Goal: Task Accomplishment & Management: Use online tool/utility

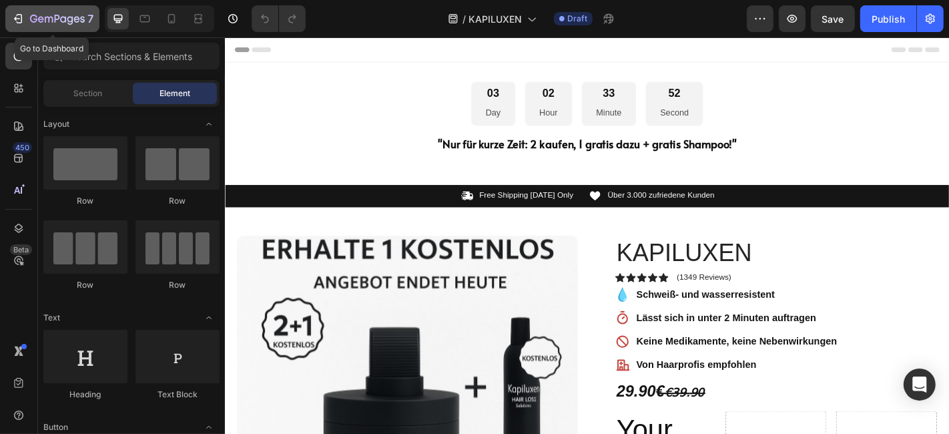
click at [45, 9] on button "7" at bounding box center [52, 18] width 94 height 27
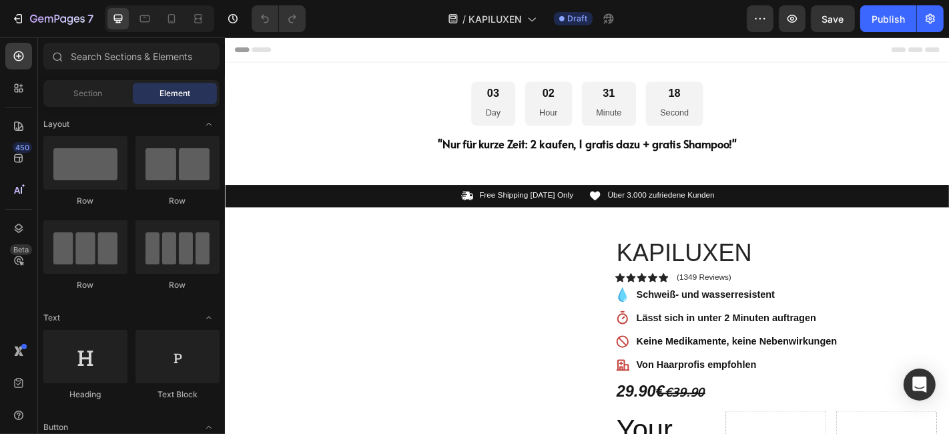
scroll to position [222, 0]
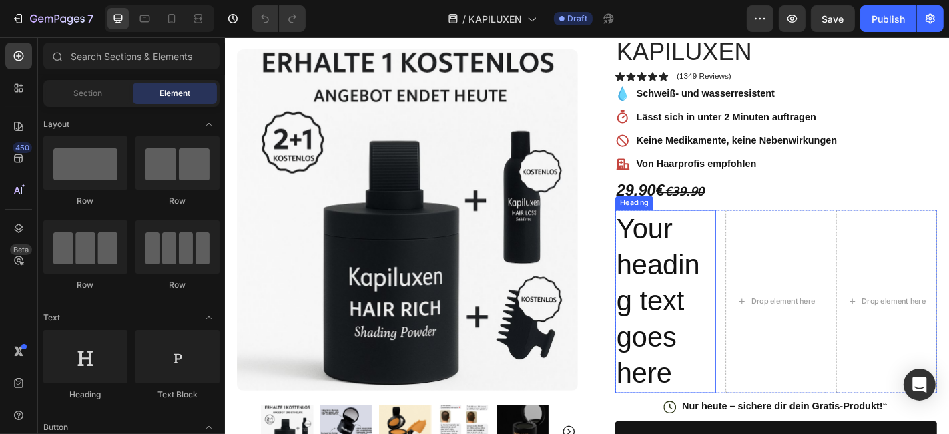
click at [727, 271] on h2 "Your heading text goes here" at bounding box center [711, 329] width 111 height 202
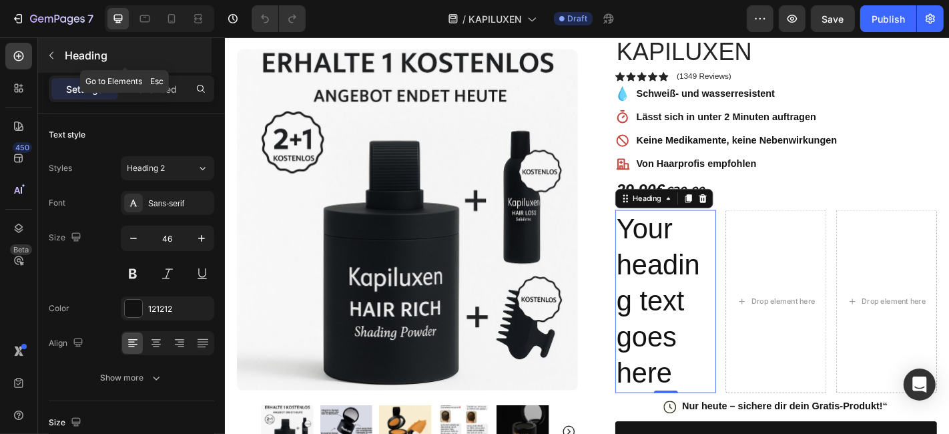
click at [112, 47] on p "Heading" at bounding box center [137, 55] width 144 height 16
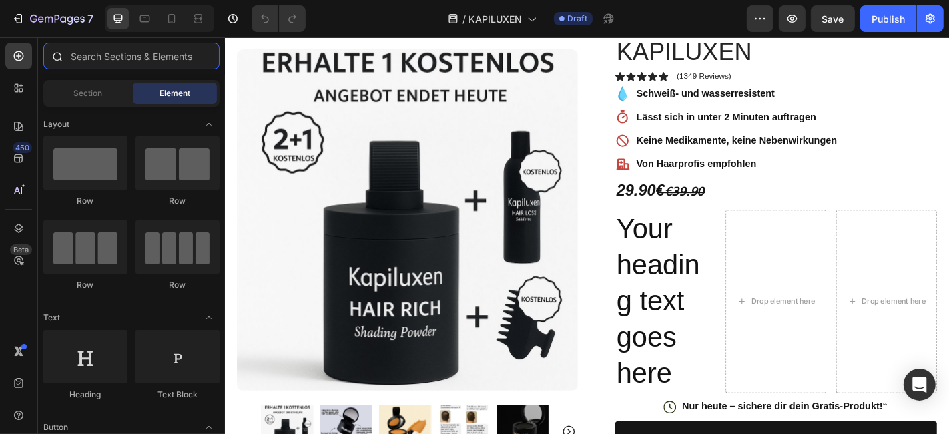
click at [84, 55] on input "text" at bounding box center [131, 56] width 176 height 27
paste input "Custom HTML"
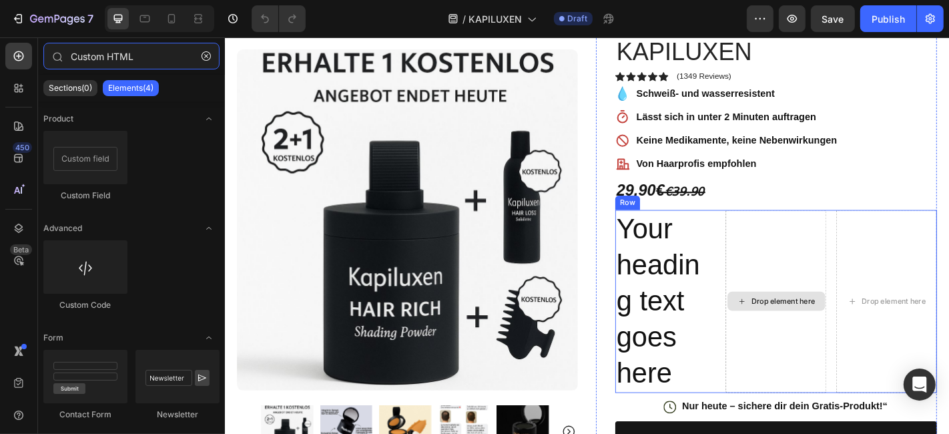
type input "Custom HTML"
click at [763, 282] on div "Your heading text goes here Heading Drop element here Drop element here Row" at bounding box center [834, 329] width 356 height 202
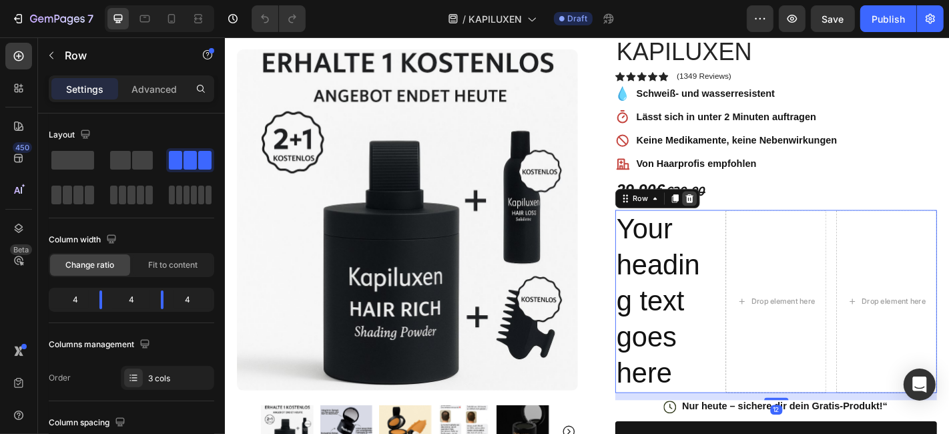
click at [735, 212] on icon at bounding box center [738, 215] width 9 height 9
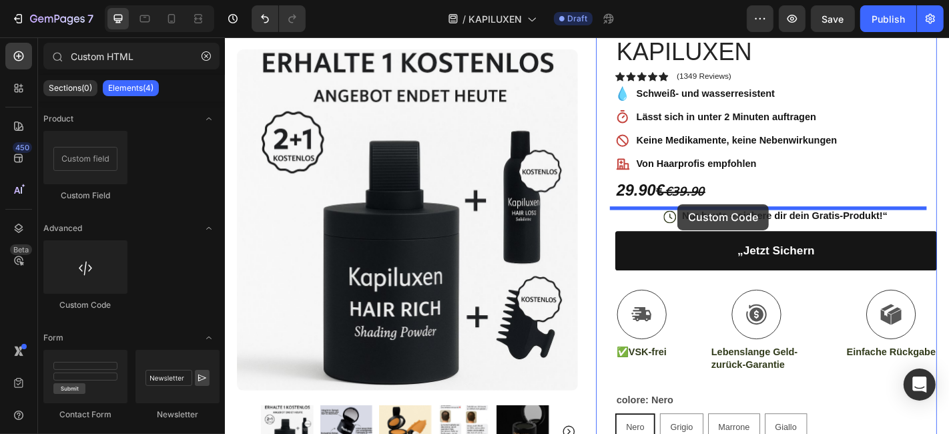
drag, startPoint x: 307, startPoint y: 302, endPoint x: 725, endPoint y: 222, distance: 425.3
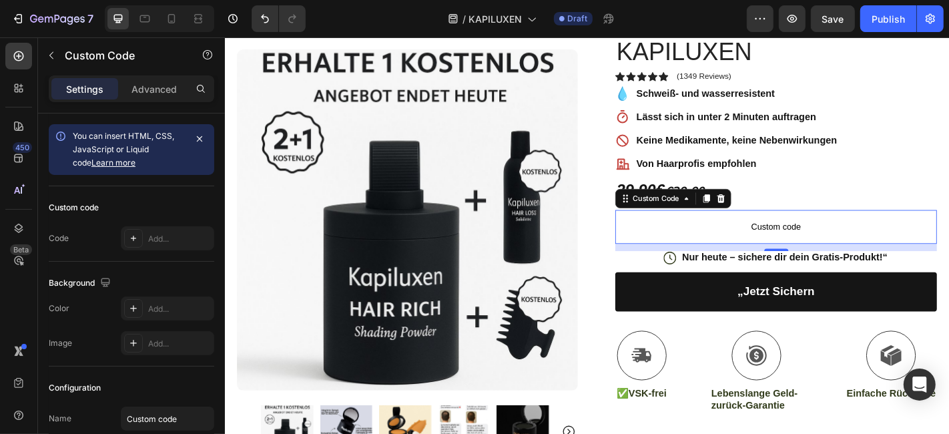
click at [749, 244] on span "Custom code" at bounding box center [834, 247] width 356 height 16
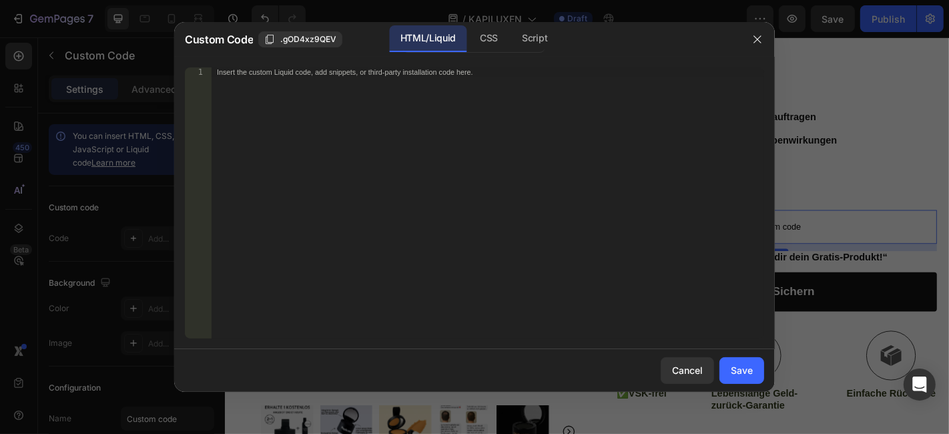
click at [435, 157] on div "Insert the custom Liquid code, add snippets, or third-party installation code h…" at bounding box center [488, 212] width 552 height 290
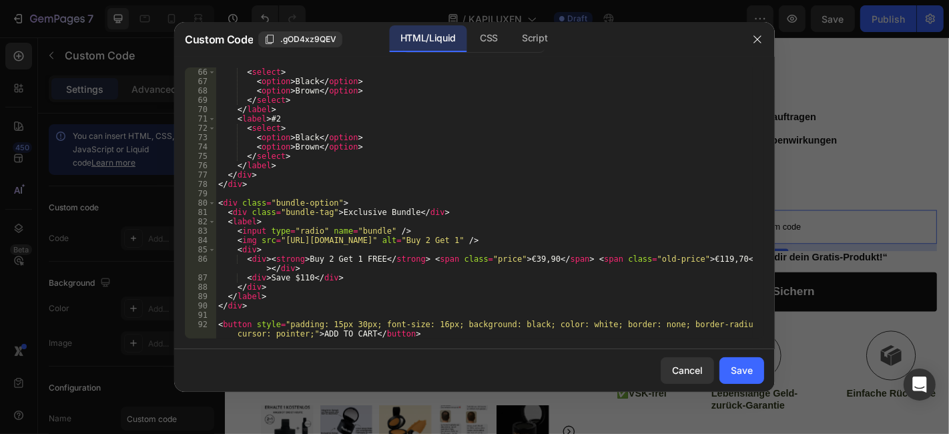
scroll to position [615, 0]
click at [747, 372] on div "Save" at bounding box center [742, 370] width 22 height 14
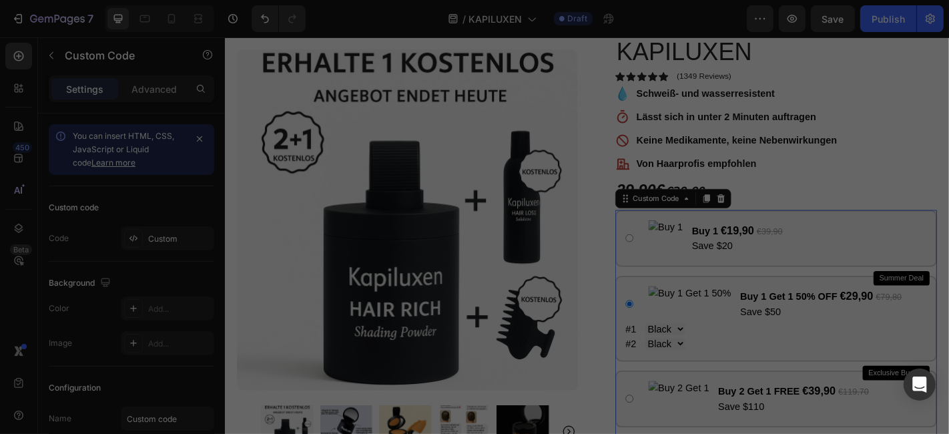
type textarea "<button style="padding: 15px 30px; font-size: 16px; background: black; color: w…"
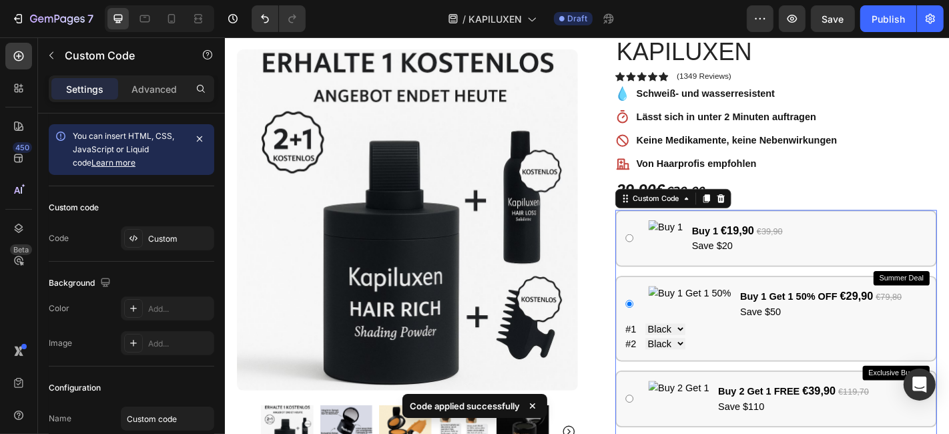
scroll to position [370, 0]
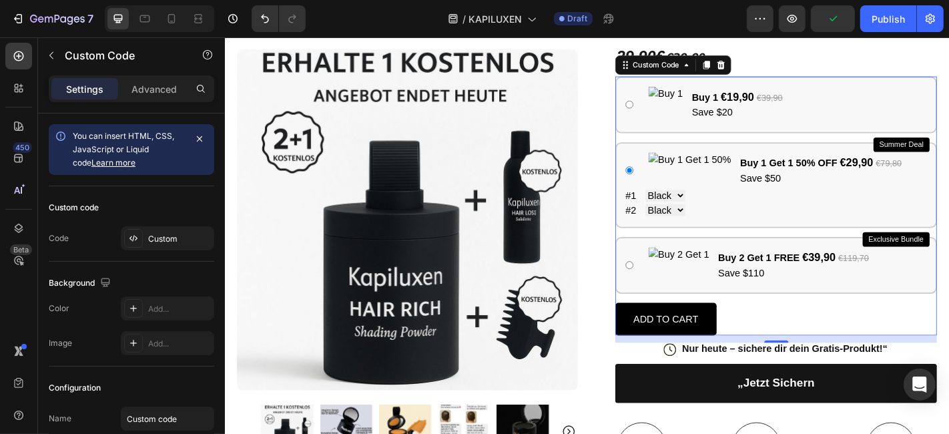
click at [761, 91] on label "Buy 1 €19,90 €39,90 Save $20" at bounding box center [833, 111] width 333 height 40
click at [676, 107] on input "Buy 1 €19,90 €39,90 Save $20" at bounding box center [671, 111] width 9 height 9
radio input "true"
click at [784, 100] on span "€19,90" at bounding box center [791, 102] width 37 height 13
click at [676, 107] on input "Buy 1 €19,90 €39,90 Save $20" at bounding box center [671, 111] width 9 height 9
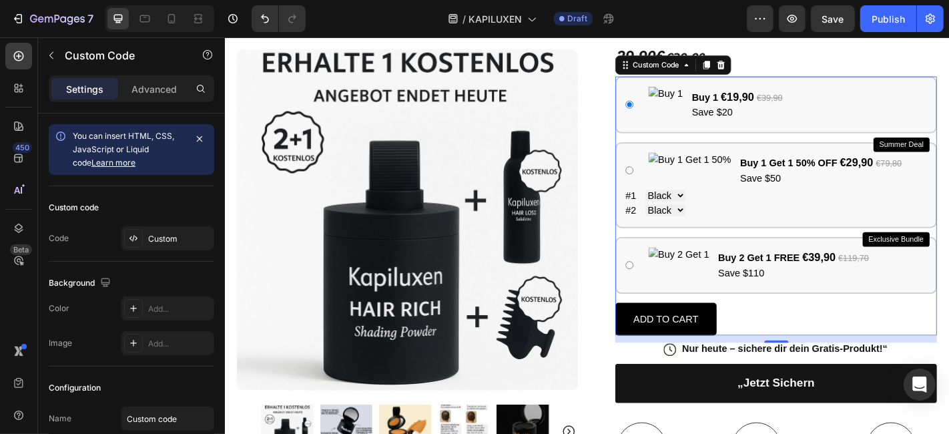
click at [784, 100] on span "€19,90" at bounding box center [791, 102] width 37 height 13
click at [676, 107] on input "Buy 1 €19,90 €39,90 Save $20" at bounding box center [671, 111] width 9 height 9
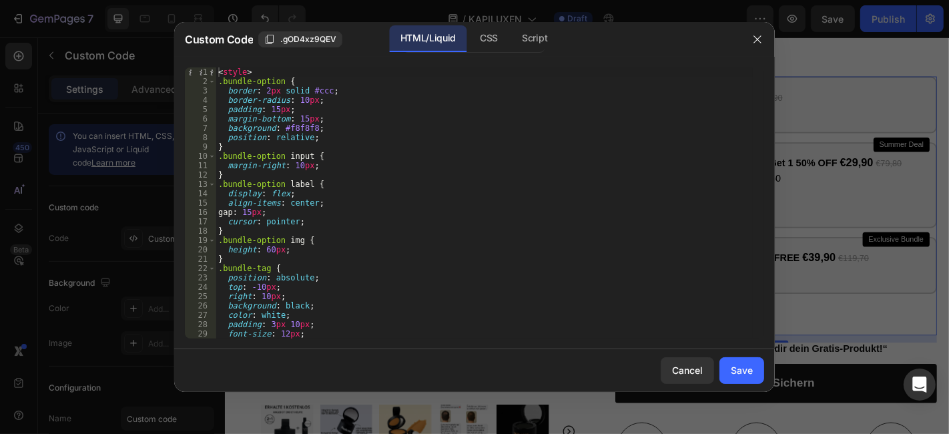
scroll to position [0, 0]
click at [759, 38] on icon "button" at bounding box center [757, 39] width 11 height 11
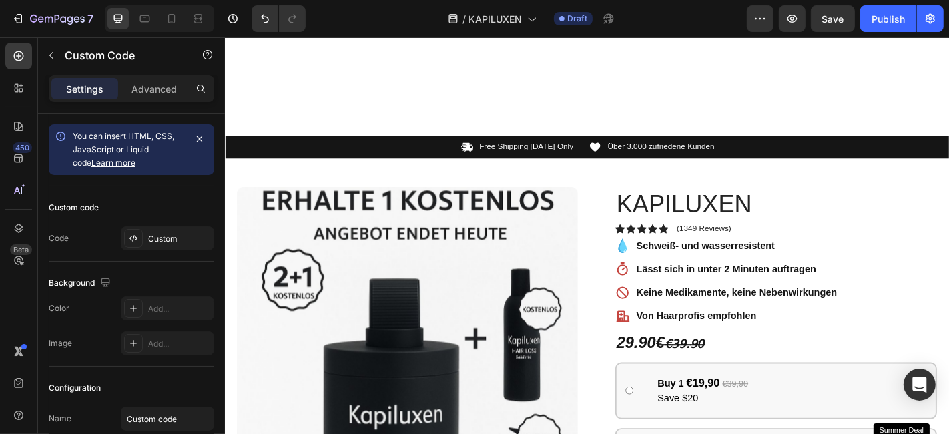
scroll to position [296, 0]
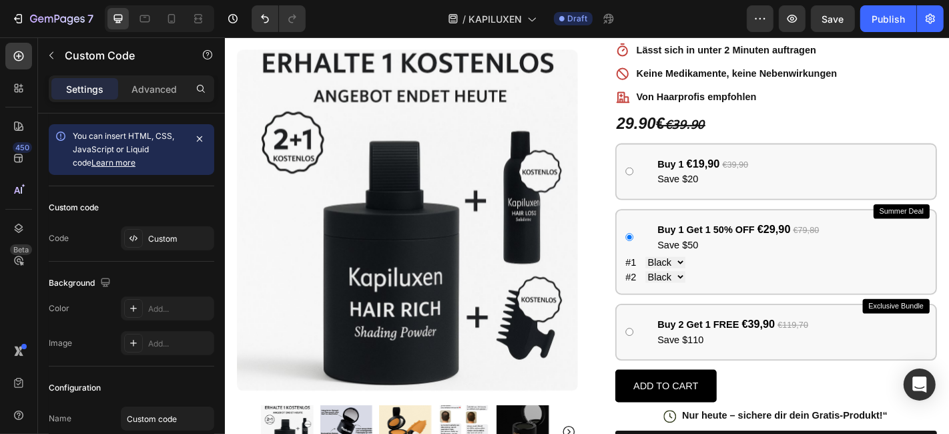
click at [722, 284] on select "Black Brown" at bounding box center [711, 286] width 44 height 13
click at [711, 280] on select "Black Brown" at bounding box center [711, 286] width 44 height 13
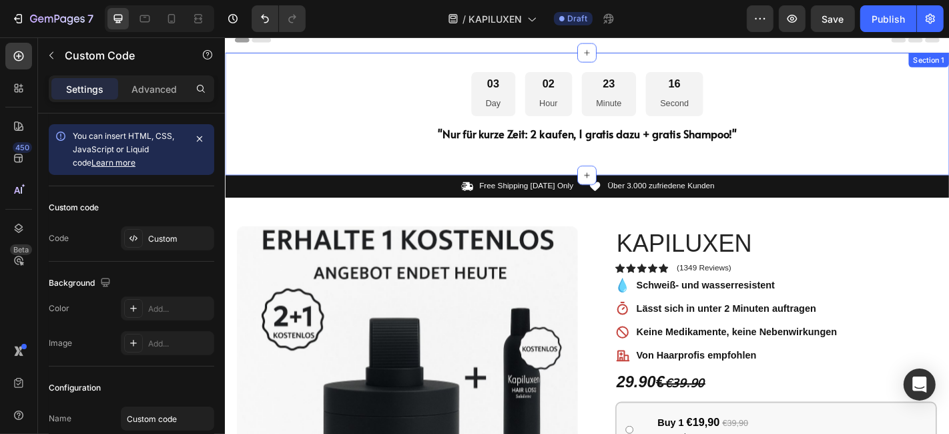
scroll to position [0, 0]
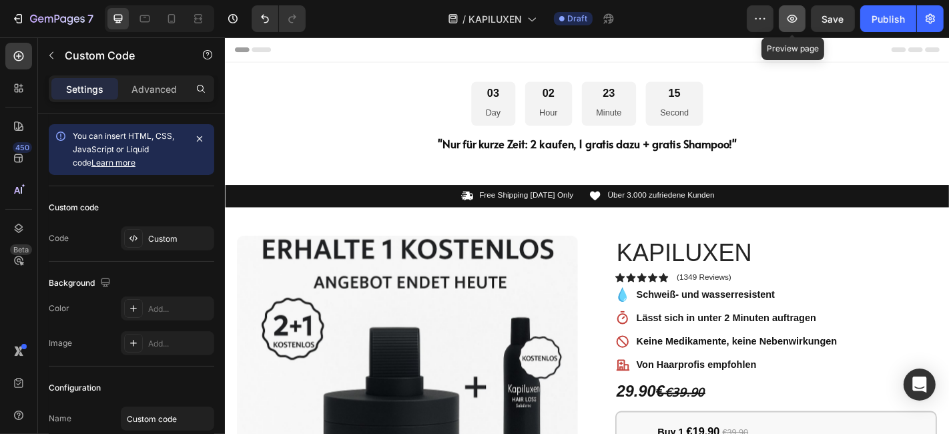
click at [789, 23] on icon "button" at bounding box center [791, 18] width 13 height 13
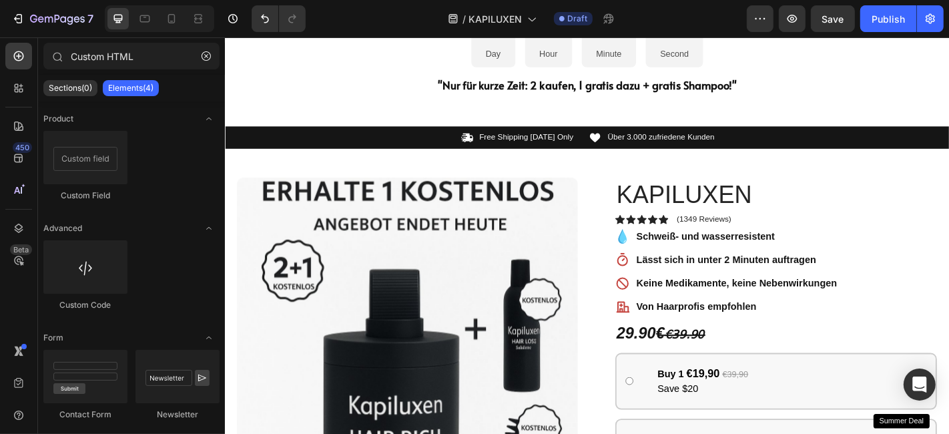
scroll to position [70, 0]
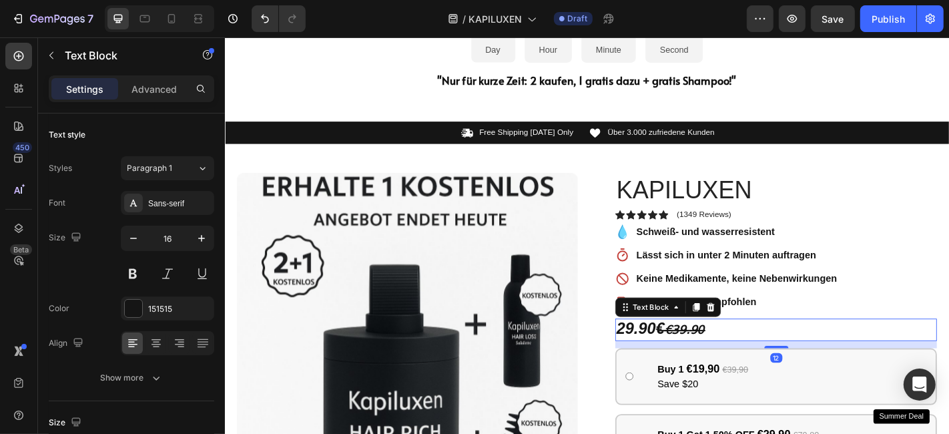
click at [671, 357] on strong "29.90€" at bounding box center [683, 358] width 53 height 20
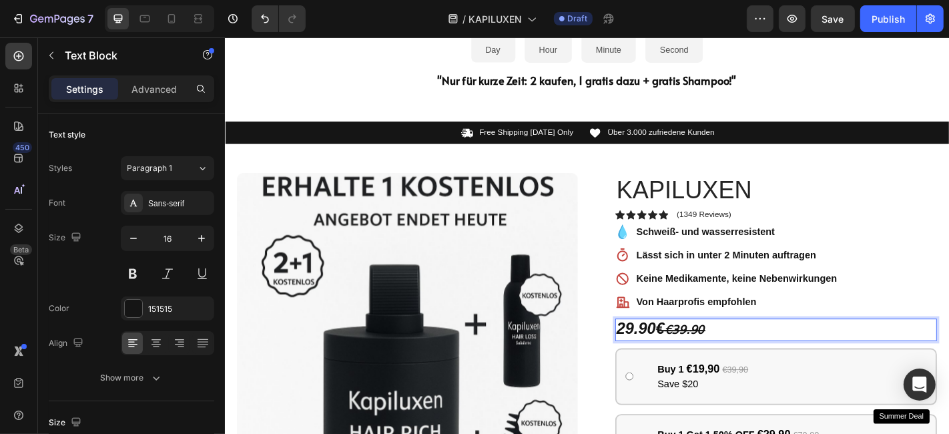
click at [750, 355] on strong "̶€̶3̶9̶.̶9̶0̶" at bounding box center [733, 360] width 44 height 14
drag, startPoint x: 750, startPoint y: 355, endPoint x: 658, endPoint y: 351, distance: 92.2
click at [658, 351] on strong "29.90€" at bounding box center [683, 358] width 53 height 20
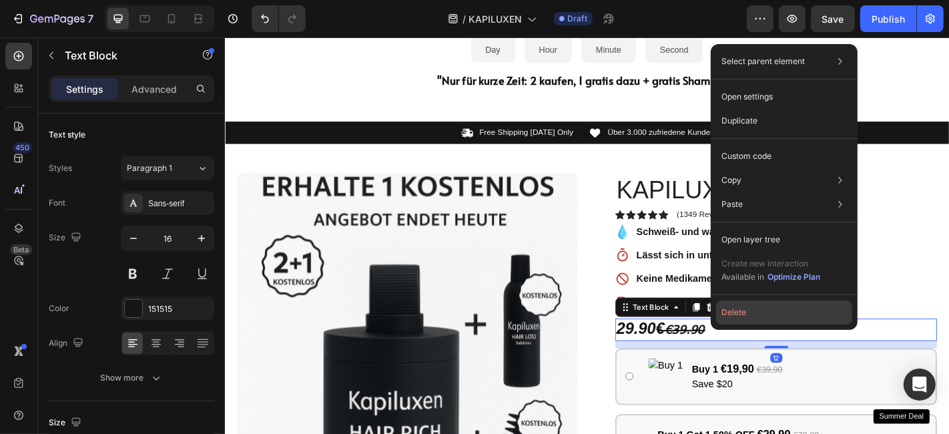
click at [767, 306] on button "Delete" at bounding box center [784, 312] width 136 height 24
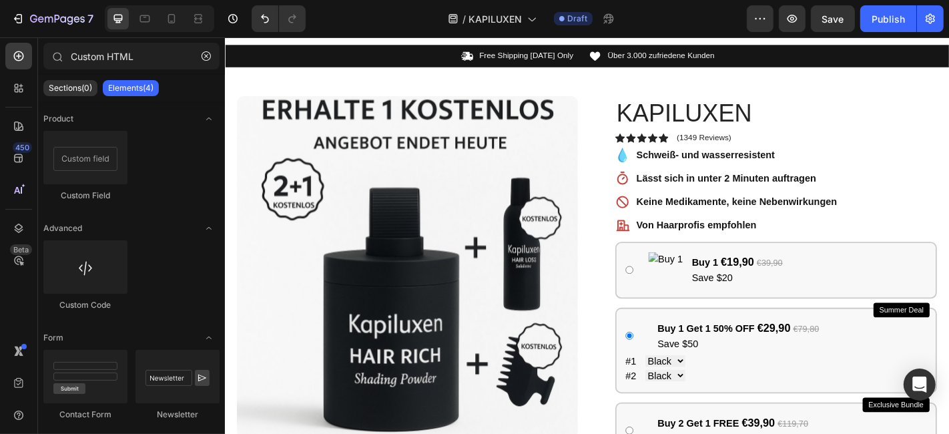
scroll to position [216, 0]
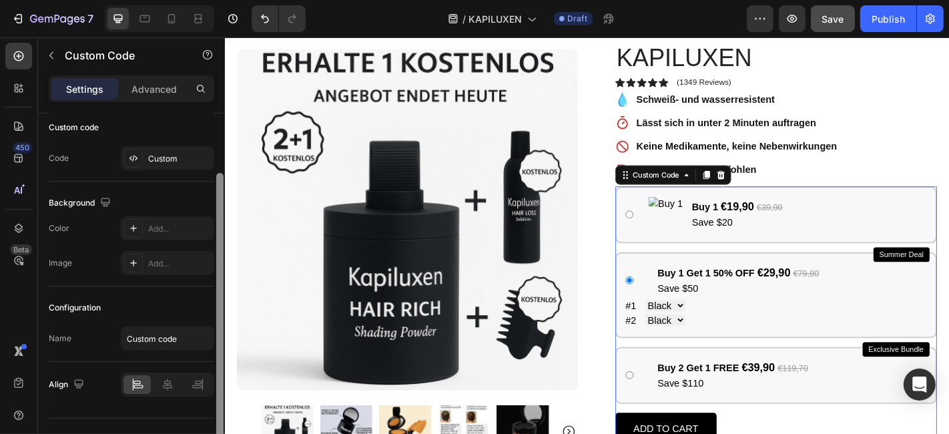
drag, startPoint x: 218, startPoint y: 183, endPoint x: 221, endPoint y: 258, distance: 74.8
click at [221, 258] on div at bounding box center [219, 311] width 7 height 277
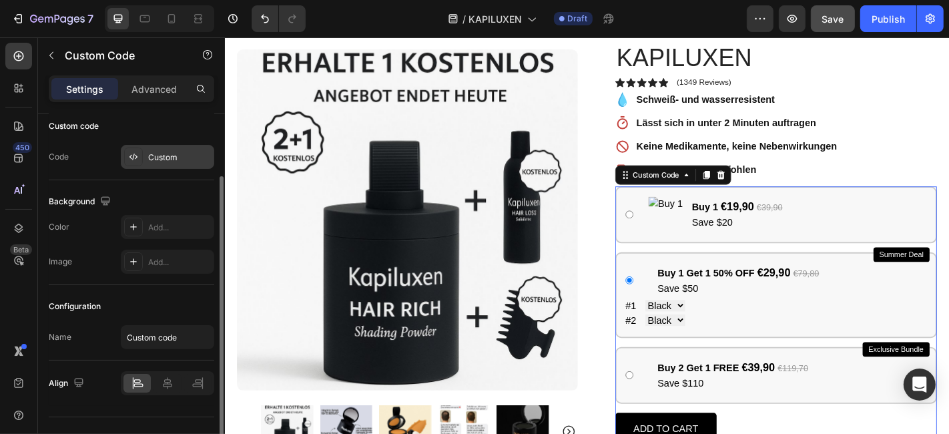
click at [160, 161] on div "Custom" at bounding box center [179, 157] width 63 height 12
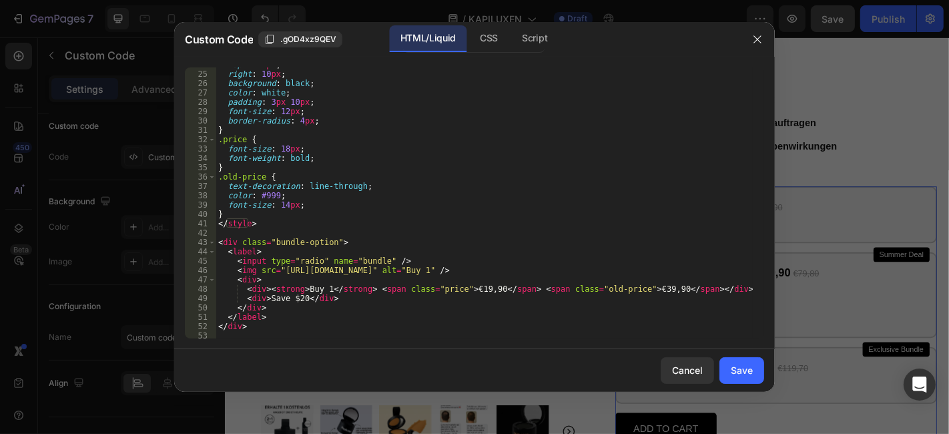
scroll to position [267, 0]
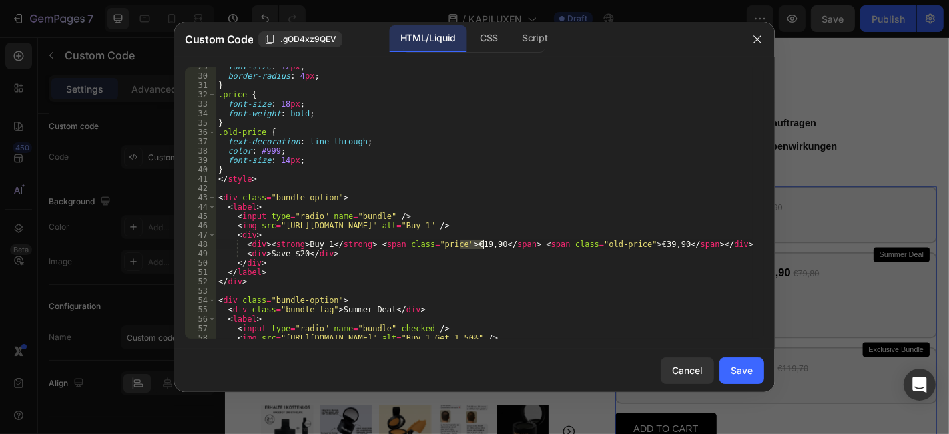
drag, startPoint x: 460, startPoint y: 242, endPoint x: 484, endPoint y: 243, distance: 24.0
click at [484, 243] on div "font-size : 12 px ; border-radius : 4 px ; } .price { font-size : 18 px ; font-…" at bounding box center [484, 207] width 537 height 290
type textarea "<div><strong>Buy 1</strong> <span class="price">€29,90</span> <span class="old-…"
click at [739, 368] on div "Save" at bounding box center [742, 370] width 22 height 14
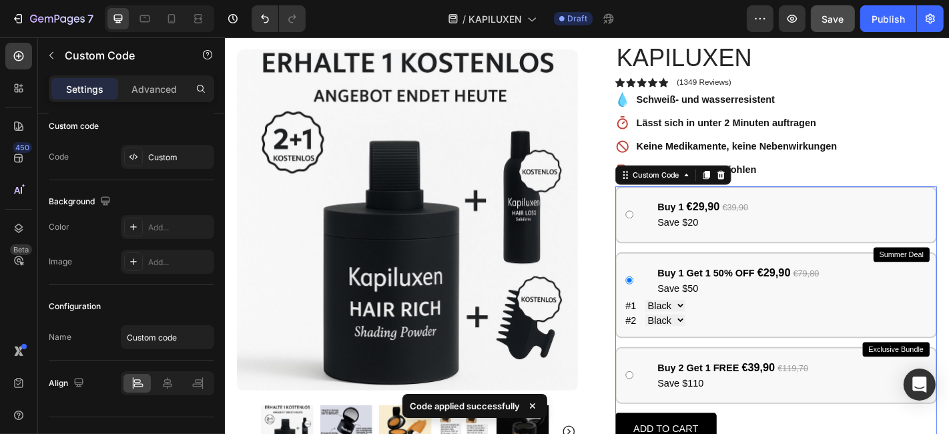
click at [731, 244] on div "Save $20" at bounding box center [753, 242] width 100 height 16
click at [676, 238] on input "Buy 1 €29,90 €39,90 Save $20" at bounding box center [671, 233] width 9 height 9
radio input "true"
click at [139, 154] on div at bounding box center [133, 156] width 19 height 19
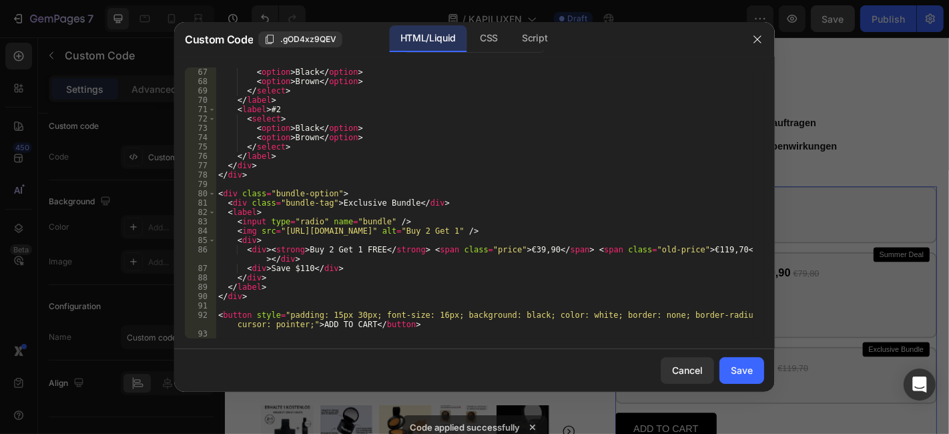
scroll to position [625, 0]
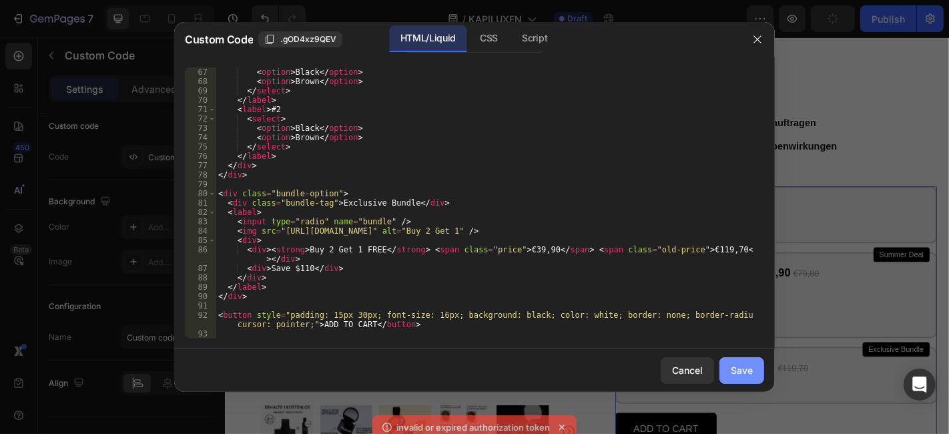
click at [749, 369] on div "Save" at bounding box center [742, 370] width 22 height 14
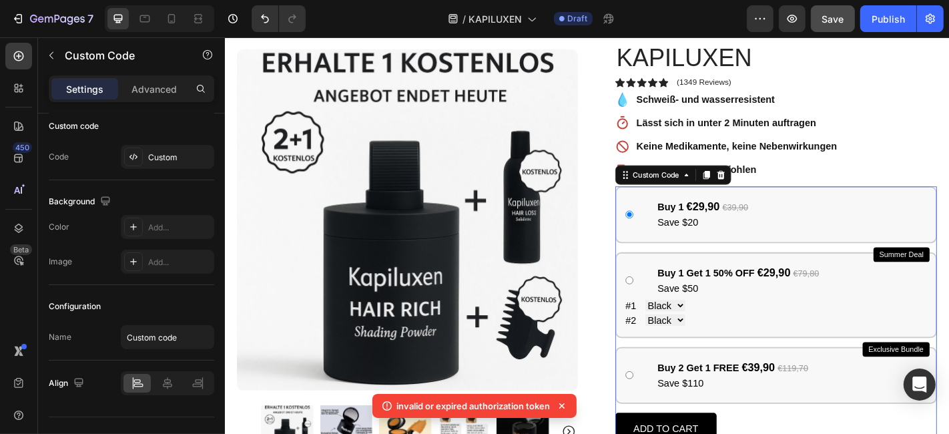
click at [729, 238] on div "Save $20" at bounding box center [753, 242] width 100 height 16
click at [676, 238] on input "Buy 1 €29,90 €39,90 Save $20" at bounding box center [671, 233] width 9 height 9
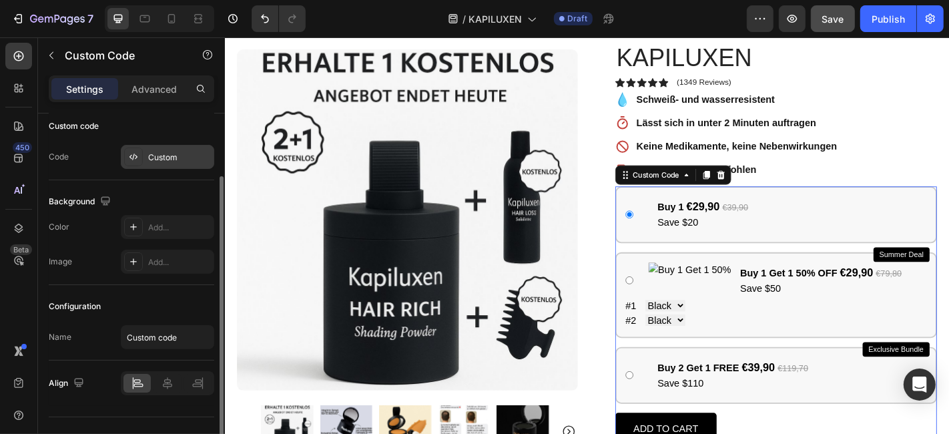
click at [157, 151] on div "Custom" at bounding box center [179, 157] width 63 height 12
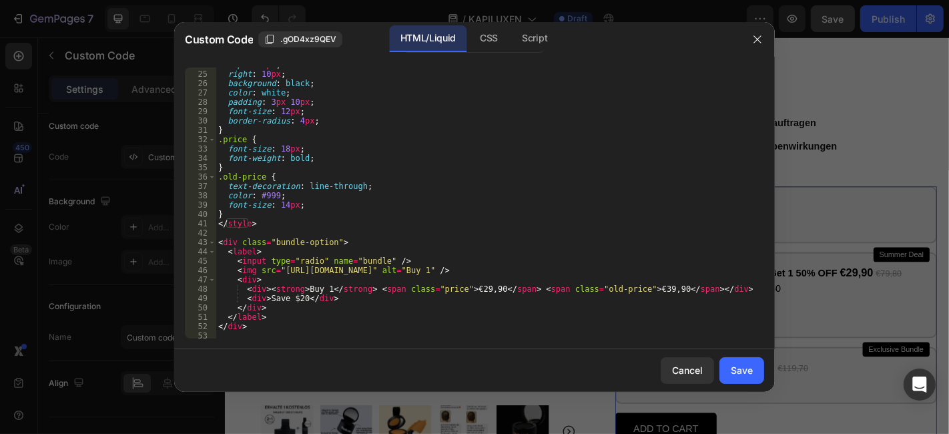
scroll to position [222, 0]
click at [295, 296] on div "top : -10 px ; right : 10 px ; background : black ; color : white ; padding : 3…" at bounding box center [484, 205] width 537 height 290
click at [296, 296] on div "top : -10 px ; right : 10 px ; background : black ; color : white ; padding : 3…" at bounding box center [484, 202] width 537 height 271
click at [296, 296] on div "top : -10 px ; right : 10 px ; background : black ; color : white ; padding : 3…" at bounding box center [484, 205] width 537 height 290
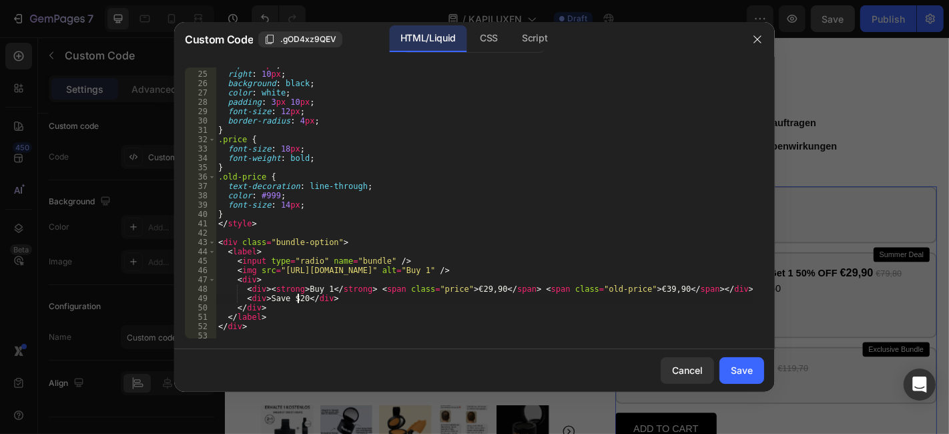
click at [296, 296] on div "top : -10 px ; right : 10 px ; background : black ; color : white ; padding : 3…" at bounding box center [484, 205] width 537 height 290
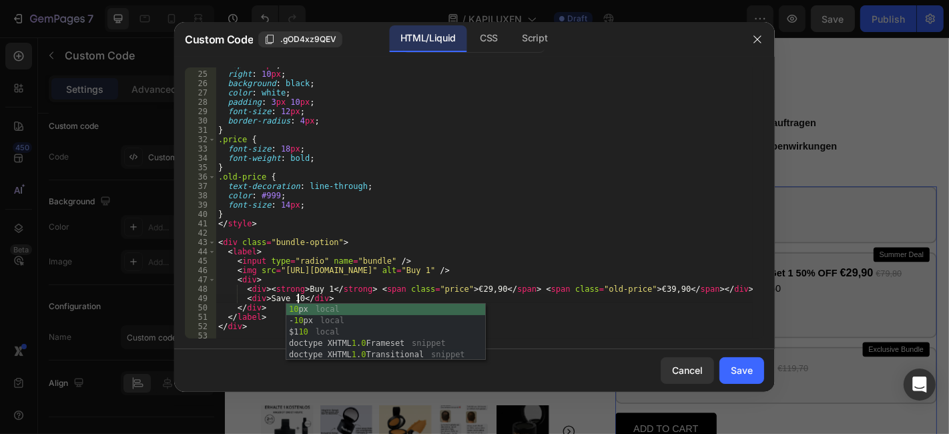
scroll to position [0, 7]
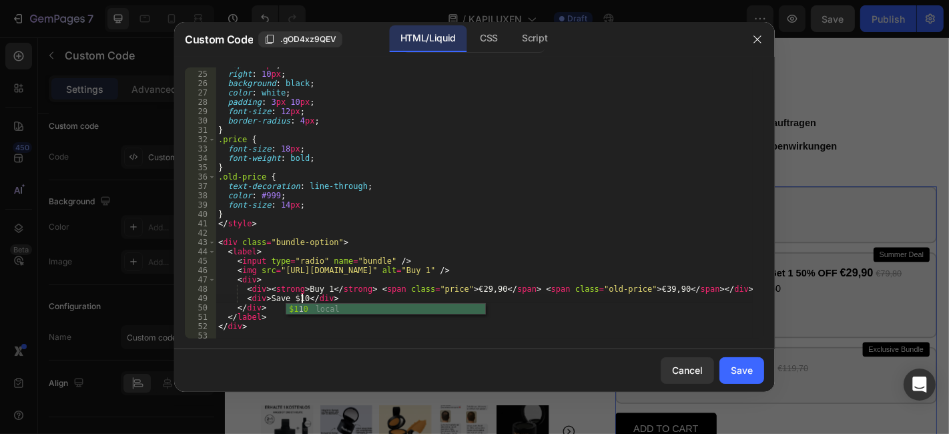
click at [446, 225] on div "top : -10 px ; right : 10 px ; background : black ; color : white ; padding : 3…" at bounding box center [484, 205] width 537 height 290
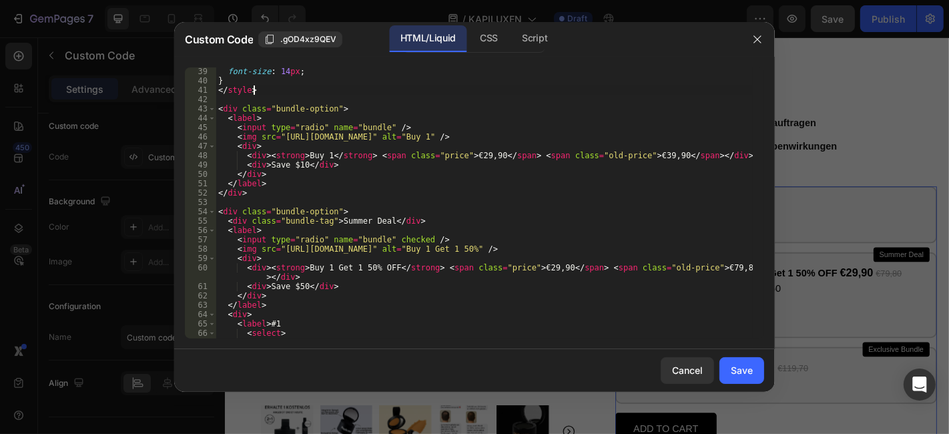
scroll to position [356, 0]
type textarea "</style>"
click at [753, 370] on div "Save" at bounding box center [742, 370] width 22 height 14
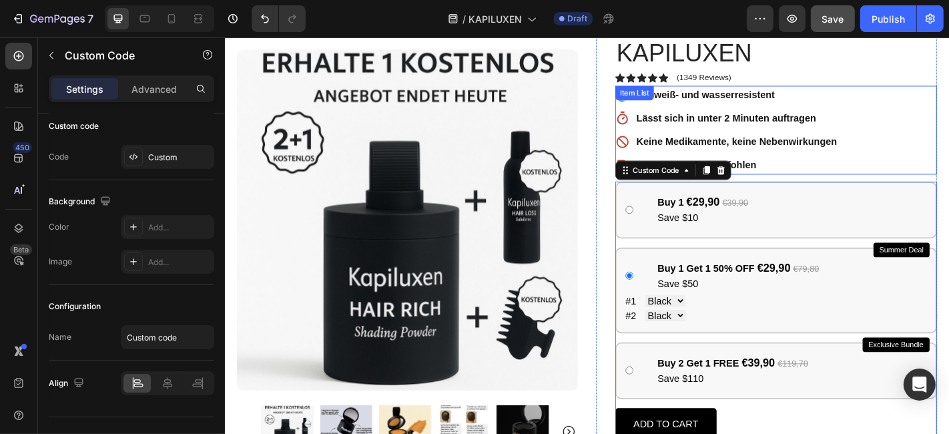
scroll to position [216, 0]
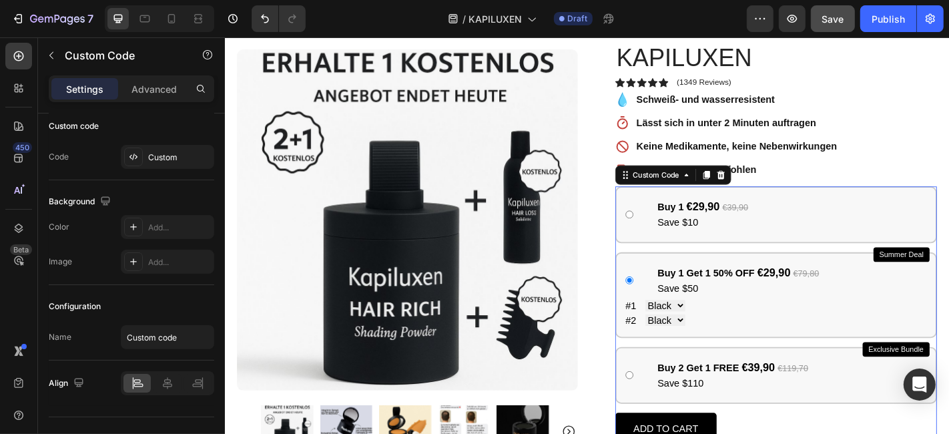
click at [837, 303] on div "Buy 1 Get 1 50% OFF €29,90 €79,80" at bounding box center [792, 298] width 179 height 18
click at [676, 303] on input "Buy 1 Get 1 50% OFF €29,90 €79,80 Save $50" at bounding box center [671, 306] width 9 height 9
click at [694, 326] on label "#1 Black Brown" at bounding box center [833, 334] width 333 height 16
click at [694, 328] on select "Black Brown" at bounding box center [711, 334] width 44 height 13
click at [702, 332] on select "Black Brown" at bounding box center [711, 334] width 44 height 13
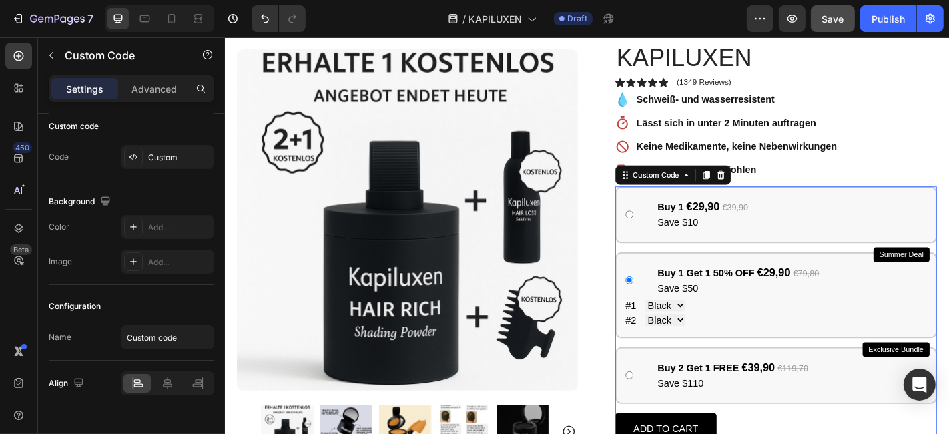
click at [702, 332] on select "Black Brown" at bounding box center [711, 334] width 44 height 13
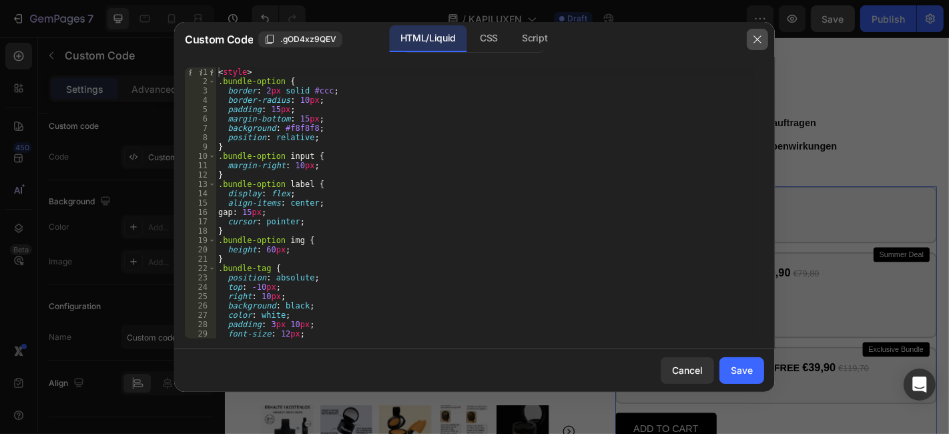
click at [753, 36] on icon "button" at bounding box center [757, 39] width 11 height 11
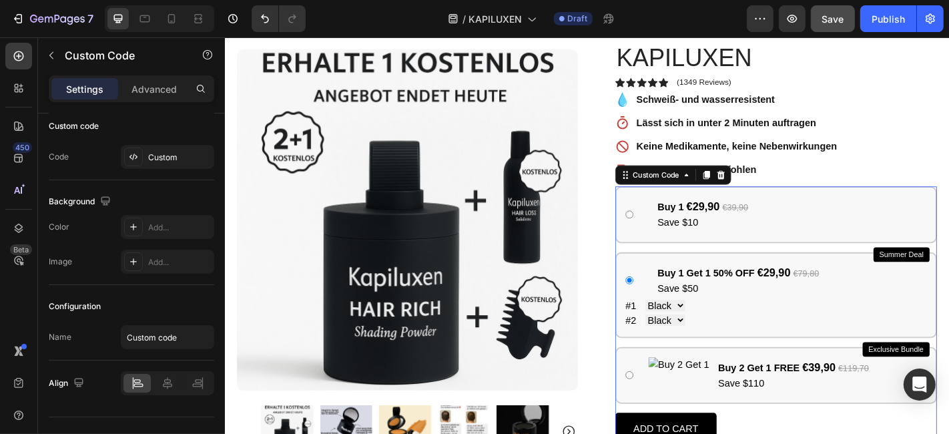
click at [874, 307] on div "Save $50" at bounding box center [792, 315] width 179 height 16
click at [676, 304] on input "Buy 1 Get 1 50% OFF €29,90 €79,80 Save $50" at bounding box center [671, 306] width 9 height 9
click at [809, 295] on strong "Buy 1 Get 1 50% OFF" at bounding box center [756, 297] width 107 height 11
click at [676, 302] on input "Buy 1 Get 1 50% OFF €29,90 €79,80 Save $50" at bounding box center [671, 306] width 9 height 9
click at [809, 295] on strong "Buy 1 Get 1 50% OFF" at bounding box center [756, 297] width 107 height 11
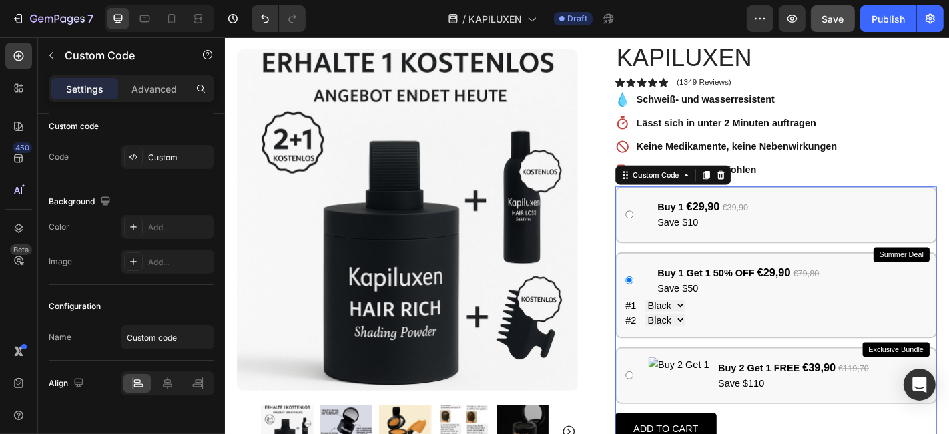
click at [676, 302] on input "Buy 1 Get 1 50% OFF €29,90 €79,80 Save $50" at bounding box center [671, 306] width 9 height 9
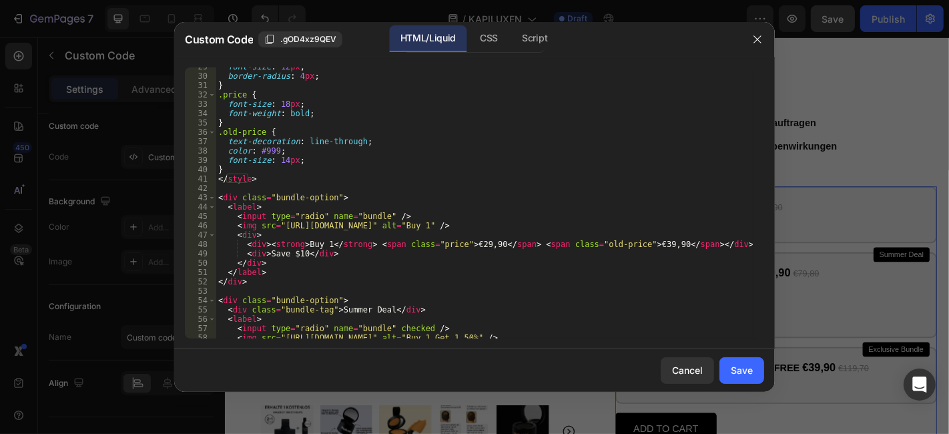
scroll to position [311, 0]
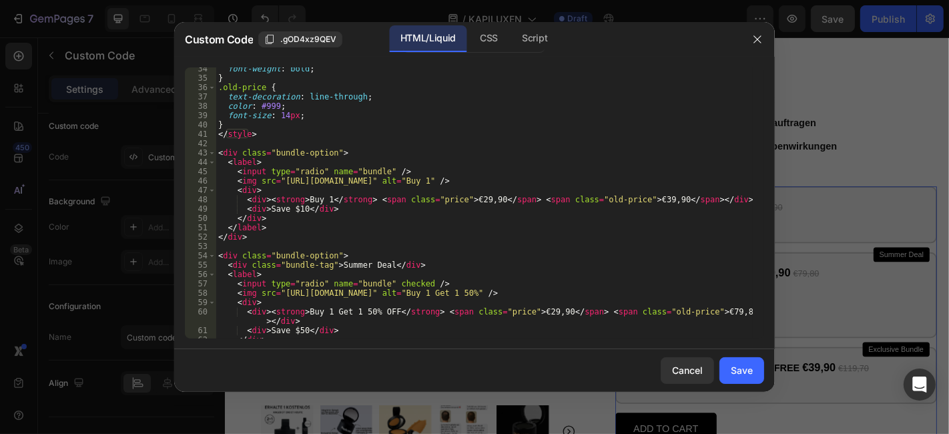
click at [523, 306] on div "font-weight : bold ; } .old-price { text-decoration : line-through ; color : #9…" at bounding box center [484, 209] width 537 height 290
drag, startPoint x: 520, startPoint y: 310, endPoint x: 544, endPoint y: 306, distance: 23.7
click at [544, 306] on div "font-weight : bold ; } .old-price { text-decoration : line-through ; color : #9…" at bounding box center [484, 209] width 537 height 290
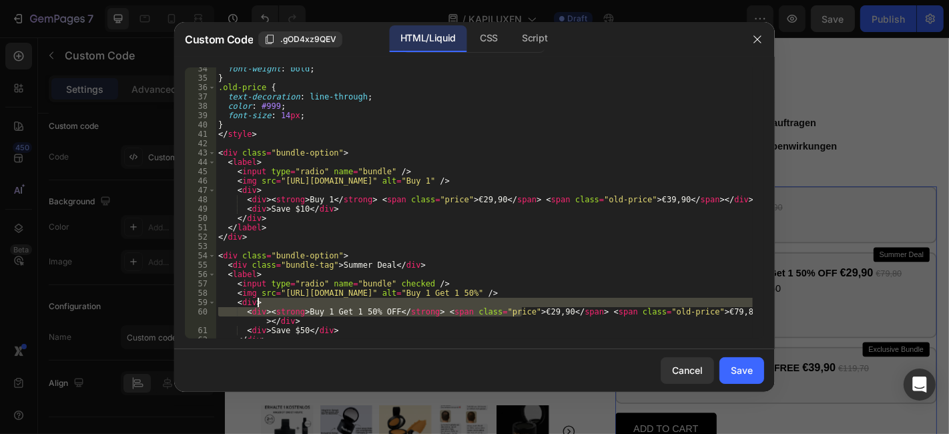
click at [533, 310] on div "font-weight : bold ; } .old-price { text-decoration : line-through ; color : #9…" at bounding box center [484, 209] width 537 height 290
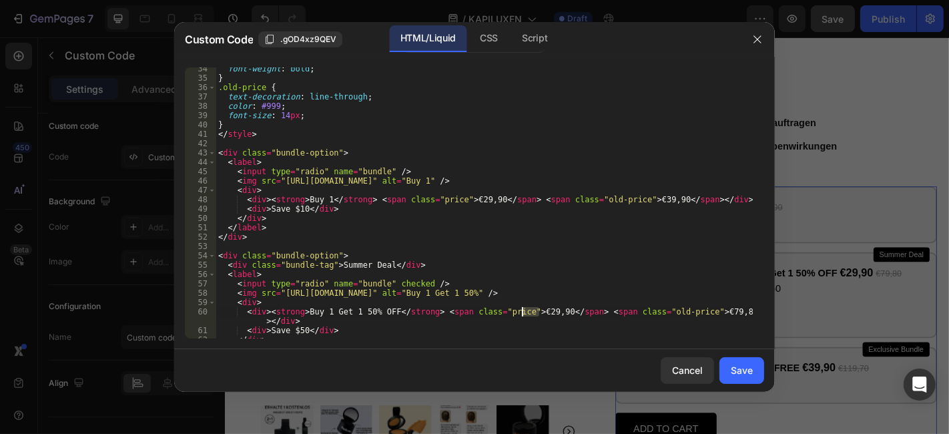
drag, startPoint x: 541, startPoint y: 308, endPoint x: 521, endPoint y: 314, distance: 20.7
click at [521, 314] on div "font-weight : bold ; } .old-price { text-decoration : line-through ; color : #9…" at bounding box center [484, 209] width 537 height 290
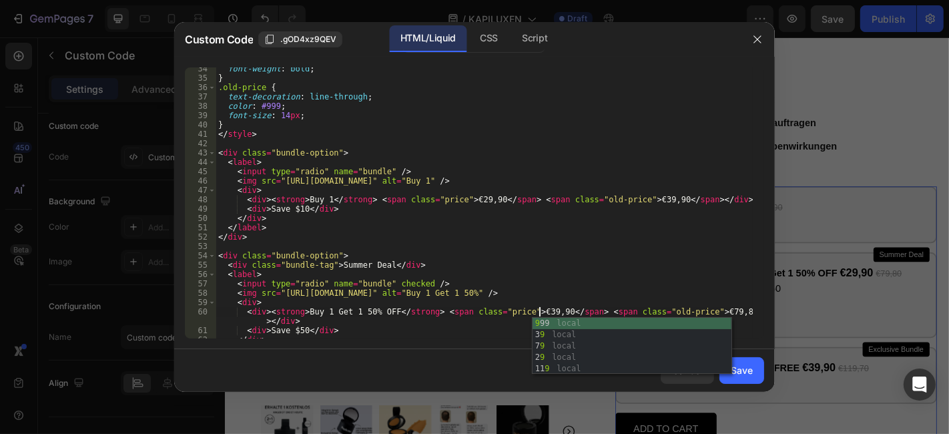
scroll to position [0, 27]
click at [607, 264] on div "font-weight : bold ; } .old-price { text-decoration : line-through ; color : #9…" at bounding box center [484, 209] width 537 height 290
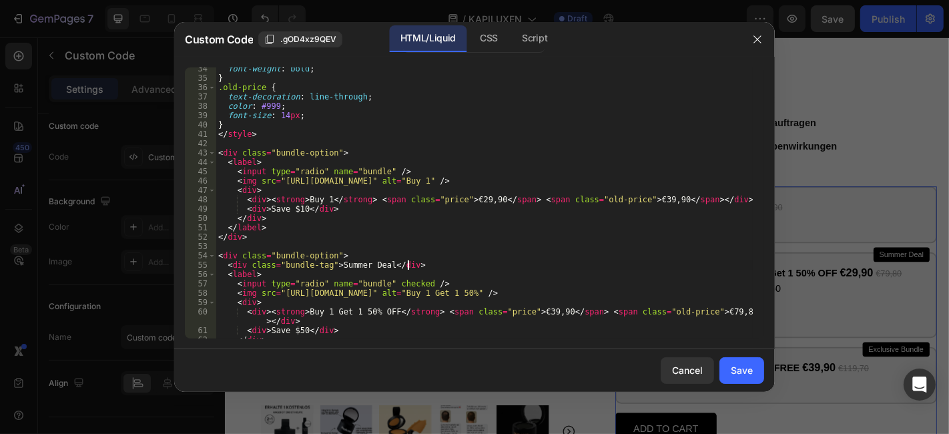
scroll to position [0, 15]
click at [540, 314] on div "font-weight : bold ; } .old-price { text-decoration : line-through ; color : #9…" at bounding box center [484, 209] width 537 height 290
click at [573, 284] on div "font-weight : bold ; } .old-price { text-decoration : line-through ; color : #9…" at bounding box center [484, 209] width 537 height 290
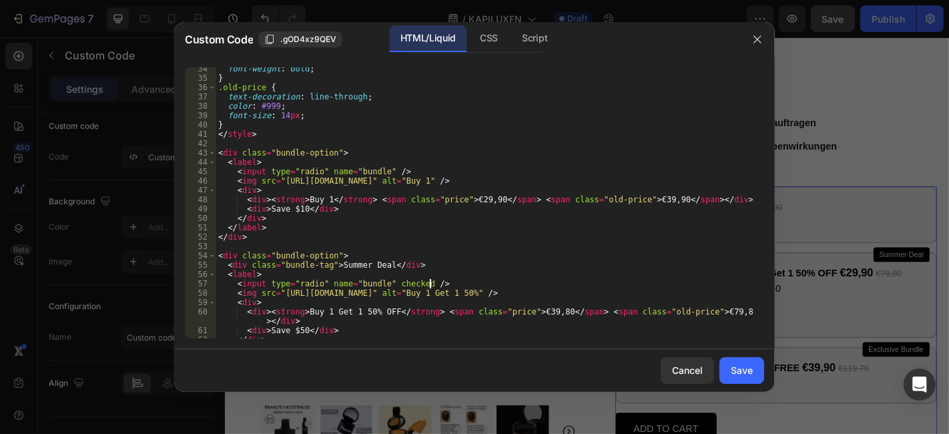
click at [297, 330] on div "font-weight : bold ; } .old-price { text-decoration : line-through ; color : #9…" at bounding box center [484, 209] width 537 height 290
click at [297, 330] on div "font-weight : bold ; } .old-price { text-decoration : line-through ; color : #9…" at bounding box center [484, 202] width 537 height 271
drag, startPoint x: 292, startPoint y: 330, endPoint x: 301, endPoint y: 328, distance: 9.6
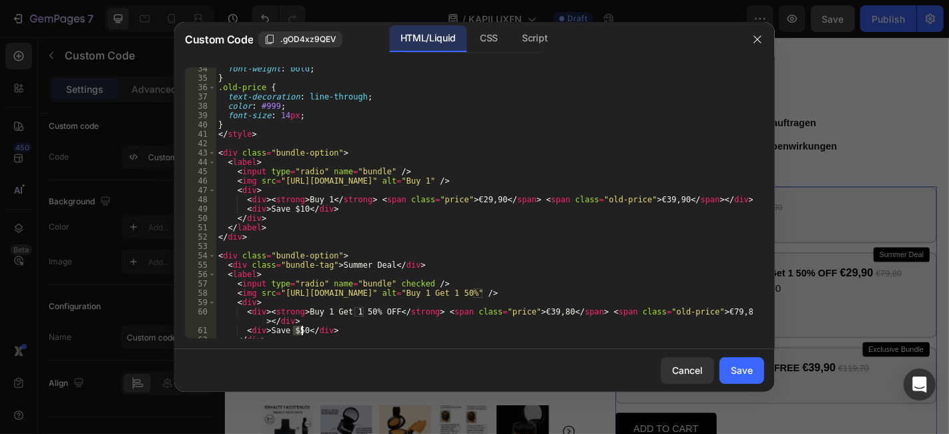
click at [301, 328] on div "font-weight : bold ; } .old-price { text-decoration : line-through ; color : #9…" at bounding box center [484, 209] width 537 height 290
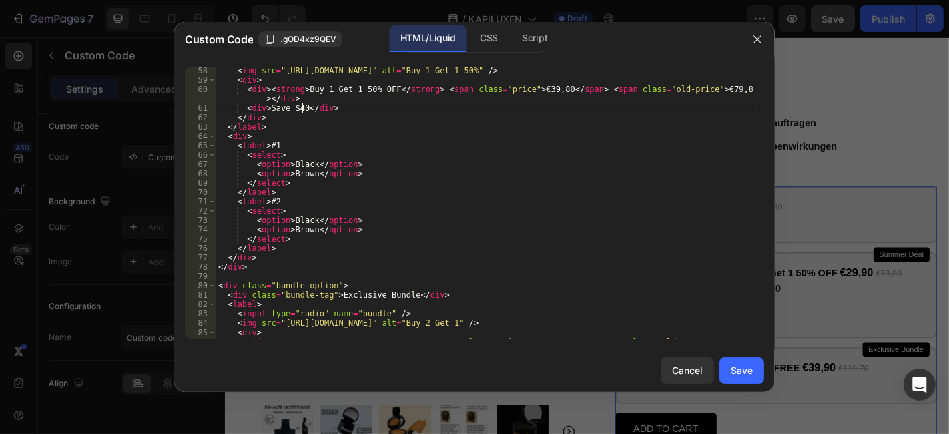
scroll to position [578, 0]
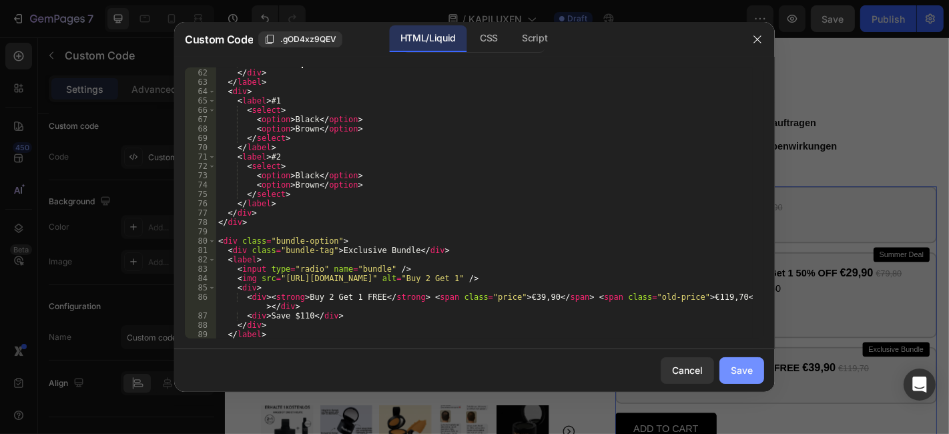
type textarea "<div>Save $40</div>"
click at [732, 362] on button "Save" at bounding box center [741, 370] width 45 height 27
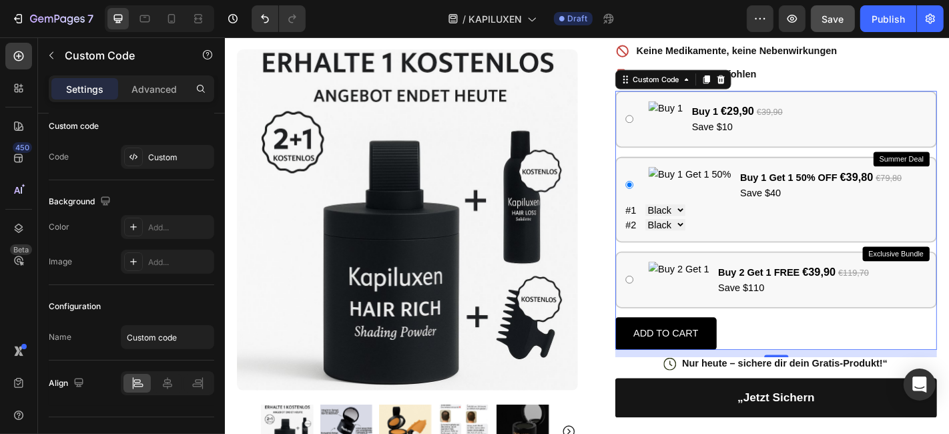
scroll to position [290, 0]
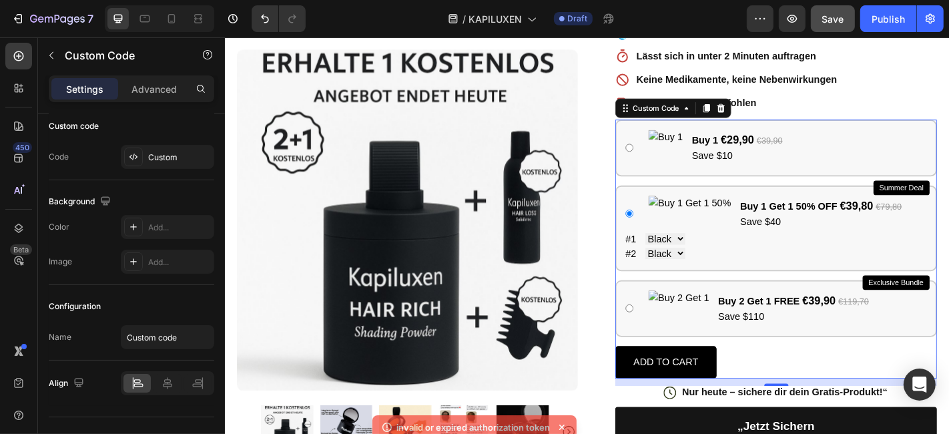
click at [724, 330] on img at bounding box center [726, 337] width 67 height 40
click at [676, 332] on input "Buy 2 Get 1 FREE €39,90 €119,70 Save $110" at bounding box center [671, 336] width 9 height 9
radio input "true"
click at [724, 330] on img at bounding box center [726, 337] width 67 height 40
click at [676, 332] on input "Buy 2 Get 1 FREE €39,90 €119,70 Save $110" at bounding box center [671, 336] width 9 height 9
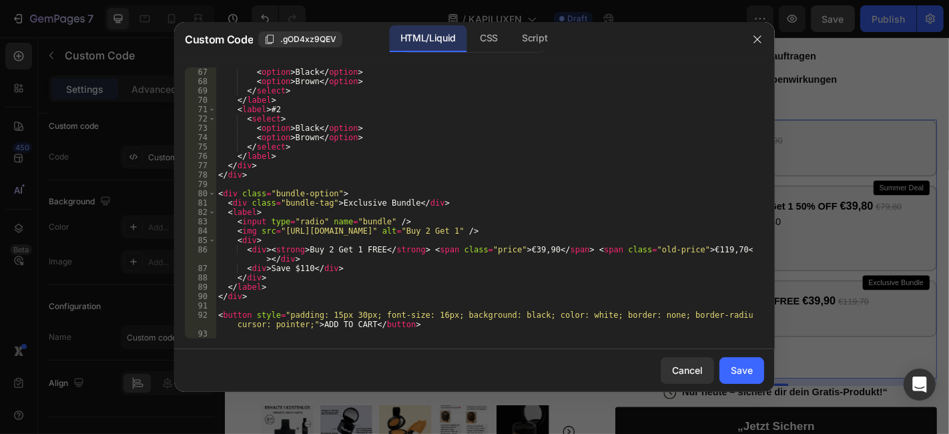
scroll to position [625, 0]
drag, startPoint x: 507, startPoint y: 249, endPoint x: 529, endPoint y: 246, distance: 22.3
click at [529, 246] on div "< option > Black </ option > < option > Brown </ option > </ select > </ label …" at bounding box center [484, 212] width 537 height 290
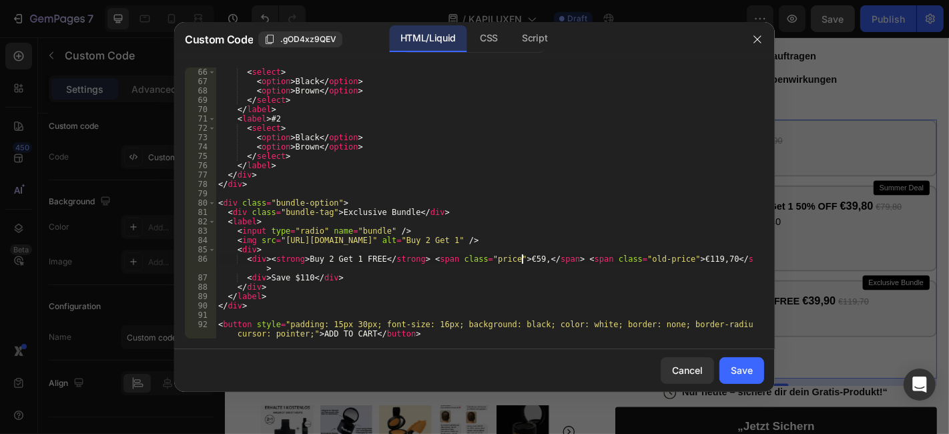
scroll to position [0, 25]
click at [641, 185] on div "< select > < option > Black </ option > < option > Brown </ option > </ select …" at bounding box center [484, 212] width 537 height 290
click at [298, 279] on div "< select > < option > Black </ option > < option > Brown </ option > </ select …" at bounding box center [484, 212] width 537 height 290
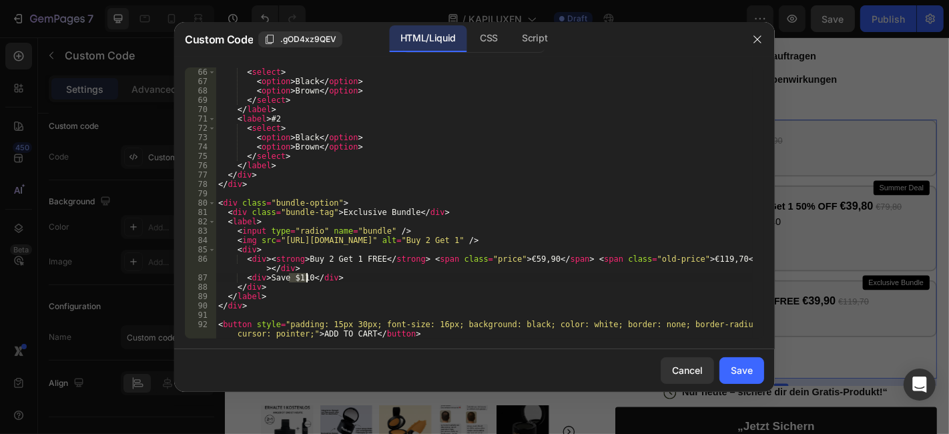
click at [298, 279] on div "< select > < option > Black </ option > < option > Brown </ option > </ select …" at bounding box center [484, 202] width 537 height 271
type textarea "<div>Save $90</div>"
click at [724, 371] on button "Save" at bounding box center [741, 370] width 45 height 27
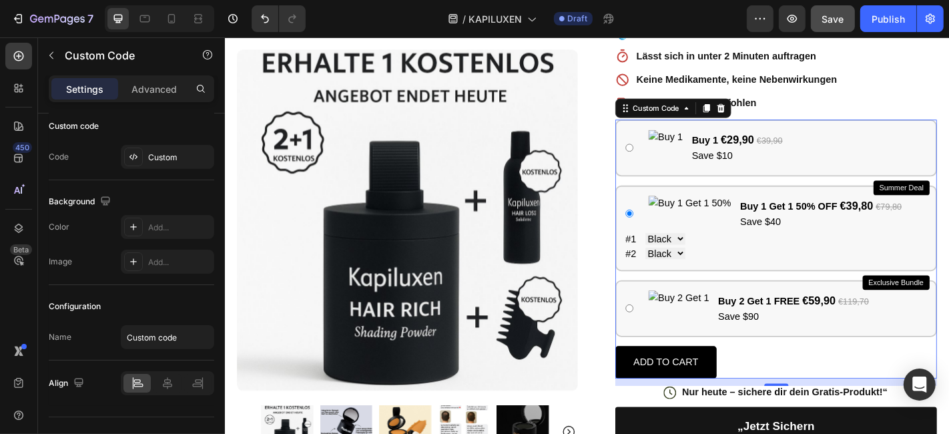
click at [841, 328] on strong "Buy 2 Get 1 FREE" at bounding box center [815, 328] width 90 height 11
click at [676, 332] on input "Buy 2 Get 1 FREE €59,90 €119,70 Save $90" at bounding box center [671, 336] width 9 height 9
radio input "true"
click at [841, 328] on strong "Buy 2 Get 1 FREE" at bounding box center [815, 328] width 90 height 11
click at [676, 332] on input "Buy 2 Get 1 FREE €59,90 €119,70 Save $90" at bounding box center [671, 336] width 9 height 9
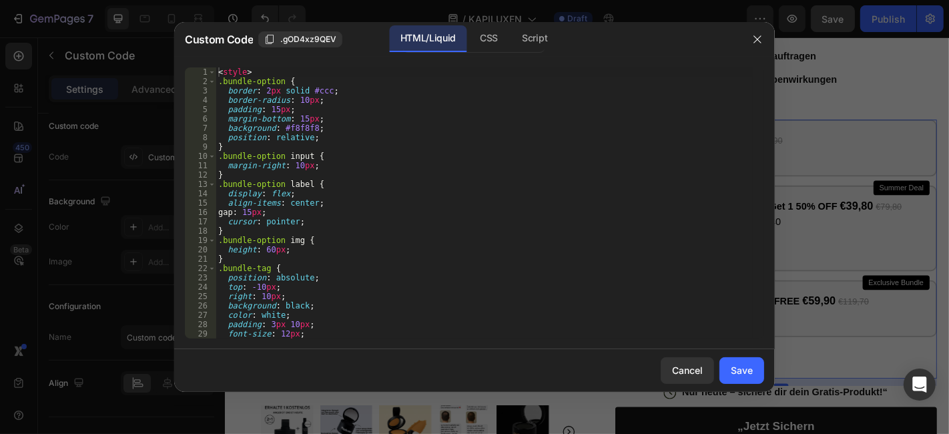
click at [783, 300] on div at bounding box center [474, 217] width 949 height 434
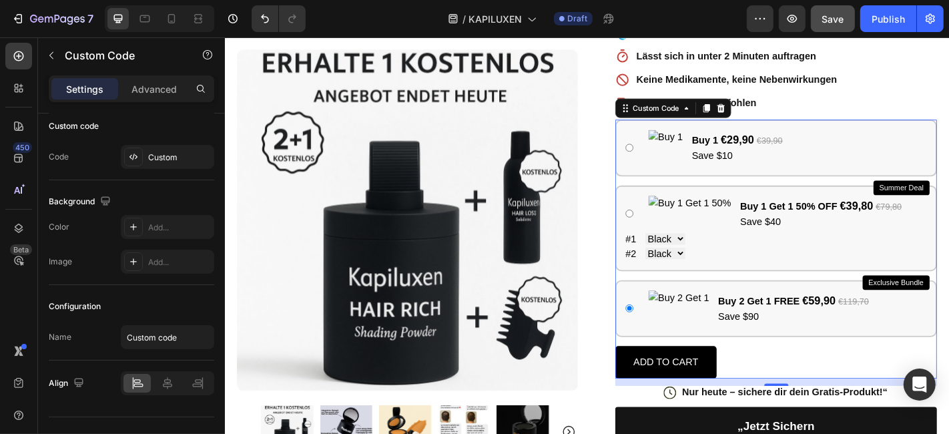
click at [799, 325] on strong "Buy 2 Get 1 FREE" at bounding box center [815, 328] width 90 height 11
click at [676, 332] on input "Buy 2 Get 1 FREE €59,90 €119,70 Save $90" at bounding box center [671, 336] width 9 height 9
click at [799, 325] on strong "Buy 2 Get 1 FREE" at bounding box center [815, 328] width 90 height 11
click at [676, 332] on input "Buy 2 Get 1 FREE €59,90 €119,70 Save $90" at bounding box center [671, 336] width 9 height 9
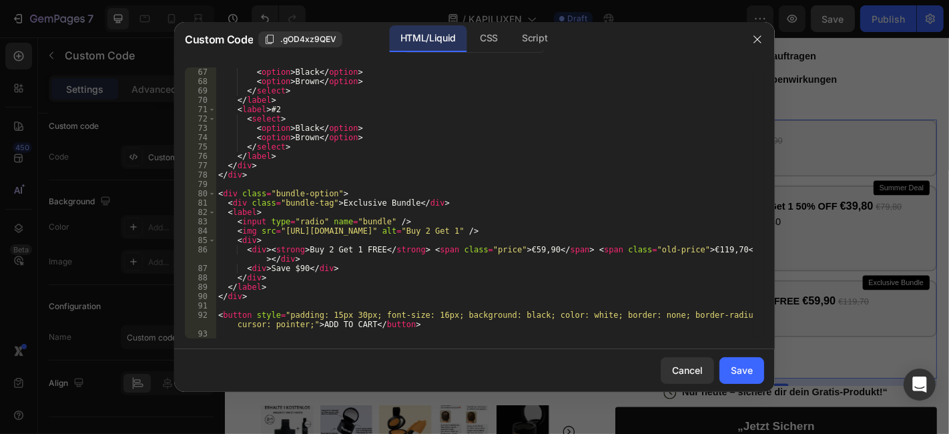
scroll to position [625, 0]
click at [295, 267] on div "< option > Black </ option > < option > Brown </ option > </ select > </ label …" at bounding box center [484, 212] width 537 height 290
click at [294, 270] on div "< option > Black </ option > < option > Brown </ option > </ select > </ label …" at bounding box center [484, 212] width 537 height 290
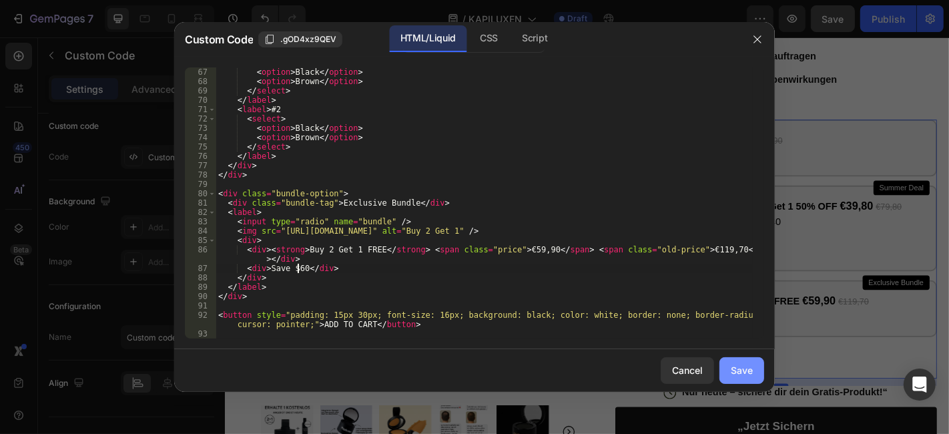
type textarea "<div>Save $60</div>"
click at [733, 376] on div "Save" at bounding box center [742, 370] width 22 height 14
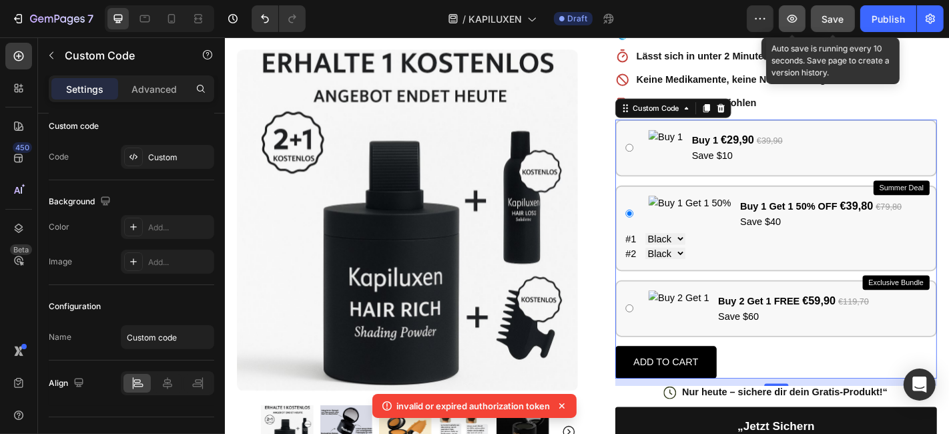
click at [789, 25] on button "button" at bounding box center [792, 18] width 27 height 27
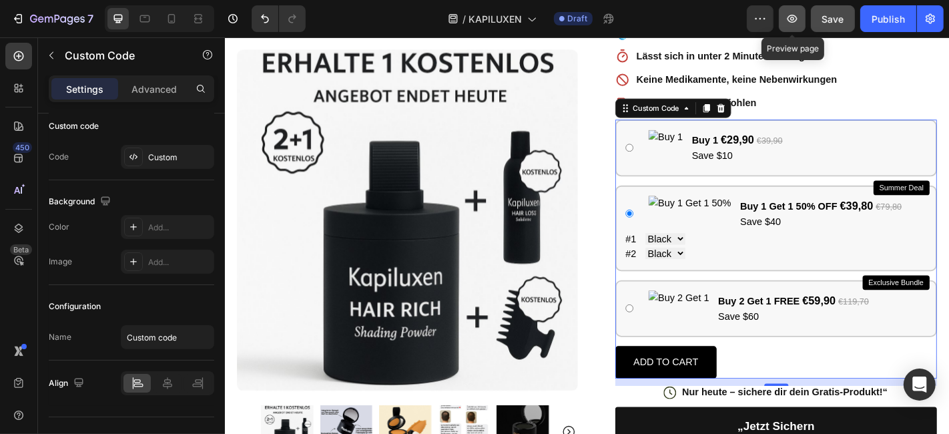
click at [799, 23] on icon "button" at bounding box center [791, 18] width 13 height 13
click at [202, 20] on icon at bounding box center [197, 18] width 13 height 13
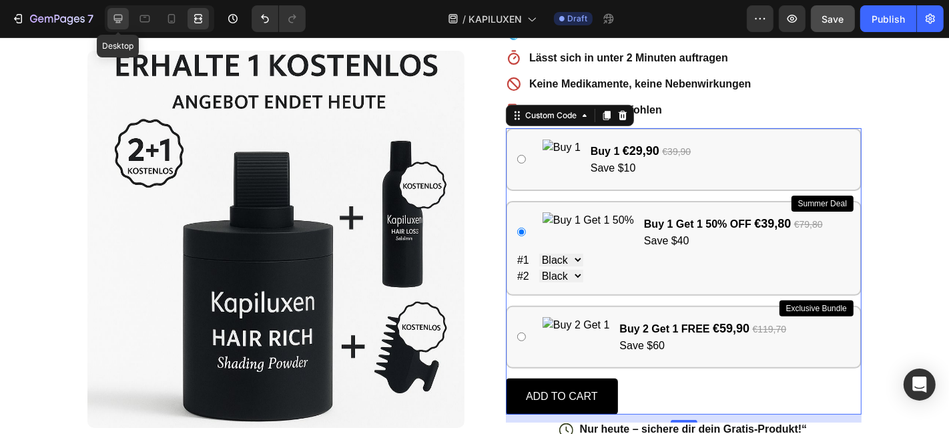
click at [127, 20] on div at bounding box center [117, 18] width 21 height 21
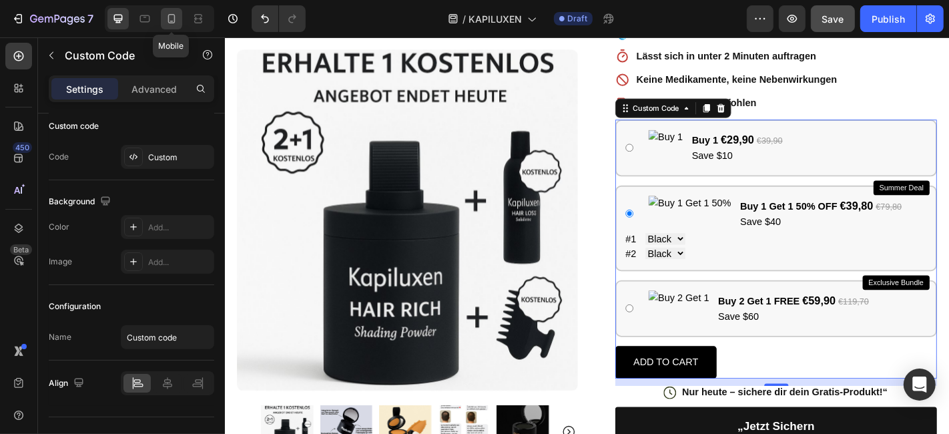
click at [169, 15] on icon at bounding box center [171, 18] width 7 height 9
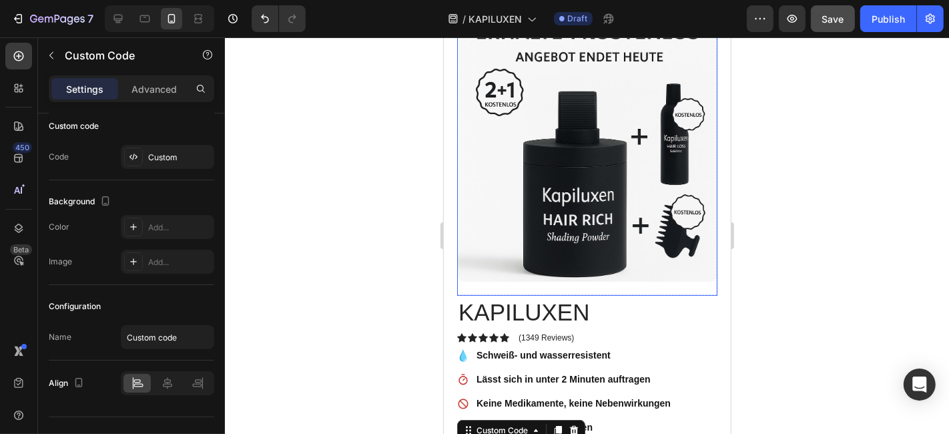
scroll to position [74, 0]
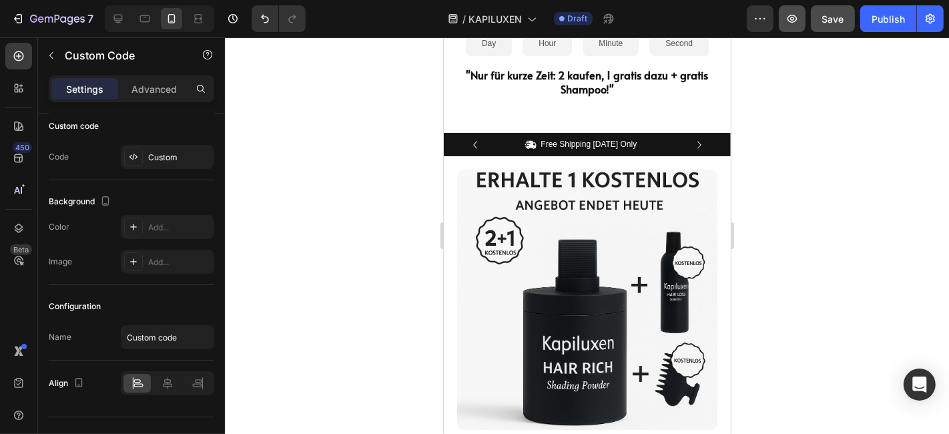
click at [786, 17] on icon "button" at bounding box center [791, 18] width 13 height 13
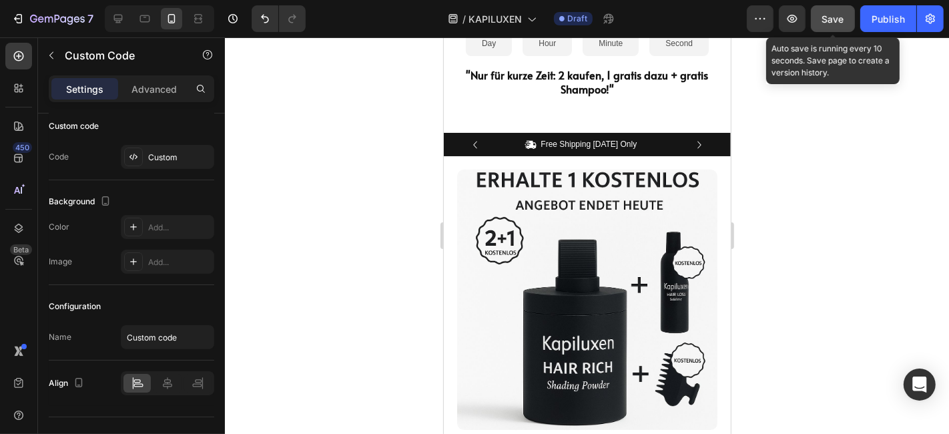
click at [839, 20] on span "Save" at bounding box center [833, 18] width 22 height 11
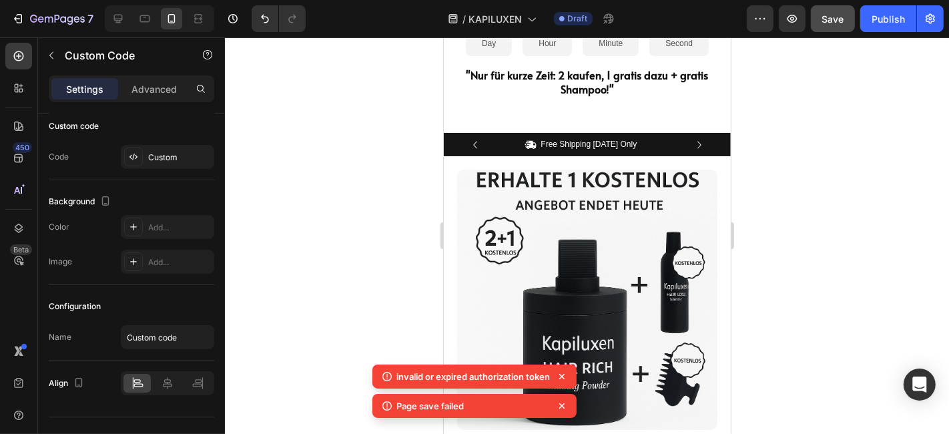
click at [525, 374] on p "invalid or expired authorization token" at bounding box center [472, 376] width 153 height 13
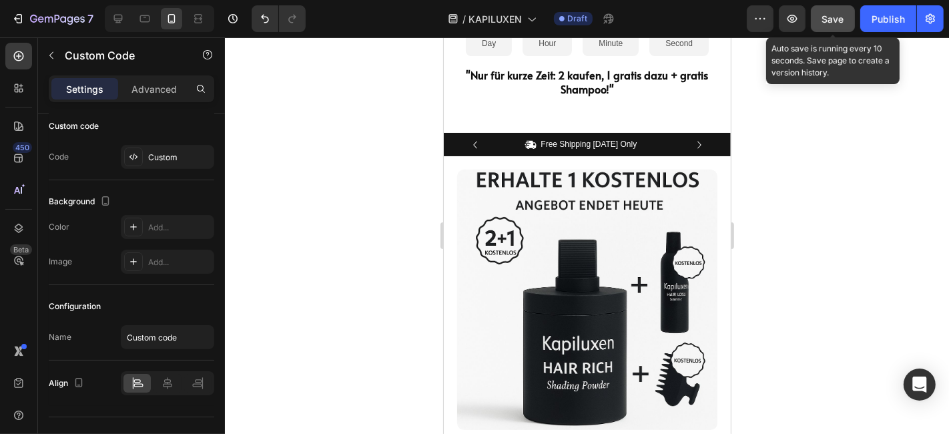
click at [845, 14] on button "Save" at bounding box center [833, 18] width 44 height 27
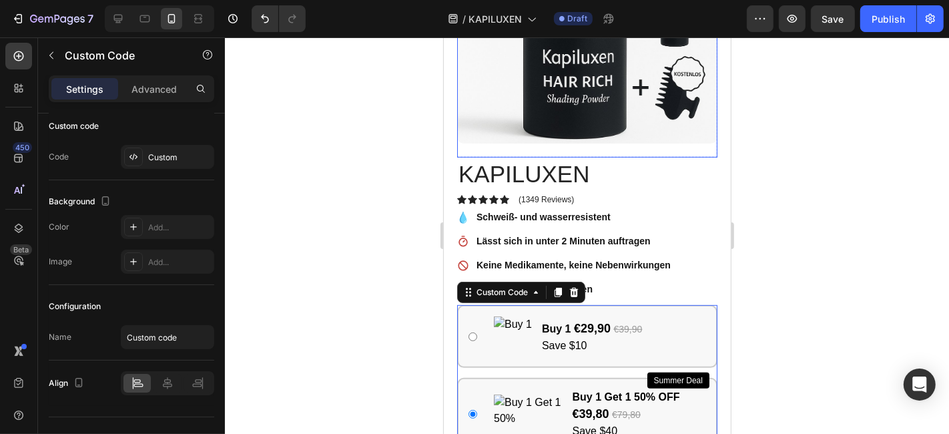
scroll to position [518, 0]
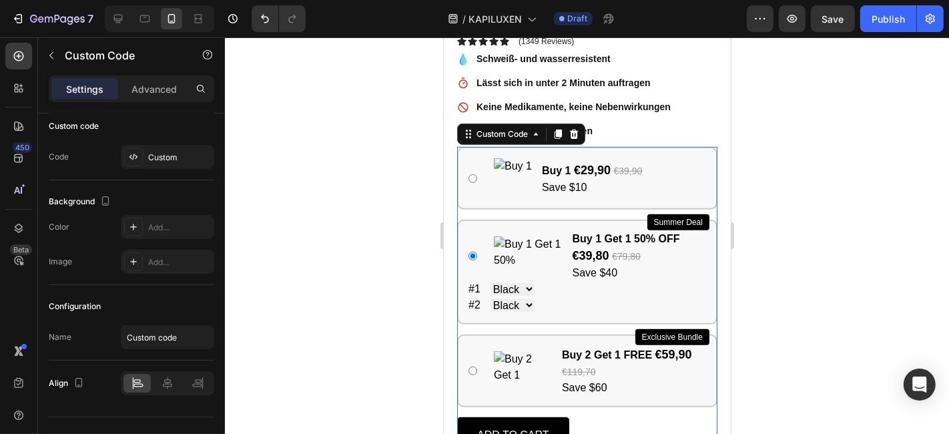
click at [494, 157] on img at bounding box center [512, 177] width 38 height 40
click at [476, 173] on input "Buy 1 €29,90 €39,90 Save $10" at bounding box center [472, 177] width 9 height 9
radio input "true"
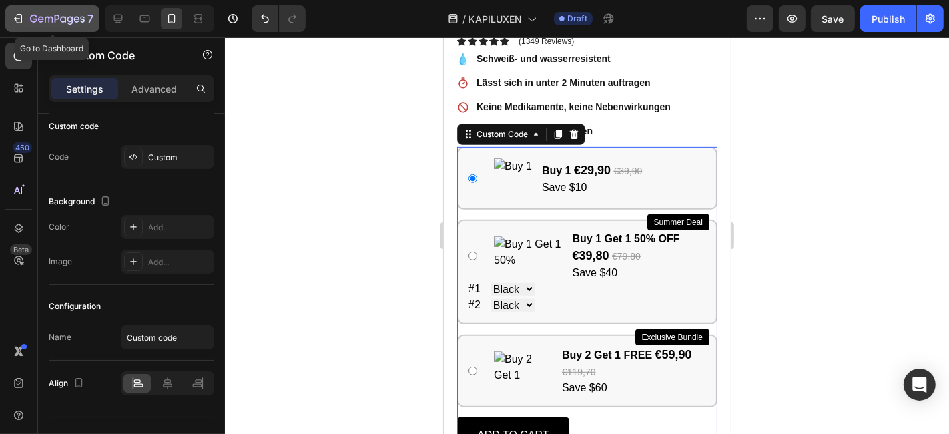
click at [59, 16] on icon "button" at bounding box center [57, 19] width 55 height 11
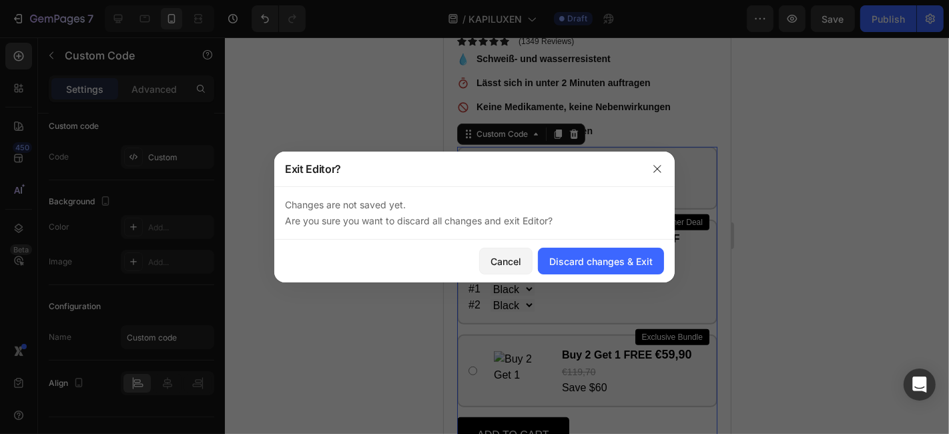
click at [439, 224] on p "Changes are not saved yet. Are you sure you want to discard all changes and exi…" at bounding box center [474, 213] width 379 height 32
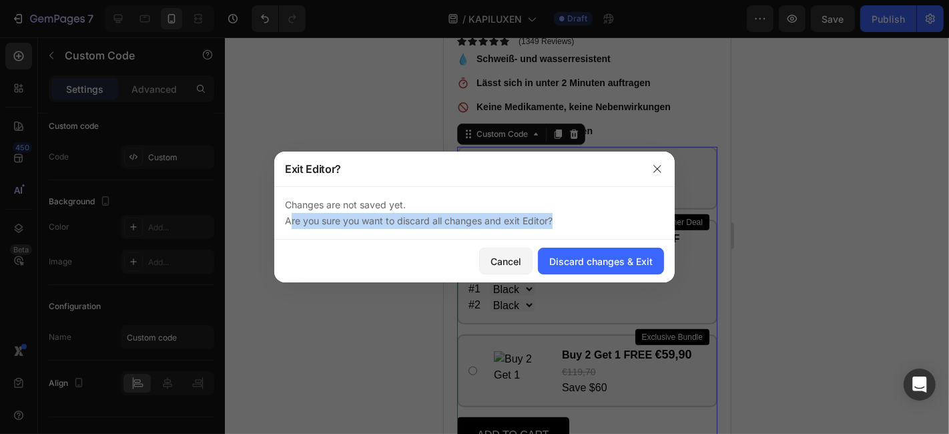
click at [439, 224] on p "Changes are not saved yet. Are you sure you want to discard all changes and exi…" at bounding box center [474, 213] width 379 height 32
click at [500, 268] on div "Cancel" at bounding box center [505, 261] width 31 height 14
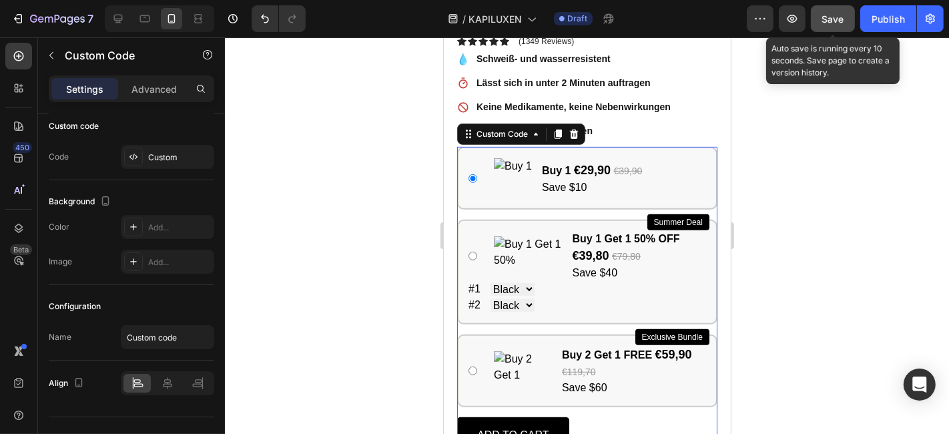
click at [842, 27] on button "Save" at bounding box center [833, 18] width 44 height 27
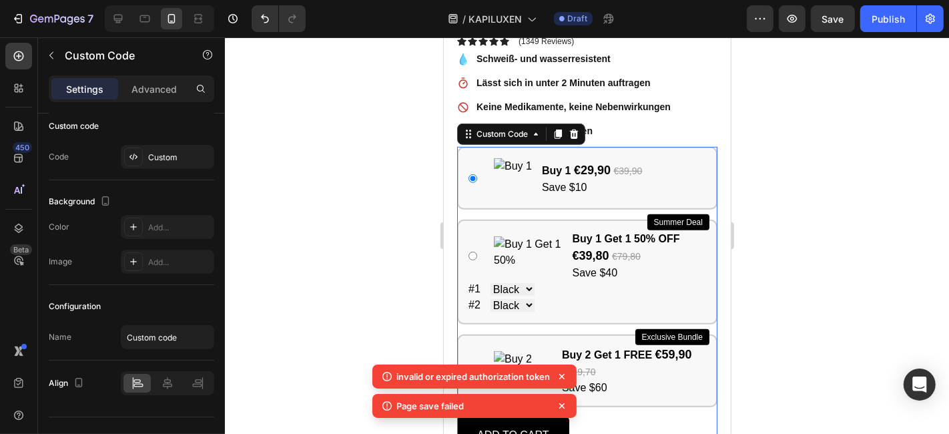
click at [564, 376] on icon at bounding box center [561, 376] width 13 height 13
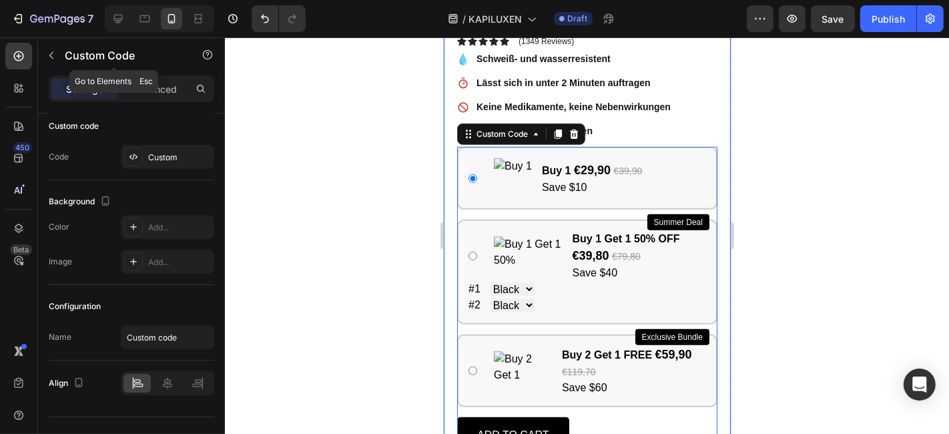
click at [130, 60] on p "Custom Code" at bounding box center [121, 55] width 113 height 16
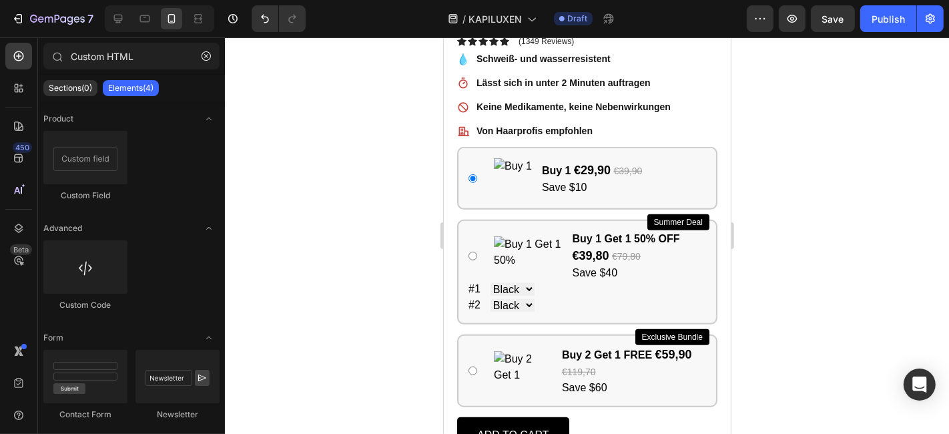
click at [131, 20] on div at bounding box center [159, 18] width 109 height 27
click at [121, 20] on icon at bounding box center [118, 19] width 9 height 9
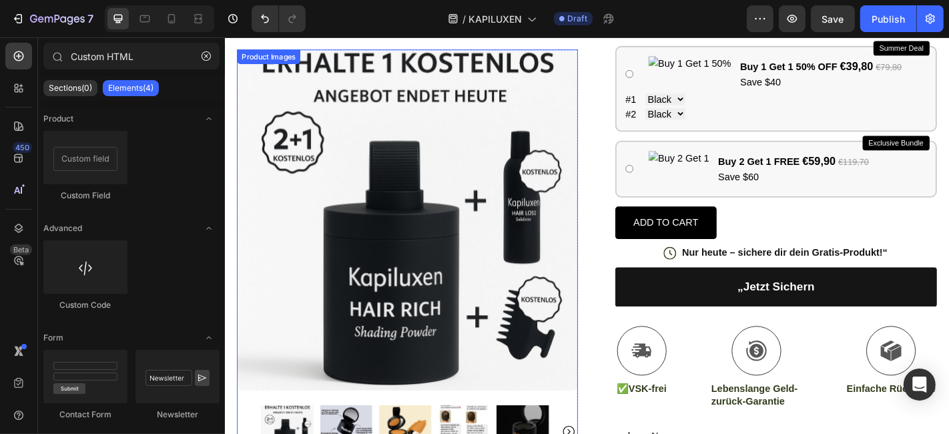
scroll to position [444, 0]
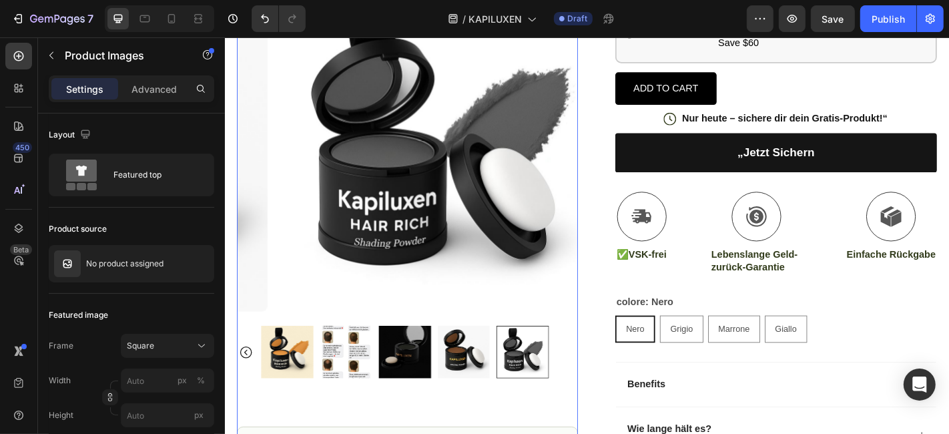
click at [496, 412] on img at bounding box center [488, 385] width 58 height 58
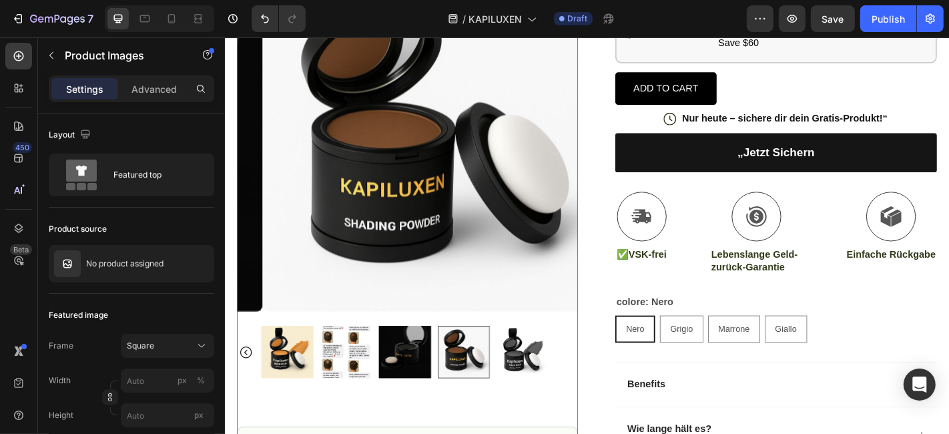
click at [418, 414] on img at bounding box center [422, 385] width 57 height 58
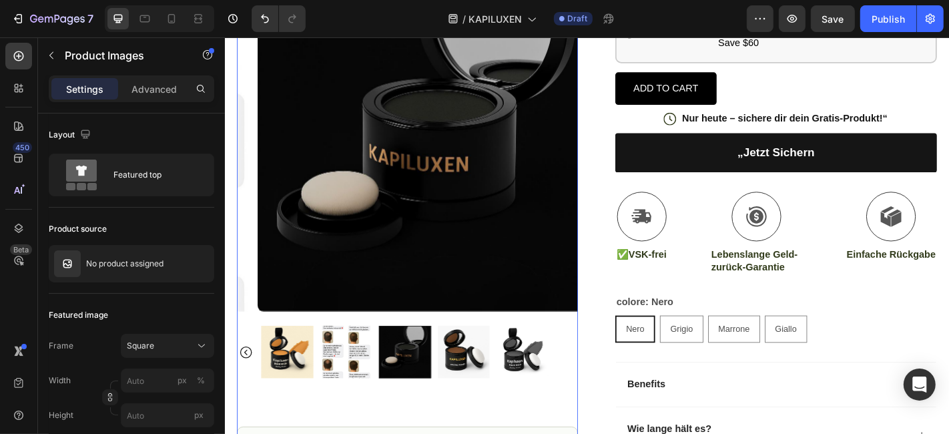
click at [353, 414] on img at bounding box center [358, 385] width 58 height 58
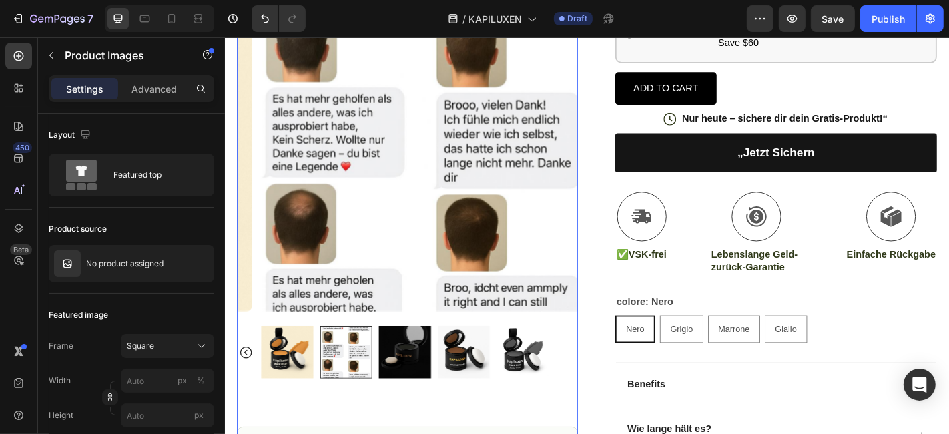
click at [308, 414] on img at bounding box center [293, 385] width 58 height 58
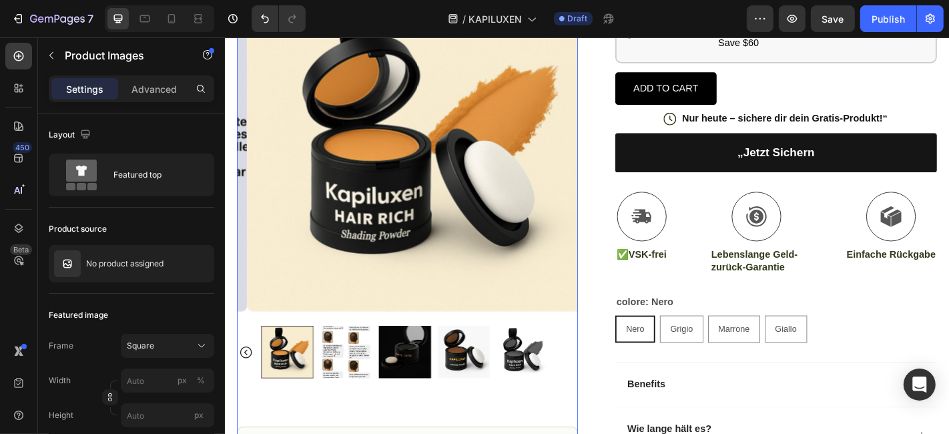
click at [248, 392] on icon "Carousel Back Arrow" at bounding box center [247, 384] width 13 height 13
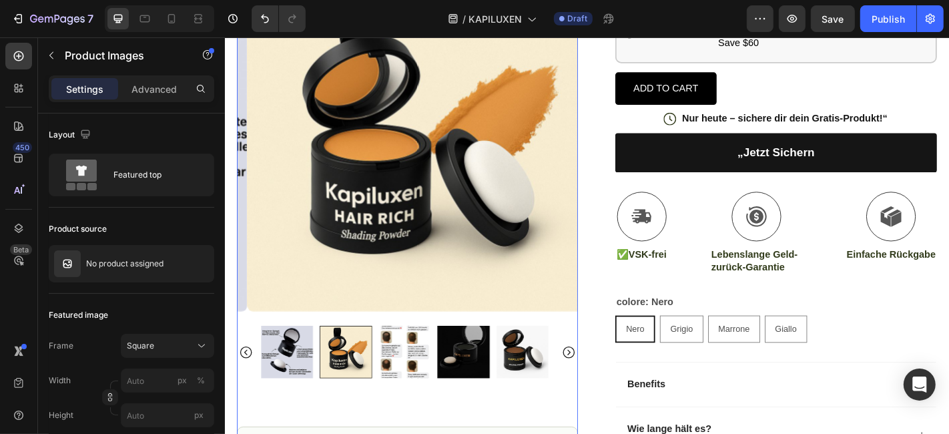
click at [284, 414] on img at bounding box center [292, 385] width 57 height 58
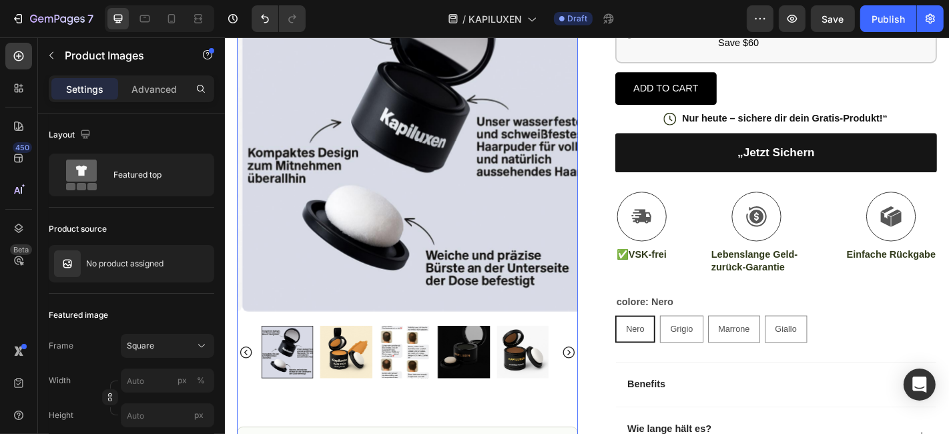
click at [242, 392] on icon "Carousel Back Arrow" at bounding box center [248, 384] width 16 height 16
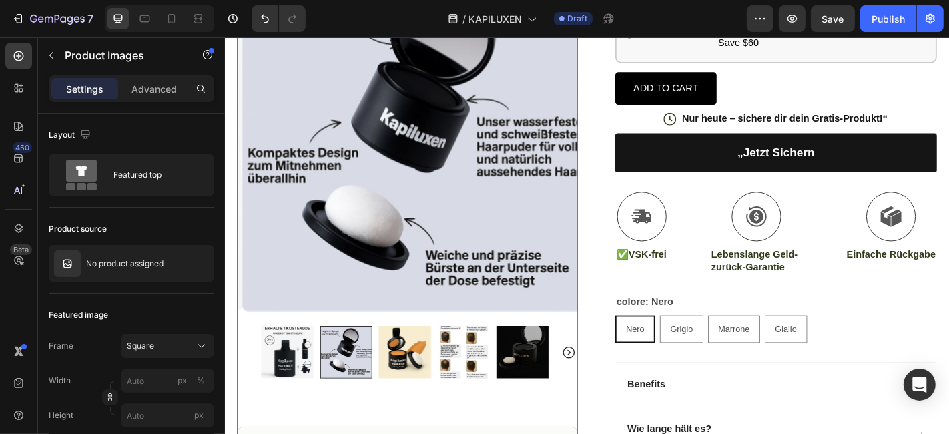
click at [278, 414] on img at bounding box center [293, 385] width 58 height 58
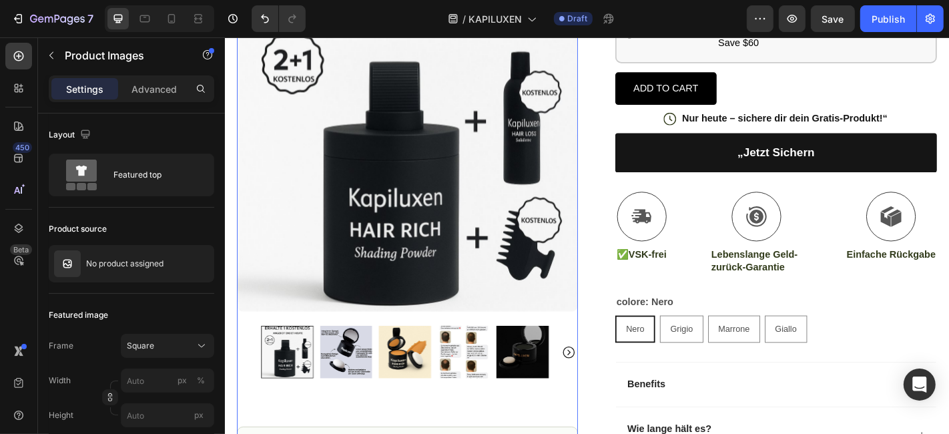
click at [359, 204] on img at bounding box center [426, 151] width 377 height 377
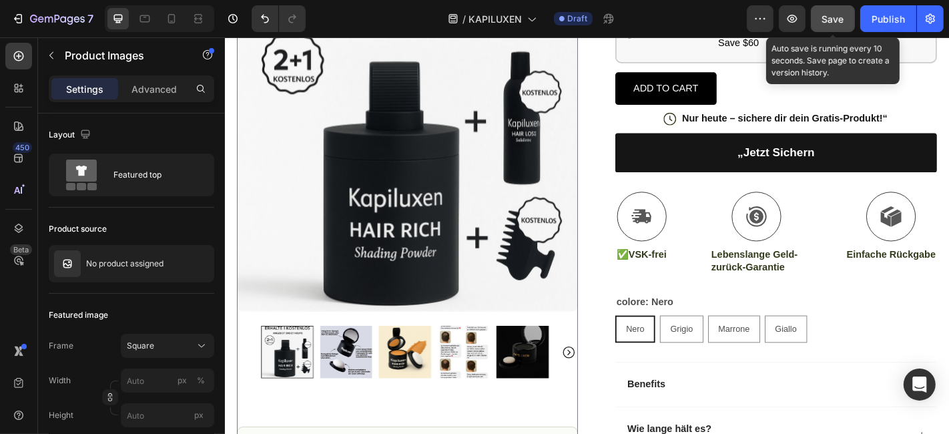
click at [833, 26] on button "Save" at bounding box center [833, 18] width 44 height 27
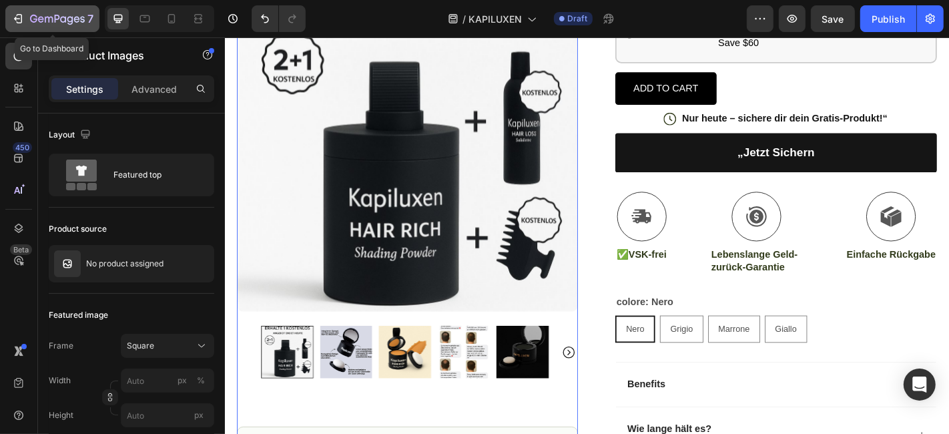
click at [42, 18] on icon "button" at bounding box center [41, 19] width 6 height 6
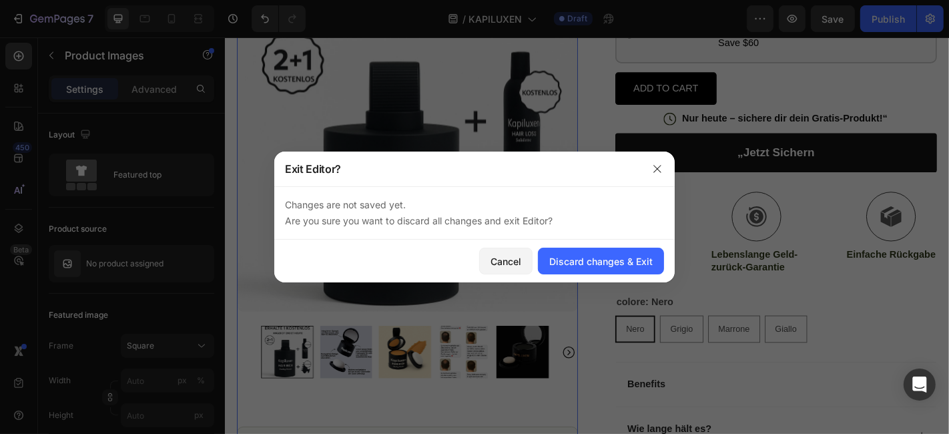
click at [580, 246] on div "Cancel Discard changes & Exit" at bounding box center [474, 261] width 400 height 43
click at [587, 262] on div "Discard changes & Exit" at bounding box center [600, 261] width 103 height 14
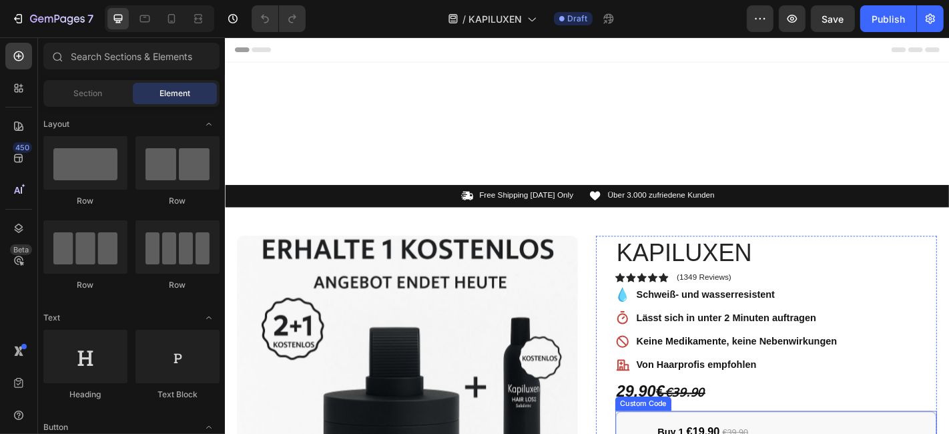
scroll to position [222, 0]
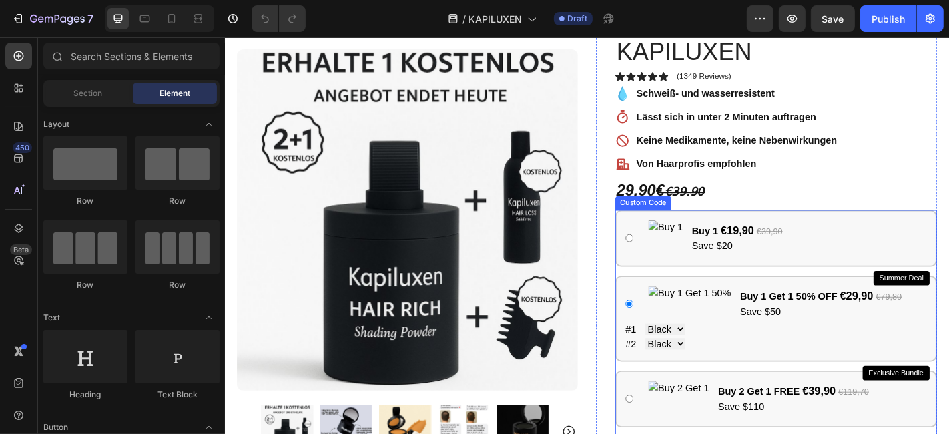
click at [704, 355] on select "Black Brown" at bounding box center [711, 360] width 44 height 13
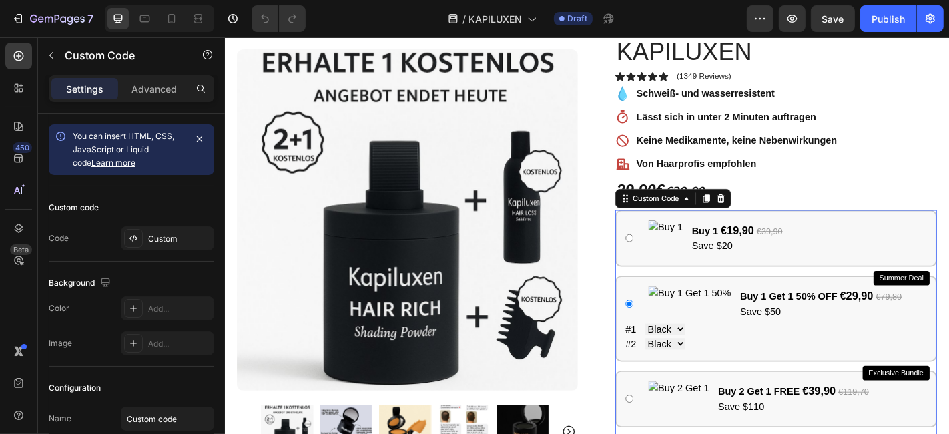
click at [792, 352] on label "#1 Black Brown" at bounding box center [833, 360] width 333 height 16
click at [733, 354] on select "Black Brown" at bounding box center [711, 360] width 44 height 13
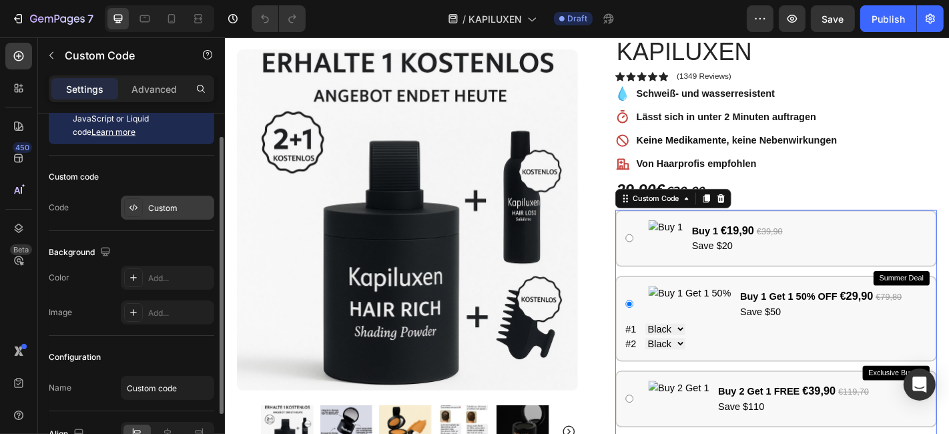
scroll to position [0, 0]
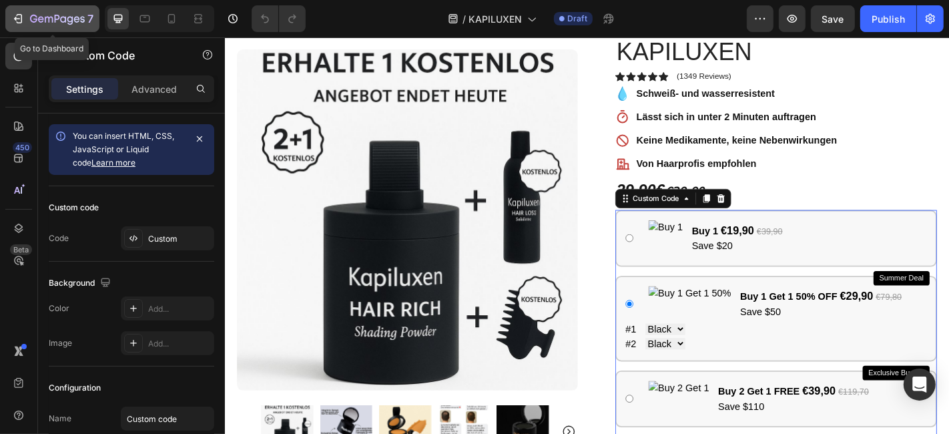
click at [70, 15] on icon "button" at bounding box center [57, 19] width 55 height 11
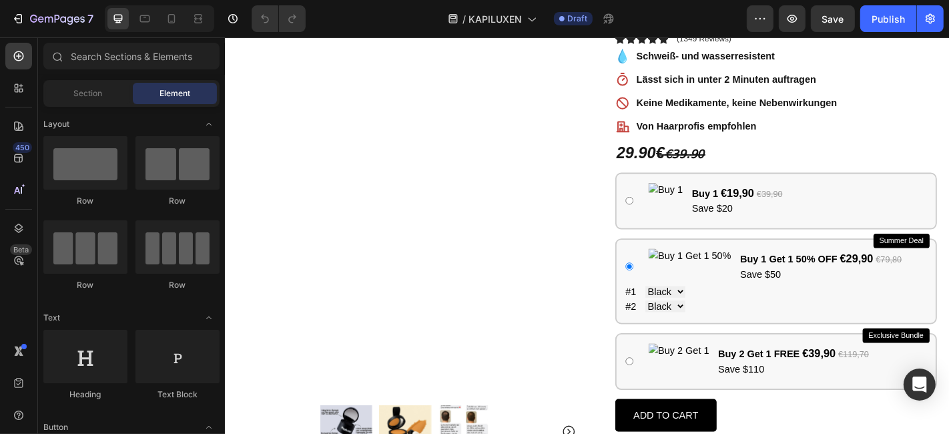
scroll to position [296, 0]
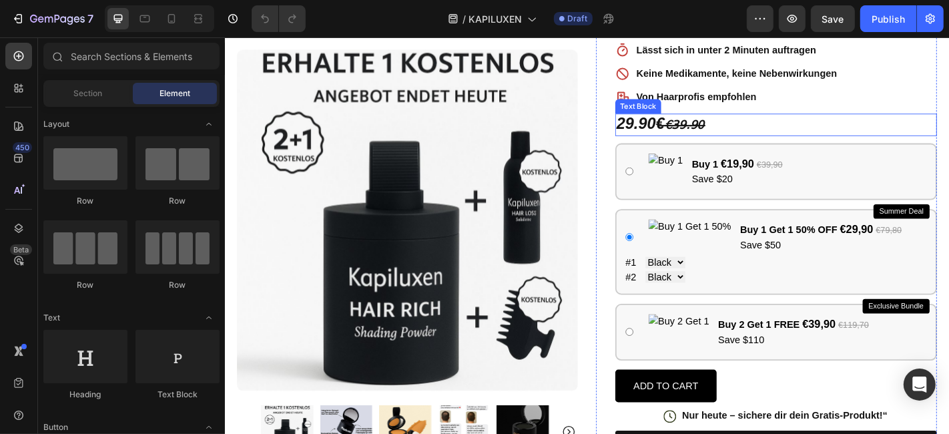
click at [783, 134] on p "29.90€ ̶€̶3̶9̶.̶9̶0̶" at bounding box center [833, 134] width 353 height 22
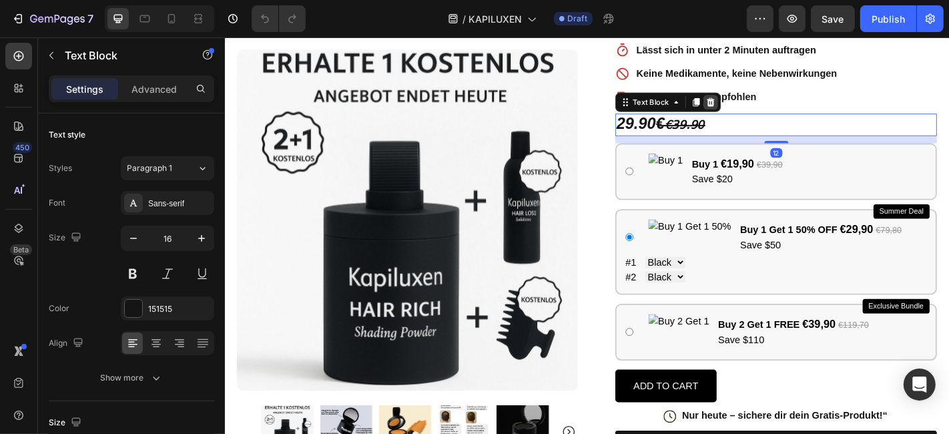
click at [756, 107] on icon at bounding box center [761, 108] width 11 height 11
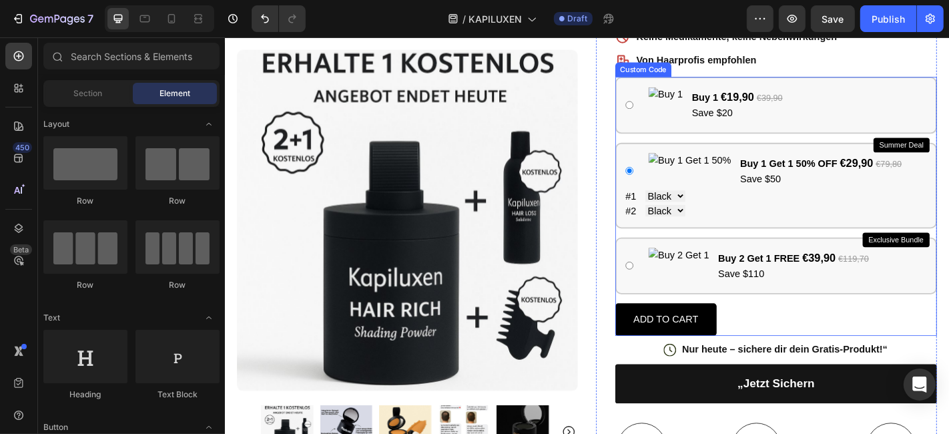
scroll to position [370, 0]
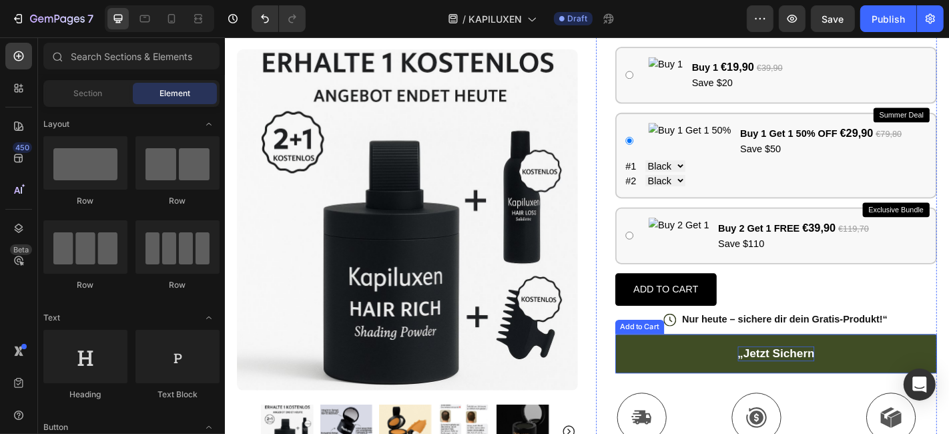
click at [791, 384] on div "„Jetzt sichern" at bounding box center [833, 386] width 85 height 17
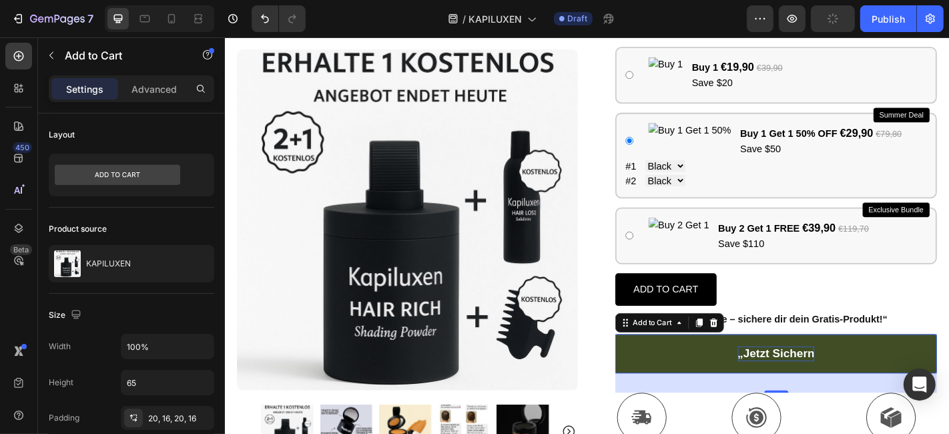
click at [791, 384] on div "„Jetzt sichern" at bounding box center [833, 386] width 85 height 17
click at [791, 384] on p "„Jetzt sichern" at bounding box center [833, 386] width 85 height 17
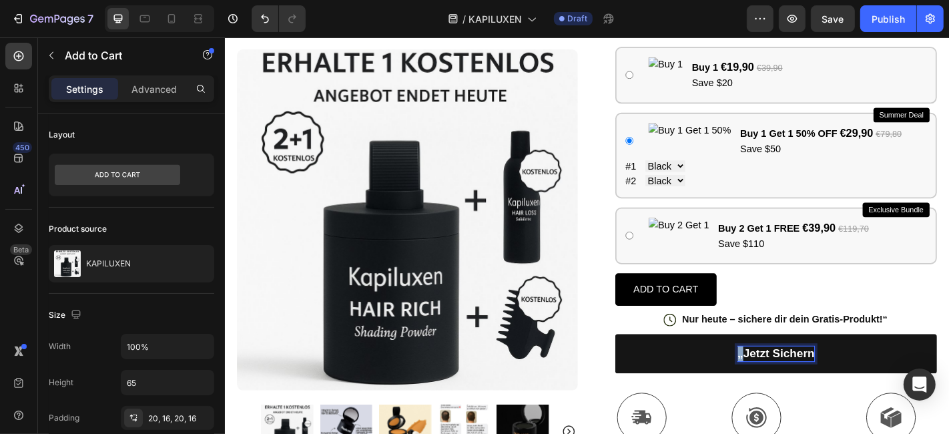
click at [948, 331] on div "KAPILUXEN Product Title Icon Icon Icon Icon Icon Icon List (1349 Reviews) Text …" at bounding box center [834, 378] width 356 height 983
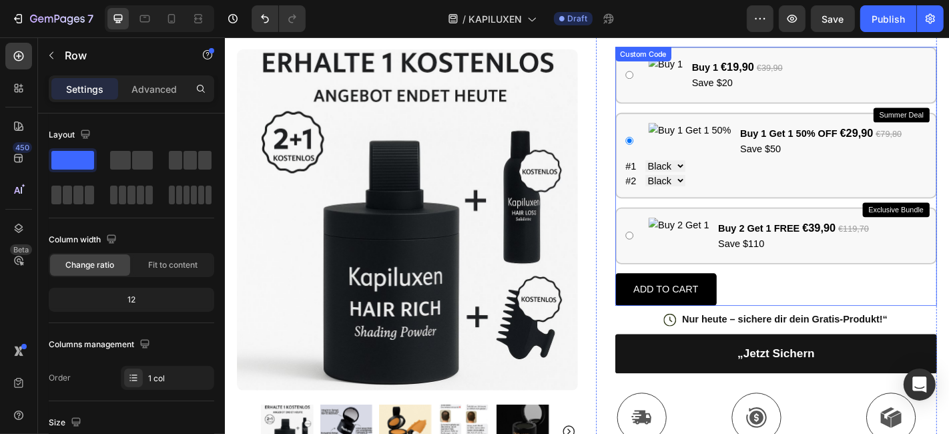
click at [711, 320] on button "ADD TO CART" at bounding box center [712, 316] width 112 height 36
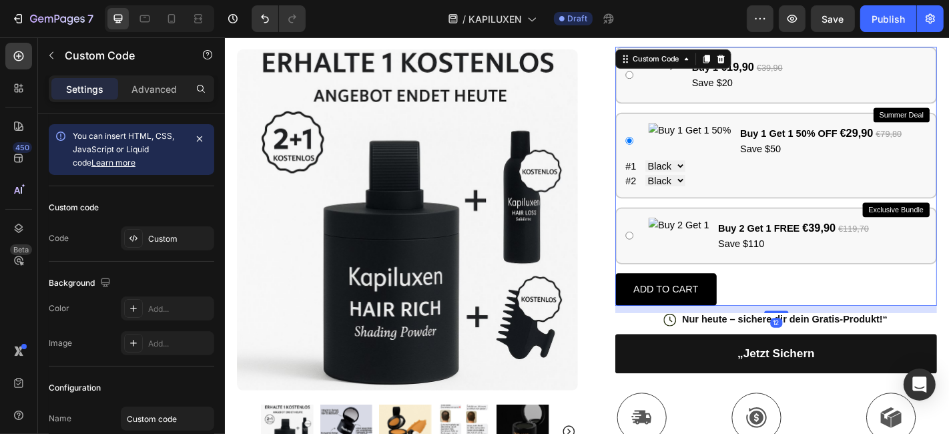
click at [715, 311] on button "ADD TO CART" at bounding box center [712, 316] width 112 height 36
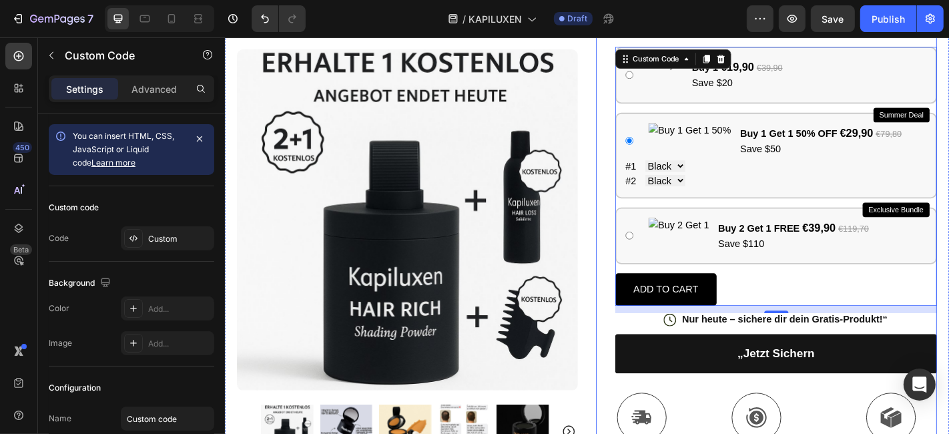
click at [640, 346] on div "KAPILUXEN Product Title Icon Icon Icon Icon Icon Icon List (1349 Reviews) Text …" at bounding box center [823, 378] width 377 height 983
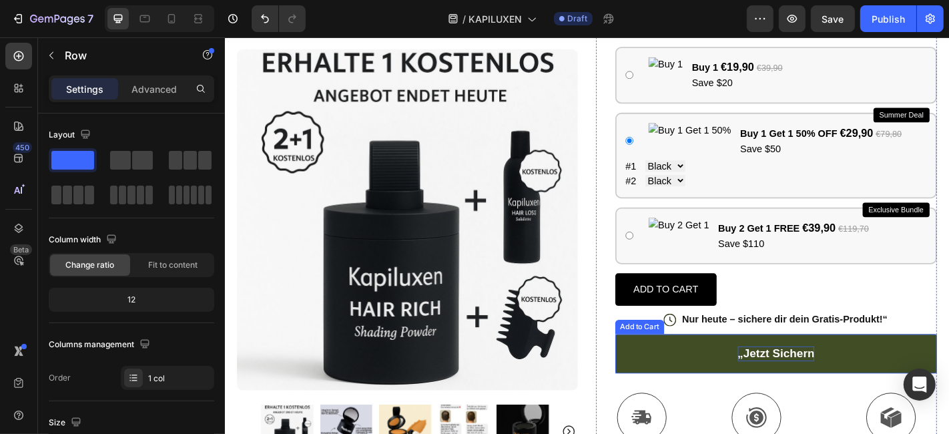
click at [825, 384] on p "„Jetzt sichern" at bounding box center [833, 386] width 85 height 17
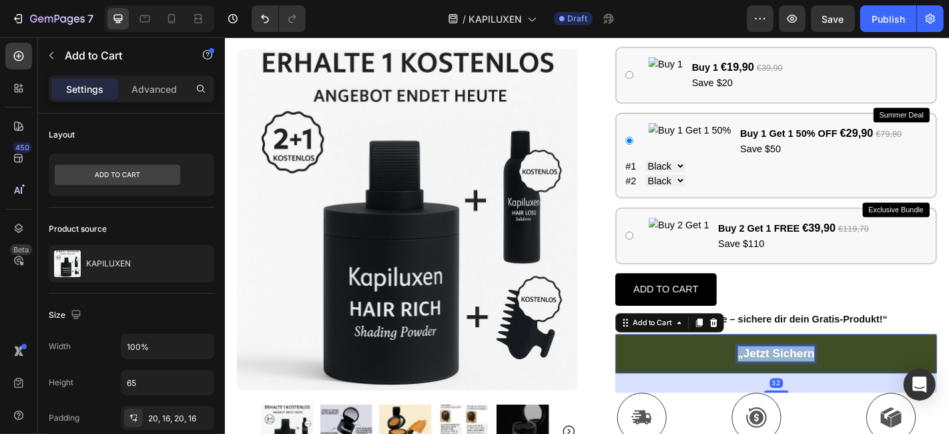
click at [825, 384] on p "„Jetzt sichern" at bounding box center [833, 386] width 85 height 17
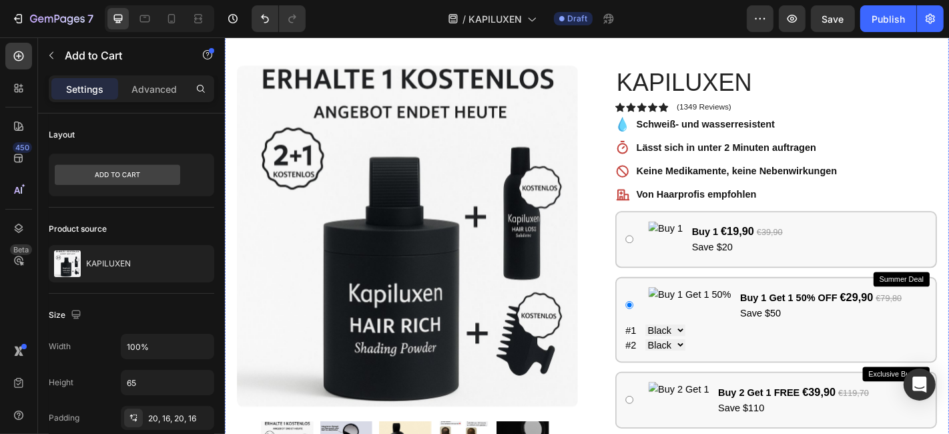
scroll to position [296, 0]
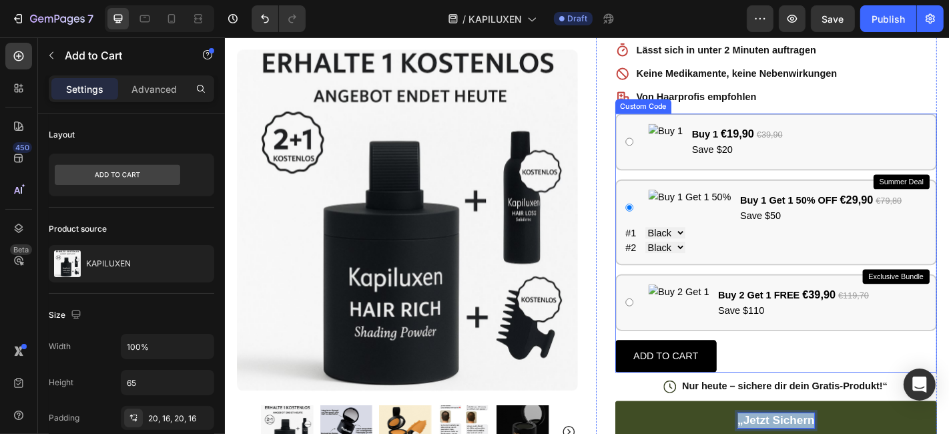
click at [838, 152] on label "Buy 1 €19,90 €39,90 Save $20" at bounding box center [833, 153] width 333 height 40
click at [676, 152] on input "Buy 1 €19,90 €39,90 Save $20" at bounding box center [671, 152] width 9 height 9
radio input "true"
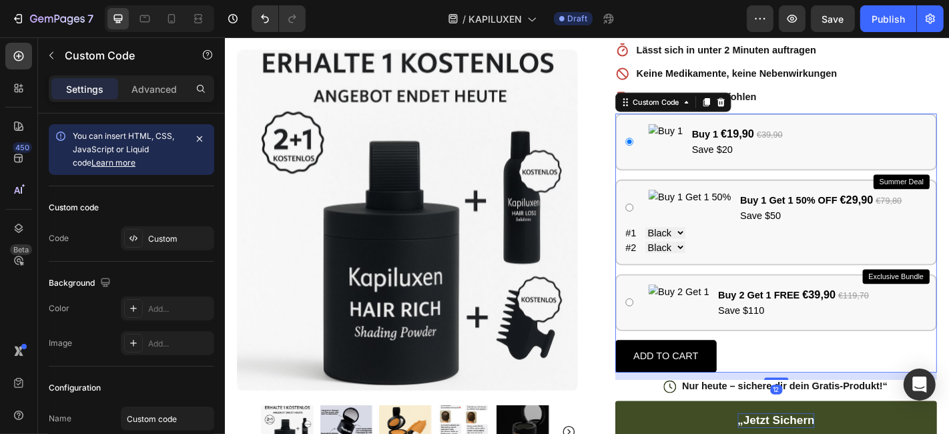
click at [838, 152] on label "Buy 1 €19,90 €39,90 Save $20" at bounding box center [833, 153] width 333 height 40
click at [676, 152] on input "Buy 1 €19,90 €39,90 Save $20" at bounding box center [671, 152] width 9 height 9
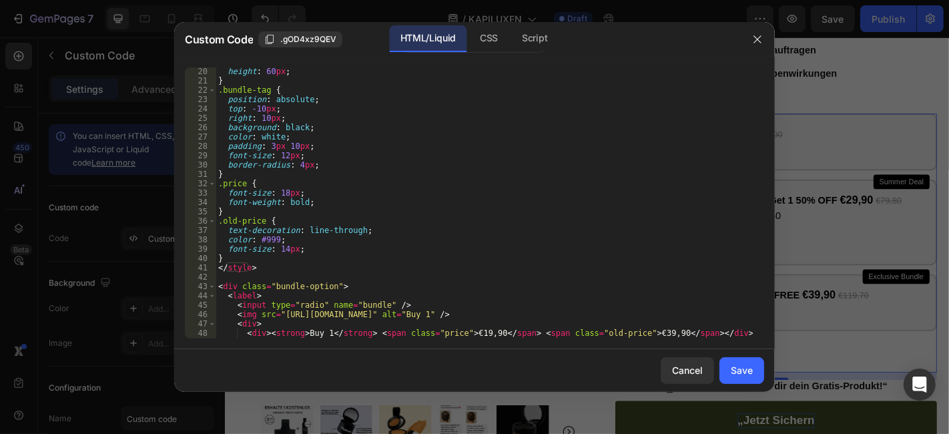
scroll to position [222, 0]
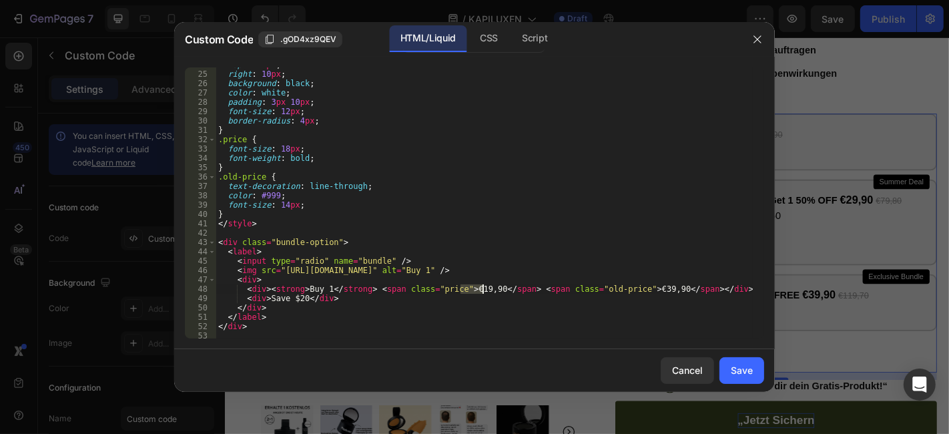
drag, startPoint x: 459, startPoint y: 288, endPoint x: 480, endPoint y: 288, distance: 21.4
click at [480, 288] on div "top : -10 px ; right : 10 px ; background : black ; color : white ; padding : 3…" at bounding box center [484, 205] width 537 height 290
drag, startPoint x: 294, startPoint y: 297, endPoint x: 302, endPoint y: 296, distance: 8.8
click at [302, 296] on div "top : -10 px ; right : 10 px ; background : black ; color : white ; padding : 3…" at bounding box center [484, 205] width 537 height 290
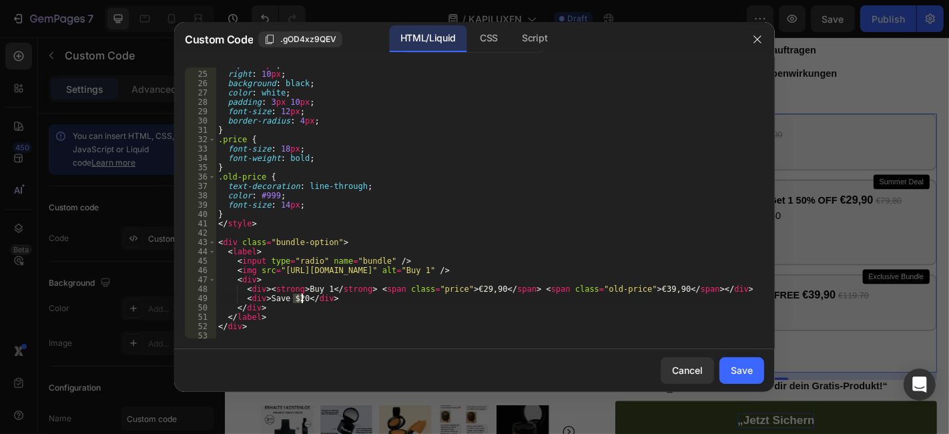
scroll to position [0, 7]
click at [534, 208] on div "top : -10 px ; right : 10 px ; background : black ; color : white ; padding : 3…" at bounding box center [484, 205] width 537 height 290
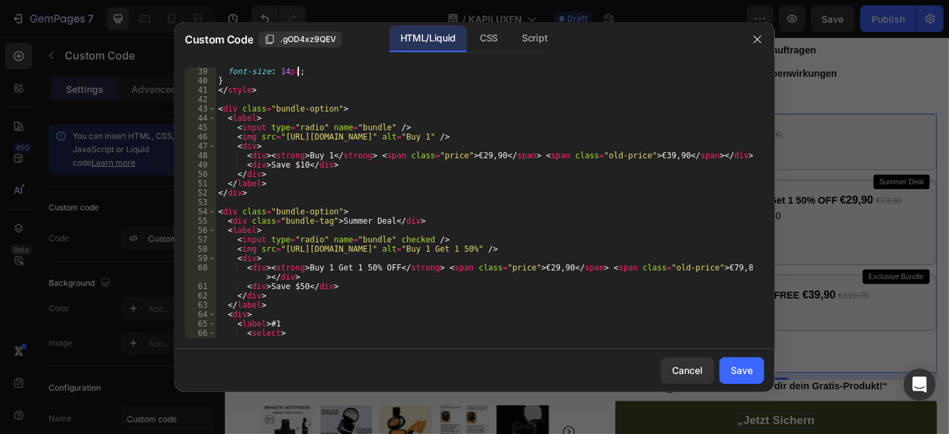
scroll to position [356, 0]
drag, startPoint x: 520, startPoint y: 271, endPoint x: 543, endPoint y: 268, distance: 22.9
click at [543, 268] on div "font-size : 14 px ; } </ style > < div class = "bundle-option" > < label > < in…" at bounding box center [484, 212] width 537 height 290
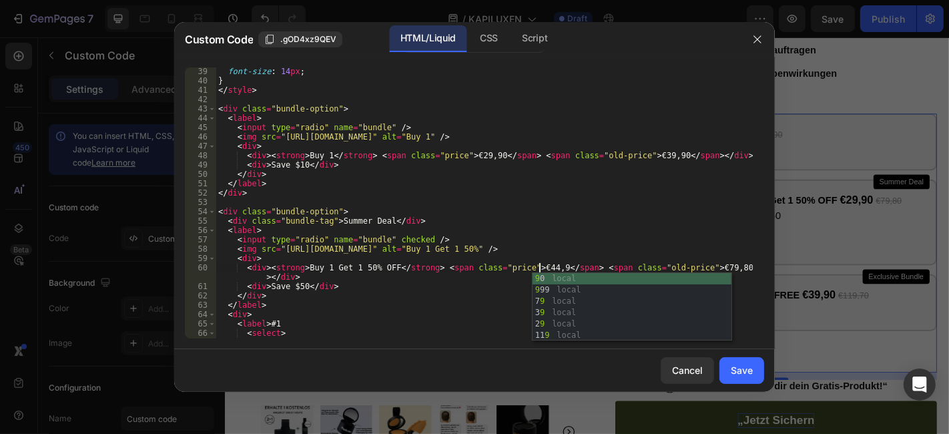
scroll to position [0, 27]
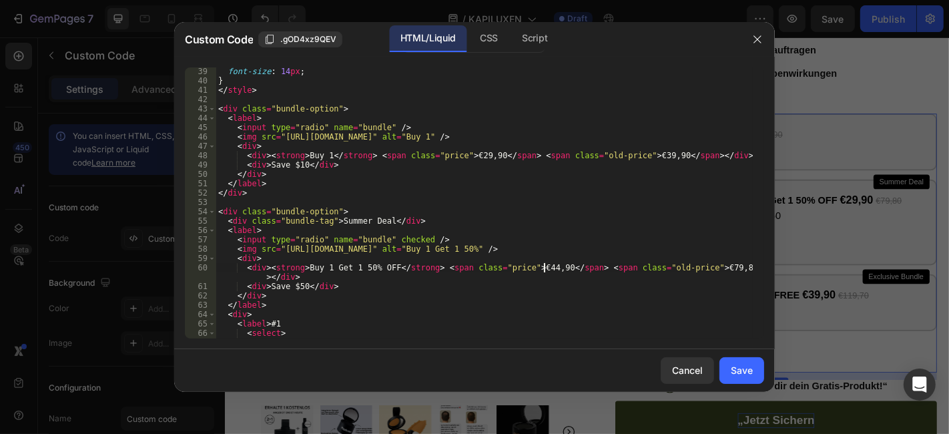
click at [298, 284] on div "font-size : 14 px ; } </ style > < div class = "bundle-option" > < label > < in…" at bounding box center [484, 212] width 537 height 290
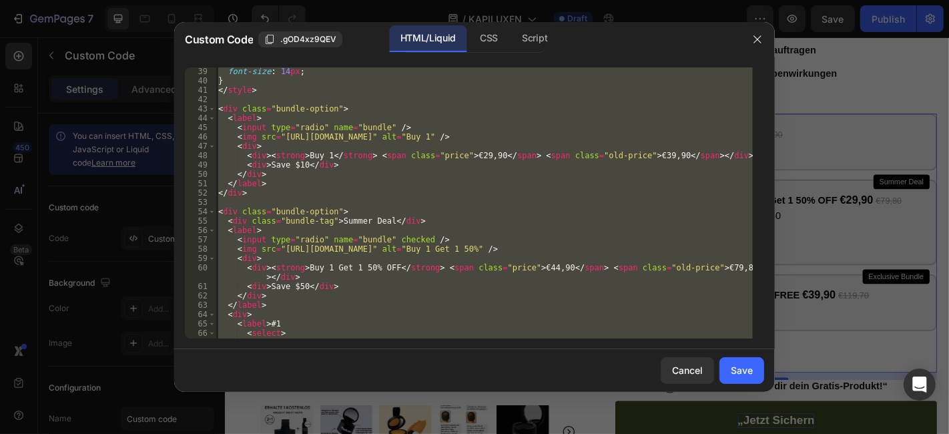
click at [298, 284] on div "font-size : 14 px ; } </ style > < div class = "bundle-option" > < label > < in…" at bounding box center [484, 212] width 537 height 290
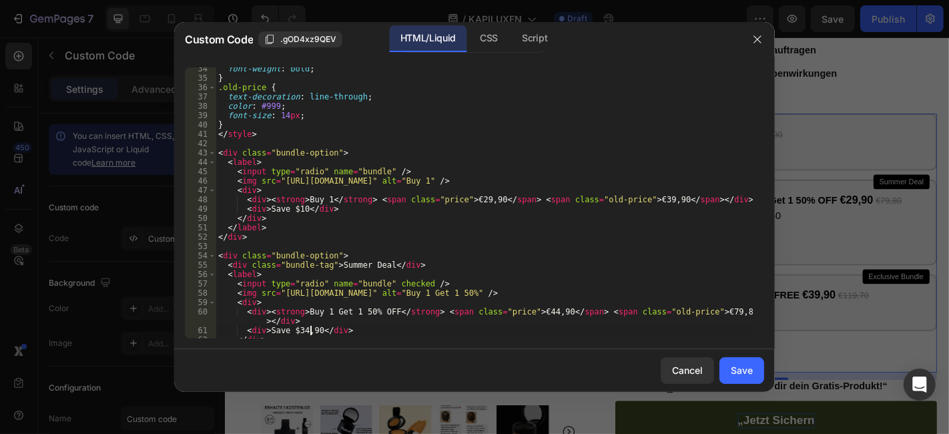
scroll to position [311, 0]
click at [609, 215] on div "font-weight : bold ; } .old-price { text-decoration : line-through ; color : #9…" at bounding box center [484, 209] width 537 height 290
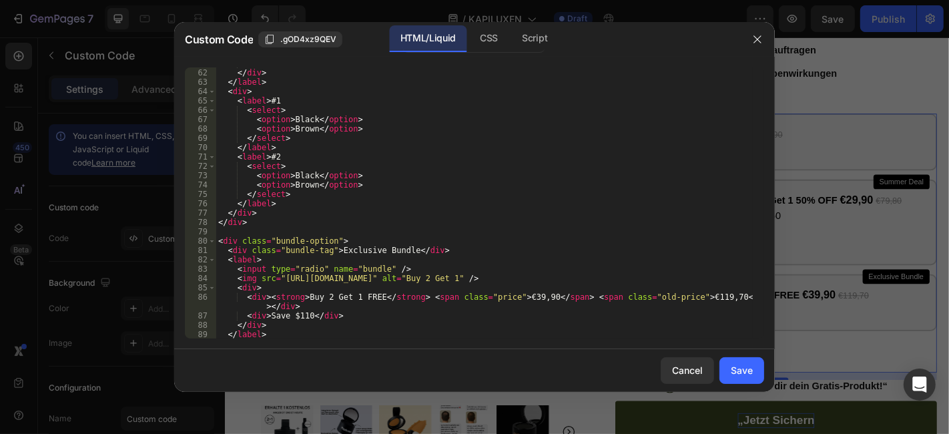
scroll to position [578, 0]
drag, startPoint x: 508, startPoint y: 296, endPoint x: 530, endPoint y: 298, distance: 21.4
click at [530, 298] on div "< div > Save $34,90 </ div > </ div > </ label > < div > < label > #1 < select …" at bounding box center [484, 204] width 537 height 290
click at [299, 318] on div "< div > Save $34,90 </ div > </ div > </ label > < div > < label > #1 < select …" at bounding box center [484, 204] width 537 height 290
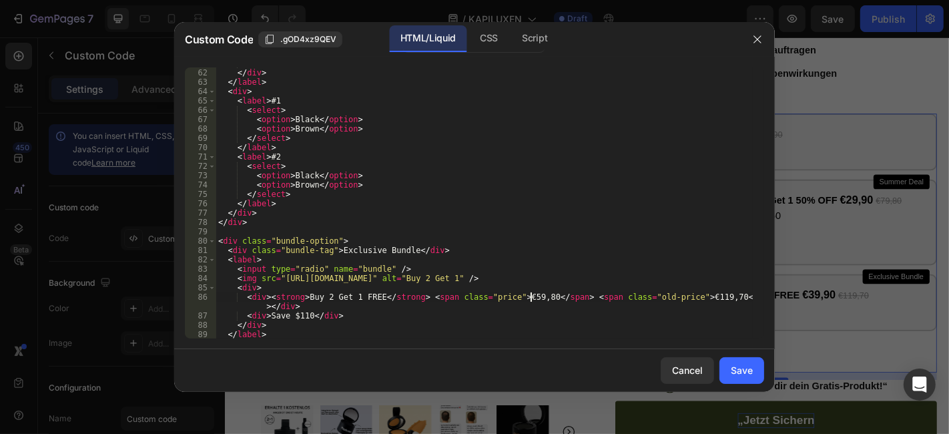
scroll to position [0, 9]
click at [299, 318] on div "< div > Save $34,90 </ div > </ div > </ label > < div > < label > #1 < select …" at bounding box center [484, 204] width 537 height 290
click at [299, 318] on div "< div > Save $34,90 </ div > </ div > </ label > < div > < label > #1 < select …" at bounding box center [484, 202] width 537 height 271
drag, startPoint x: 292, startPoint y: 315, endPoint x: 304, endPoint y: 318, distance: 13.1
click at [304, 318] on div "< div > Save $34,90 </ div > </ div > </ label > < div > < label > #1 < select …" at bounding box center [484, 204] width 537 height 290
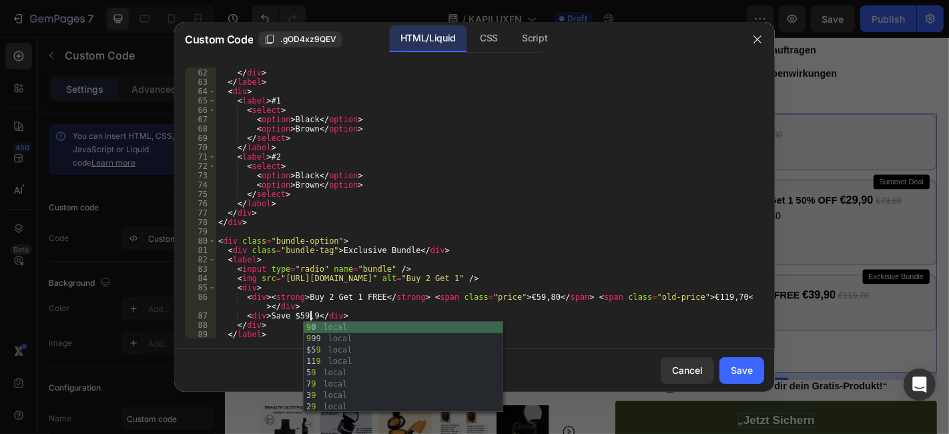
scroll to position [0, 7]
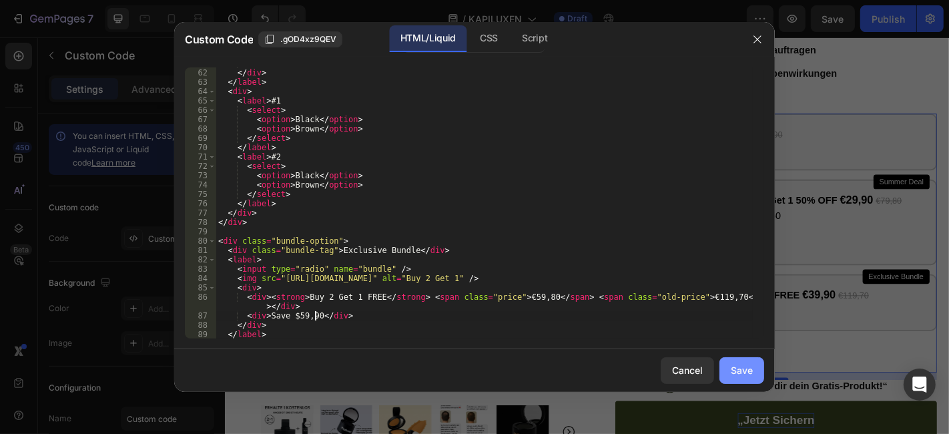
type textarea "<div>Save $59,90</div>"
click at [737, 370] on div "Save" at bounding box center [742, 370] width 22 height 14
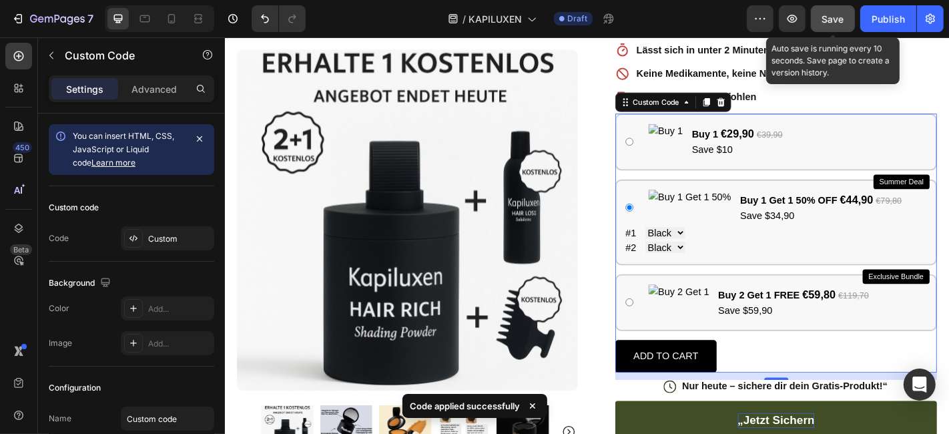
click at [831, 21] on span "Save" at bounding box center [833, 18] width 22 height 11
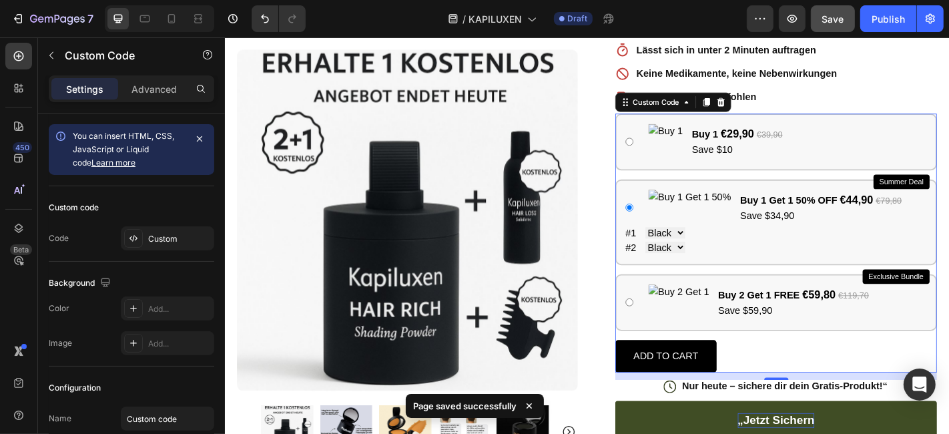
click at [699, 143] on img at bounding box center [712, 153] width 38 height 40
click at [676, 148] on input "Buy 1 €29,90 €39,90 Save $10" at bounding box center [671, 152] width 9 height 9
radio input "true"
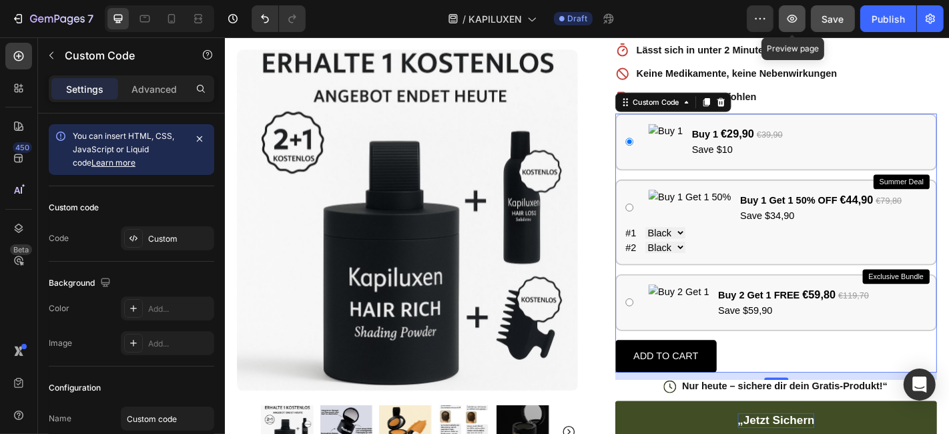
click at [789, 21] on icon "button" at bounding box center [792, 19] width 10 height 8
click at [897, 149] on label "Buy 1 €29,90 €39,90 Save $10" at bounding box center [833, 153] width 333 height 40
click at [676, 149] on input "Buy 1 €29,90 €39,90 Save $10" at bounding box center [671, 152] width 9 height 9
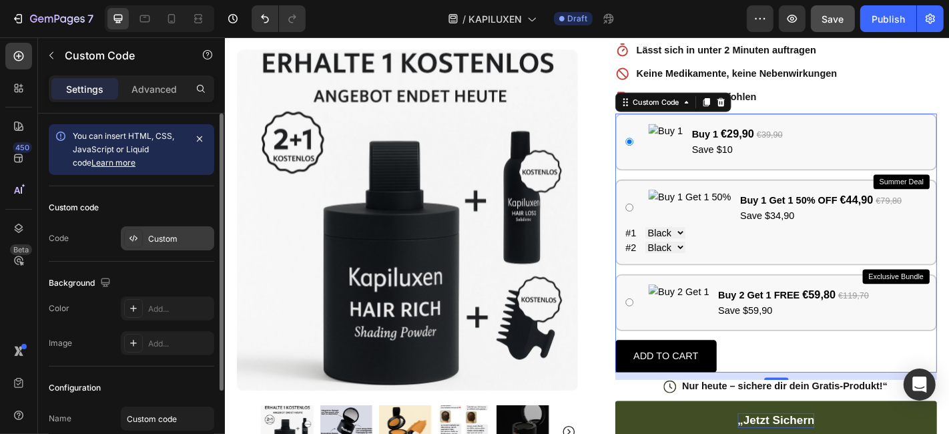
click at [194, 246] on div "Custom" at bounding box center [167, 238] width 93 height 24
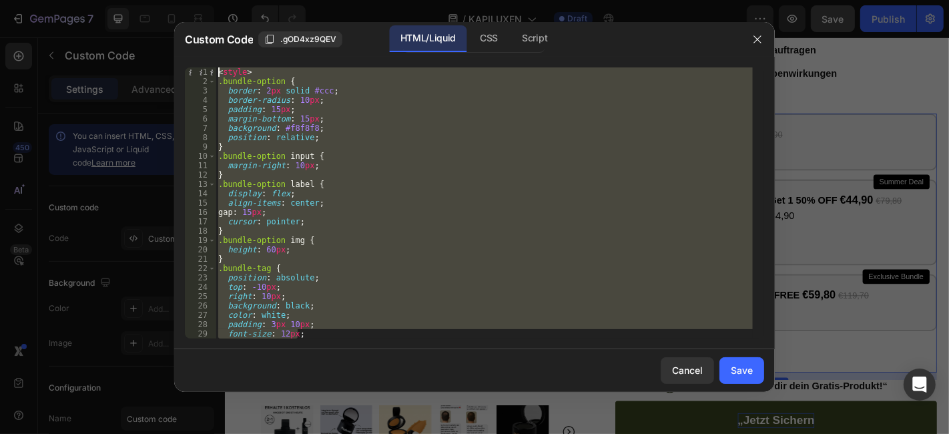
drag, startPoint x: 335, startPoint y: 335, endPoint x: 210, endPoint y: 50, distance: 311.0
click at [210, 50] on div "Custom Code .gOD4xz9QEV HTML/Liquid CSS Script font-size: 12px; 1 2 3 4 5 6 7 8…" at bounding box center [474, 207] width 601 height 370
type textarea "<style> .bundle-option {"
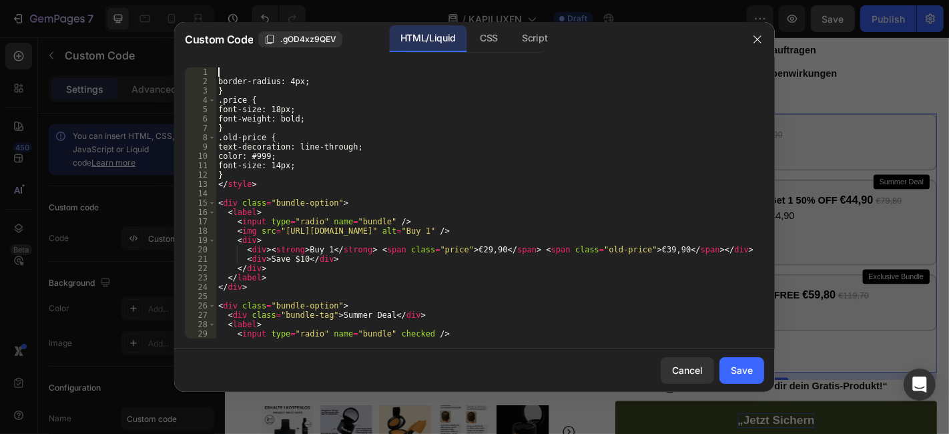
click at [243, 94] on div "border-radius: 4px; } .price { font-size: 18px; font-weight: bold; } .old-price…" at bounding box center [484, 212] width 537 height 290
click at [244, 94] on div "border-radius: 4px; } .price { font-size: 18px; font-weight: bold; } .old-price…" at bounding box center [484, 212] width 537 height 290
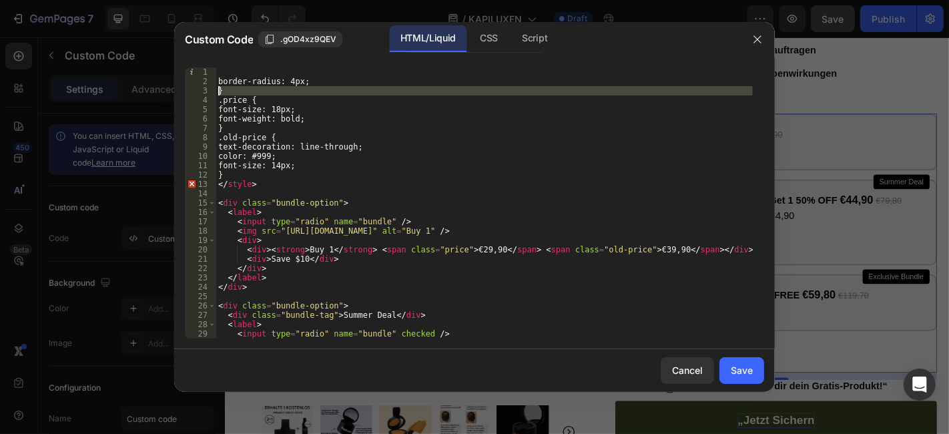
click at [244, 94] on div "border-radius: 4px; } .price { font-size: 18px; font-weight: bold; } .old-price…" at bounding box center [484, 202] width 537 height 271
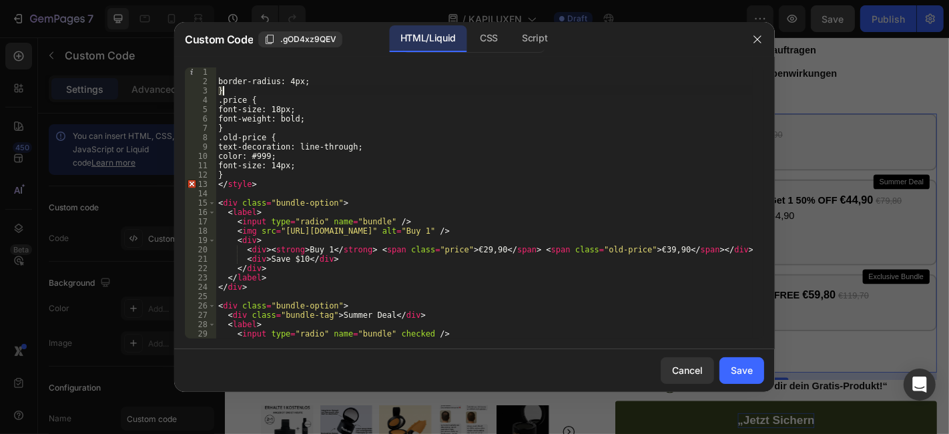
click at [244, 94] on div "border-radius: 4px; } .price { font-size: 18px; font-weight: bold; } .old-price…" at bounding box center [484, 212] width 537 height 290
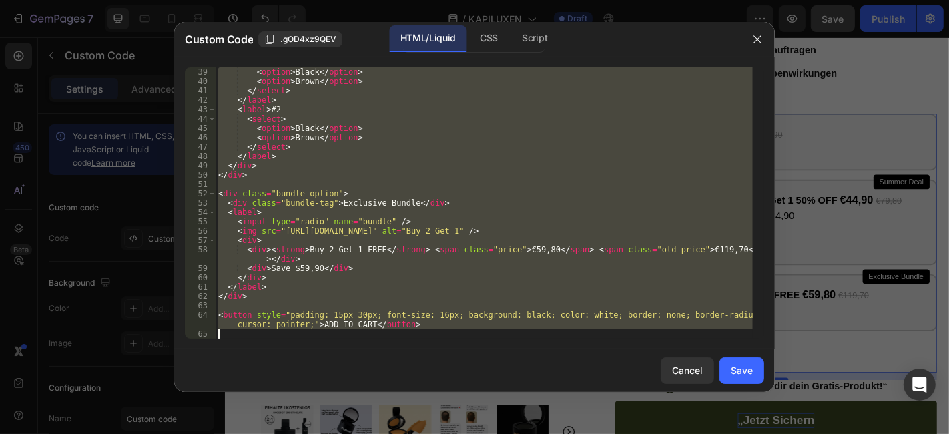
scroll to position [364, 0]
drag, startPoint x: 224, startPoint y: 77, endPoint x: 390, endPoint y: 396, distance: 359.6
click at [390, 396] on div "Custom Code .gOD4xz9QEV HTML/Liquid CSS Script } 39 40 41 42 43 44 45 46 47 48 …" at bounding box center [474, 217] width 601 height 390
type textarea "<button style="padding: 15px 30px; font-size: 16px; background: black; color: w…"
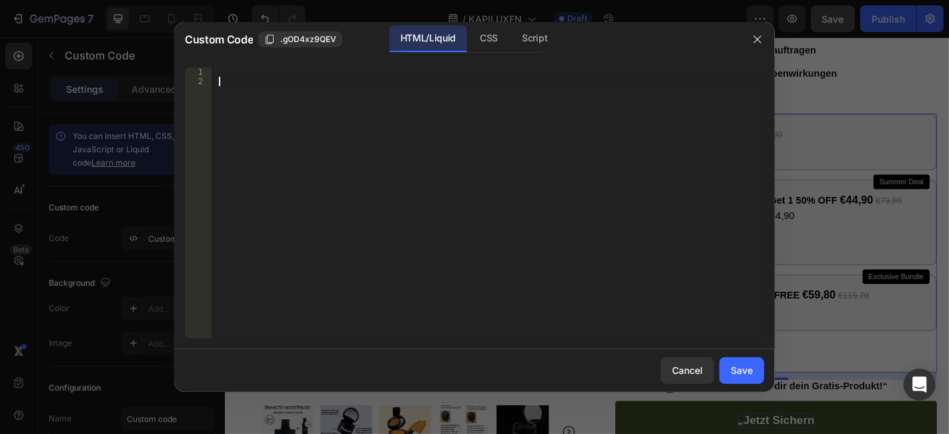
drag, startPoint x: 263, startPoint y: 105, endPoint x: 226, endPoint y: 96, distance: 37.7
click at [226, 96] on div at bounding box center [488, 212] width 552 height 290
click at [254, 73] on div "Insert the custom Liquid code, add snippets, or third-party installation code h…" at bounding box center [460, 71] width 486 height 9
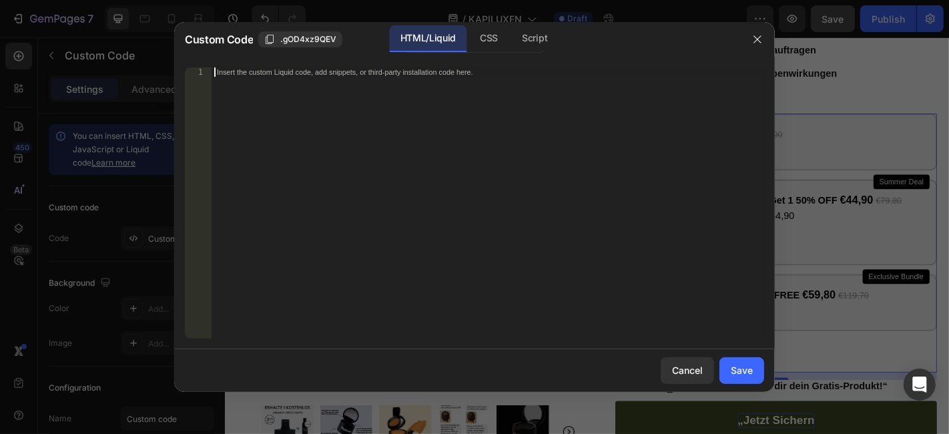
click at [248, 85] on div "Insert the custom Liquid code, add snippets, or third-party installation code h…" at bounding box center [488, 212] width 552 height 290
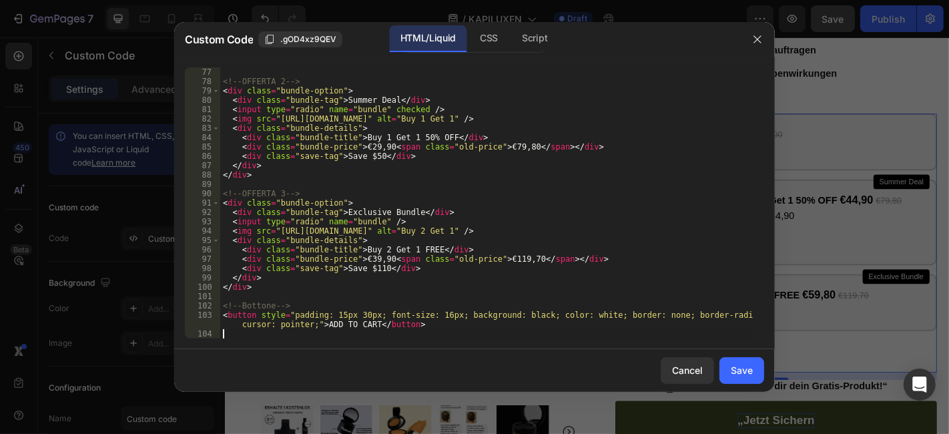
scroll to position [709, 0]
click at [726, 369] on button "Save" at bounding box center [741, 370] width 45 height 27
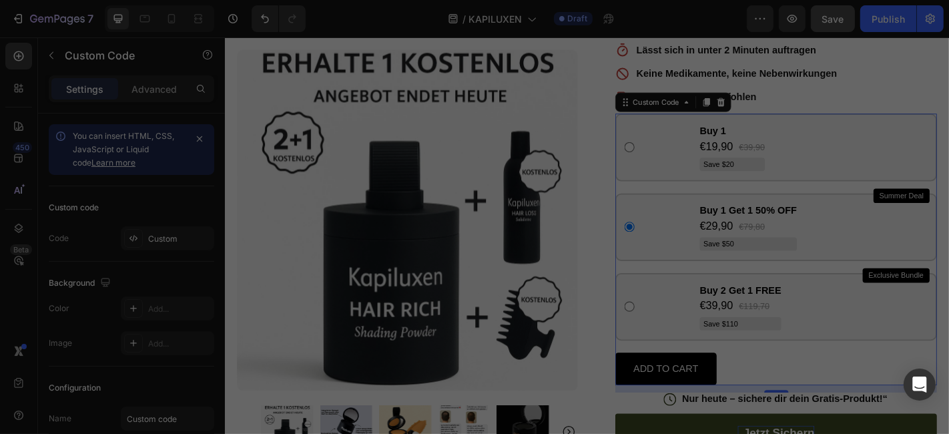
type textarea "<button style="padding: 15px 30px; font-size: 16px; background: black; color: w…"
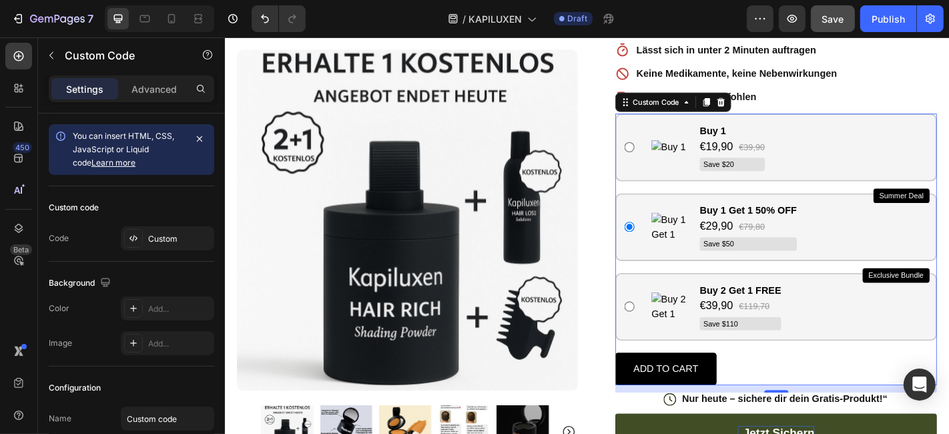
click at [705, 154] on img at bounding box center [716, 159] width 40 height 16
click at [150, 231] on div "Custom" at bounding box center [167, 238] width 93 height 24
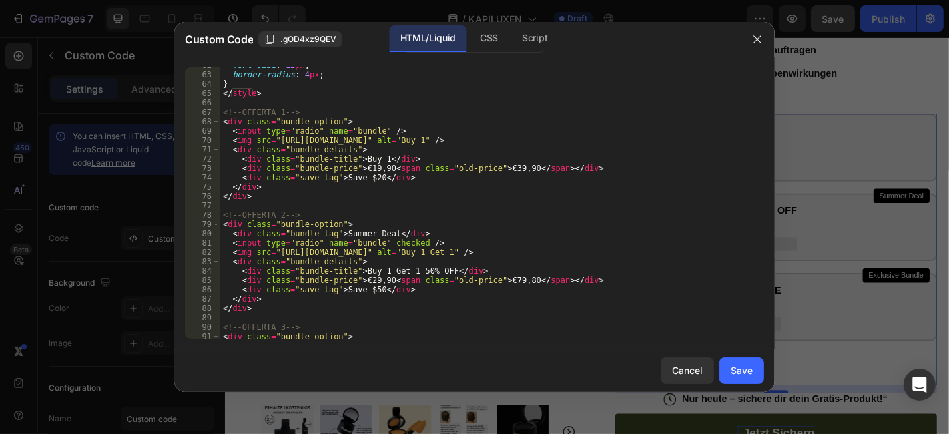
scroll to position [532, 0]
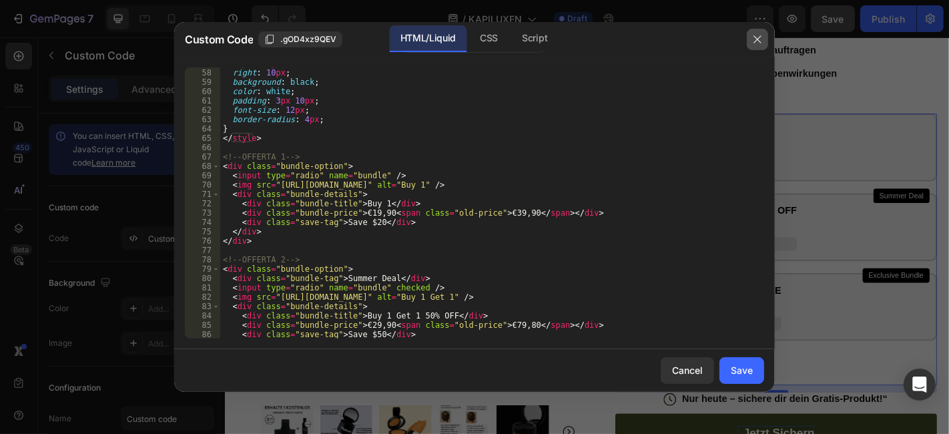
click at [759, 34] on icon "button" at bounding box center [757, 39] width 11 height 11
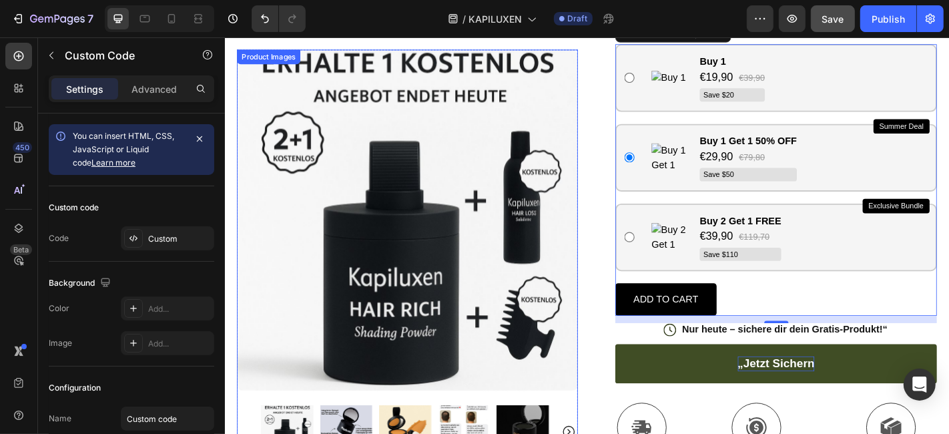
scroll to position [444, 0]
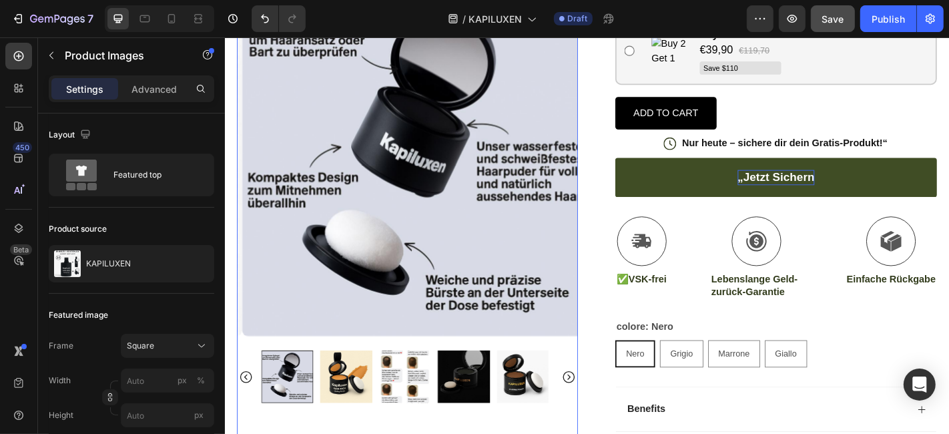
scroll to position [593, 0]
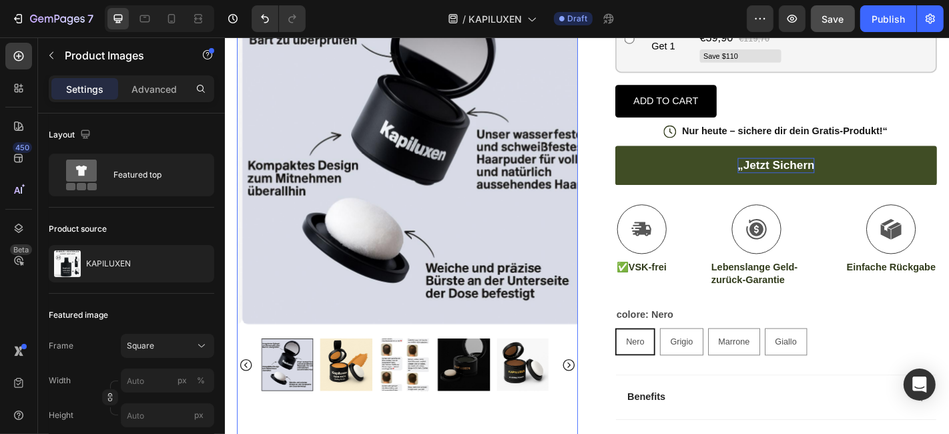
drag, startPoint x: 350, startPoint y: 426, endPoint x: 436, endPoint y: 428, distance: 86.1
click at [350, 426] on img at bounding box center [358, 399] width 58 height 58
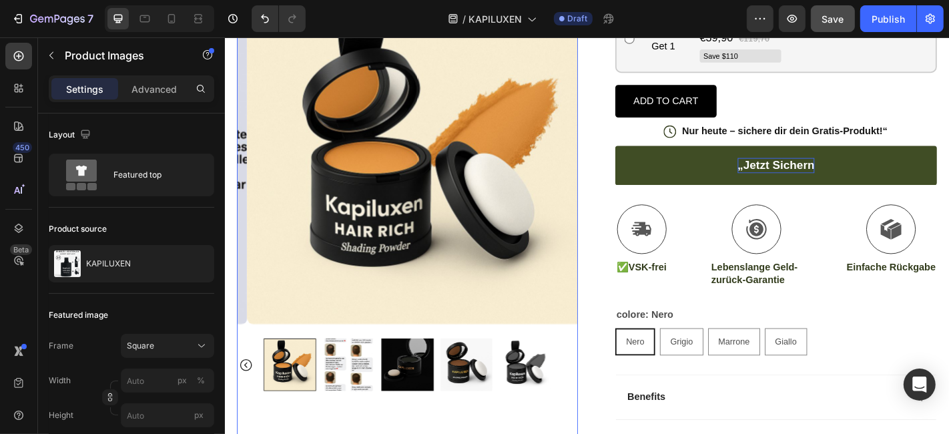
click at [472, 424] on img at bounding box center [491, 399] width 58 height 58
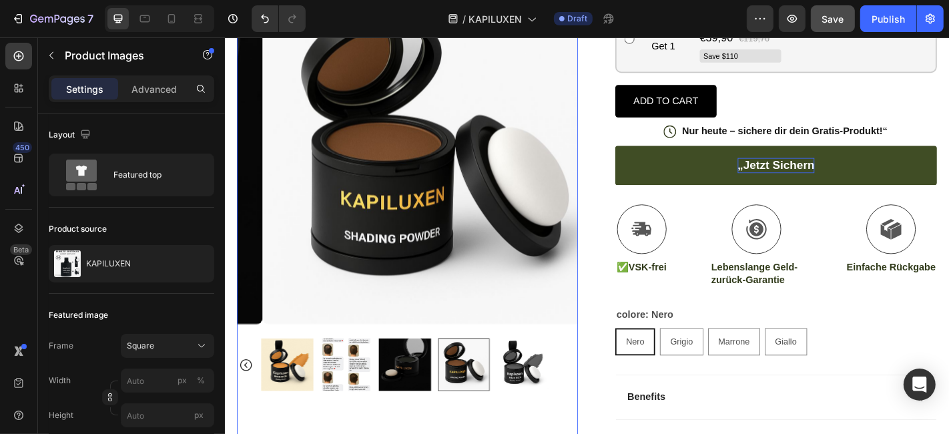
click at [513, 426] on div at bounding box center [488, 399] width 58 height 58
click at [526, 424] on img at bounding box center [553, 399] width 58 height 58
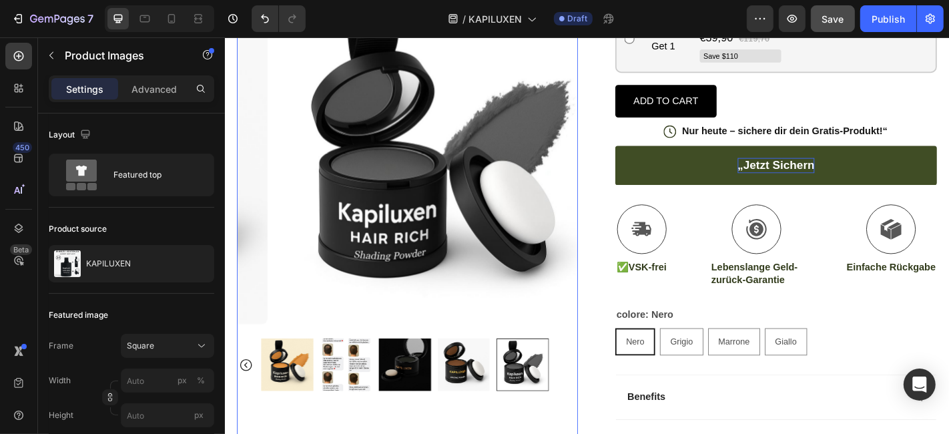
click at [362, 427] on img at bounding box center [358, 399] width 58 height 58
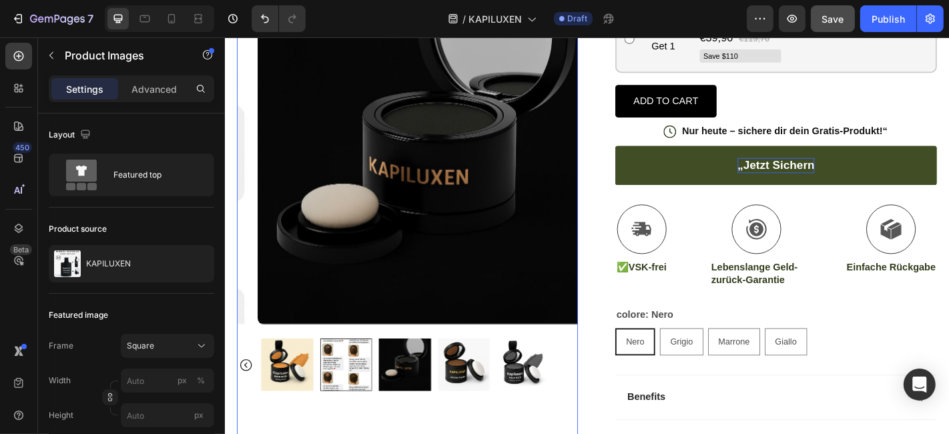
click at [302, 428] on img at bounding box center [293, 399] width 58 height 58
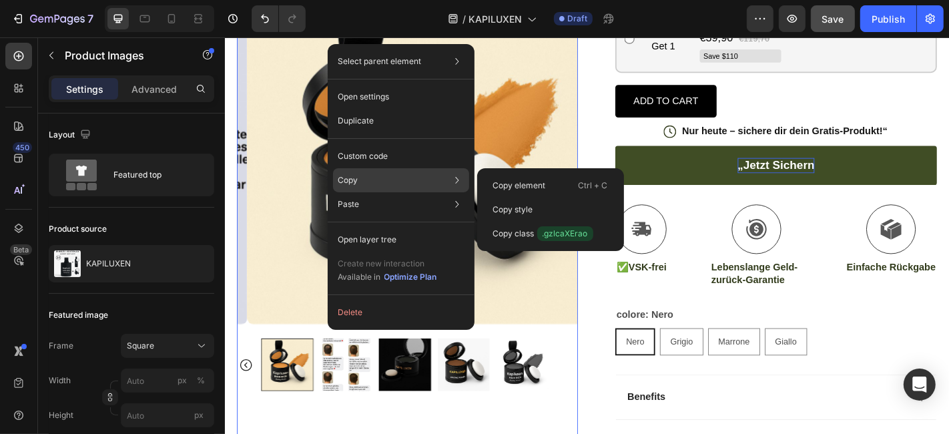
click at [347, 181] on p "Copy" at bounding box center [348, 180] width 20 height 12
drag, startPoint x: 506, startPoint y: 181, endPoint x: 311, endPoint y: 159, distance: 196.7
click at [506, 181] on p "Copy element" at bounding box center [519, 185] width 53 height 12
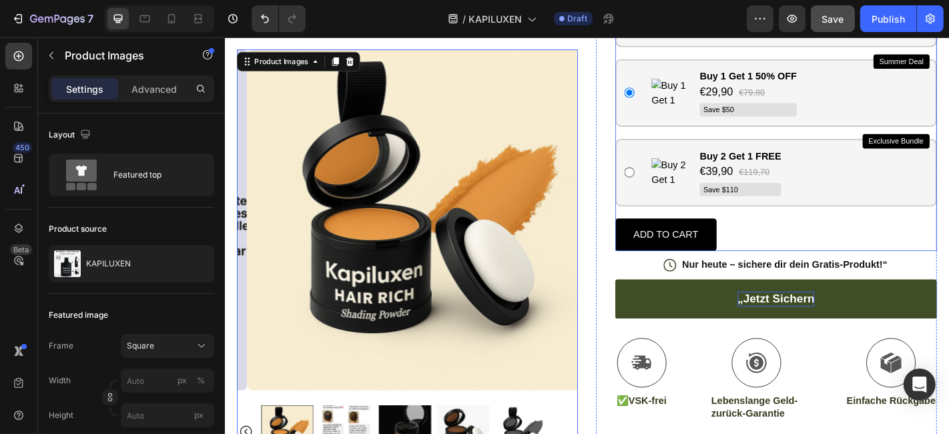
scroll to position [222, 0]
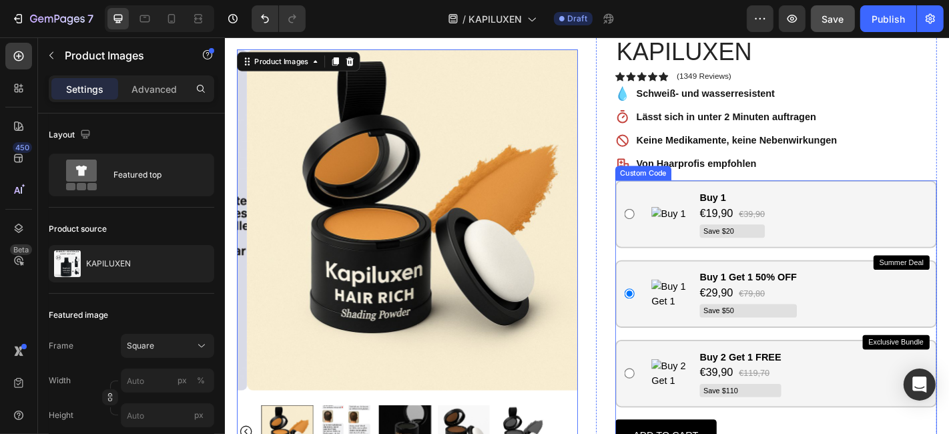
click at [717, 238] on img at bounding box center [716, 233] width 40 height 16
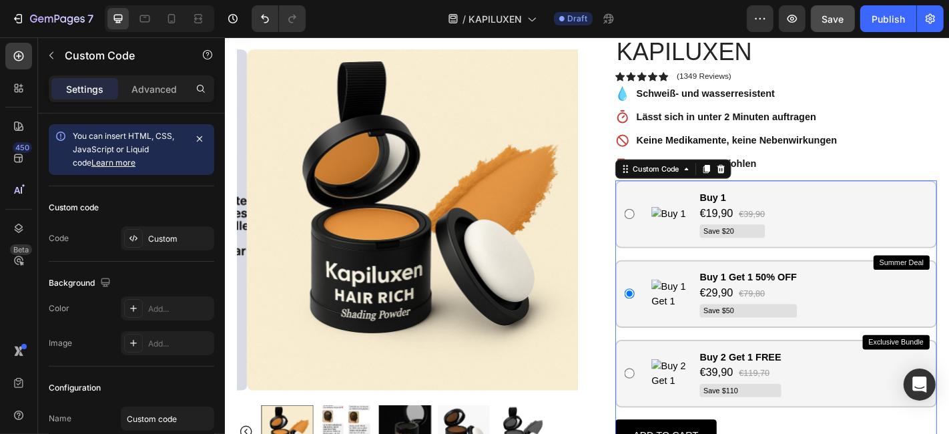
click at [717, 238] on img at bounding box center [716, 233] width 40 height 16
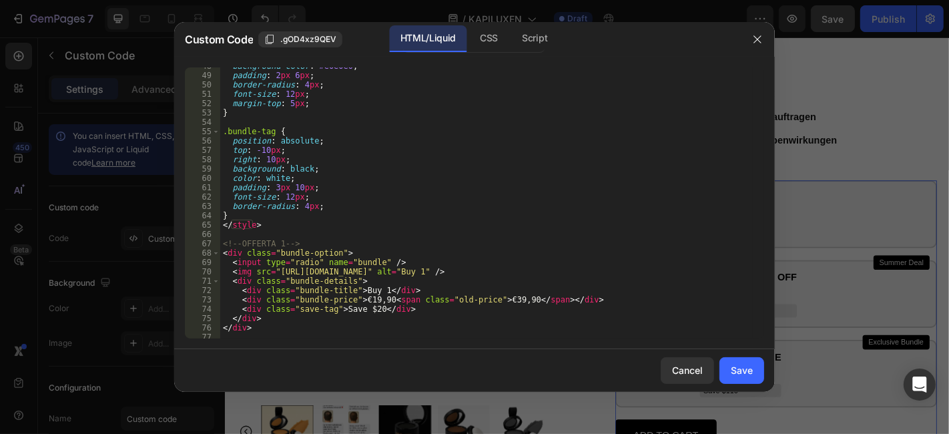
scroll to position [444, 0]
type textarea "<img src="https://via.placeholder.com/60x60?text=1" alt="Buy 1" />"
drag, startPoint x: 275, startPoint y: 272, endPoint x: 452, endPoint y: 270, distance: 176.8
click at [452, 270] on div "background-color : #e0e0e0 ; padding : 2 px 6 px ; border-radius : 4 px ; font-…" at bounding box center [486, 206] width 532 height 290
click at [726, 363] on button "Save" at bounding box center [741, 370] width 45 height 27
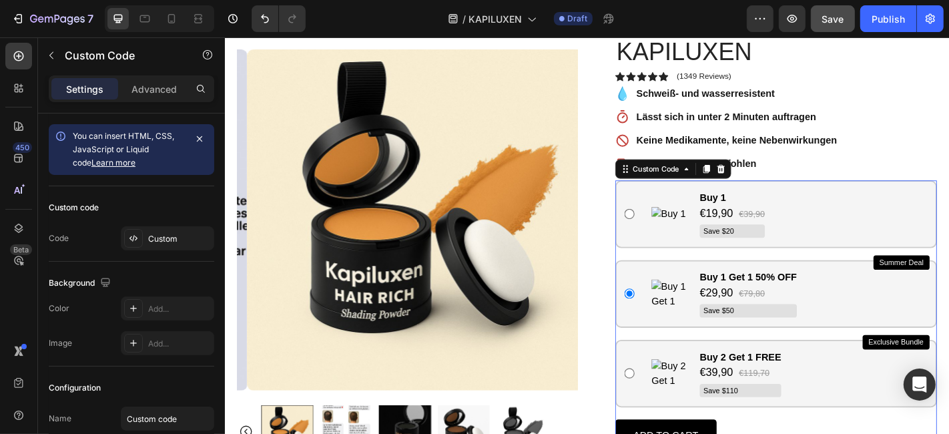
click at [689, 224] on div "Buy 1 €19,90 €39,90 Save $20" at bounding box center [834, 233] width 356 height 75
click at [201, 140] on icon "button" at bounding box center [199, 138] width 5 height 5
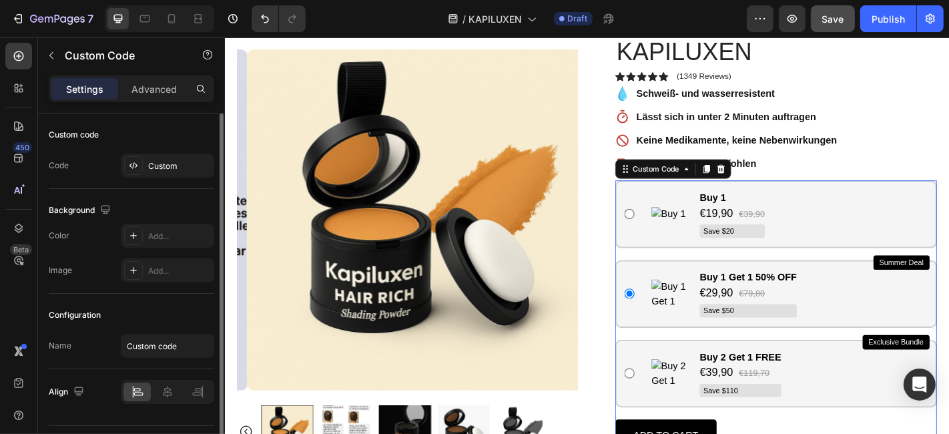
click at [701, 230] on img at bounding box center [716, 233] width 40 height 16
click at [165, 161] on div "Custom" at bounding box center [179, 166] width 63 height 12
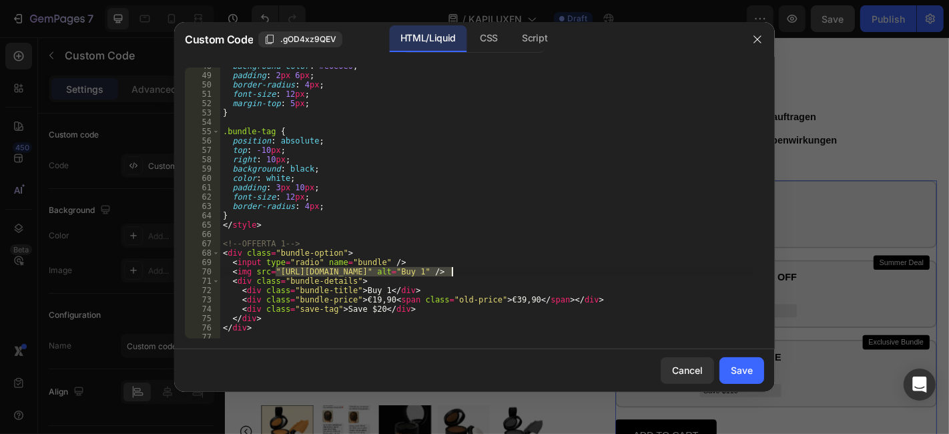
drag, startPoint x: 276, startPoint y: 272, endPoint x: 453, endPoint y: 271, distance: 177.5
click at [453, 271] on div "background-color : #e0e0e0 ; padding : 2 px 6 px ; border-radius : 4 px ; font-…" at bounding box center [486, 206] width 532 height 290
paste textarea "Immagine WhatsApp 2025-08-22 ore 22.35.47_3e096512"
type textarea "<img src="Immagine WhatsApp 2025-08-22 ore 22.35.47_3e096512" alt="Buy 1" />"
click at [729, 371] on button "Save" at bounding box center [741, 370] width 45 height 27
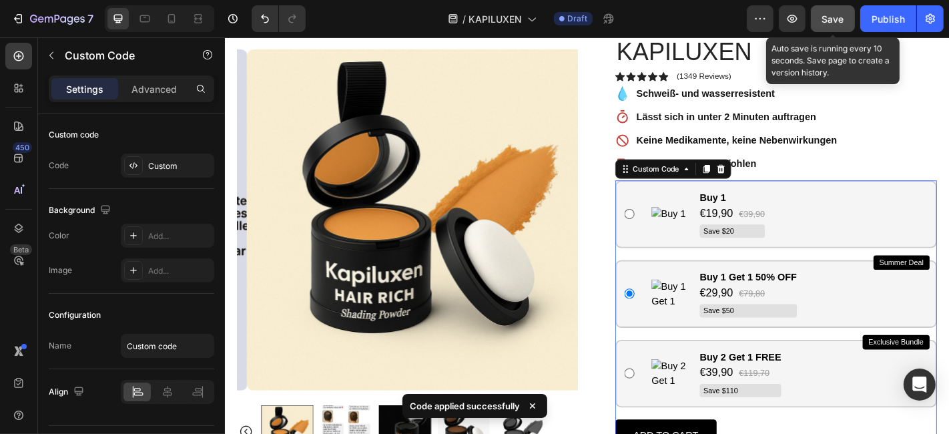
click at [835, 17] on span "Save" at bounding box center [833, 18] width 22 height 11
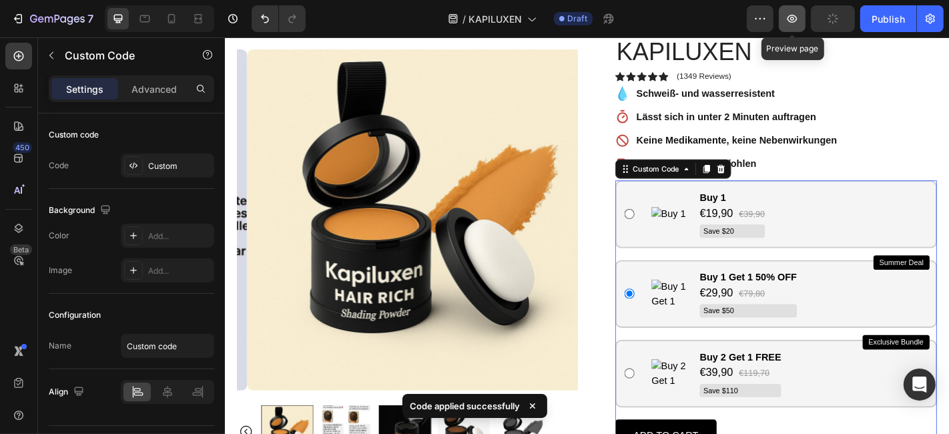
click at [793, 27] on button "button" at bounding box center [792, 18] width 27 height 27
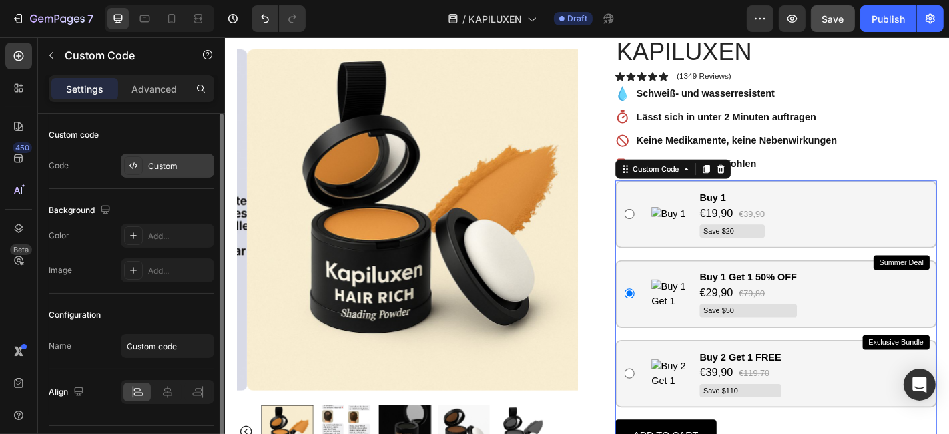
click at [177, 167] on div "Custom" at bounding box center [179, 166] width 63 height 12
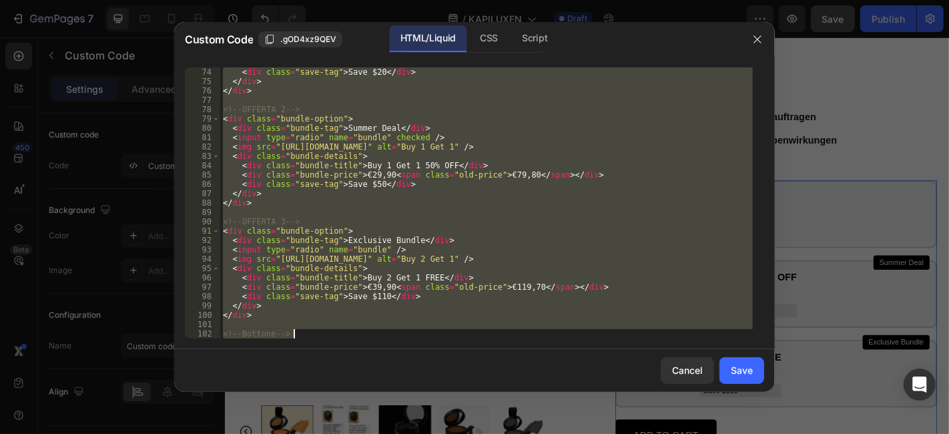
scroll to position [709, 0]
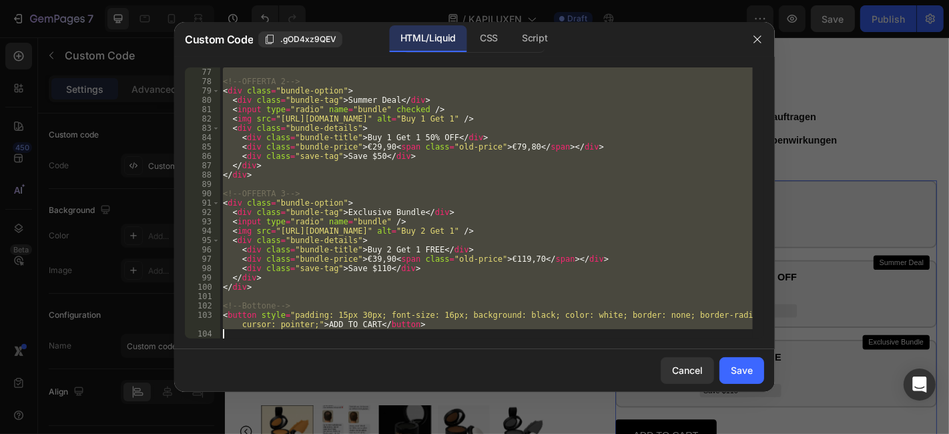
drag, startPoint x: 220, startPoint y: 73, endPoint x: 393, endPoint y: 378, distance: 350.5
click at [393, 378] on div "Custom Code .gOD4xz9QEV HTML/Liquid CSS Script <style> 77 78 79 80 81 82 83 84 …" at bounding box center [474, 207] width 601 height 370
type textarea "<button style="padding: 15px 30px; font-size: 16px; background: black; color: w…"
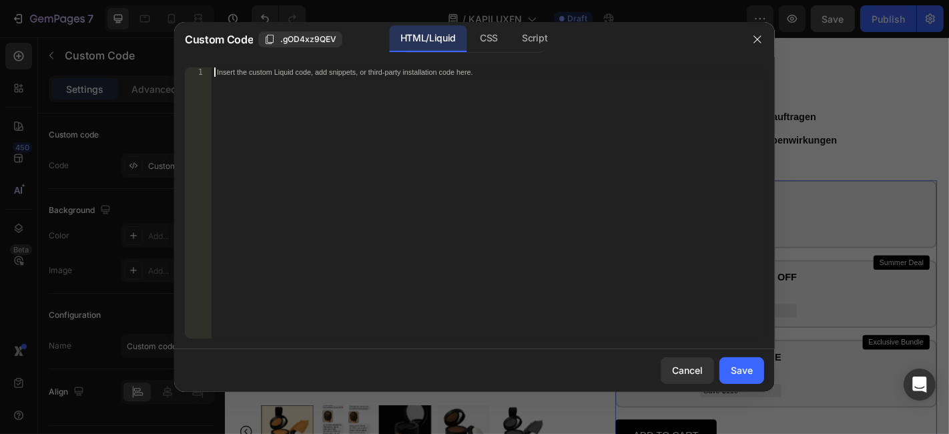
paste textarea "<span cla"
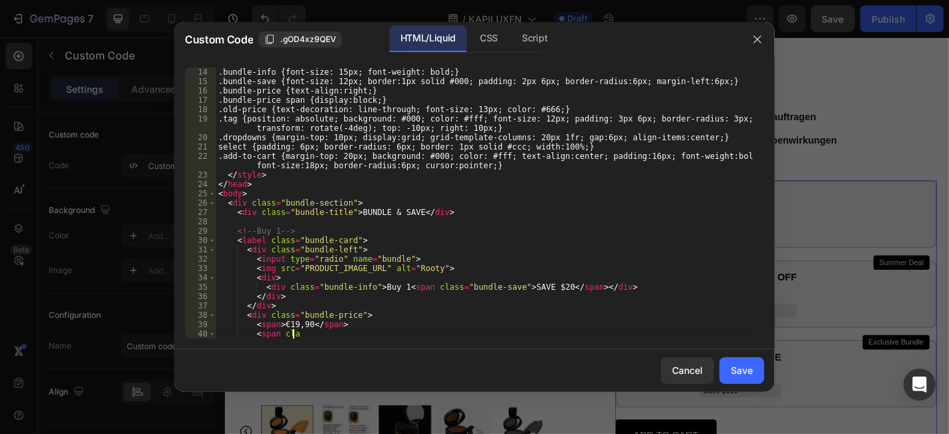
scroll to position [139, 0]
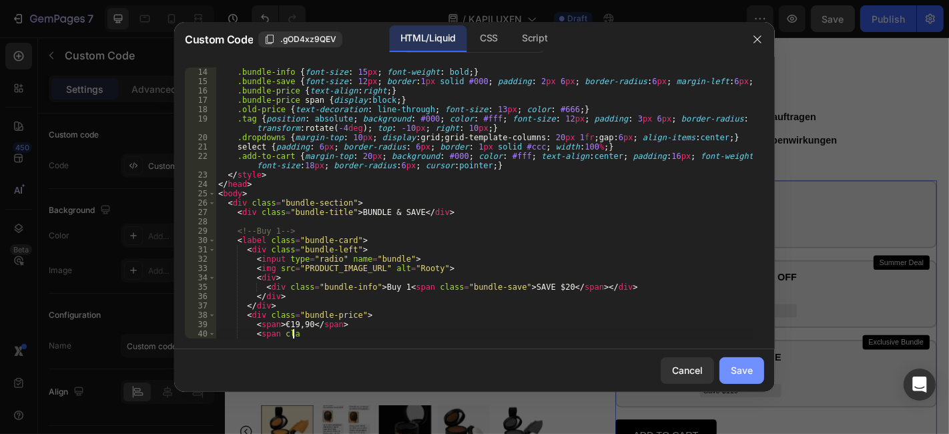
click at [743, 378] on button "Save" at bounding box center [741, 370] width 45 height 27
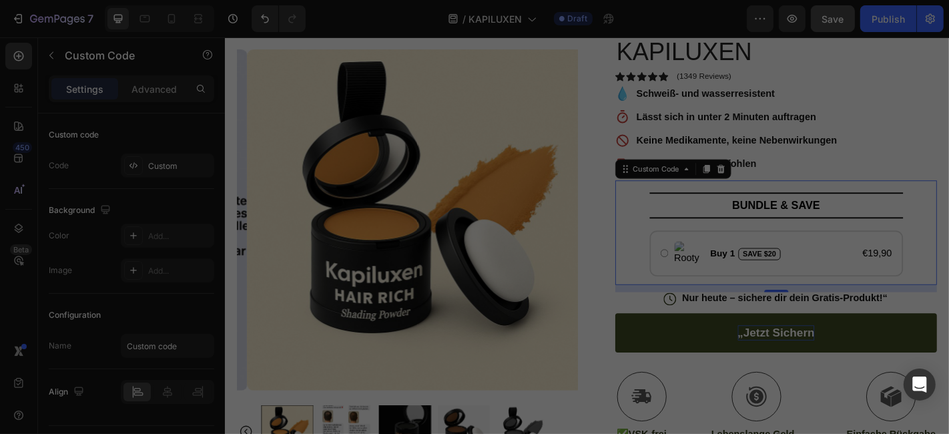
type textarea "<span>€19,90</span> <span cla"
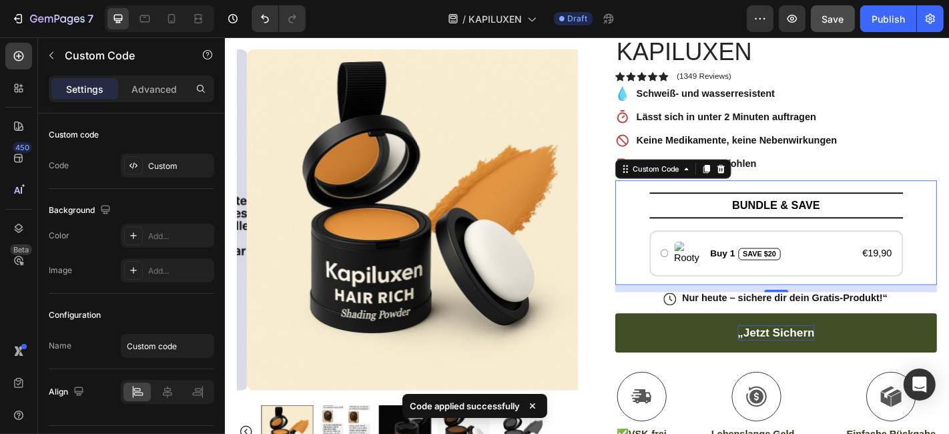
click at [849, 265] on label "Buy 1 SAVE $20 €19,90" at bounding box center [834, 276] width 280 height 51
click at [715, 272] on input "Buy 1 SAVE $20 €19,90" at bounding box center [710, 276] width 9 height 9
radio input "true"
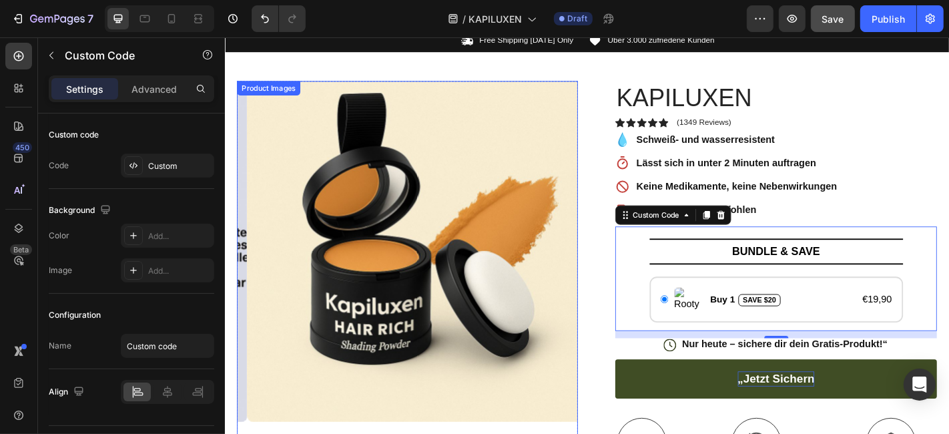
scroll to position [148, 0]
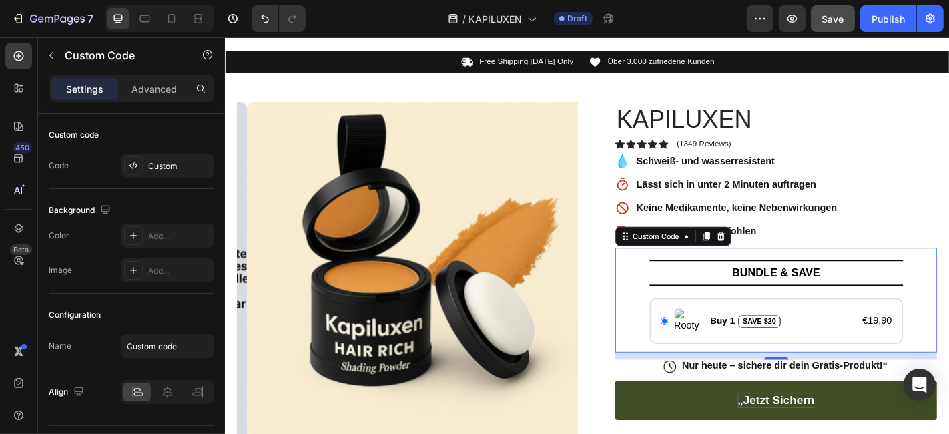
click at [889, 345] on label "Buy 1 SAVE $20 €19,90" at bounding box center [834, 350] width 280 height 51
click at [715, 346] on input "Buy 1 SAVE $20 €19,90" at bounding box center [710, 350] width 9 height 9
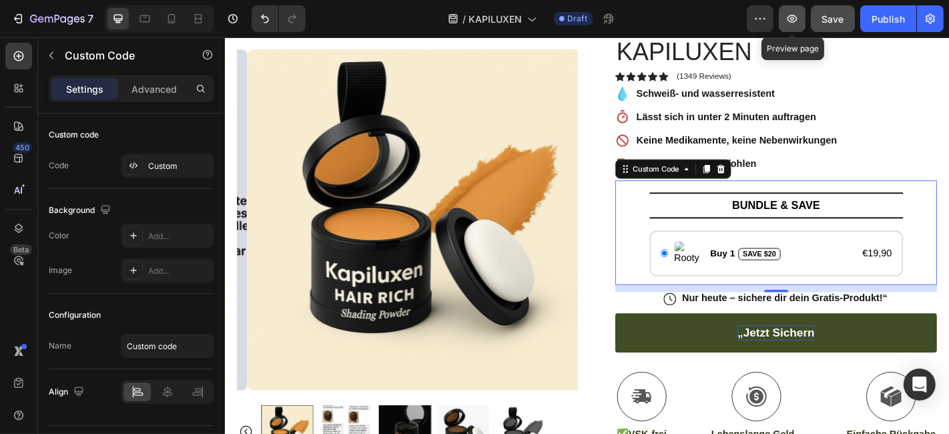
click at [786, 16] on icon "button" at bounding box center [791, 18] width 13 height 13
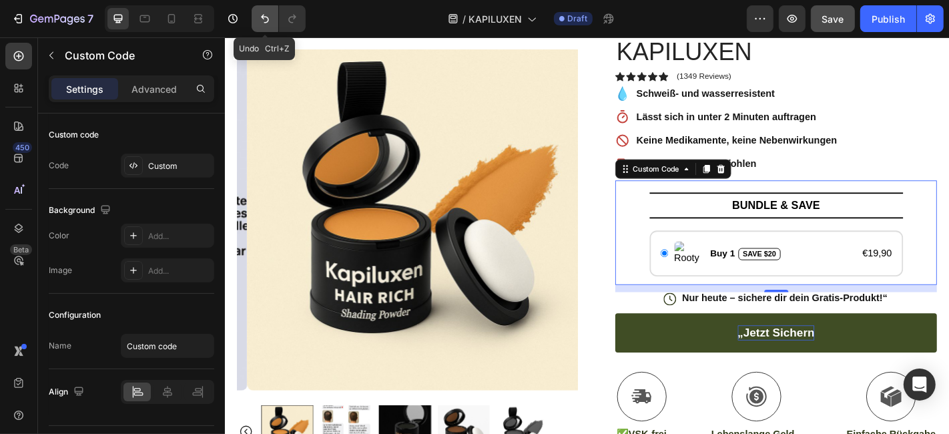
click at [262, 15] on icon "Undo/Redo" at bounding box center [265, 19] width 8 height 9
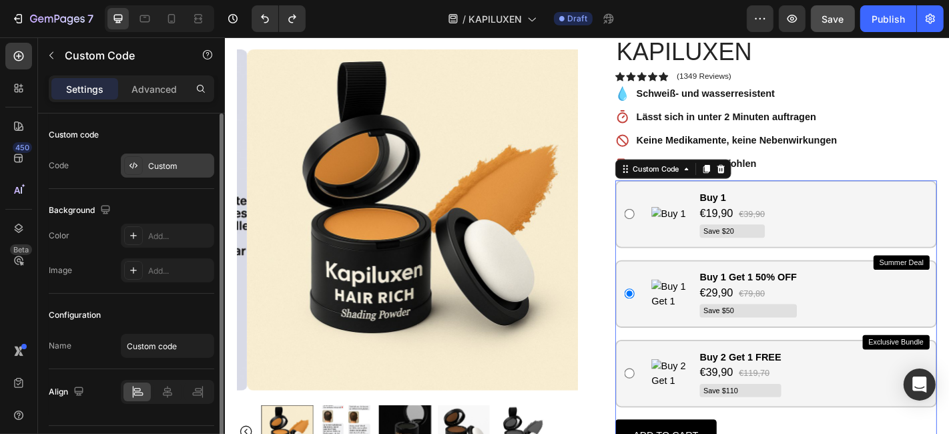
click at [173, 169] on div "Custom" at bounding box center [179, 166] width 63 height 12
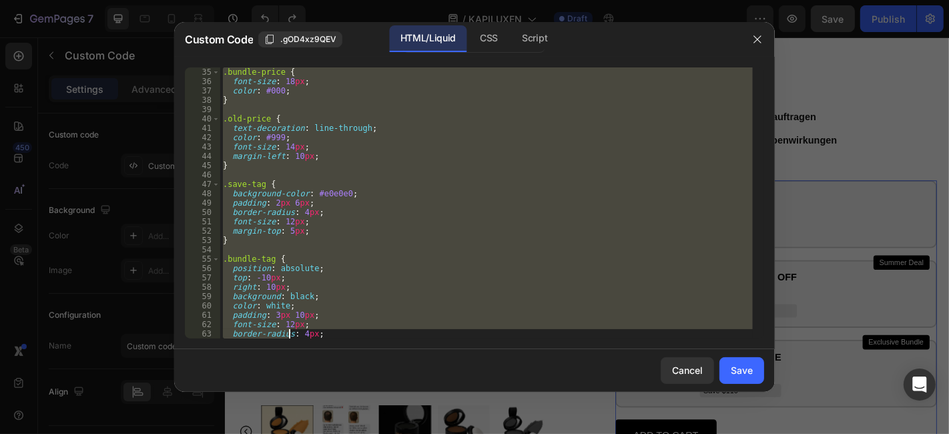
scroll to position [709, 0]
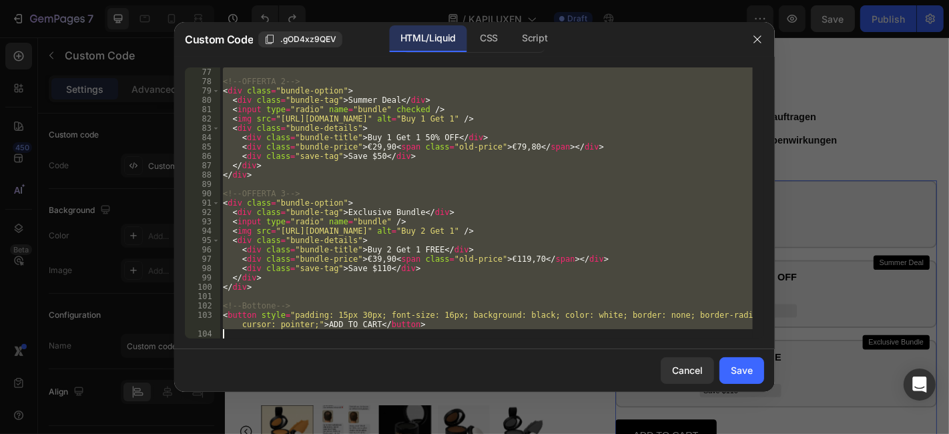
drag, startPoint x: 222, startPoint y: 73, endPoint x: 288, endPoint y: 395, distance: 328.2
click at [288, 395] on div "Custom Code .gOD4xz9QEV HTML/Liquid CSS Script <style> 77 78 79 80 81 82 83 84 …" at bounding box center [474, 217] width 601 height 390
click at [228, 91] on div "<!-- OFFERTA 2 --> < div class = "bundle-option" > < div class = "bundle-tag" >…" at bounding box center [486, 202] width 532 height 271
drag, startPoint x: 221, startPoint y: 73, endPoint x: 414, endPoint y: 399, distance: 379.3
click at [414, 399] on div "Custom Code .gOD4xz9QEV HTML/Liquid CSS Script <div class="bundle-option"> 77 7…" at bounding box center [474, 217] width 601 height 390
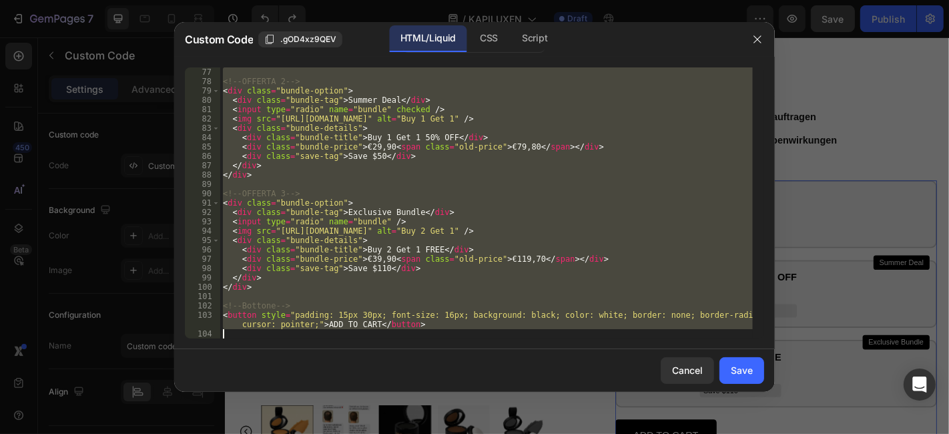
type textarea "<button style="padding: 15px 30px; font-size: 16px; background: black; color: w…"
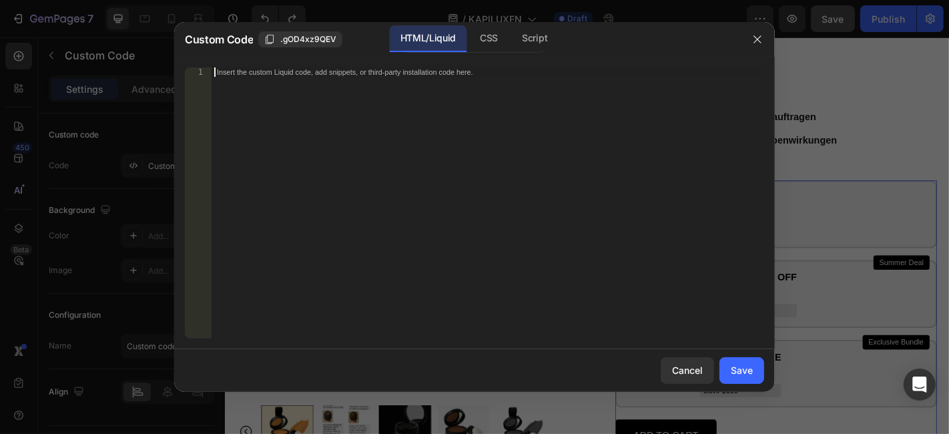
scroll to position [793, 0]
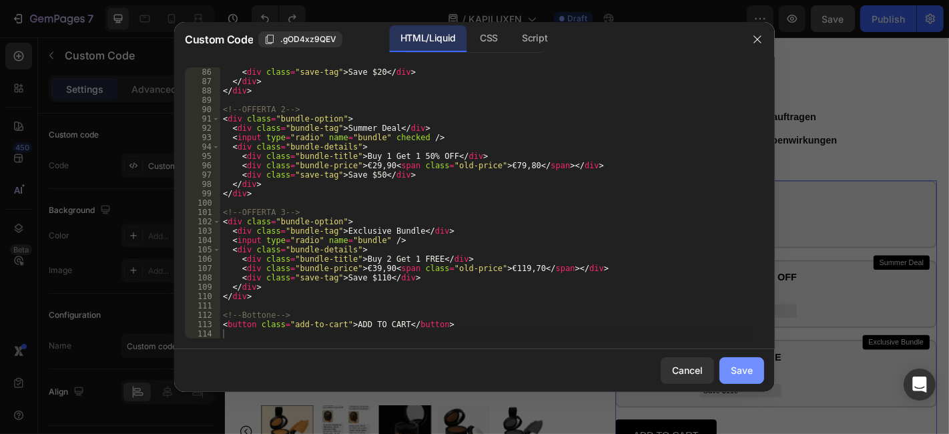
click at [732, 371] on div "Save" at bounding box center [742, 370] width 22 height 14
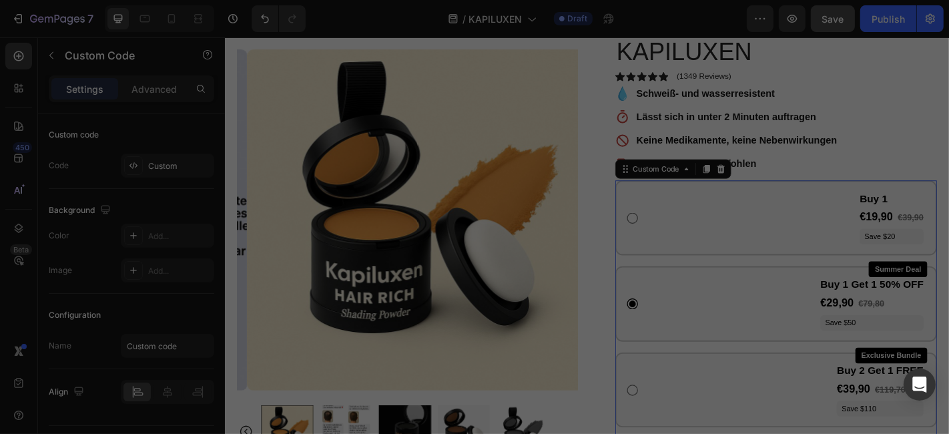
type textarea "<button class="add-to-cart">ADD TO CART</button>"
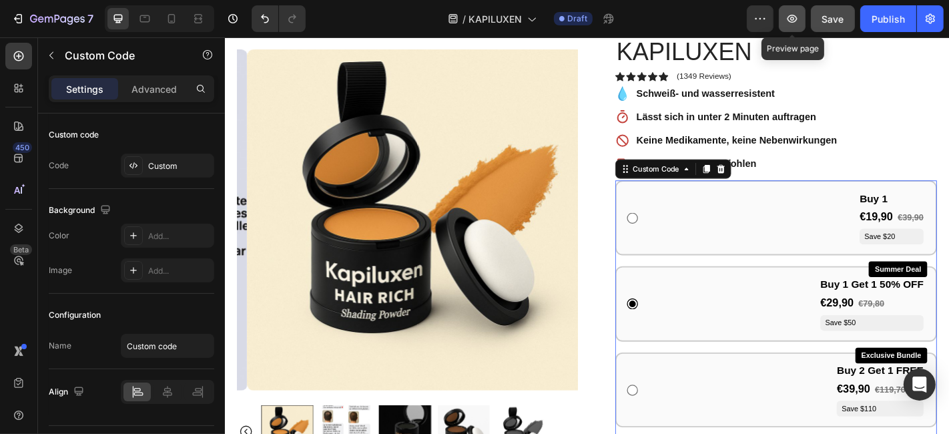
click at [792, 25] on button "button" at bounding box center [792, 18] width 27 height 27
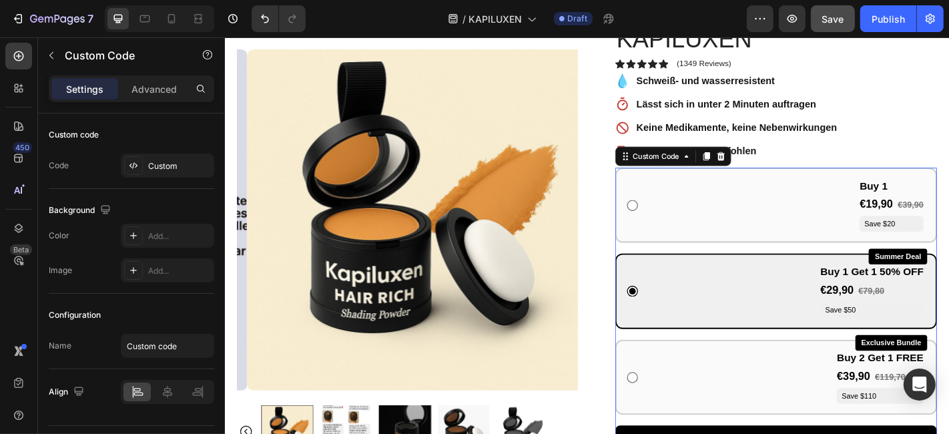
scroll to position [222, 0]
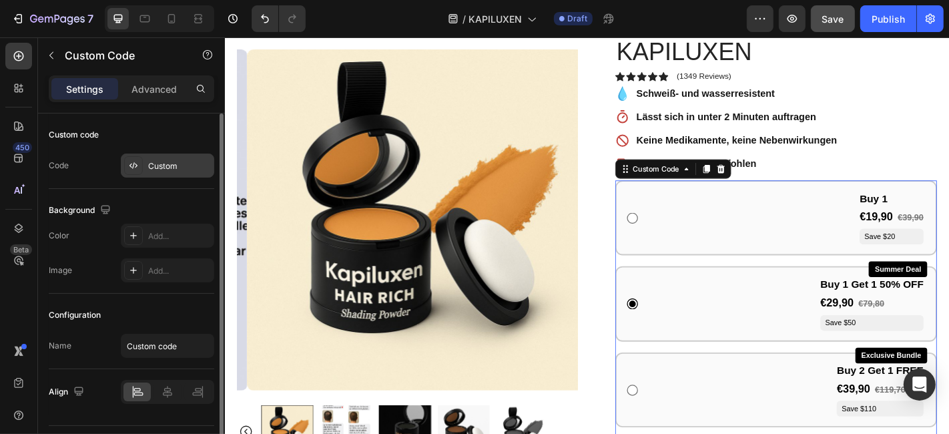
click at [154, 166] on div "Custom" at bounding box center [179, 166] width 63 height 12
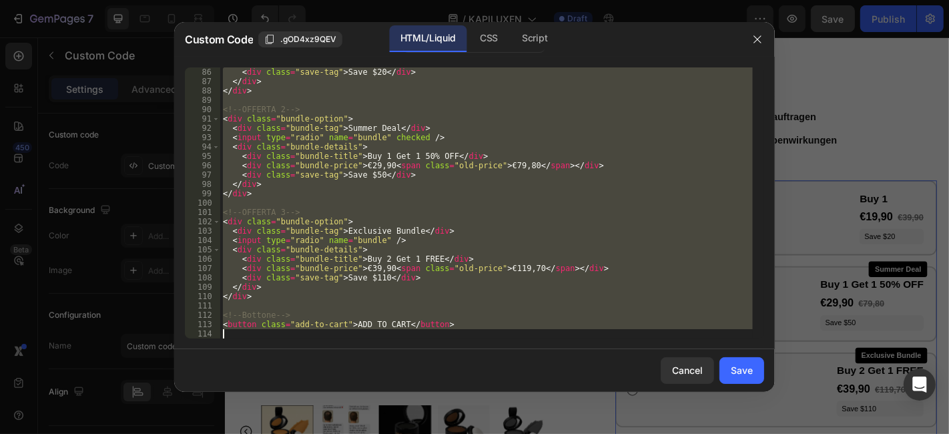
scroll to position [793, 0]
drag, startPoint x: 224, startPoint y: 73, endPoint x: 276, endPoint y: 397, distance: 327.9
click at [276, 397] on div "Custom Code .gOD4xz9QEV HTML/Liquid CSS Script <style> 86 87 88 89 90 91 92 93 …" at bounding box center [474, 217] width 601 height 390
type textarea "<button class="add-to-cart">ADD TO CART</button>"
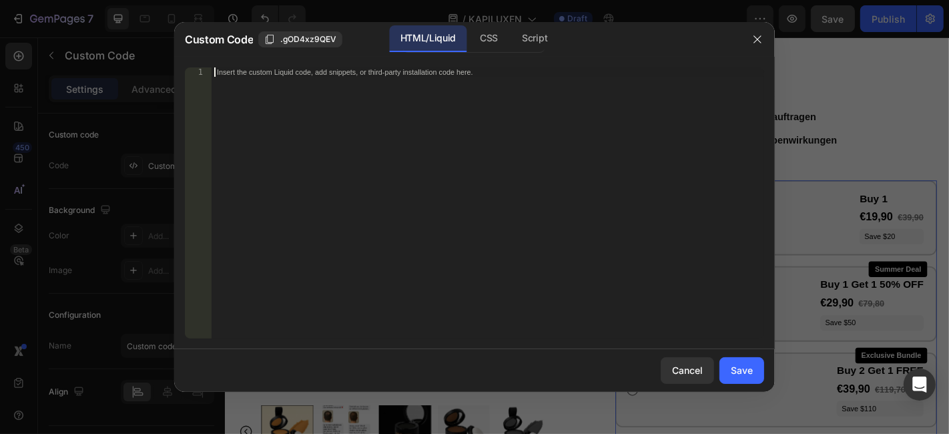
scroll to position [812, 0]
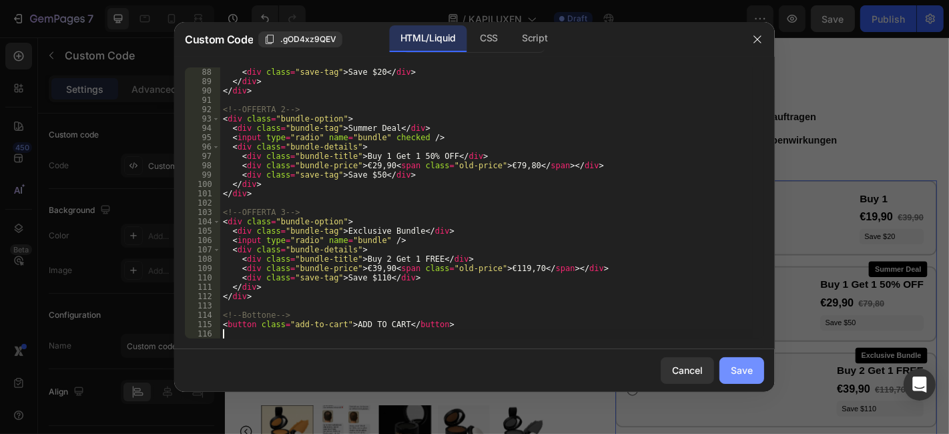
click at [725, 370] on button "Save" at bounding box center [741, 370] width 45 height 27
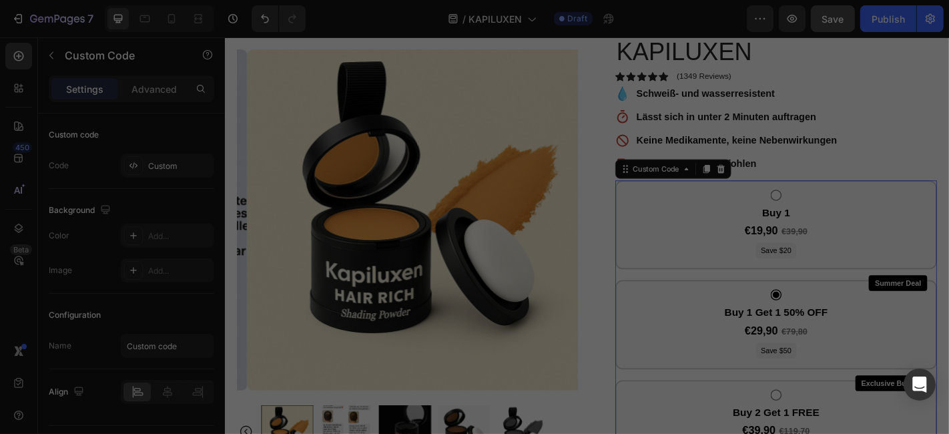
type textarea "<button class="add-to-cart">ADD TO CART</button>"
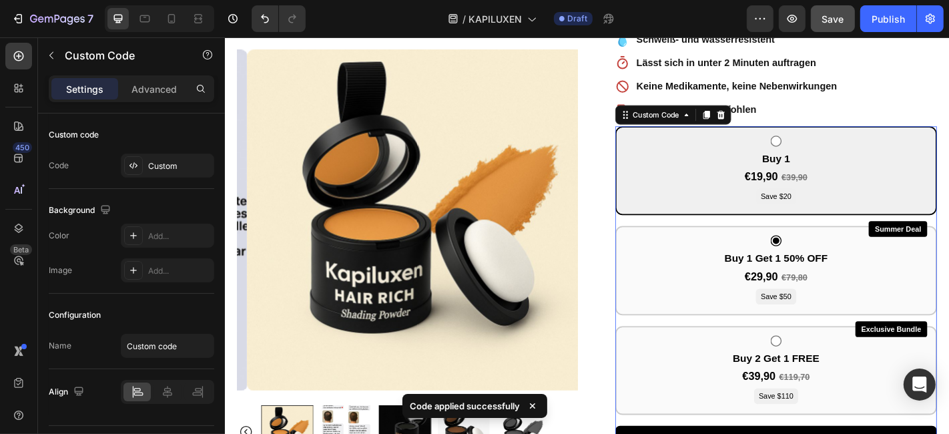
scroll to position [296, 0]
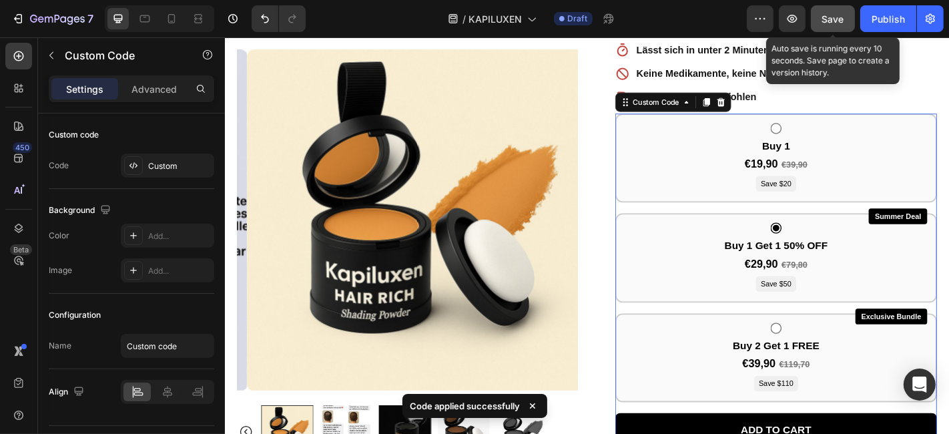
click at [837, 16] on span "Save" at bounding box center [833, 18] width 22 height 11
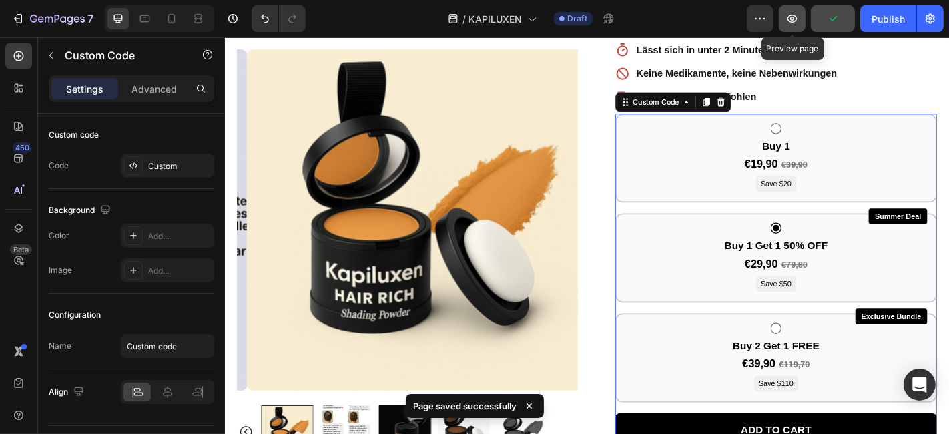
click at [793, 21] on icon "button" at bounding box center [791, 18] width 13 height 13
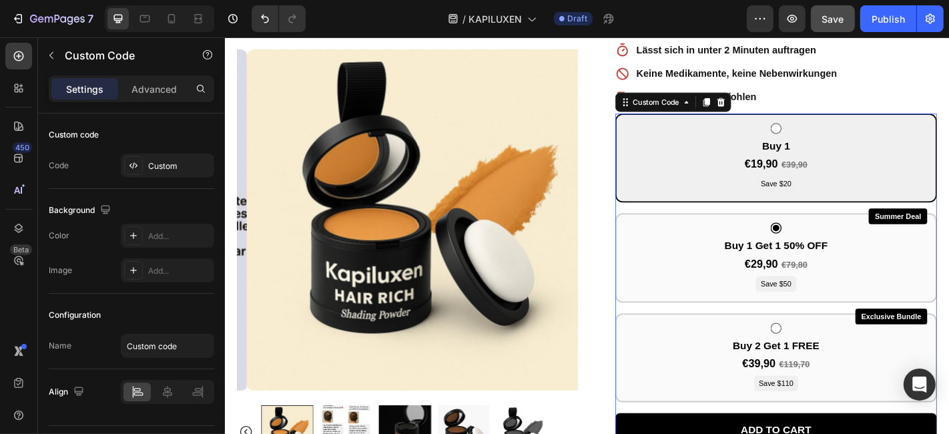
click at [771, 151] on div "Buy 1 €19,90 €39,90 Save $20" at bounding box center [834, 170] width 356 height 99
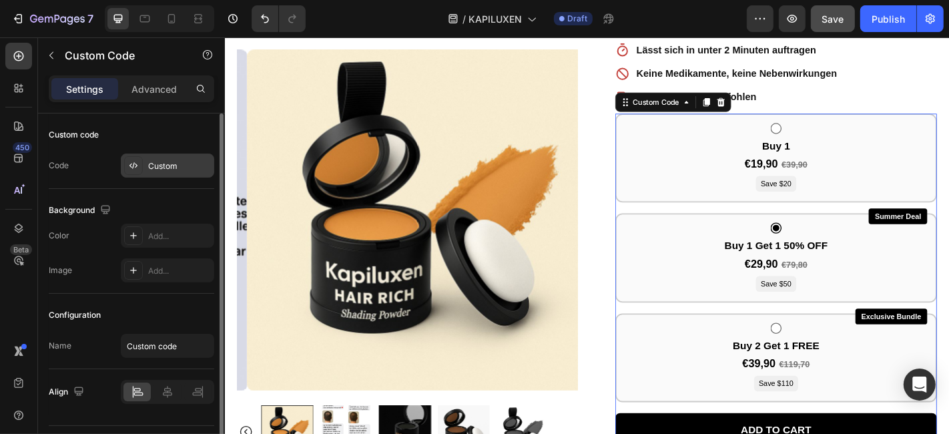
click at [165, 155] on div "Custom" at bounding box center [167, 165] width 93 height 24
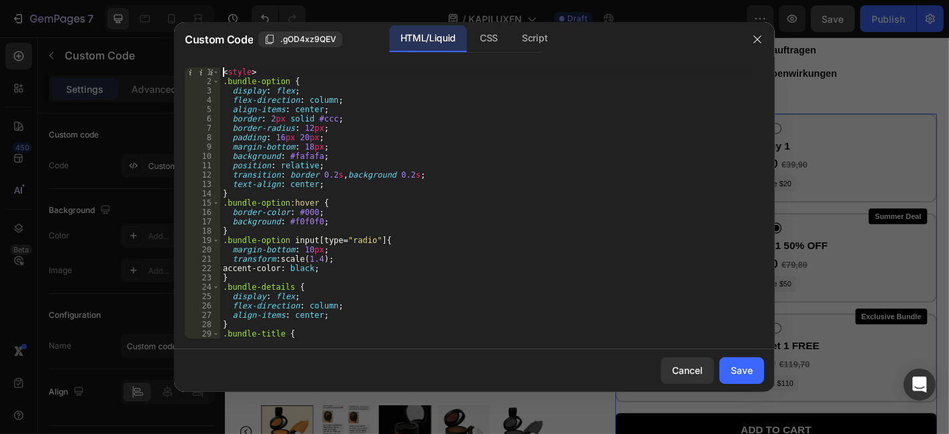
drag, startPoint x: 218, startPoint y: 71, endPoint x: 208, endPoint y: 71, distance: 10.7
click at [258, 164] on div "<style> 1 2 3 4 5 6 7 8 9 10 11 12 13 14 15 16 17 18 19 20 21 22 23 24 25 26 27…" at bounding box center [474, 202] width 579 height 271
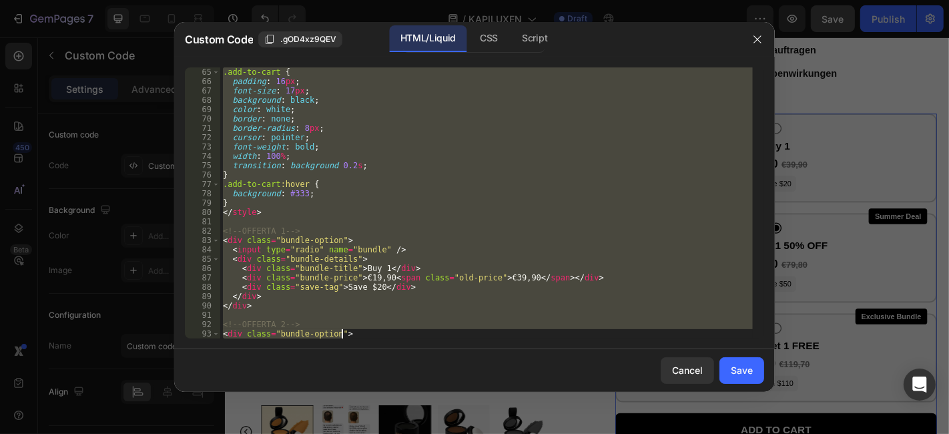
scroll to position [812, 0]
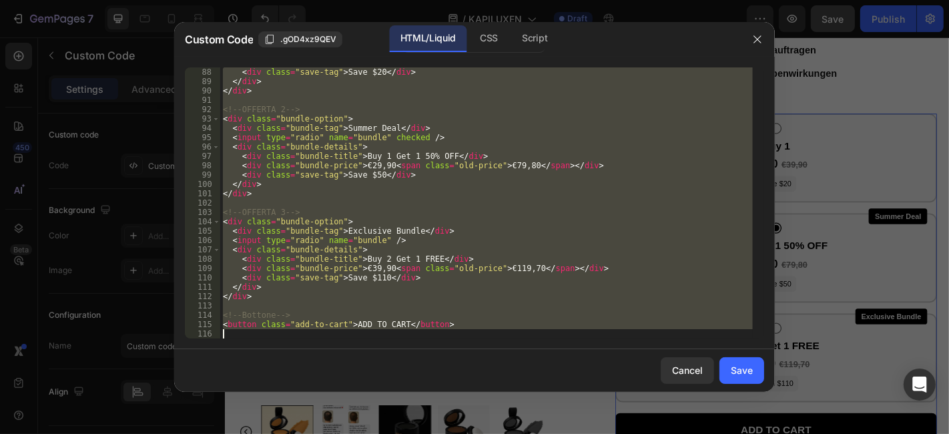
drag, startPoint x: 222, startPoint y: 72, endPoint x: 422, endPoint y: 399, distance: 383.0
click at [422, 399] on div "Custom Code .gOD4xz9QEV HTML/Liquid CSS Script <style> 88 89 90 91 92 93 94 95 …" at bounding box center [474, 217] width 601 height 390
type textarea "<button class="add-to-cart">ADD TO CART</button>"
paste textarea
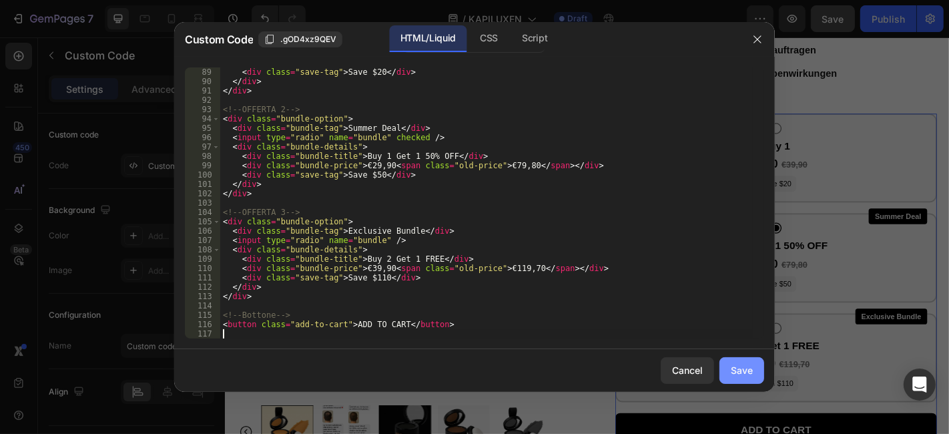
click at [731, 367] on div "Save" at bounding box center [742, 370] width 22 height 14
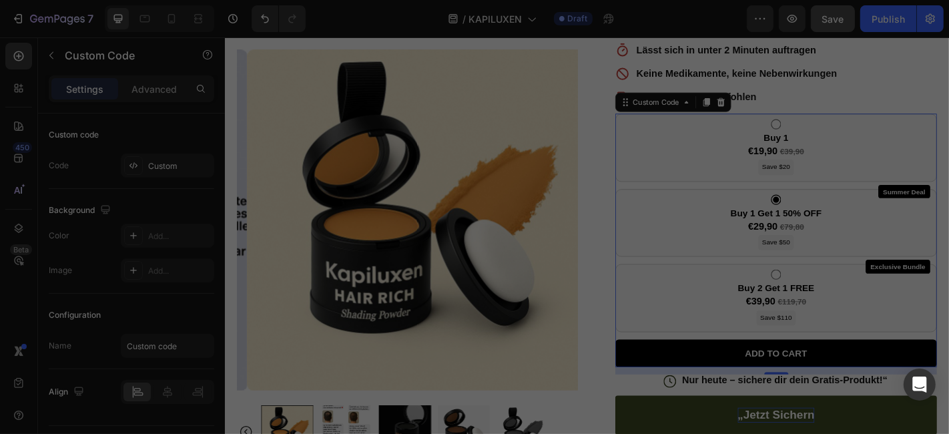
type textarea "<button class="add-to-cart">ADD TO CART</button>"
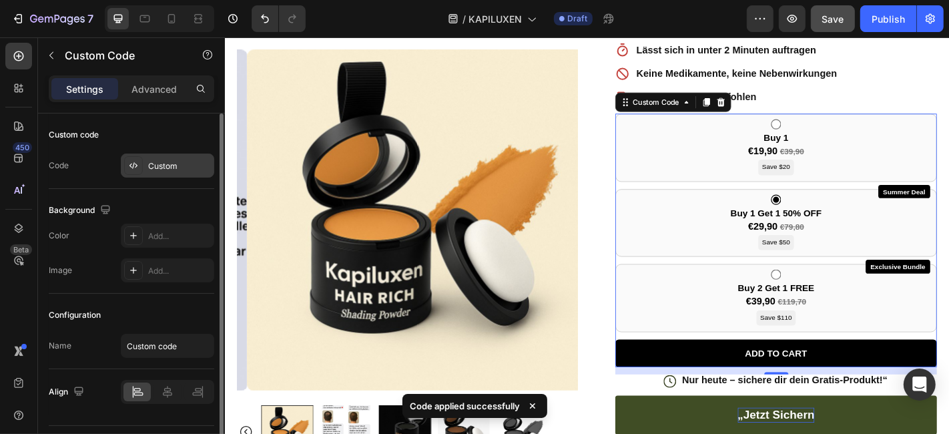
click at [160, 166] on div "Custom" at bounding box center [179, 166] width 63 height 12
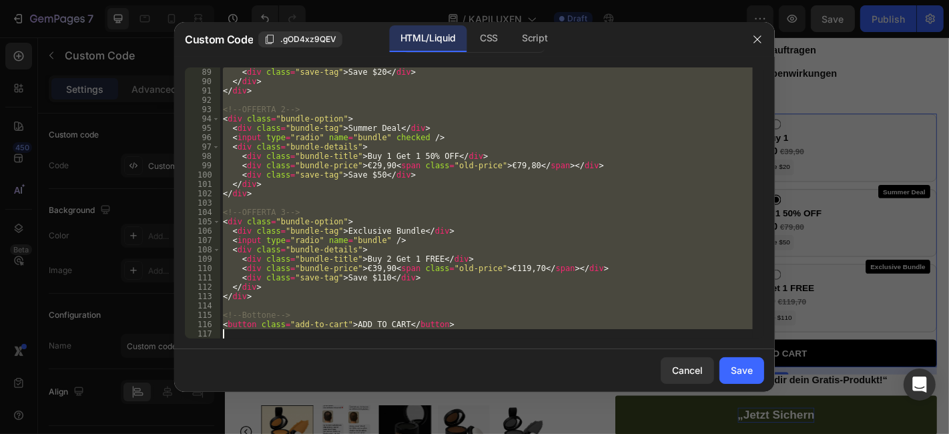
drag, startPoint x: 224, startPoint y: 71, endPoint x: 361, endPoint y: 390, distance: 347.0
click at [352, 392] on div "Custom Code .gOD4xz9QEV HTML/Liquid CSS Script <style> 89 90 91 92 93 94 95 96 …" at bounding box center [474, 217] width 601 height 390
type textarea "<button class="add-to-cart">ADD TO CART</button>"
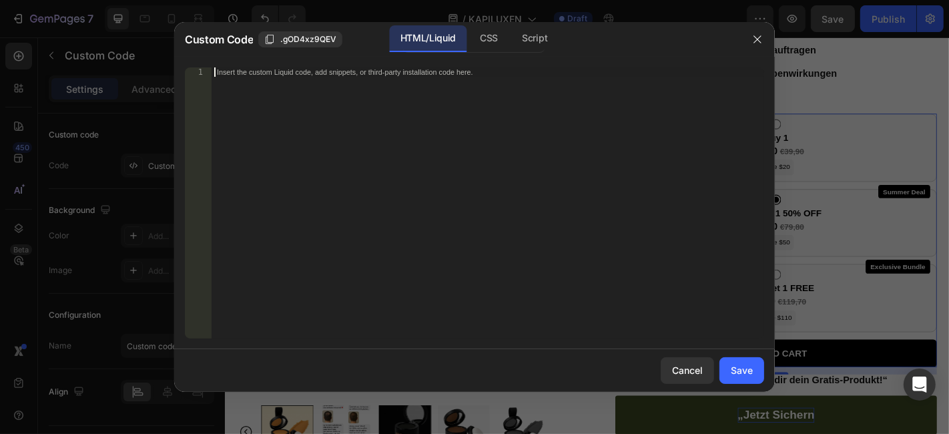
click at [276, 100] on div "Insert the custom Liquid code, add snippets, or third-party installation code h…" at bounding box center [488, 212] width 552 height 290
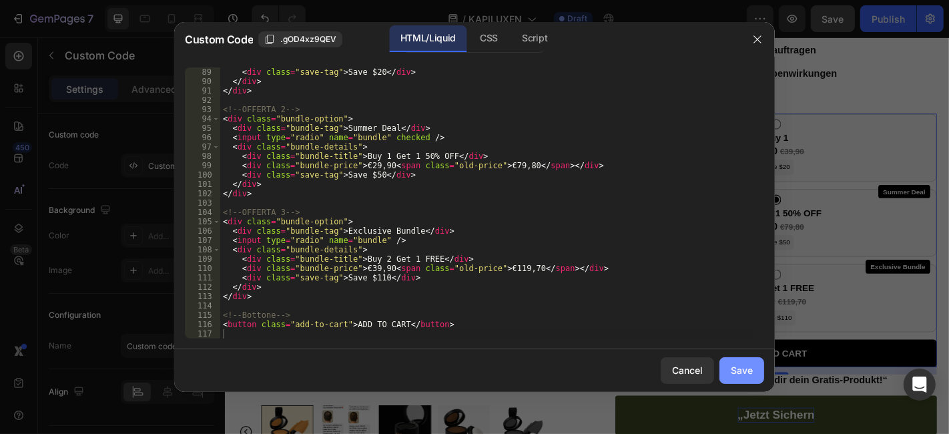
click at [739, 367] on div "Save" at bounding box center [742, 370] width 22 height 14
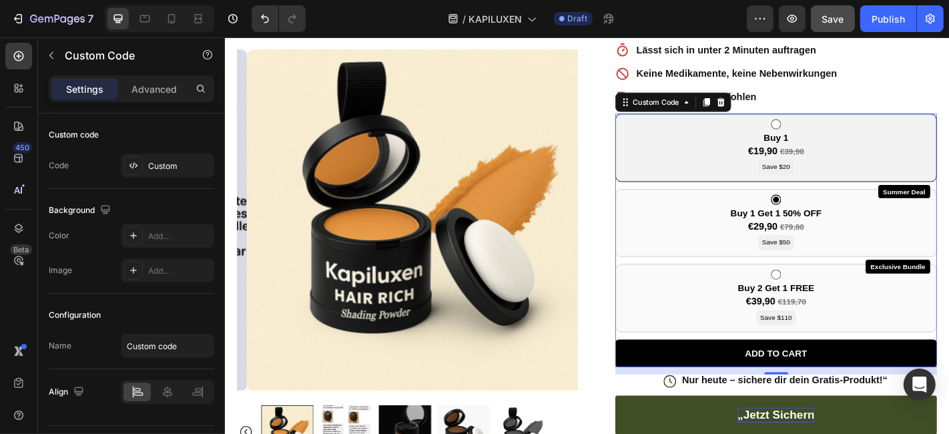
click at [817, 124] on div "Buy 1 €19,90 €39,90 Save $20" at bounding box center [834, 158] width 356 height 75
click at [744, 149] on div "Buy 1 €19,90 €39,90 Save $20" at bounding box center [834, 158] width 356 height 75
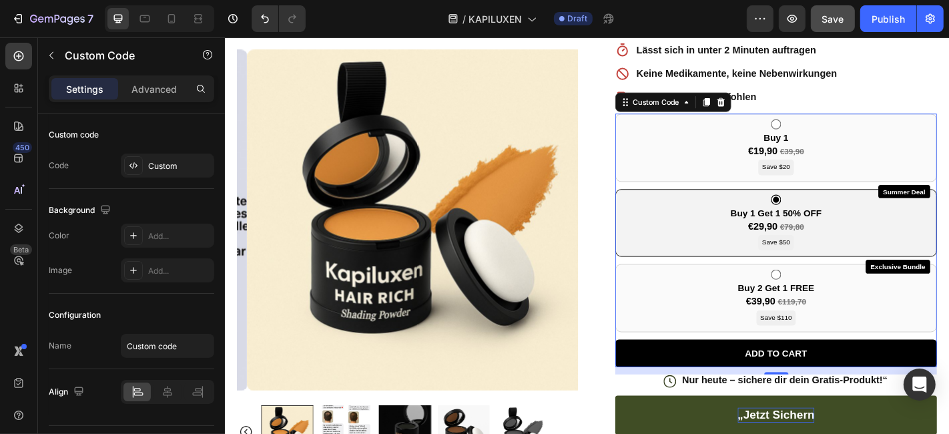
click at [740, 215] on div "Summer Deal Buy 1 Get 1 50% OFF €29,90 €79,80 Save $50" at bounding box center [834, 242] width 356 height 75
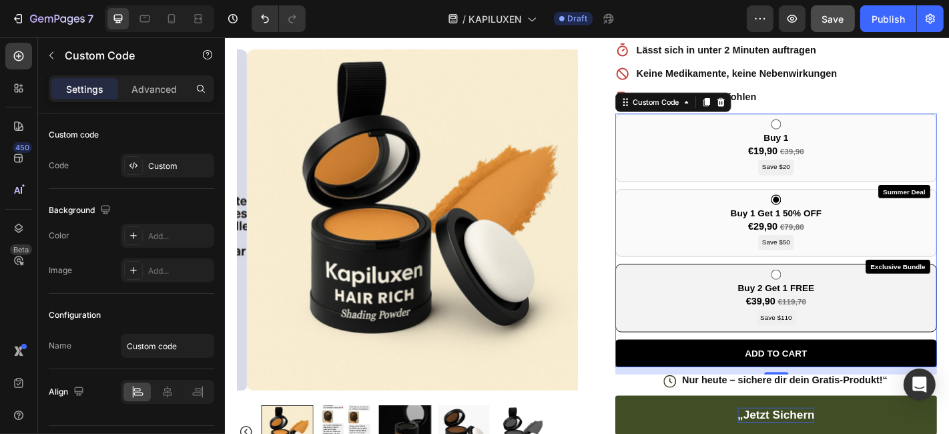
click at [714, 294] on div "Exclusive Bundle Buy 2 Get 1 FREE €39,90 €119,70 Save $110" at bounding box center [834, 325] width 356 height 75
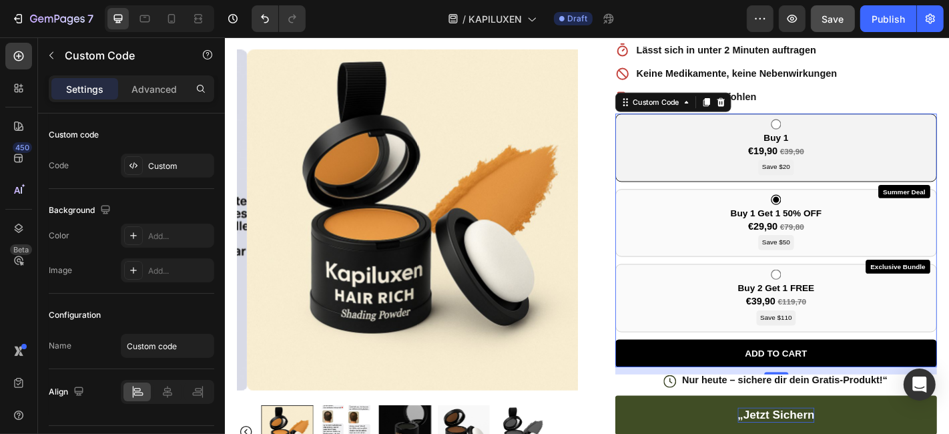
click at [828, 133] on input "radio" at bounding box center [833, 132] width 11 height 11
radio input "true"
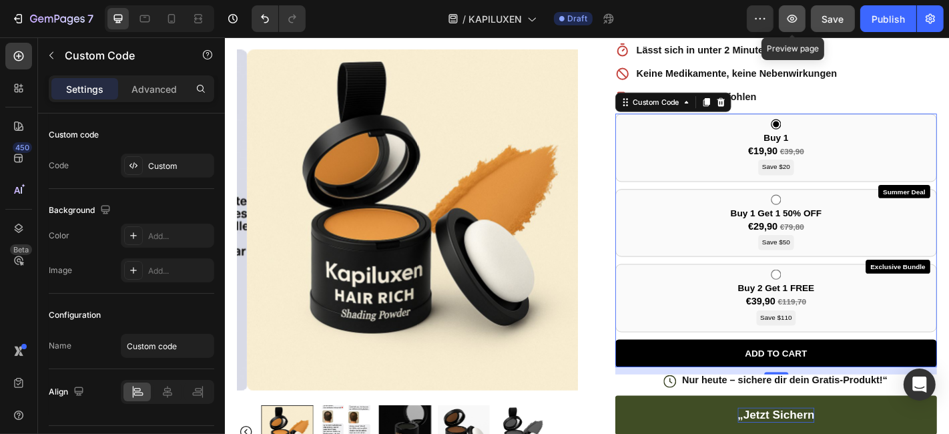
click at [801, 23] on button "button" at bounding box center [792, 18] width 27 height 27
click at [166, 15] on icon at bounding box center [171, 18] width 13 height 13
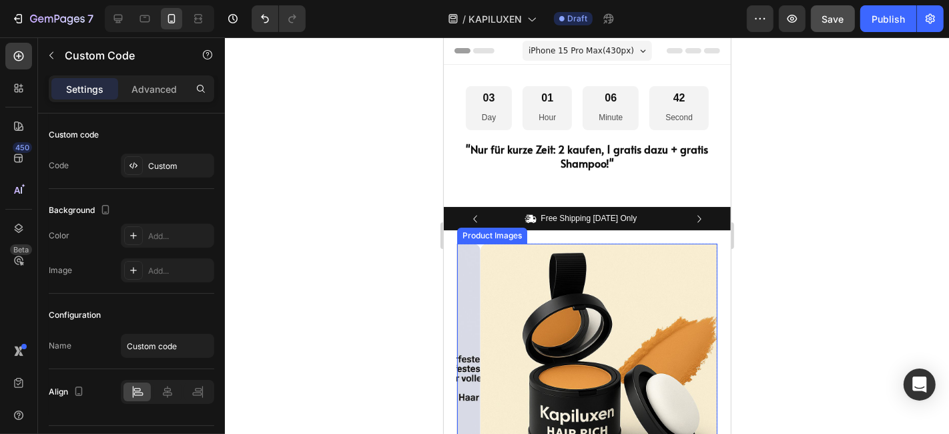
click at [490, 304] on img at bounding box center [610, 373] width 260 height 260
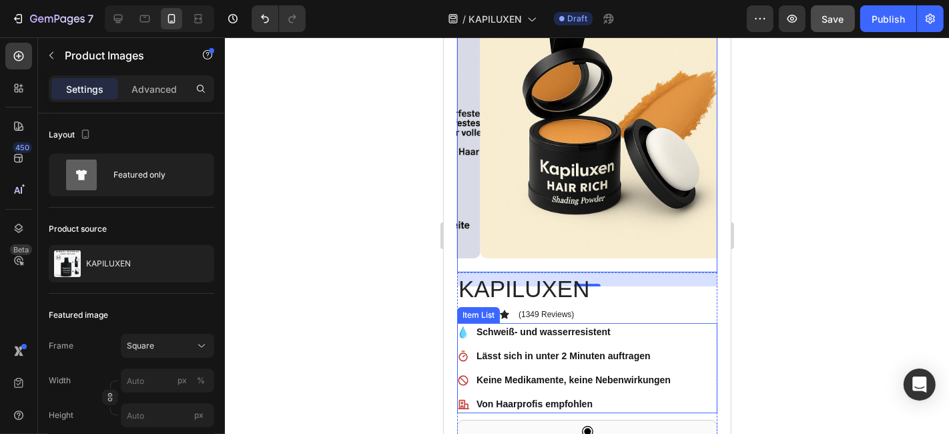
scroll to position [74, 0]
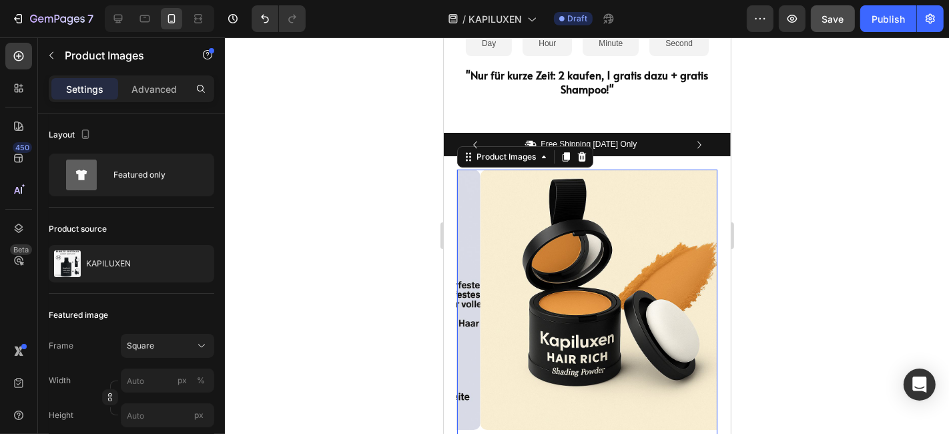
drag, startPoint x: 615, startPoint y: 234, endPoint x: 621, endPoint y: 244, distance: 11.7
click at [615, 234] on img at bounding box center [610, 299] width 260 height 260
click at [693, 302] on img at bounding box center [610, 299] width 260 height 260
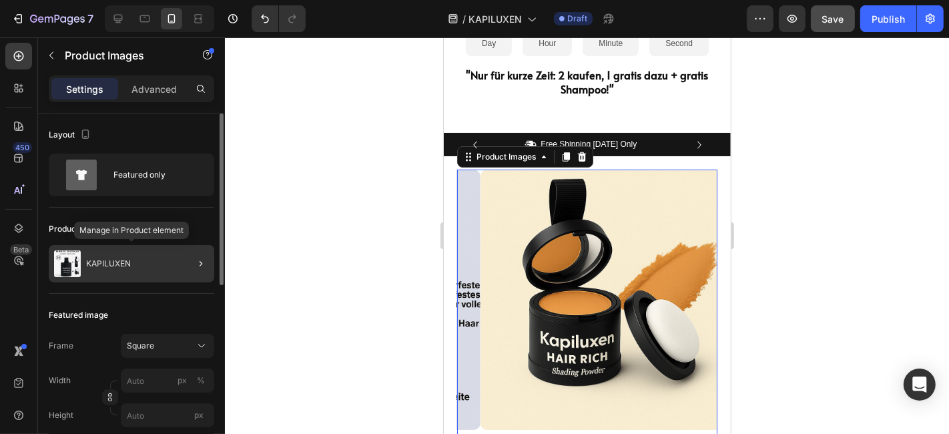
click at [129, 254] on div "KAPILUXEN" at bounding box center [131, 263] width 165 height 37
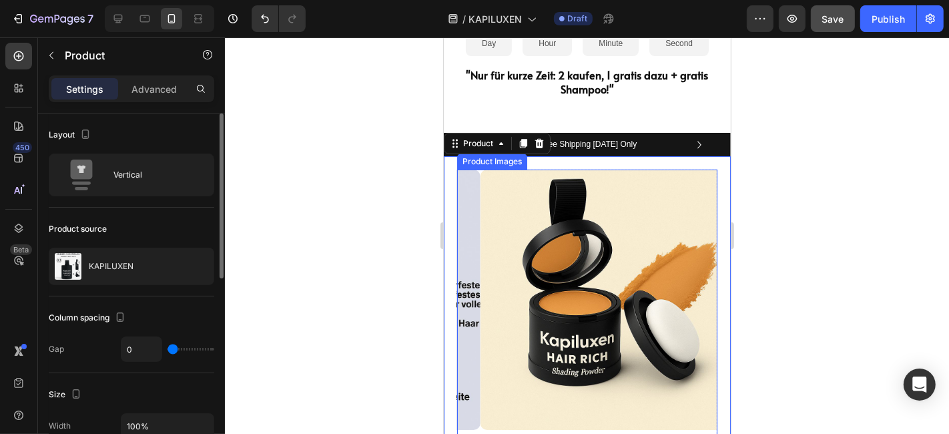
click at [558, 283] on img at bounding box center [610, 299] width 260 height 260
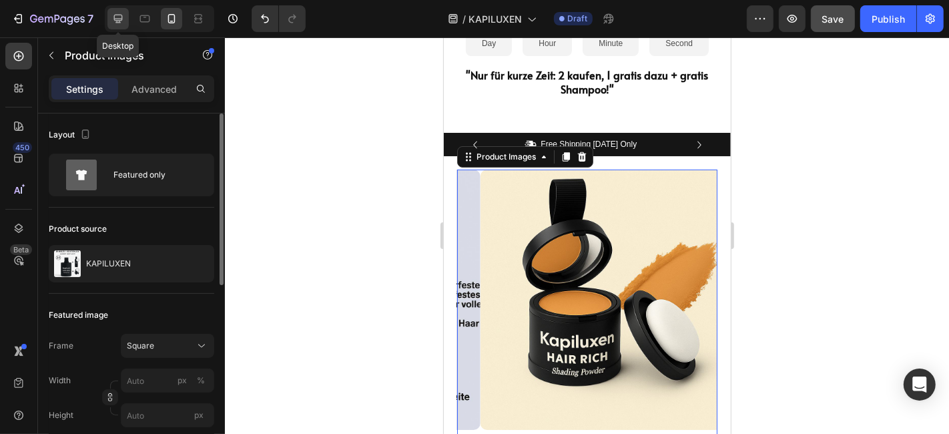
click at [107, 19] on div at bounding box center [117, 18] width 21 height 21
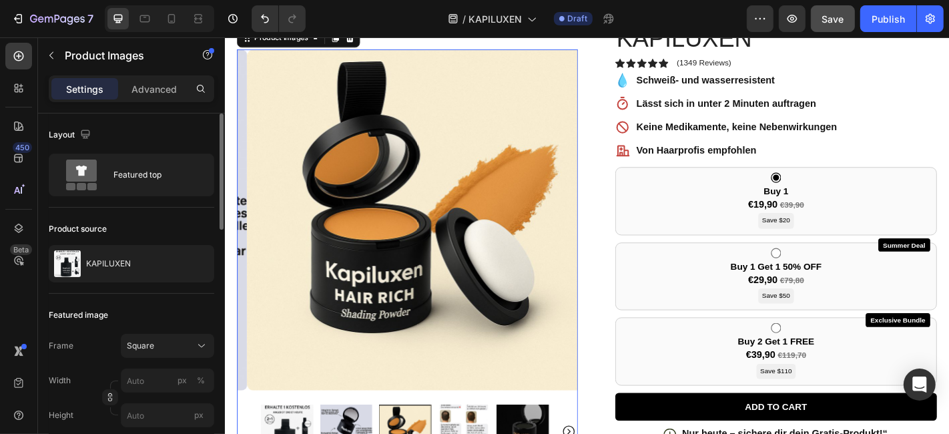
scroll to position [211, 0]
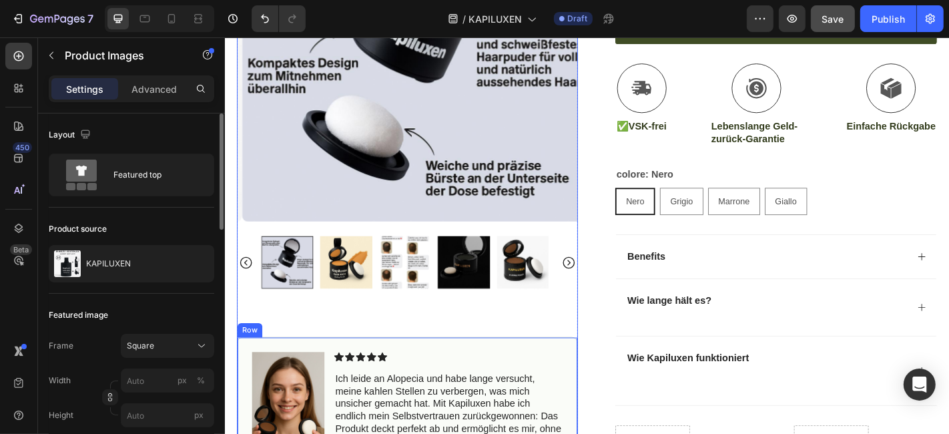
scroll to position [730, 0]
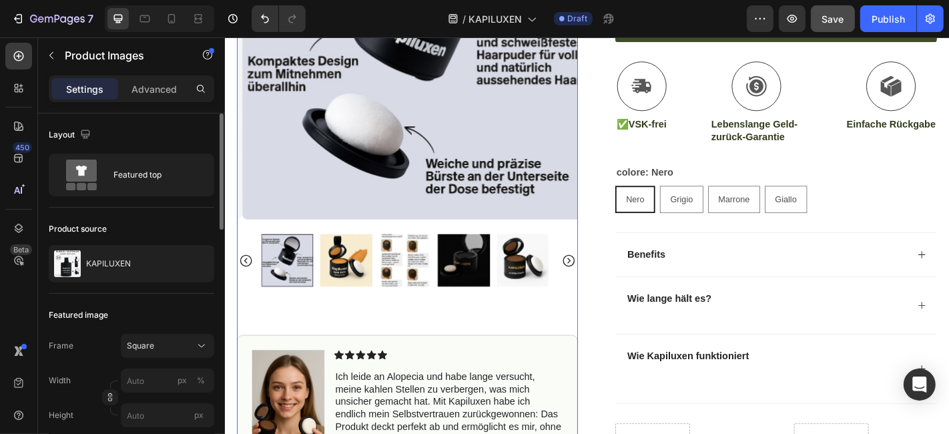
click at [597, 283] on icon "Carousel Next Arrow" at bounding box center [605, 284] width 16 height 16
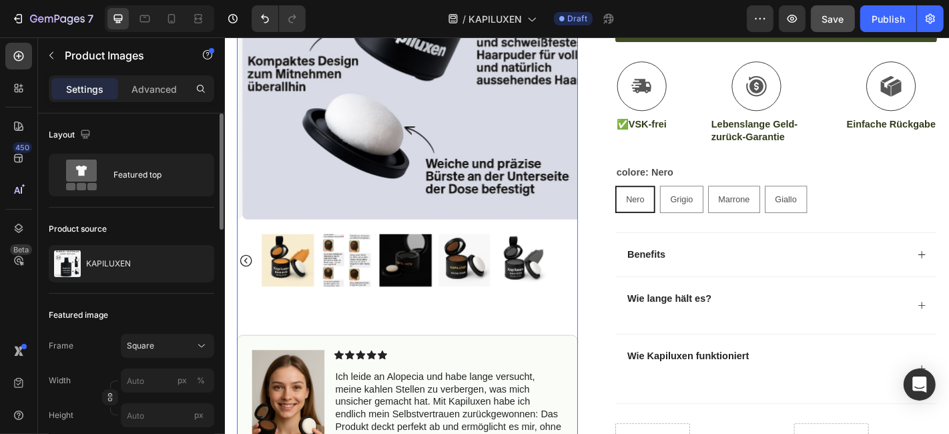
click at [596, 283] on div at bounding box center [426, 284] width 377 height 58
click at [250, 282] on icon "Carousel Back Arrow" at bounding box center [248, 284] width 16 height 16
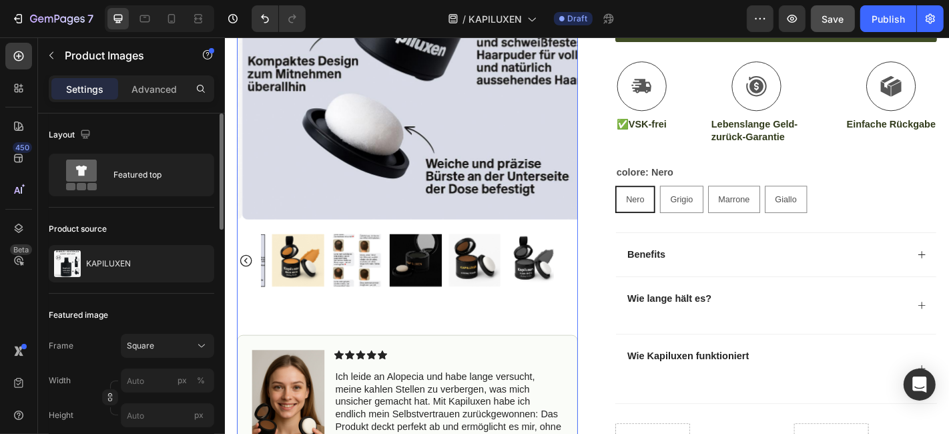
click at [249, 282] on icon "Carousel Back Arrow" at bounding box center [248, 284] width 16 height 16
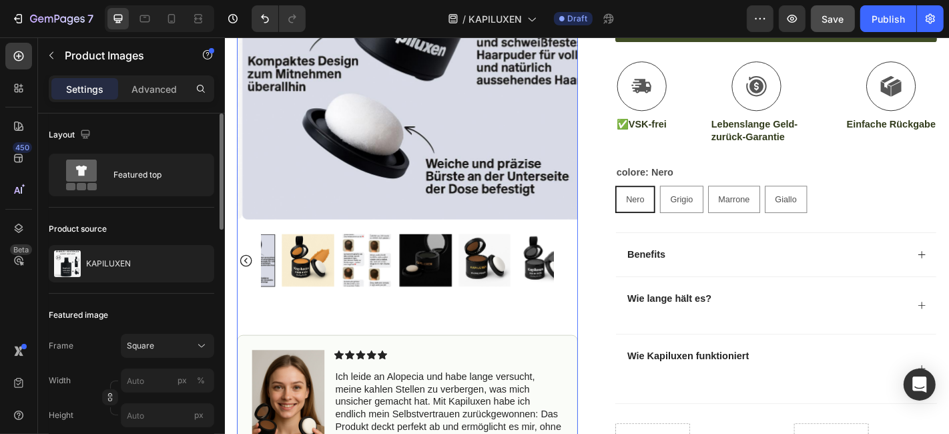
click at [248, 282] on icon "Carousel Back Arrow" at bounding box center [248, 284] width 16 height 16
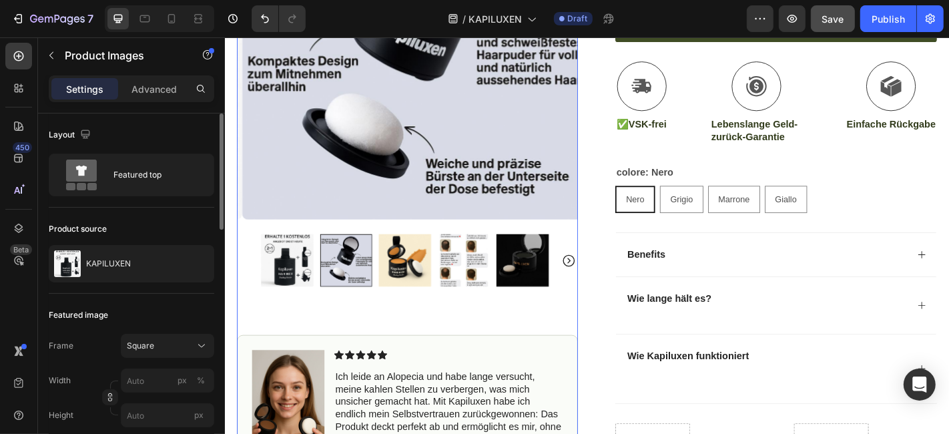
click at [248, 282] on div at bounding box center [426, 284] width 377 height 58
click at [293, 280] on img at bounding box center [293, 284] width 58 height 58
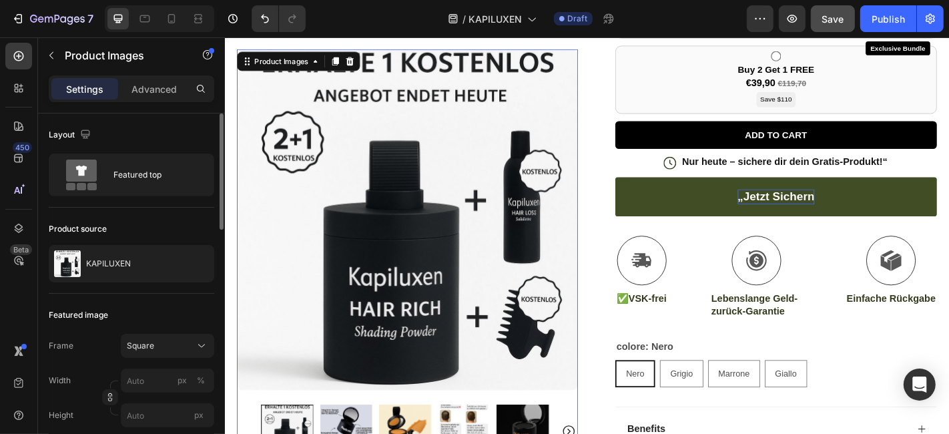
scroll to position [359, 0]
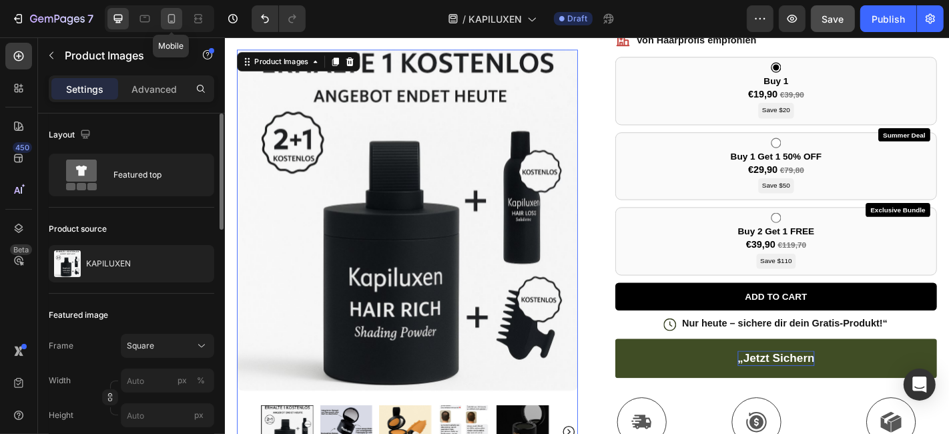
click at [174, 21] on icon at bounding box center [171, 18] width 7 height 9
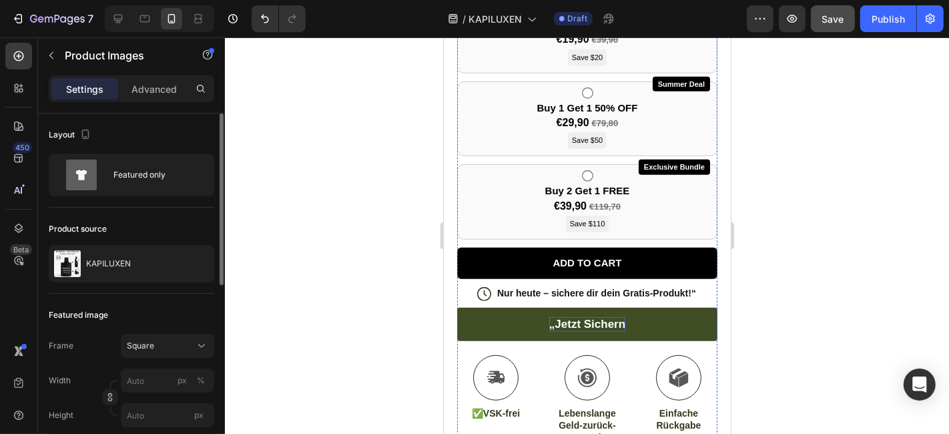
scroll to position [1038, 0]
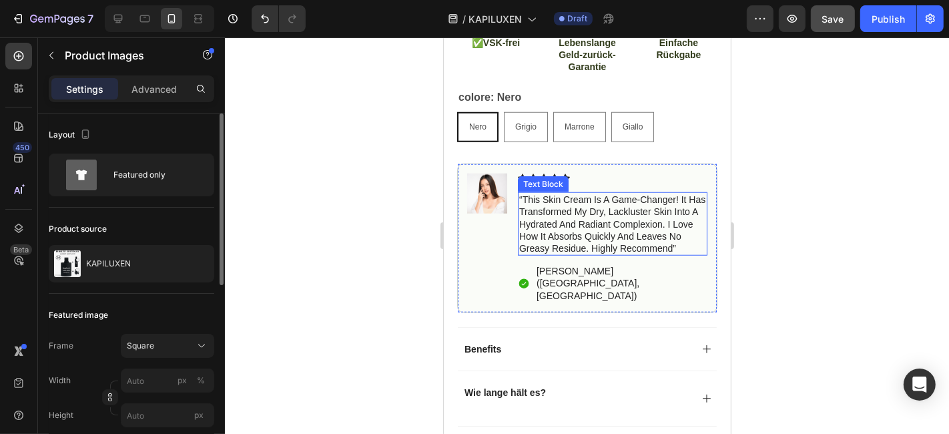
click at [558, 214] on p "“this skin cream is a game-changer! it has transformed my dry, lackluster skin …" at bounding box center [611, 223] width 187 height 61
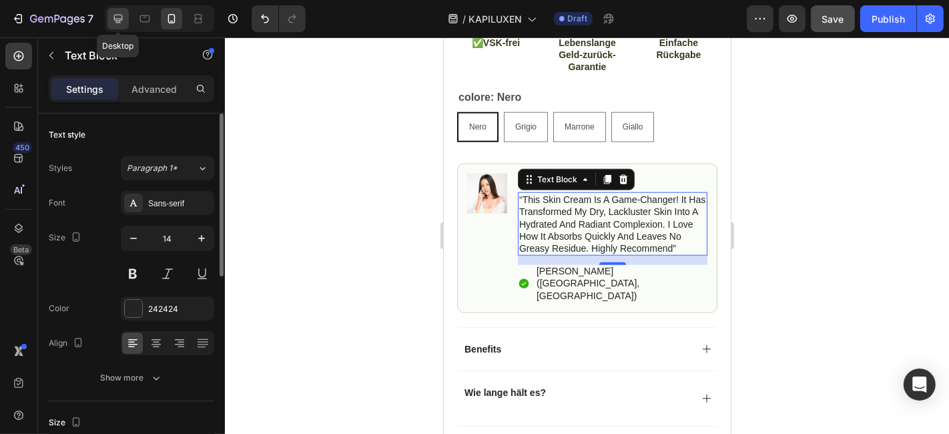
click at [109, 20] on div at bounding box center [117, 18] width 21 height 21
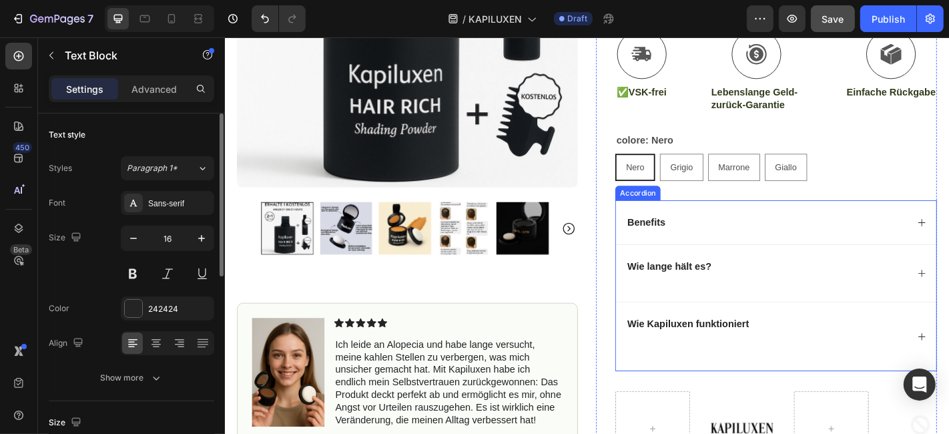
scroll to position [815, 0]
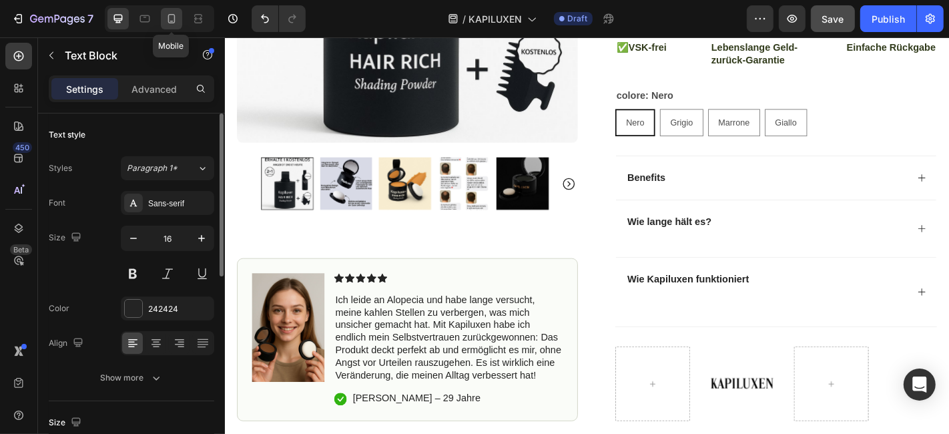
click at [172, 18] on icon at bounding box center [171, 18] width 13 height 13
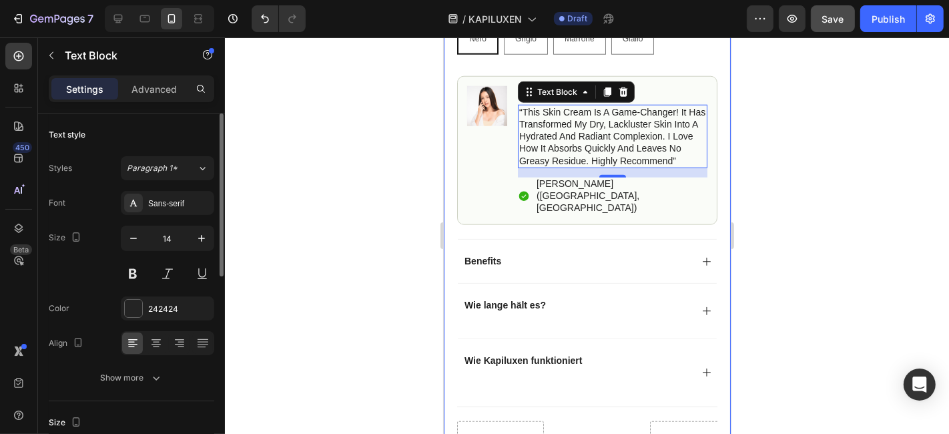
scroll to position [1032, 0]
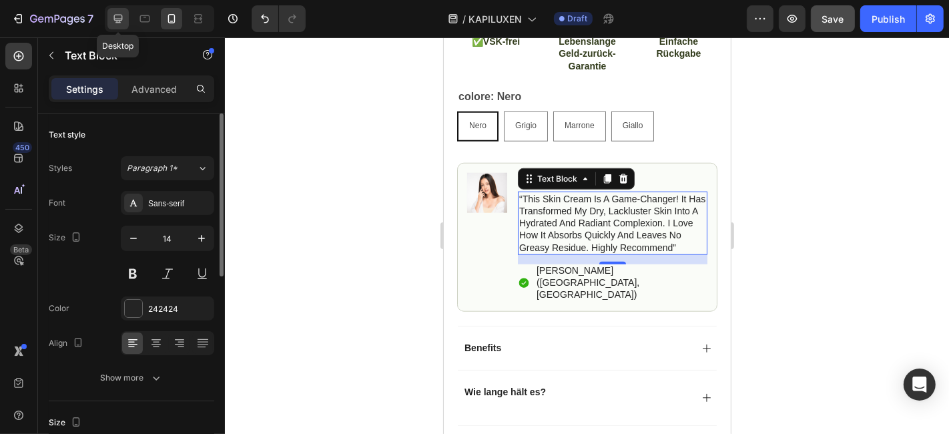
click at [113, 13] on icon at bounding box center [117, 18] width 13 height 13
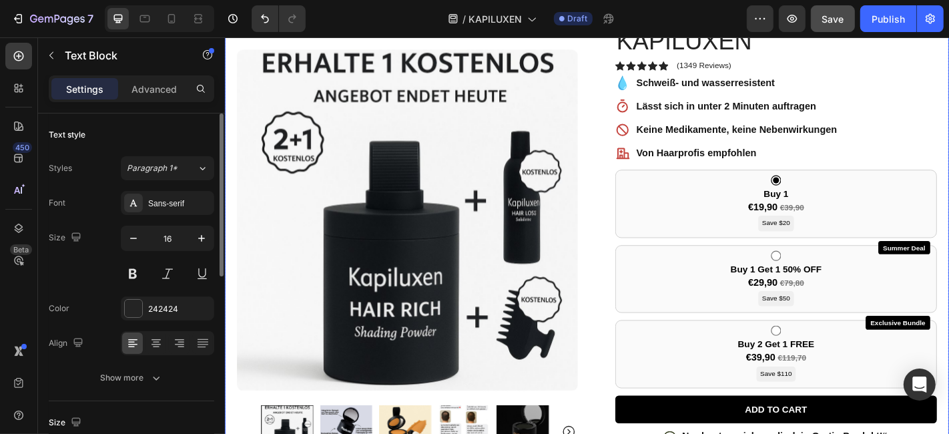
scroll to position [120, 0]
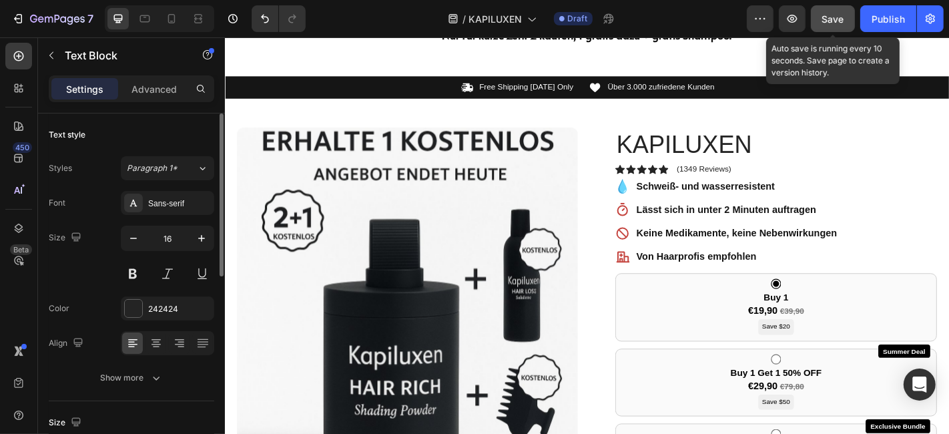
click at [829, 17] on span "Save" at bounding box center [833, 18] width 22 height 11
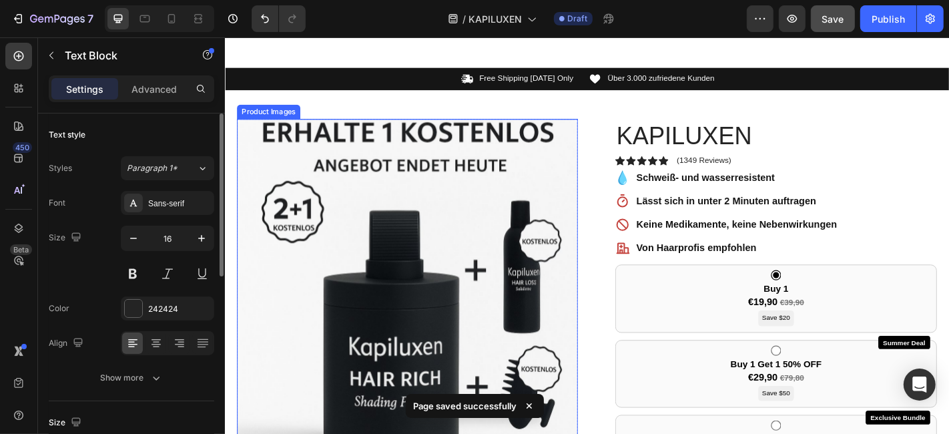
scroll to position [148, 0]
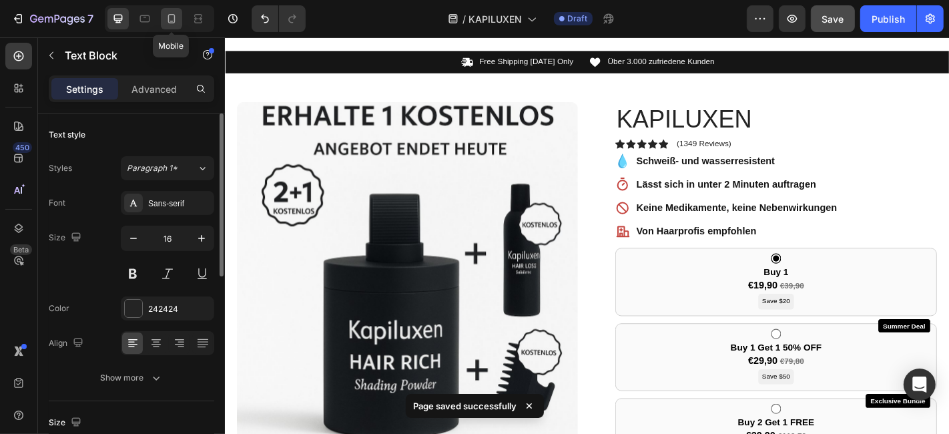
click at [173, 17] on icon at bounding box center [171, 18] width 7 height 9
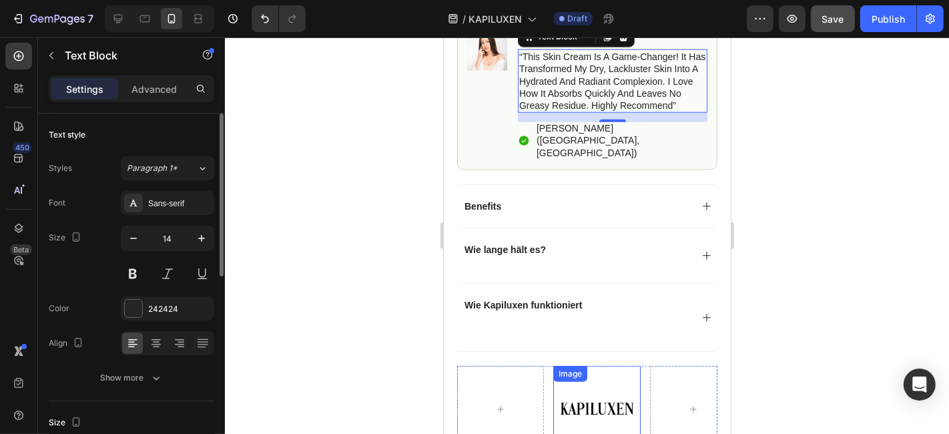
scroll to position [1112, 0]
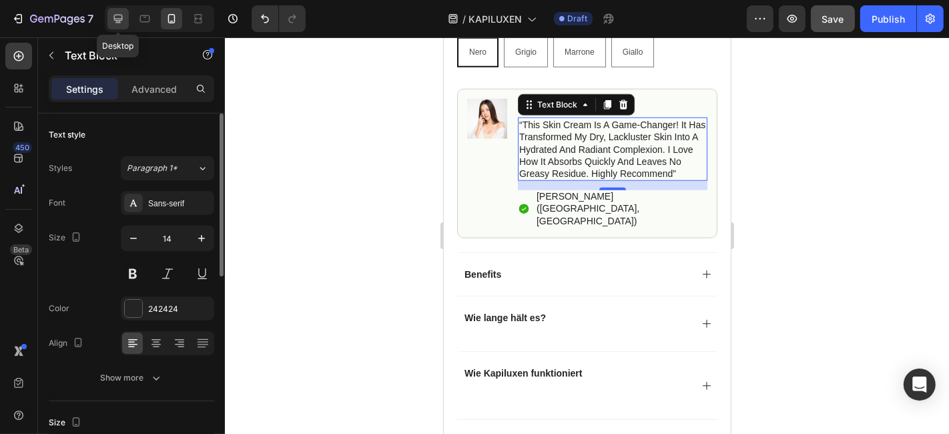
click at [110, 18] on div at bounding box center [117, 18] width 21 height 21
type input "16"
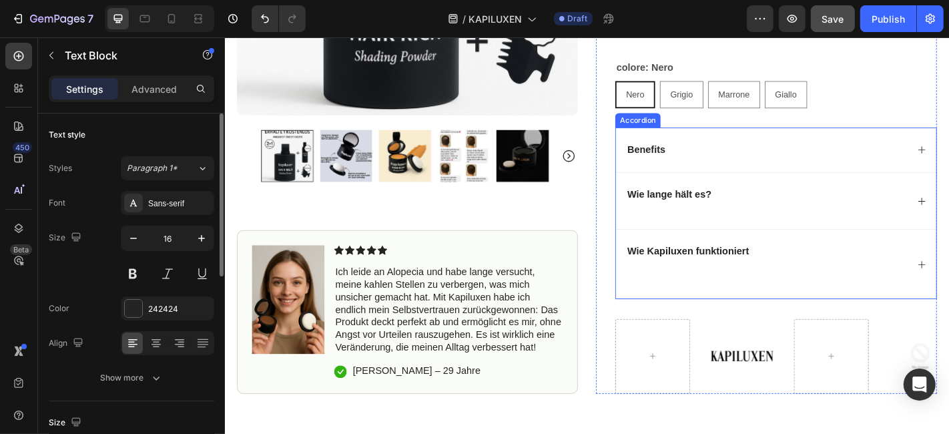
scroll to position [806, 0]
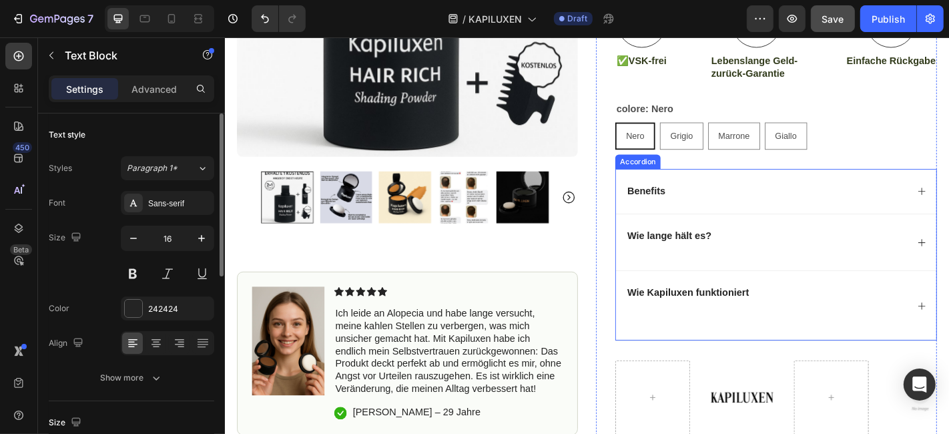
click at [676, 215] on p "Benefits" at bounding box center [690, 208] width 42 height 14
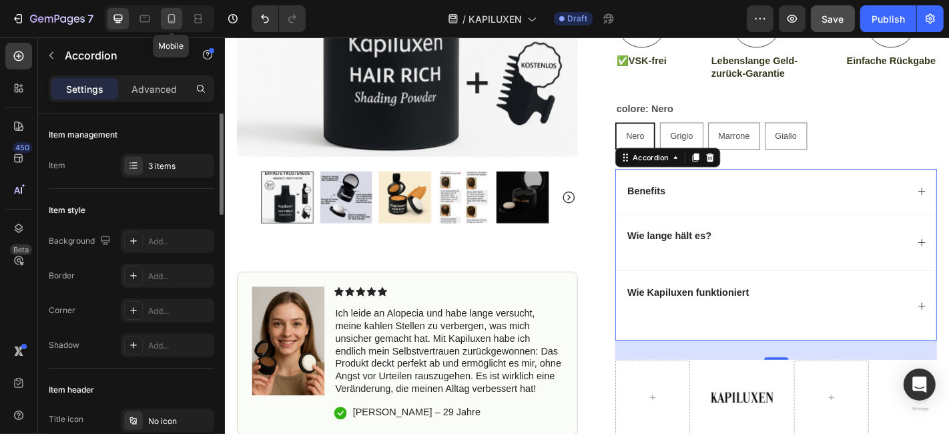
click at [170, 23] on icon at bounding box center [171, 18] width 13 height 13
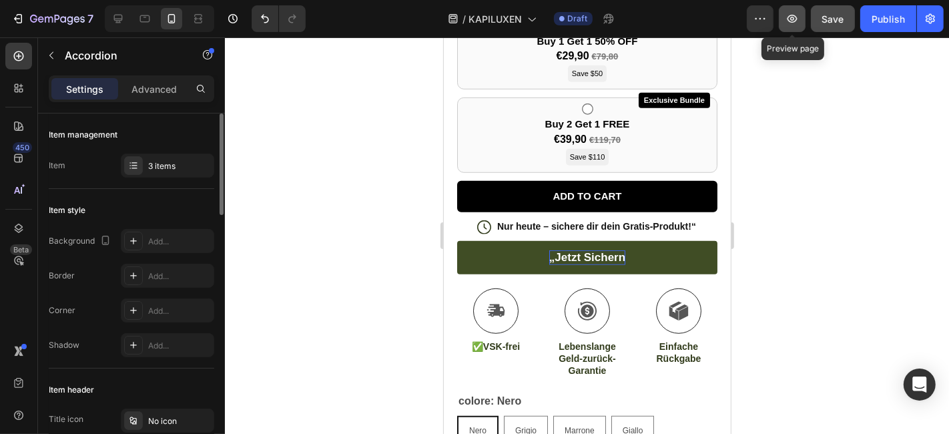
scroll to position [1443, 0]
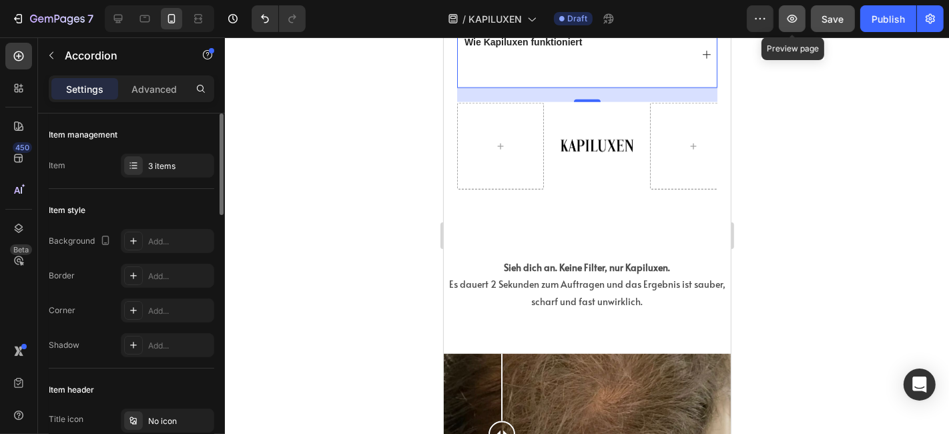
click at [795, 23] on icon "button" at bounding box center [791, 18] width 13 height 13
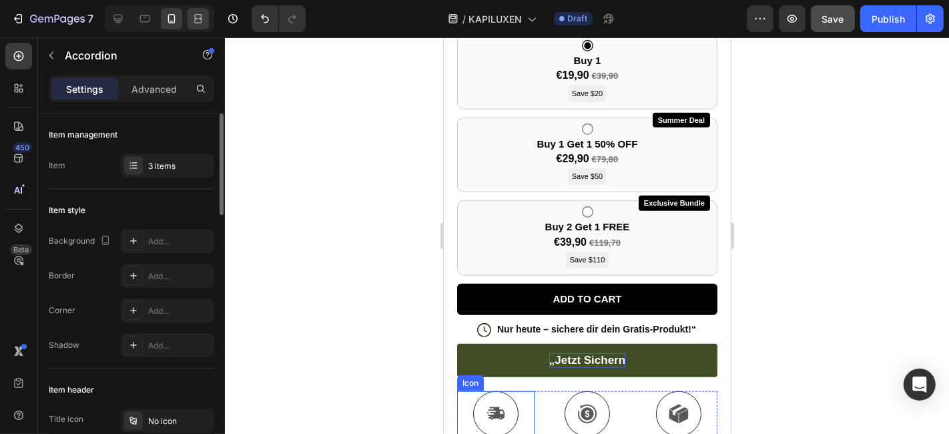
scroll to position [629, 0]
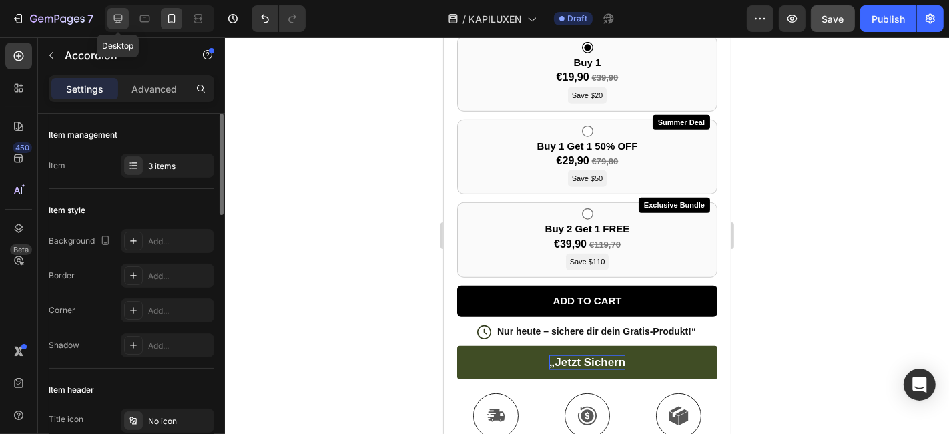
click at [123, 20] on icon at bounding box center [117, 18] width 13 height 13
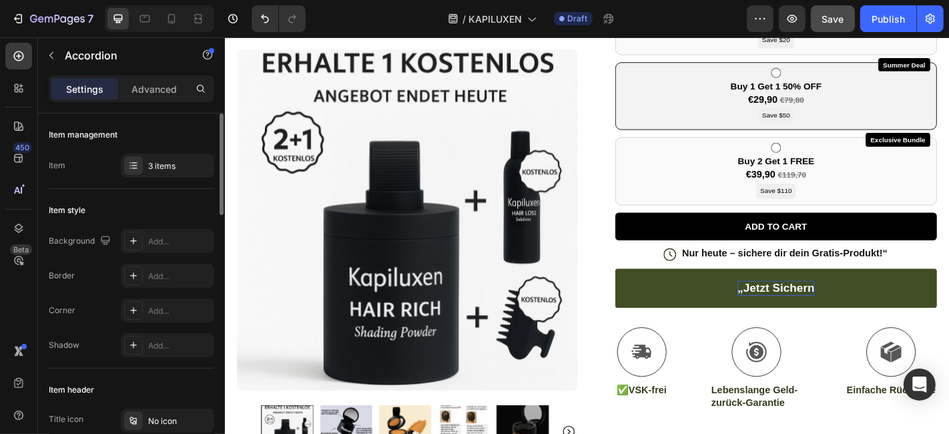
scroll to position [444, 0]
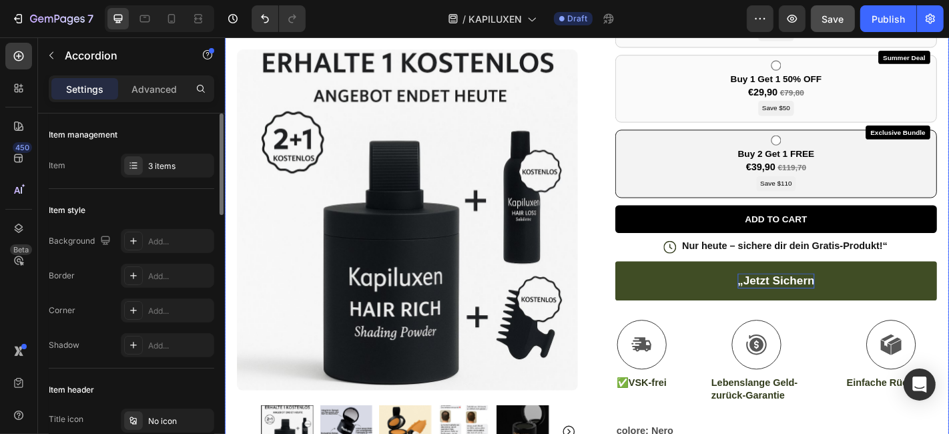
click at [744, 165] on div "Exclusive Bundle Buy 2 Get 1 FREE €39,90 €119,70 Save $110" at bounding box center [834, 176] width 356 height 75
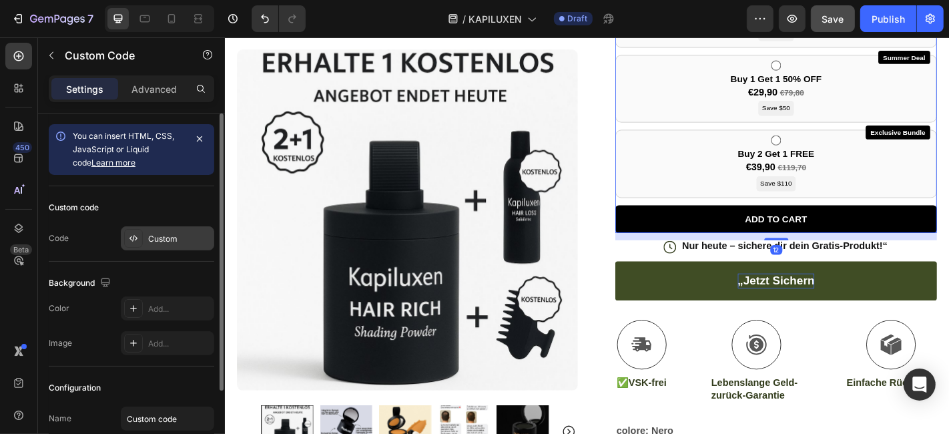
click at [171, 233] on div "Custom" at bounding box center [179, 239] width 63 height 12
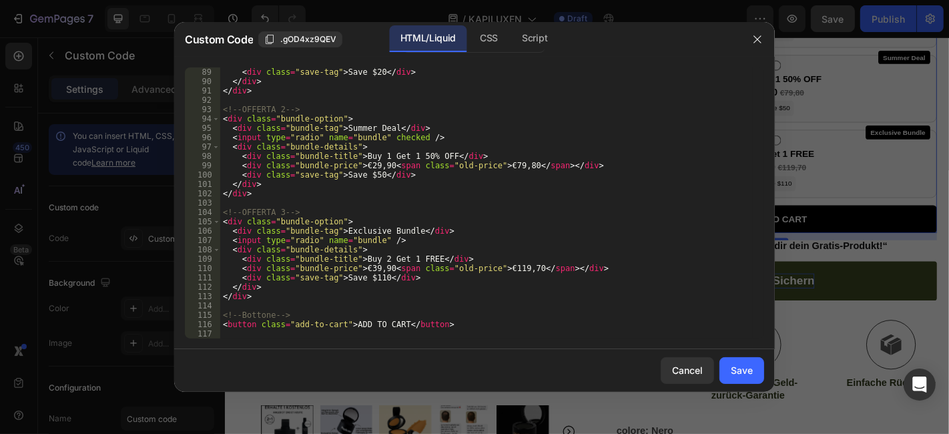
scroll to position [821, 0]
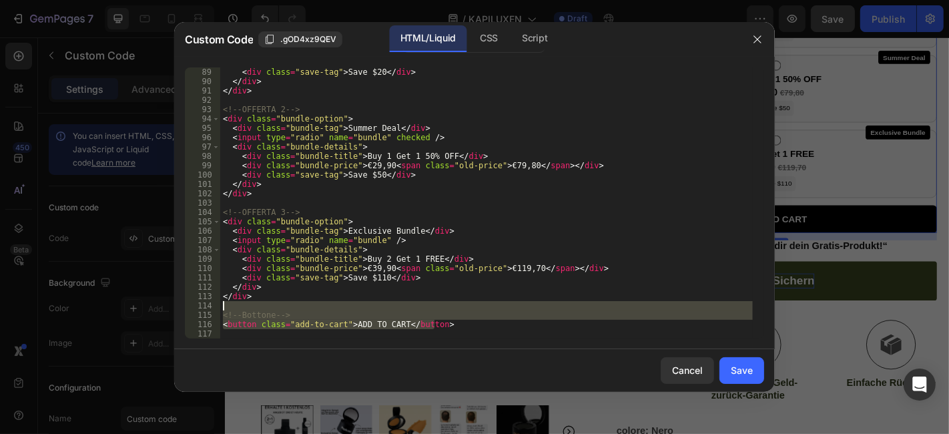
drag, startPoint x: 460, startPoint y: 324, endPoint x: 221, endPoint y: 308, distance: 239.4
click at [221, 308] on div "< div class = "save-tag" > Save $20 </ div > </ div > </ div > <!-- OFFERTA 2 -…" at bounding box center [486, 212] width 532 height 290
type textarea "<!-- Bottone -->"
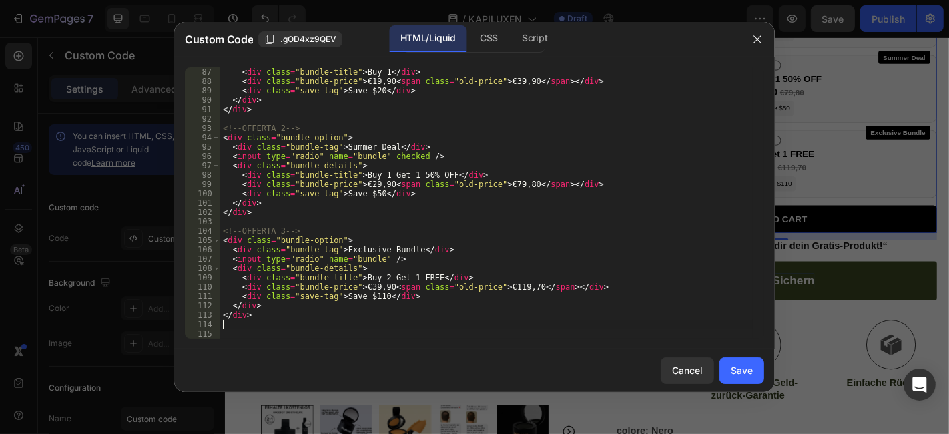
scroll to position [802, 0]
click at [753, 367] on button "Save" at bounding box center [741, 370] width 45 height 27
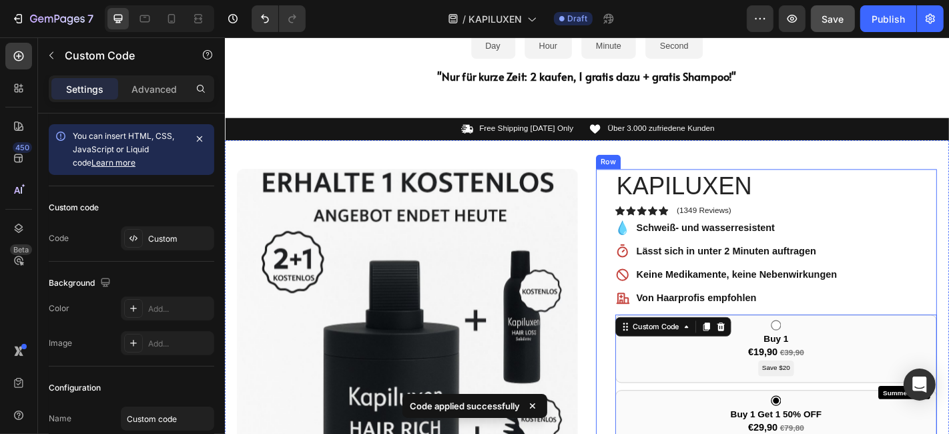
scroll to position [296, 0]
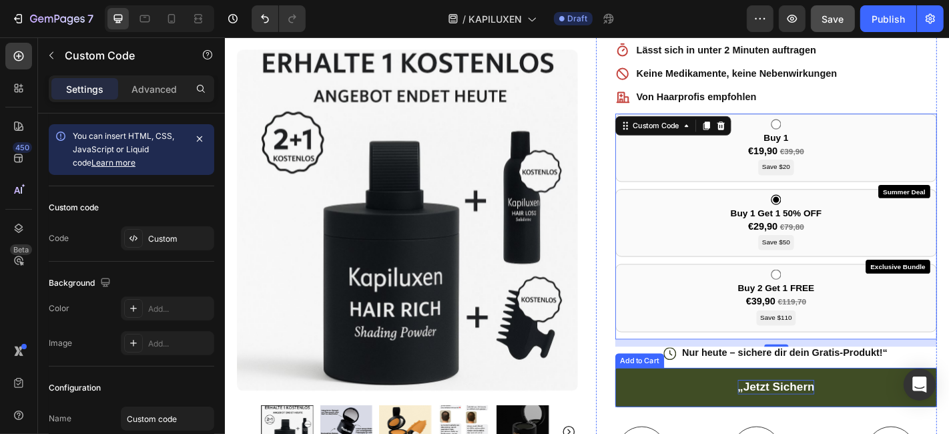
click at [791, 418] on p "„Jetzt sichern" at bounding box center [833, 424] width 85 height 17
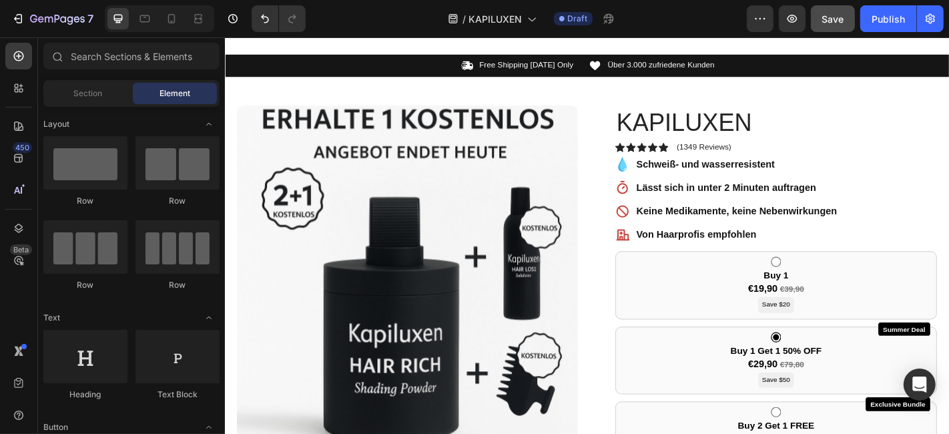
scroll to position [0, 0]
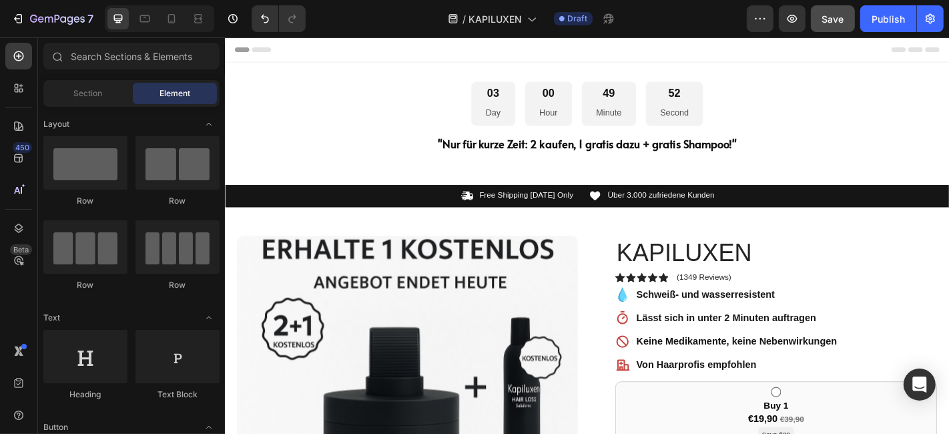
drag, startPoint x: 1018, startPoint y: 101, endPoint x: 1172, endPoint y: 73, distance: 156.7
click at [711, 319] on strong "Schweiß- und wasserresistent" at bounding box center [755, 321] width 153 height 11
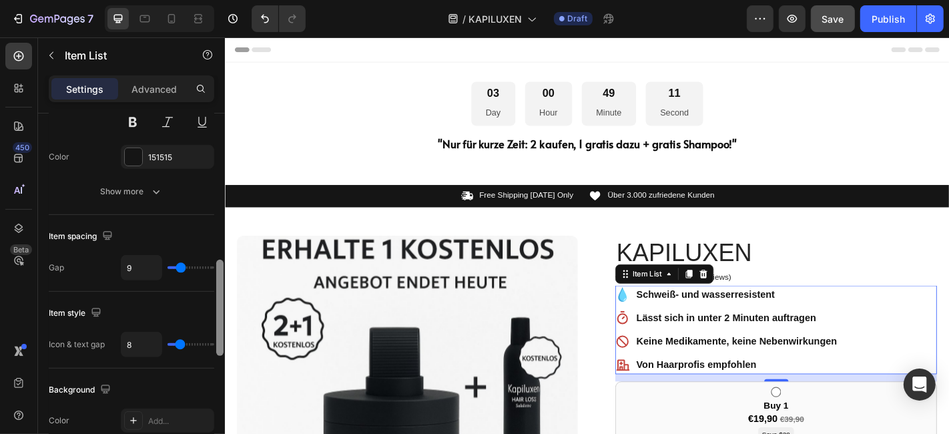
scroll to position [546, 0]
drag, startPoint x: 221, startPoint y: 121, endPoint x: 215, endPoint y: 268, distance: 147.6
click at [215, 268] on div at bounding box center [220, 290] width 10 height 359
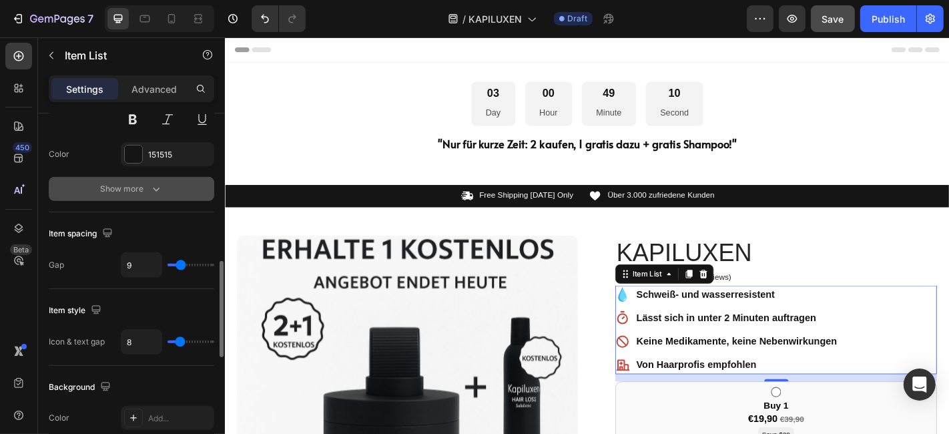
click at [141, 177] on button "Show more" at bounding box center [131, 189] width 165 height 24
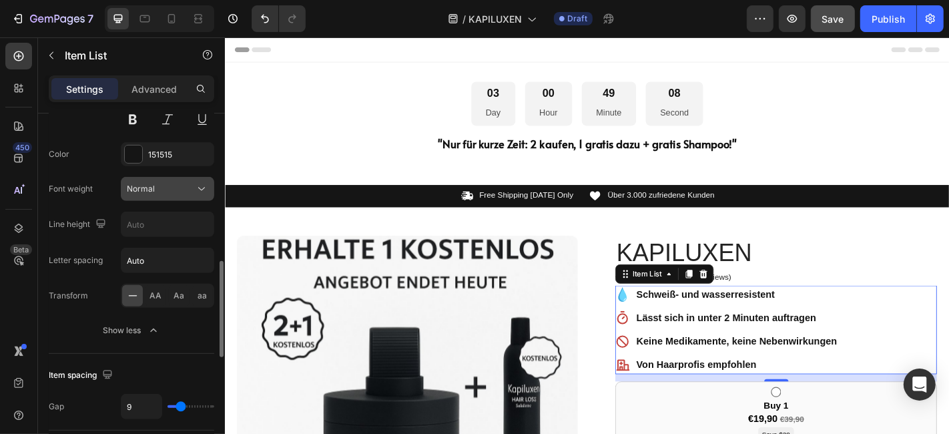
click at [169, 191] on div "Normal" at bounding box center [161, 189] width 68 height 12
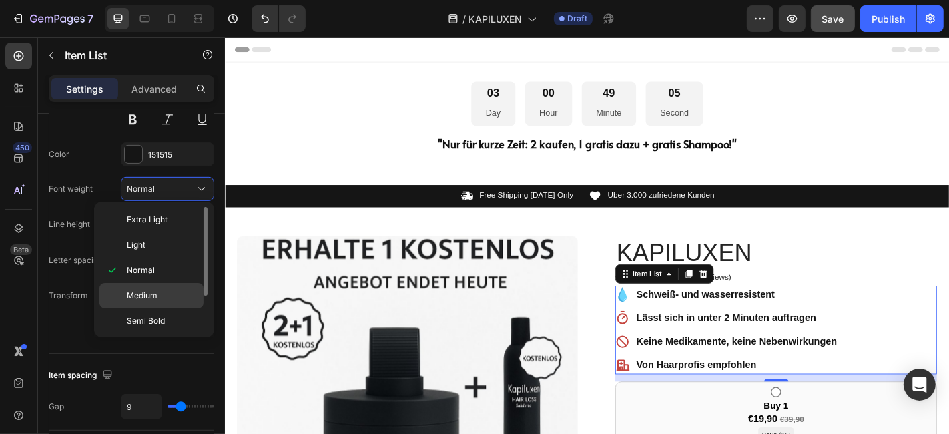
click at [165, 308] on div "Medium" at bounding box center [151, 320] width 104 height 25
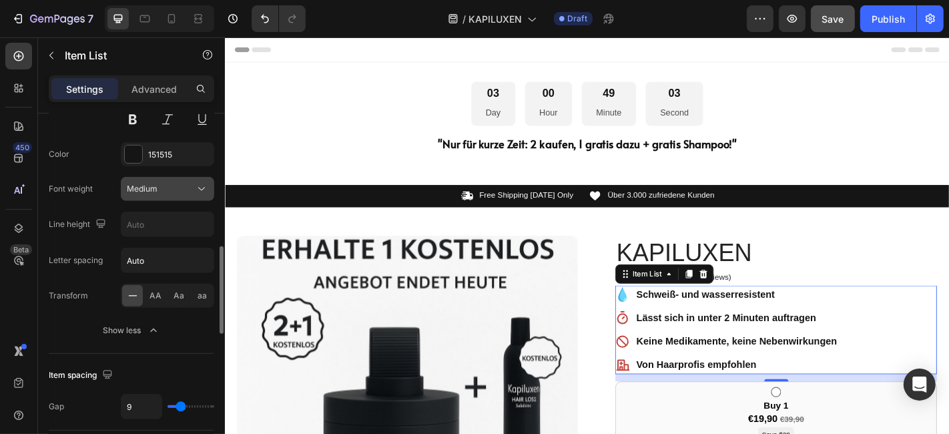
click at [177, 183] on div "Medium" at bounding box center [161, 189] width 68 height 12
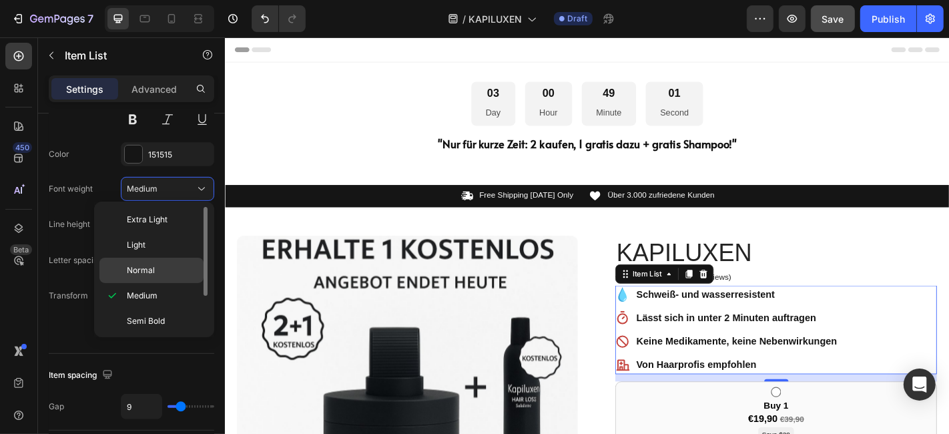
click at [165, 264] on p "Normal" at bounding box center [162, 270] width 71 height 12
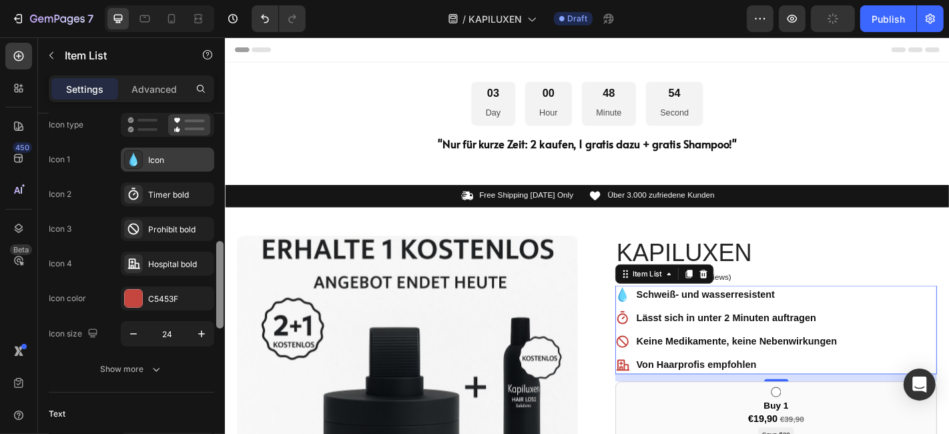
scroll to position [89, 0]
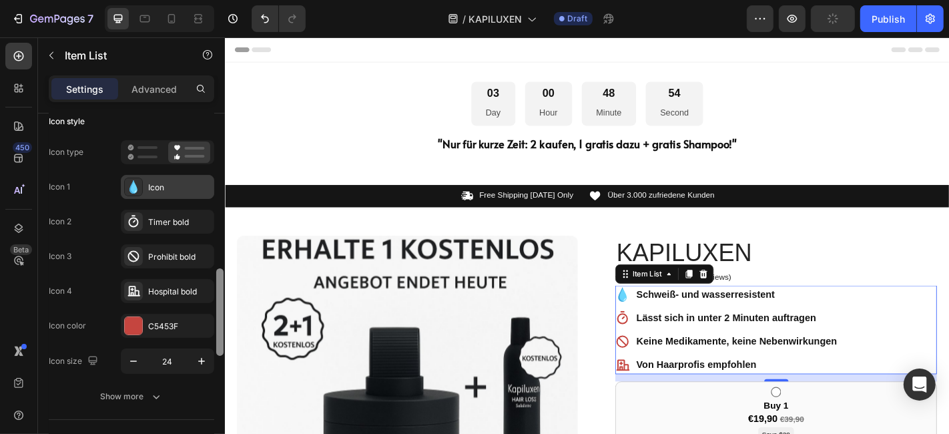
drag, startPoint x: 218, startPoint y: 304, endPoint x: 201, endPoint y: 193, distance: 112.7
click at [201, 193] on div "Item management Order 4 items Icon style Icon type Icon 1 Icon Icon 2 Timer bol…" at bounding box center [131, 292] width 187 height 358
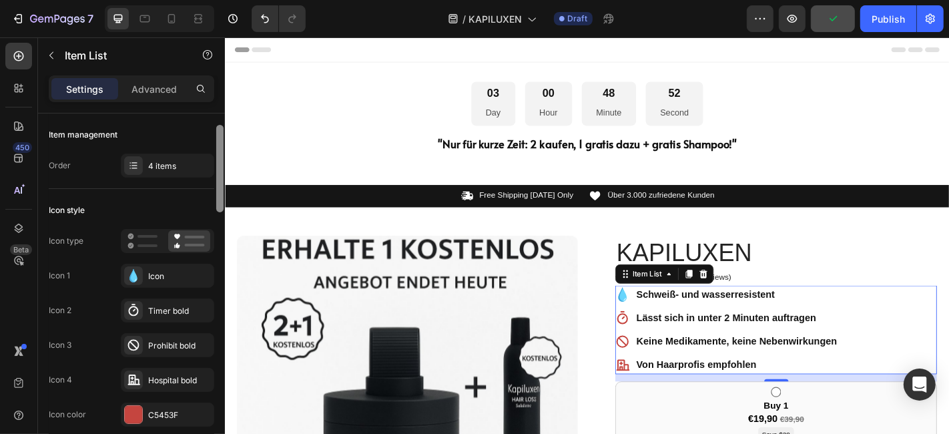
drag, startPoint x: 222, startPoint y: 176, endPoint x: 216, endPoint y: 107, distance: 69.0
click at [216, 107] on div "Settings Advanced Item management Order 4 items Icon style Icon type Icon 1 Ico…" at bounding box center [131, 273] width 187 height 396
drag, startPoint x: 222, startPoint y: 125, endPoint x: 222, endPoint y: 50, distance: 74.7
click at [222, 50] on div "Sections(18) Elements(83) Section Element Hero Section Product Detail Brands Tr…" at bounding box center [131, 235] width 187 height 396
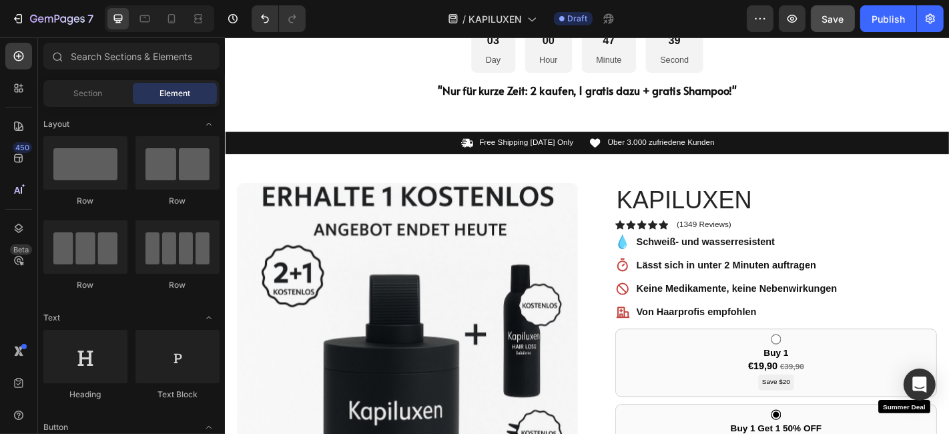
scroll to position [85, 0]
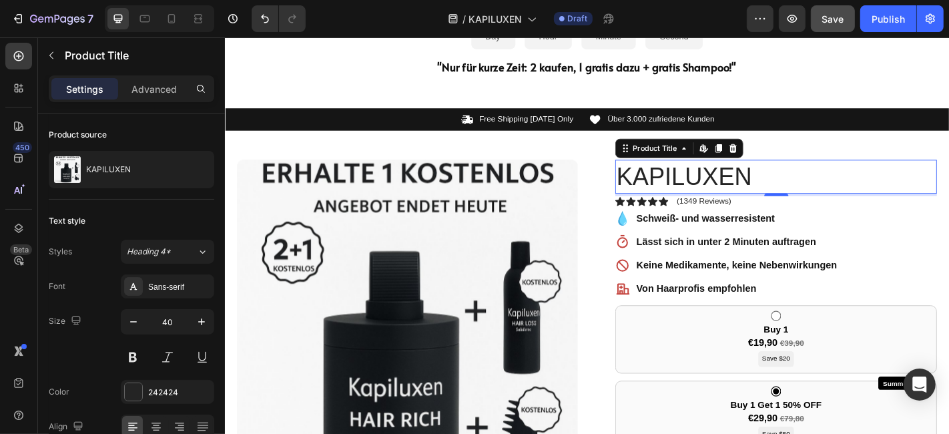
click at [716, 183] on h1 "KAPILUXEN" at bounding box center [834, 190] width 356 height 37
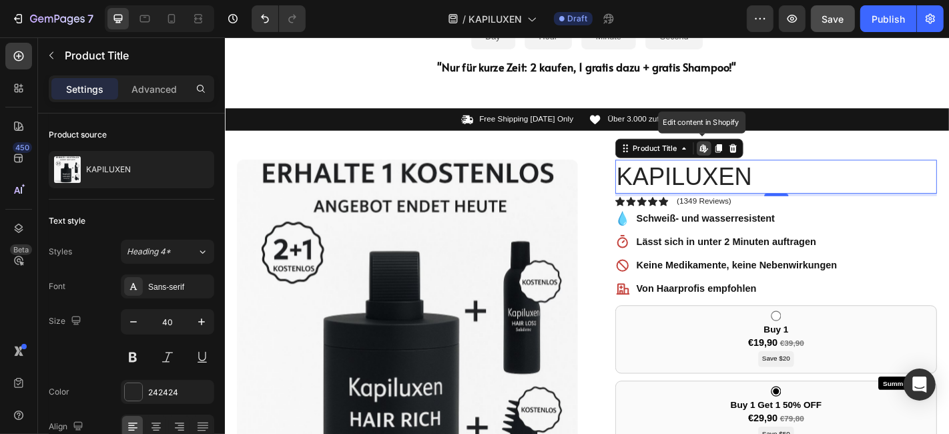
click at [716, 183] on h1 "KAPILUXEN" at bounding box center [834, 190] width 356 height 37
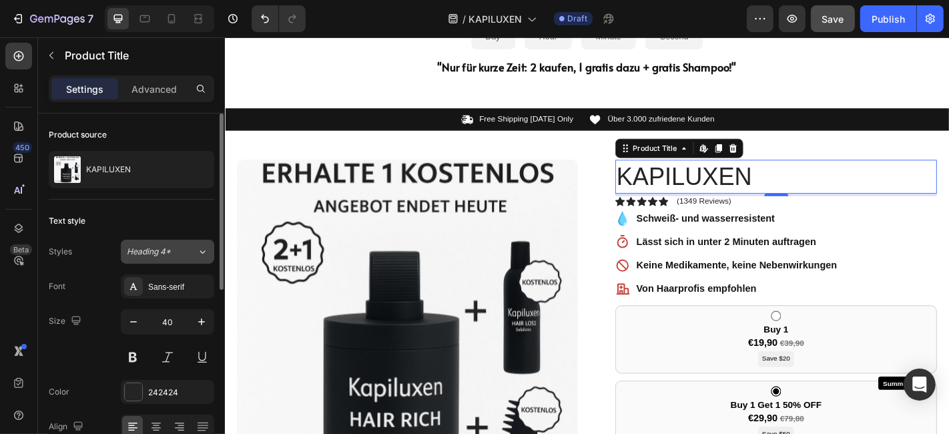
click at [202, 249] on icon at bounding box center [202, 251] width 11 height 13
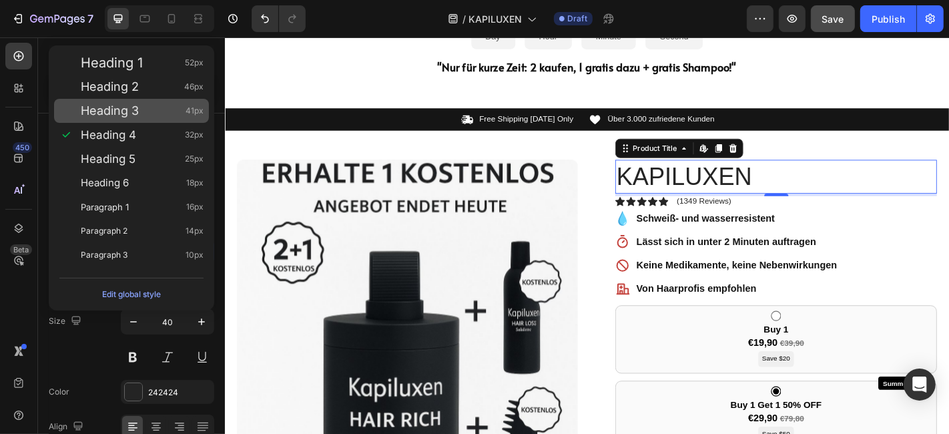
click at [173, 109] on div "Heading 3 41px" at bounding box center [142, 110] width 123 height 13
type input "41"
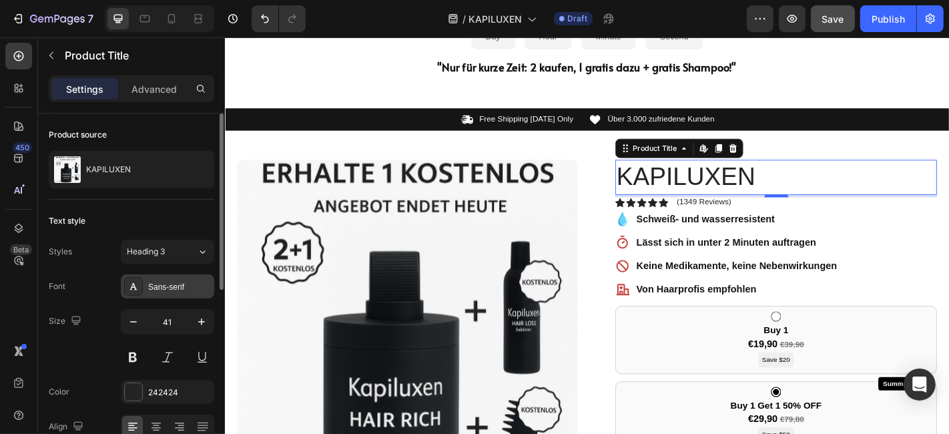
click at [179, 284] on div "Sans-serif" at bounding box center [179, 287] width 63 height 12
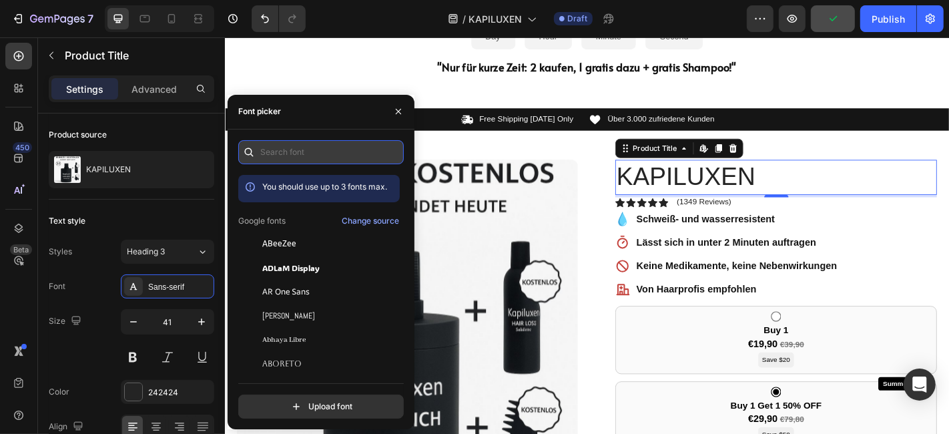
click at [312, 150] on input "text" at bounding box center [320, 152] width 165 height 24
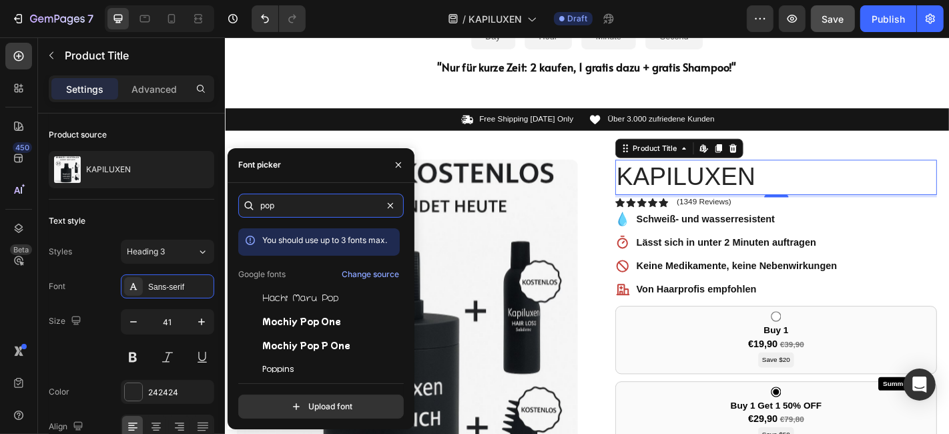
type input "pop"
drag, startPoint x: 400, startPoint y: 279, endPoint x: 404, endPoint y: 304, distance: 24.9
click at [404, 304] on div "pop You should use up to 3 fonts max. Google fonts Change source Hachi Maru Pop…" at bounding box center [321, 306] width 187 height 225
click at [276, 364] on span "Poppins" at bounding box center [278, 369] width 32 height 12
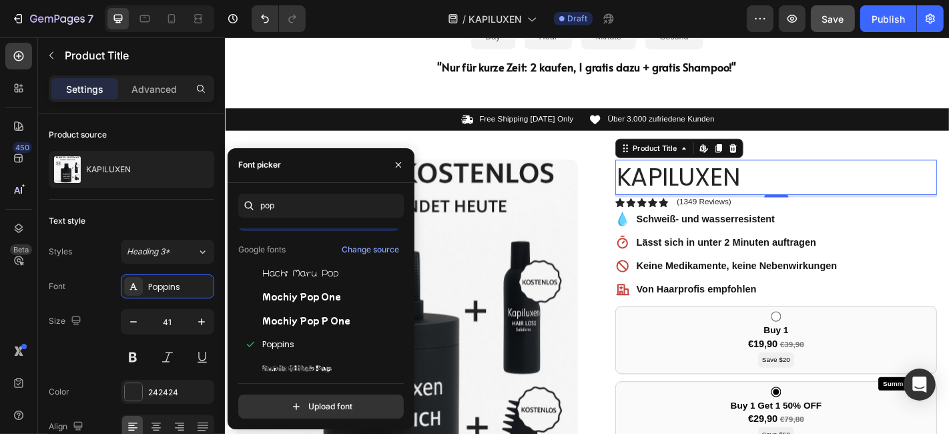
scroll to position [32, 0]
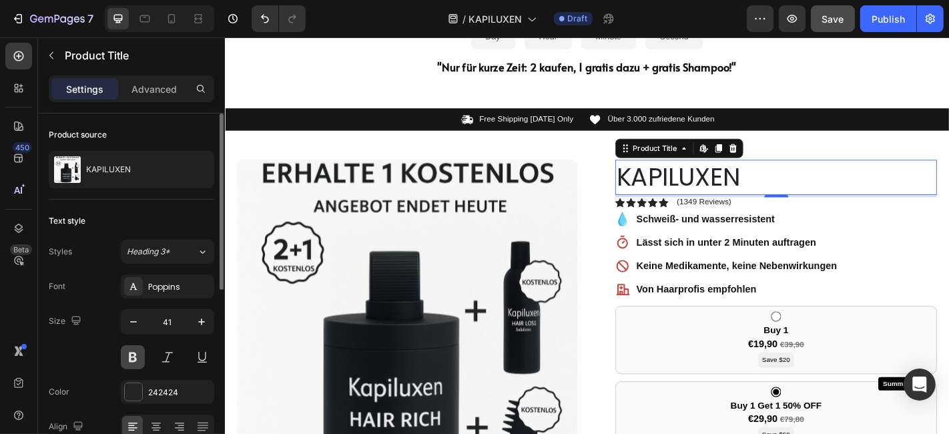
click at [121, 359] on button at bounding box center [133, 357] width 24 height 24
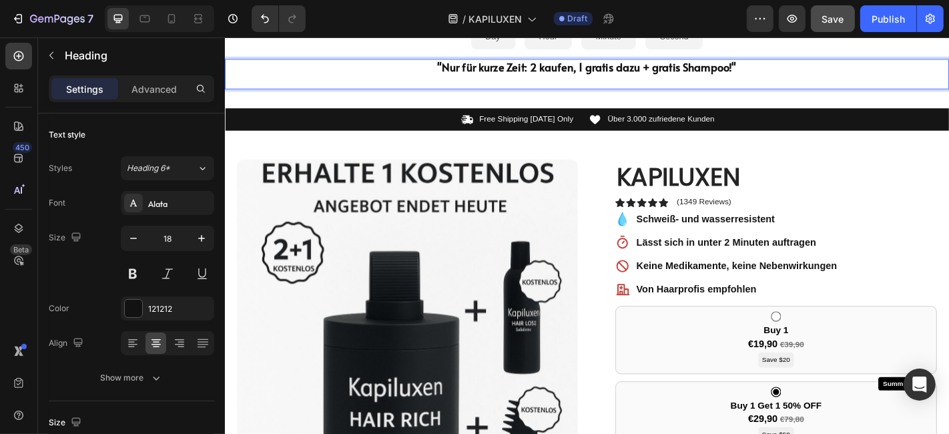
click at [546, 71] on strong ""Nur für kurze Zeit: 2 kaufen, 1 gratis dazu + gratis Shampoo!"" at bounding box center [624, 69] width 331 height 17
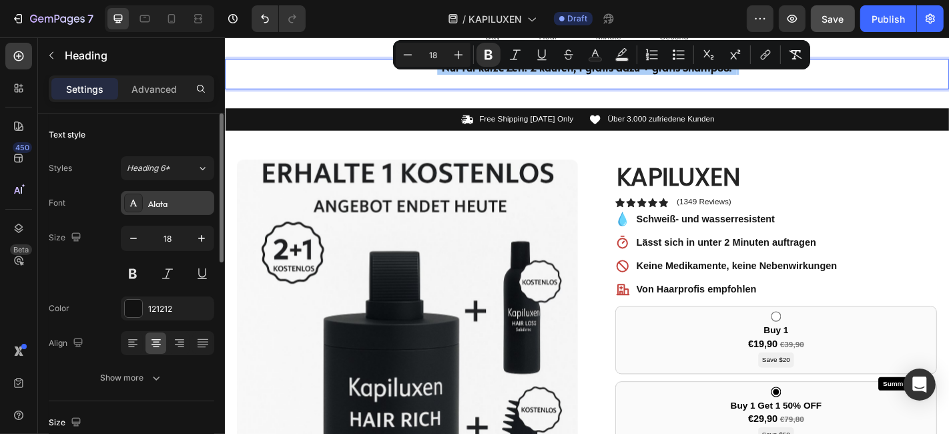
click at [165, 204] on div "Alata" at bounding box center [179, 204] width 63 height 12
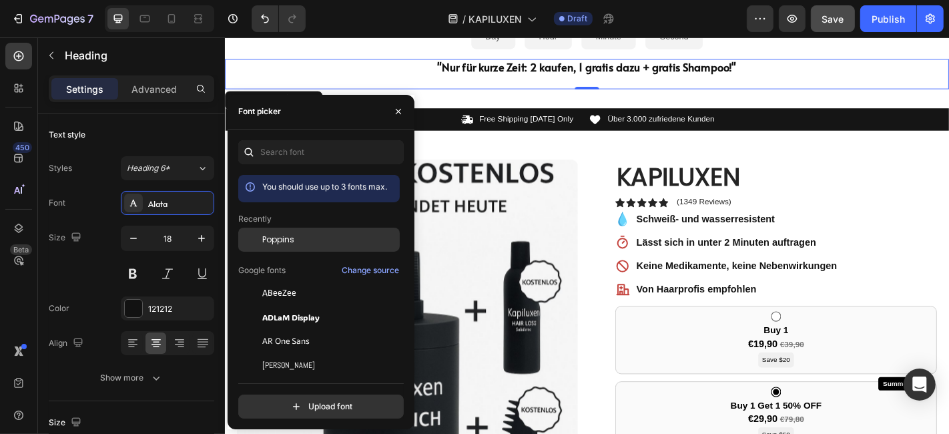
click at [274, 240] on span "Poppins" at bounding box center [278, 240] width 32 height 12
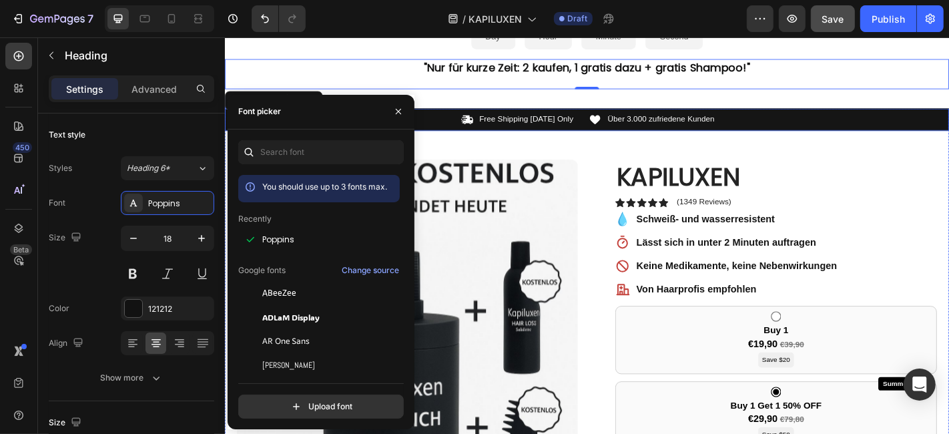
scroll to position [0, 0]
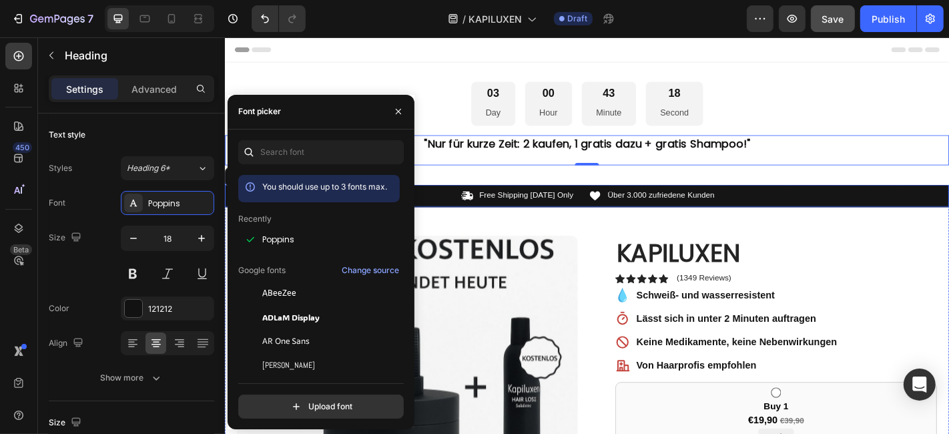
click at [589, 218] on div "Free Shipping Today Only" at bounding box center [557, 213] width 107 height 14
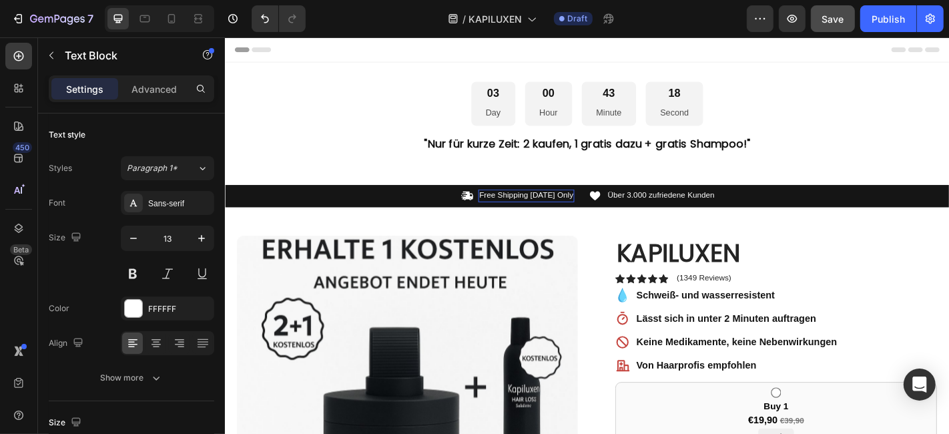
click at [586, 212] on p "Free Shipping Today Only" at bounding box center [558, 212] width 104 height 11
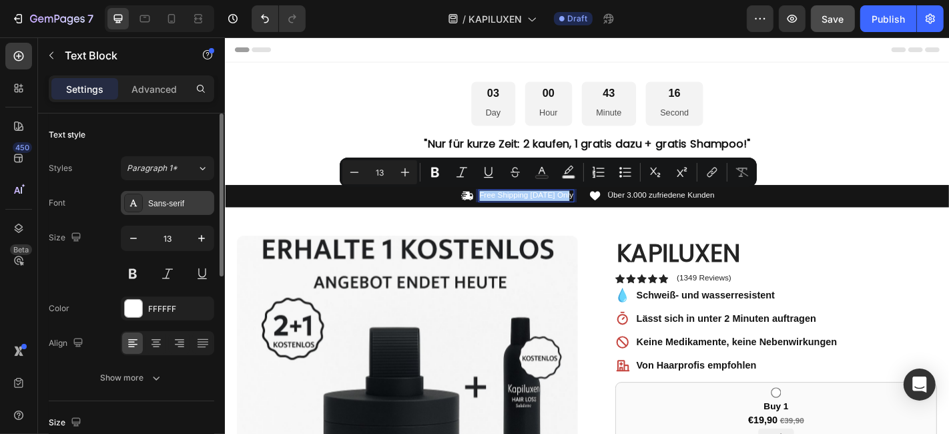
click at [188, 202] on div "Sans-serif" at bounding box center [179, 204] width 63 height 12
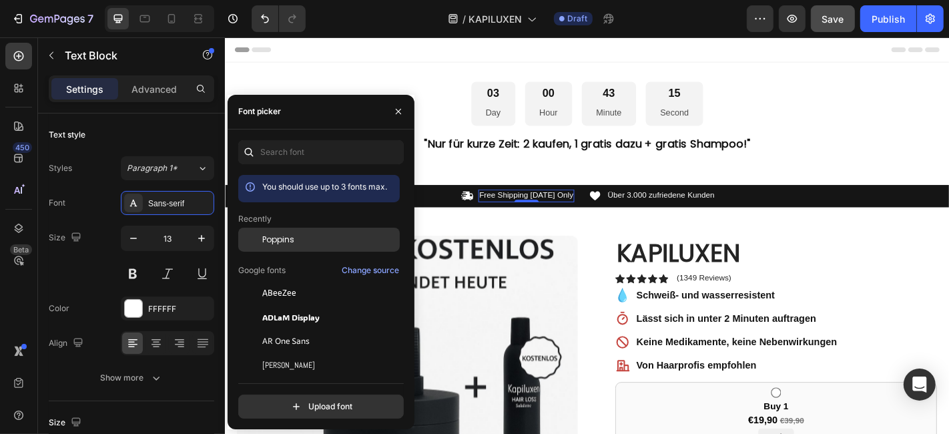
drag, startPoint x: 296, startPoint y: 242, endPoint x: 328, endPoint y: 204, distance: 49.7
click at [296, 242] on div "Poppins" at bounding box center [329, 240] width 135 height 12
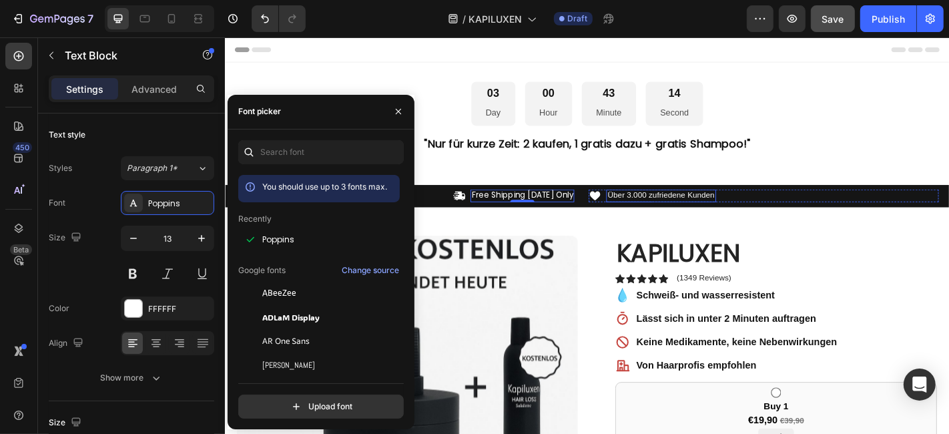
click at [675, 210] on p "Über 3.000 zufriedene Kunden" at bounding box center [706, 212] width 118 height 11
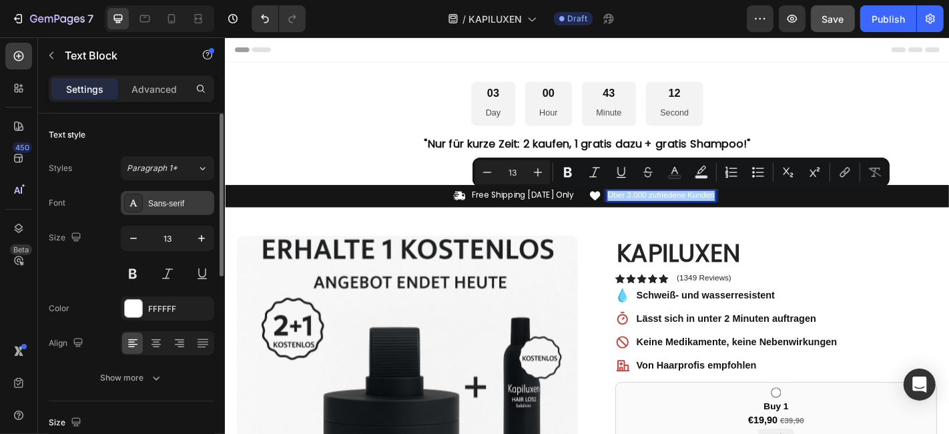
click at [170, 198] on div "Sans-serif" at bounding box center [179, 204] width 63 height 12
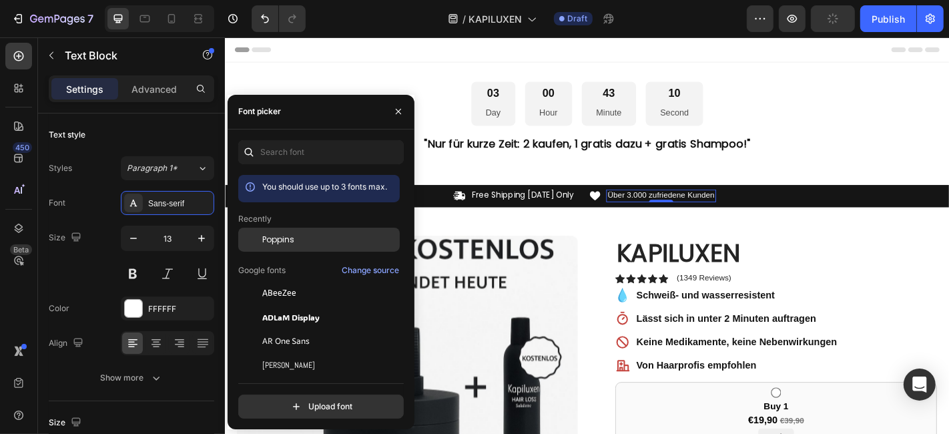
click at [274, 234] on span "Poppins" at bounding box center [278, 240] width 32 height 12
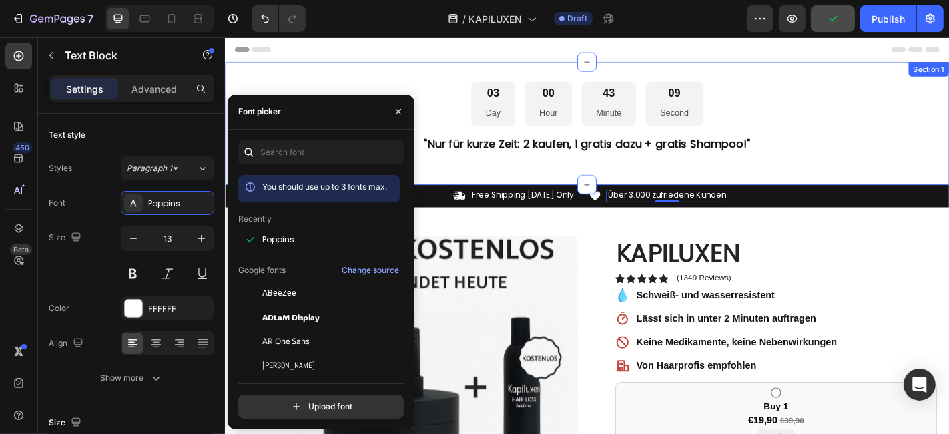
click at [891, 182] on div "03 Day 00 Hour 43 Minute 09 Second Countdown Timer ⁠⁠⁠⁠⁠⁠⁠ "Nur für kurze Zeit:…" at bounding box center [624, 132] width 801 height 135
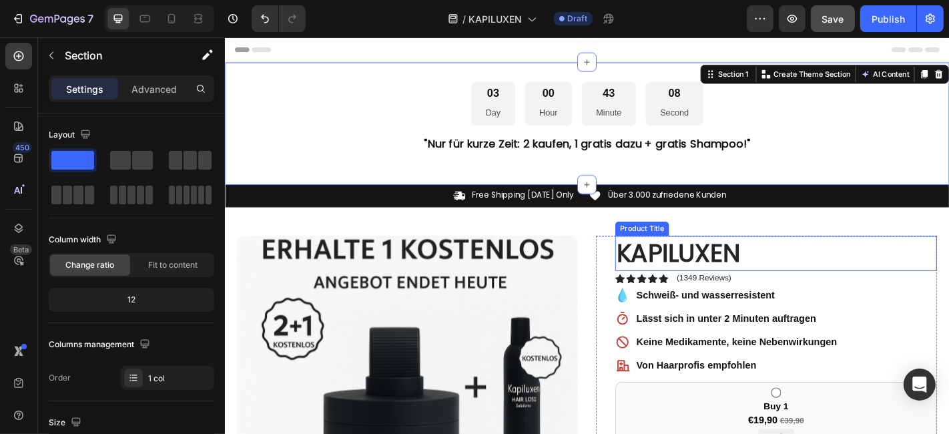
scroll to position [148, 0]
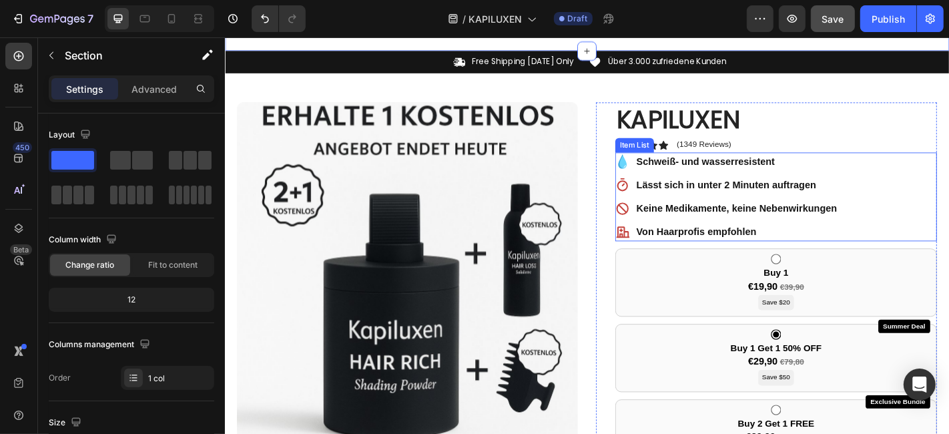
click at [699, 164] on div "Schweiß- und wasserresistent" at bounding box center [790, 174] width 226 height 20
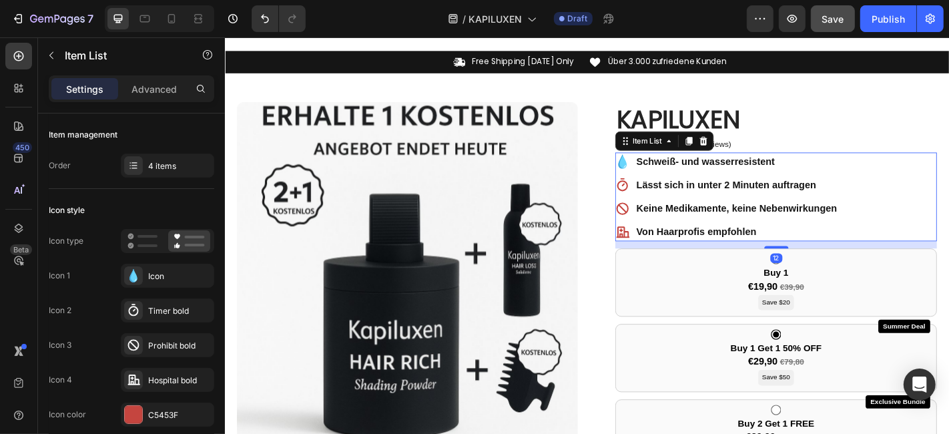
click at [704, 172] on strong "Schweiß- und wasserresistent" at bounding box center [755, 173] width 153 height 11
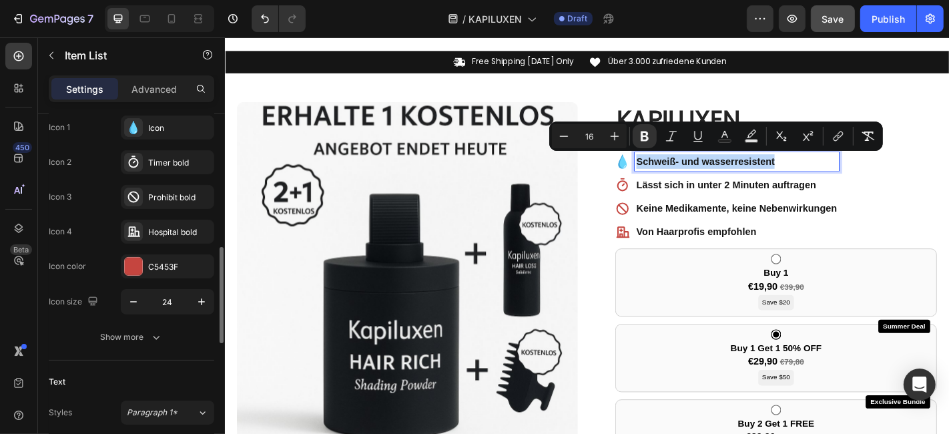
scroll to position [222, 0]
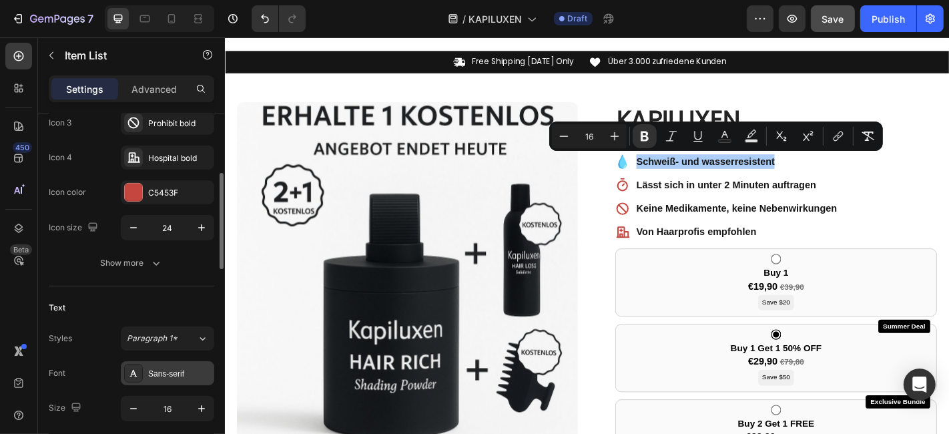
click at [187, 374] on div "Sans-serif" at bounding box center [179, 374] width 63 height 12
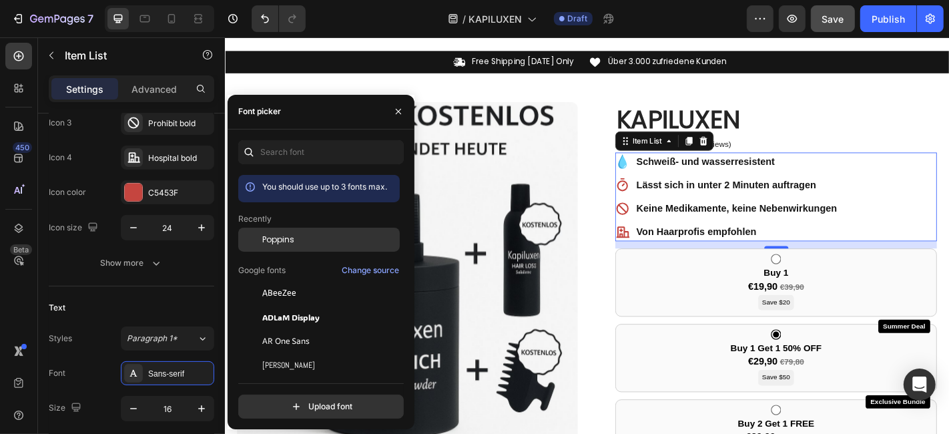
click at [301, 241] on div "Poppins" at bounding box center [329, 240] width 135 height 12
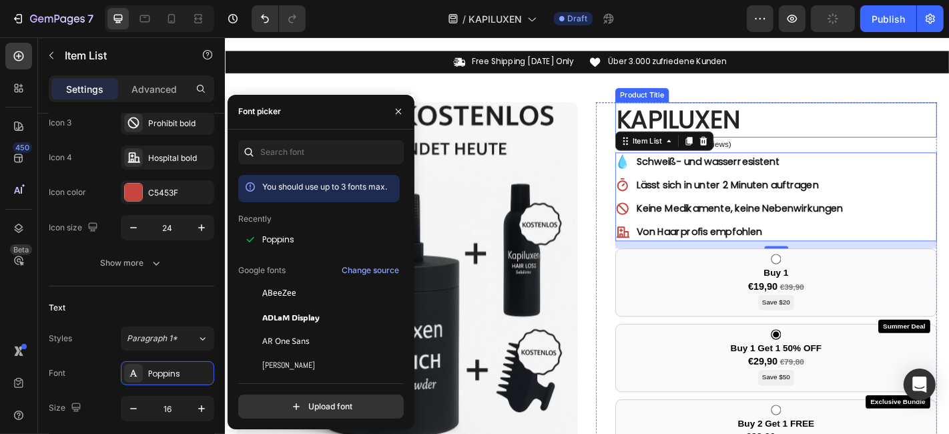
click at [918, 140] on h1 "KAPILUXEN" at bounding box center [834, 128] width 356 height 38
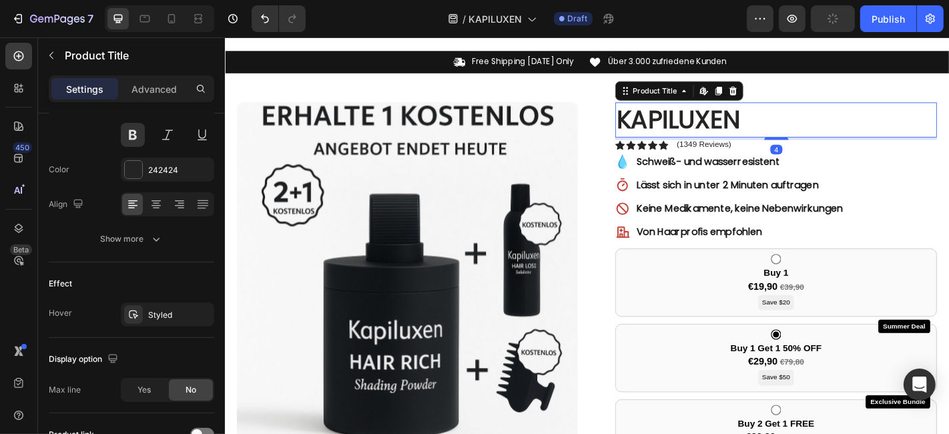
scroll to position [0, 0]
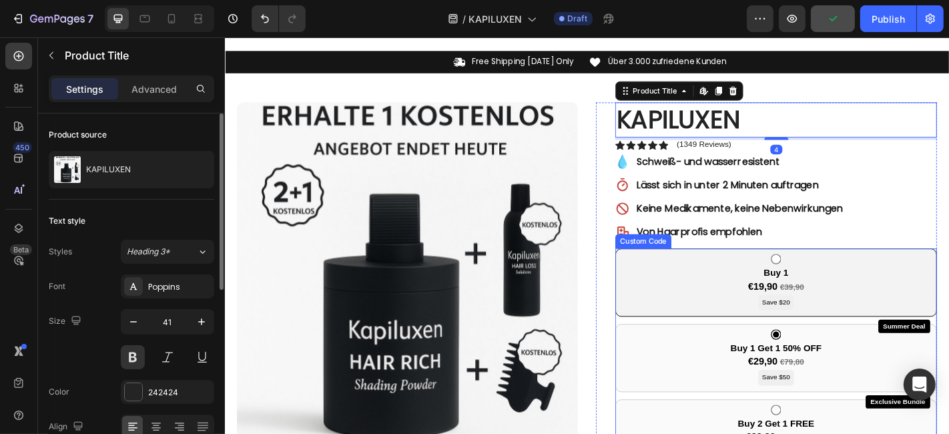
click at [848, 290] on div "Buy 1 €19,90 €39,90 Save $20" at bounding box center [834, 314] width 62 height 48
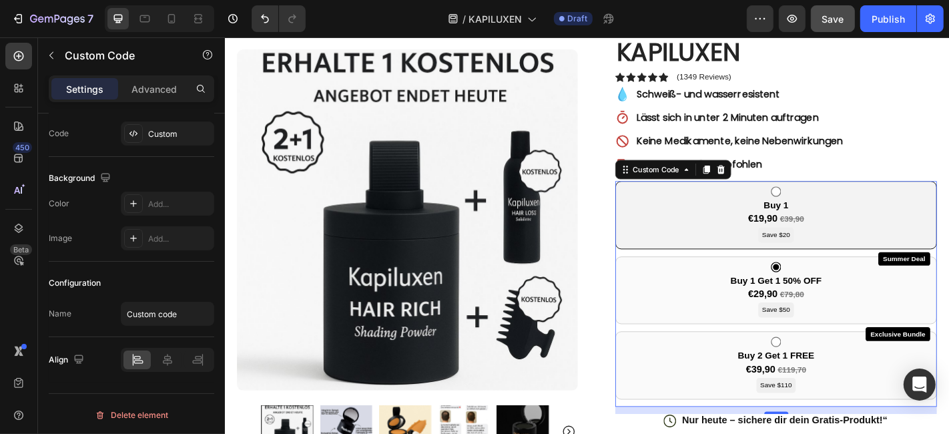
scroll to position [296, 0]
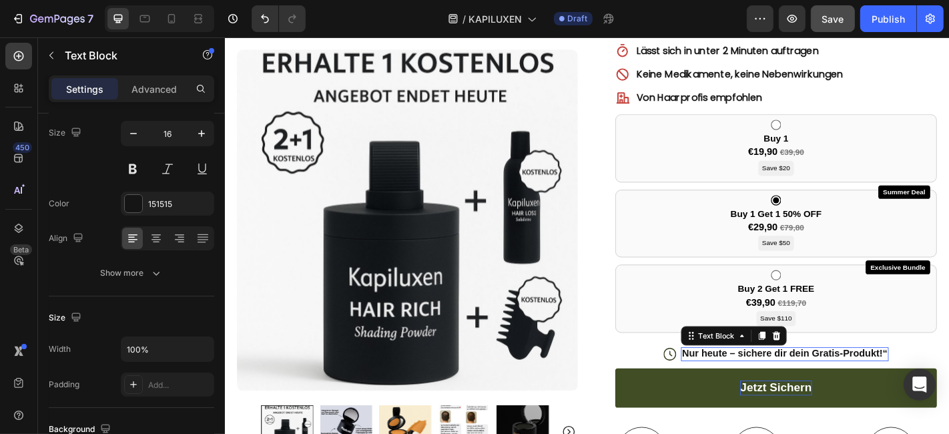
click at [795, 383] on p "Nur heute – sichere dir dein Gratis-Produkt!“" at bounding box center [844, 387] width 228 height 14
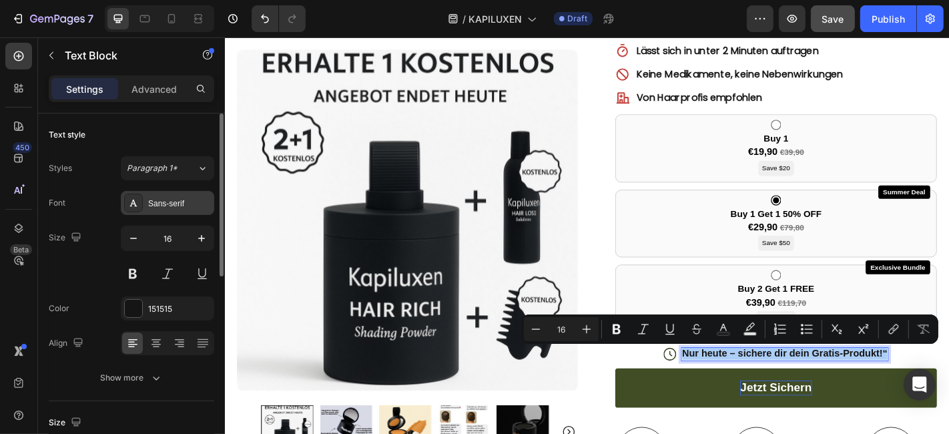
click at [183, 204] on div "Sans-serif" at bounding box center [179, 204] width 63 height 12
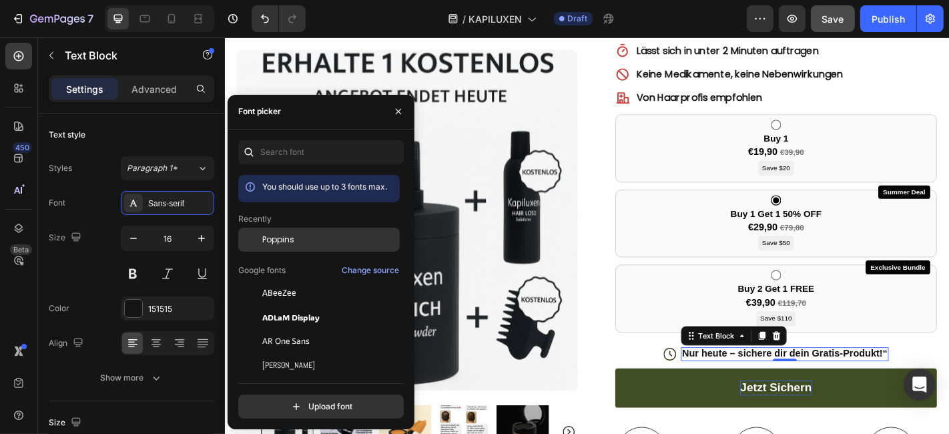
drag, startPoint x: 268, startPoint y: 235, endPoint x: 442, endPoint y: 232, distance: 174.2
click at [268, 235] on span "Poppins" at bounding box center [278, 240] width 32 height 12
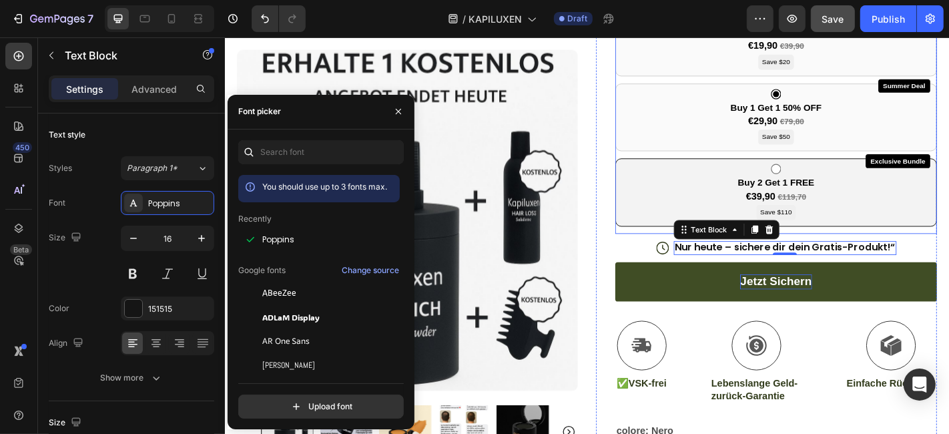
scroll to position [444, 0]
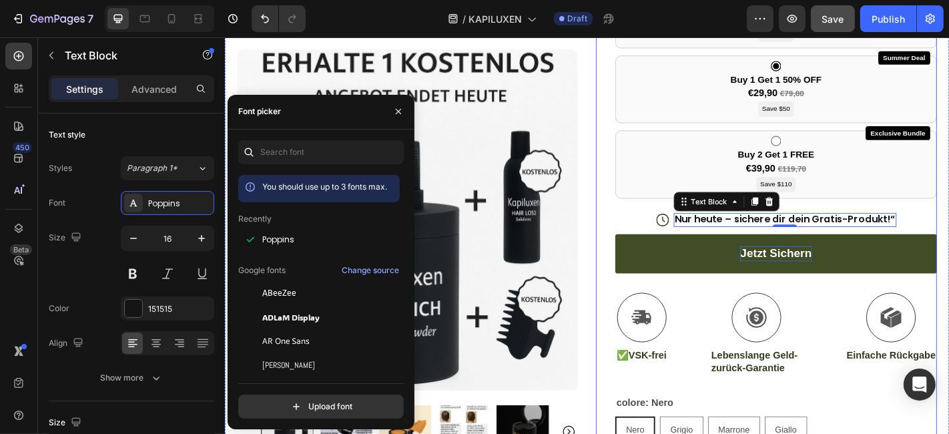
click at [843, 286] on button "Jetzt sichern" at bounding box center [834, 276] width 356 height 43
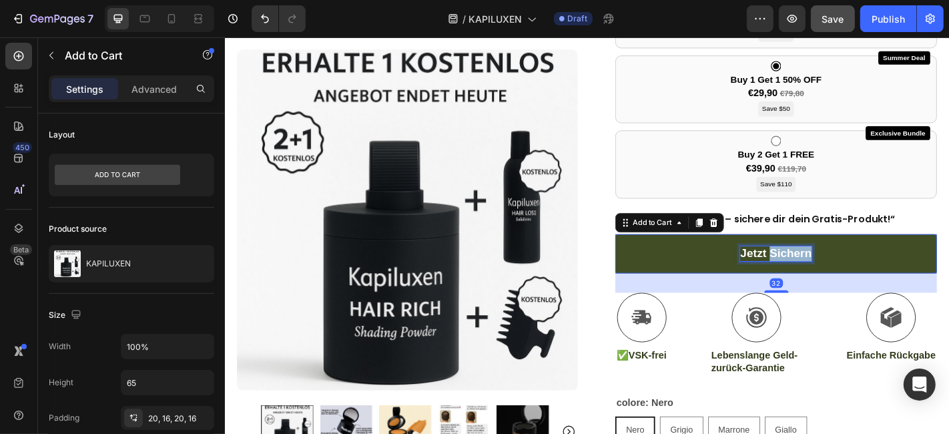
click at [834, 274] on p "Jetzt sichern" at bounding box center [833, 276] width 79 height 17
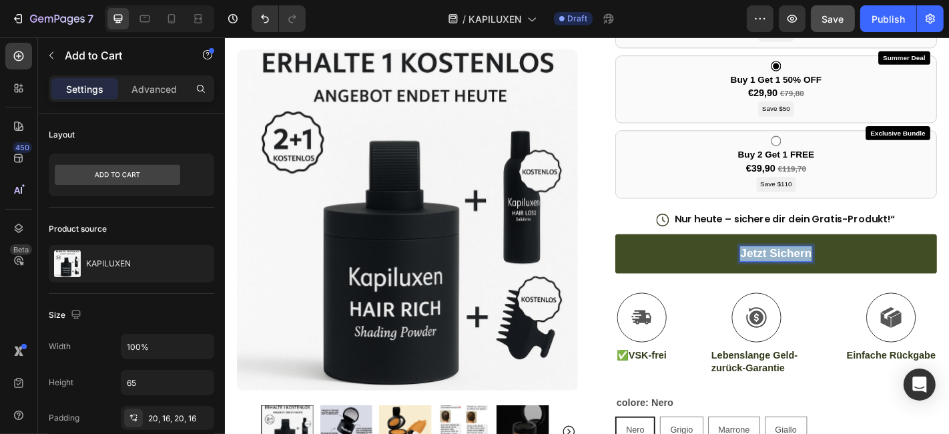
click at [834, 274] on p "Jetzt sichern" at bounding box center [833, 276] width 79 height 17
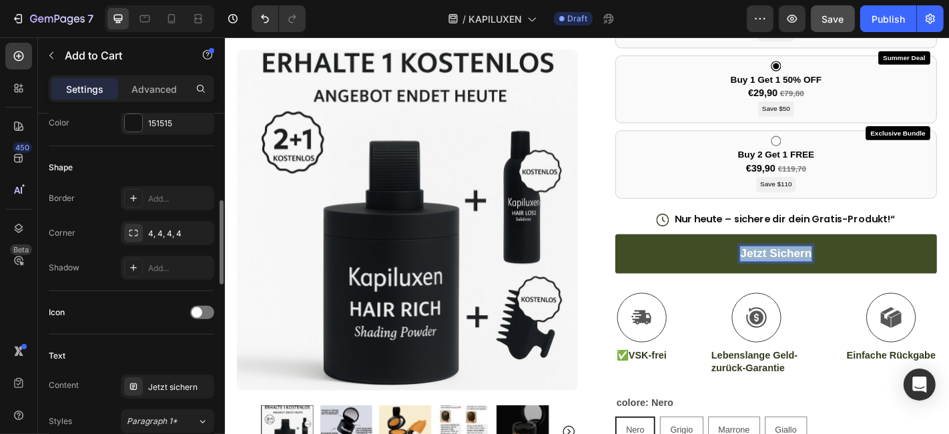
scroll to position [593, 0]
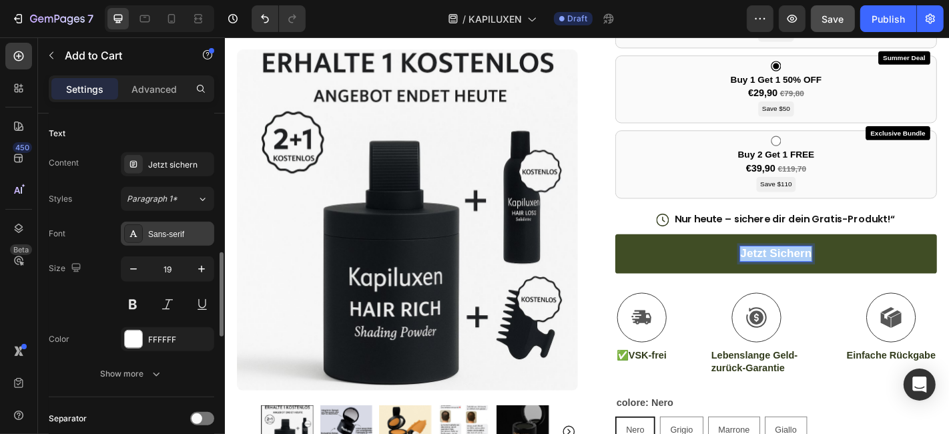
click at [194, 233] on div "Sans-serif" at bounding box center [179, 234] width 63 height 12
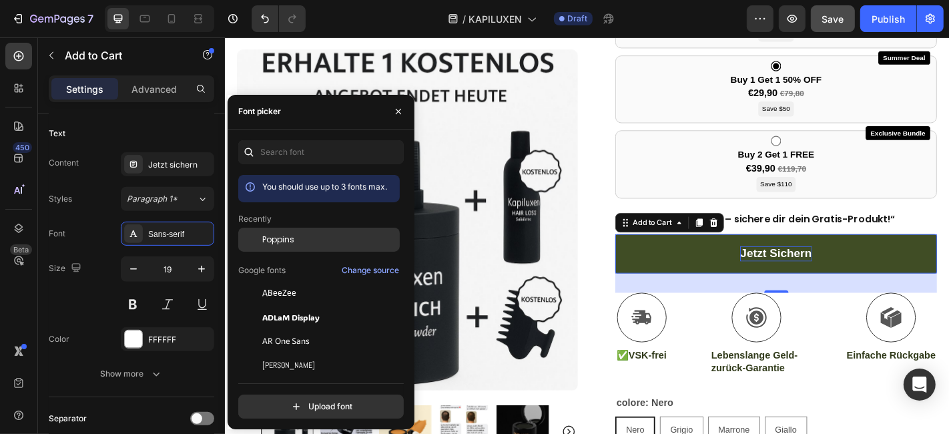
click at [276, 240] on span "Poppins" at bounding box center [278, 240] width 32 height 12
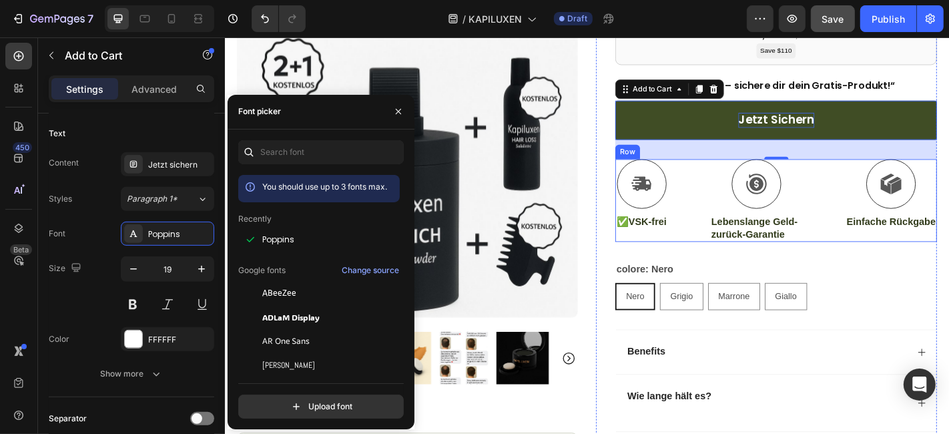
click at [685, 246] on strong "VSK-frei" at bounding box center [692, 240] width 42 height 11
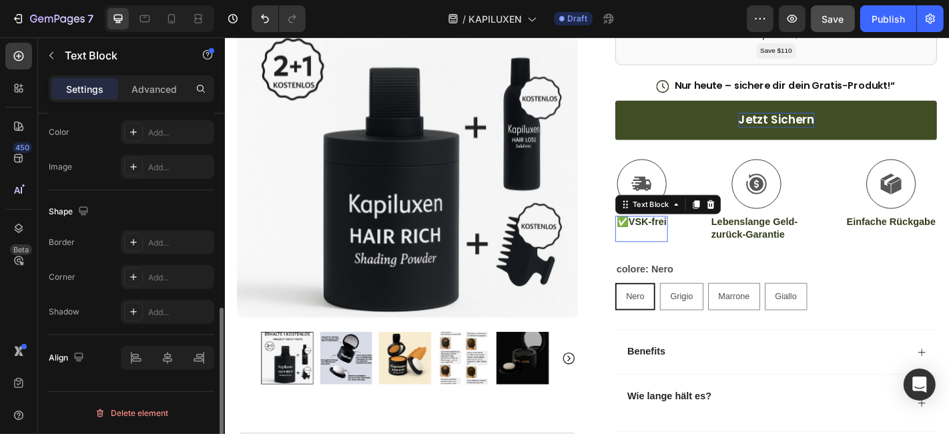
click at [685, 246] on strong "VSK-frei" at bounding box center [692, 240] width 42 height 11
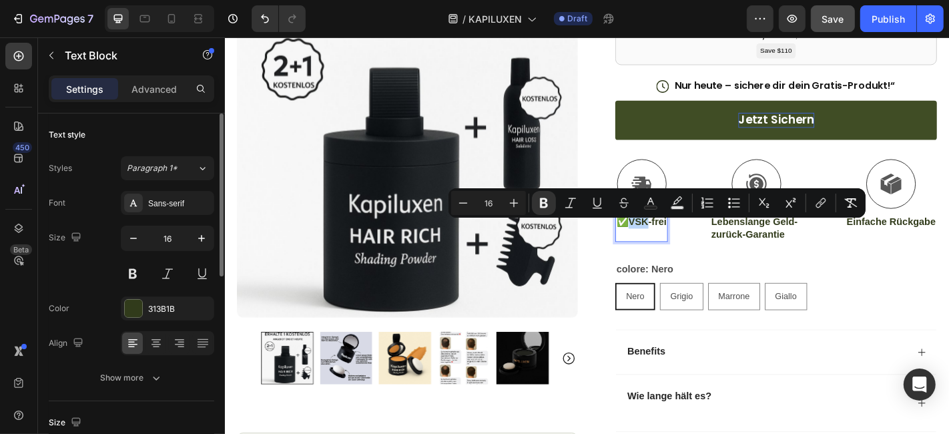
click at [685, 246] on strong "VSK-frei" at bounding box center [692, 240] width 42 height 11
click at [139, 306] on div at bounding box center [133, 308] width 17 height 17
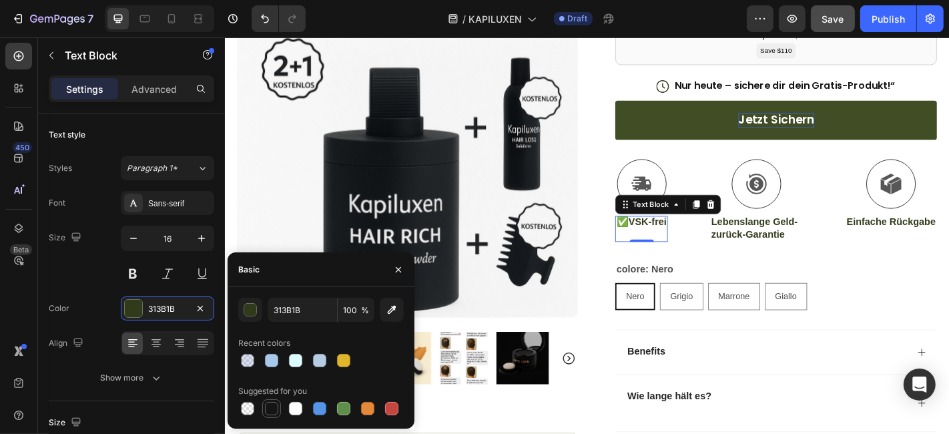
drag, startPoint x: 266, startPoint y: 405, endPoint x: 362, endPoint y: 232, distance: 198.1
click at [266, 405] on div at bounding box center [271, 408] width 13 height 13
type input "151515"
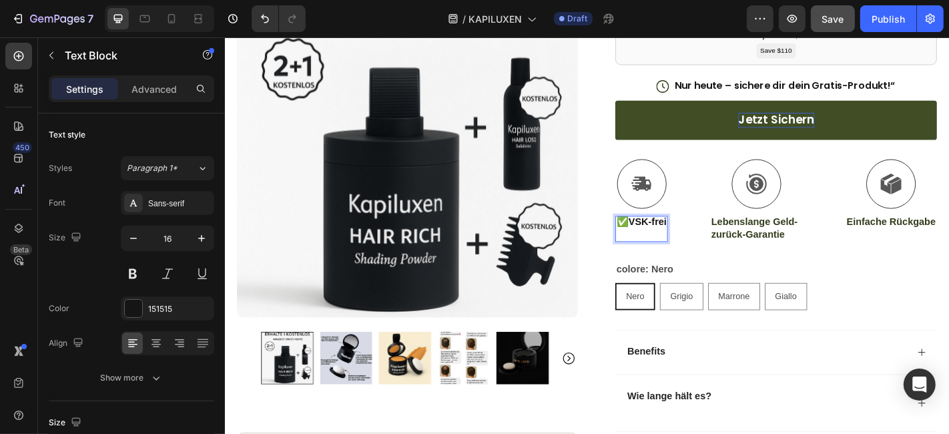
click at [687, 246] on strong "VSK-frei" at bounding box center [692, 240] width 42 height 11
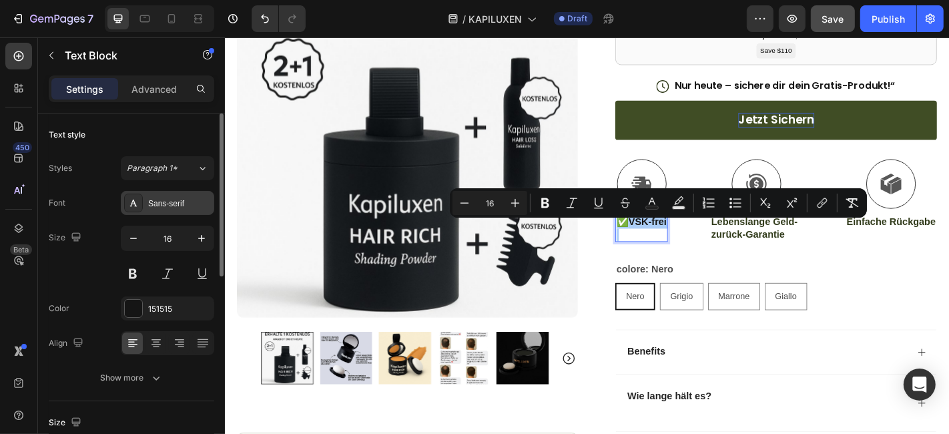
click at [177, 208] on div "Sans-serif" at bounding box center [167, 203] width 93 height 24
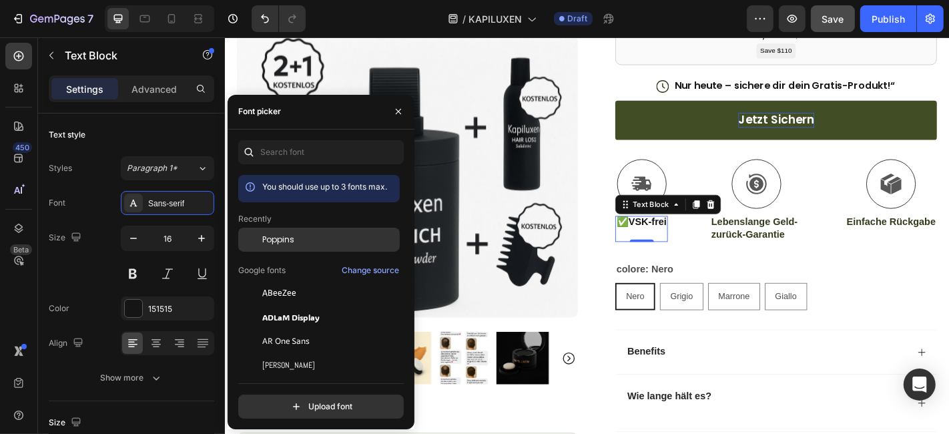
drag, startPoint x: 276, startPoint y: 245, endPoint x: 472, endPoint y: 228, distance: 196.9
click at [276, 329] on div "Poppins" at bounding box center [318, 341] width 161 height 24
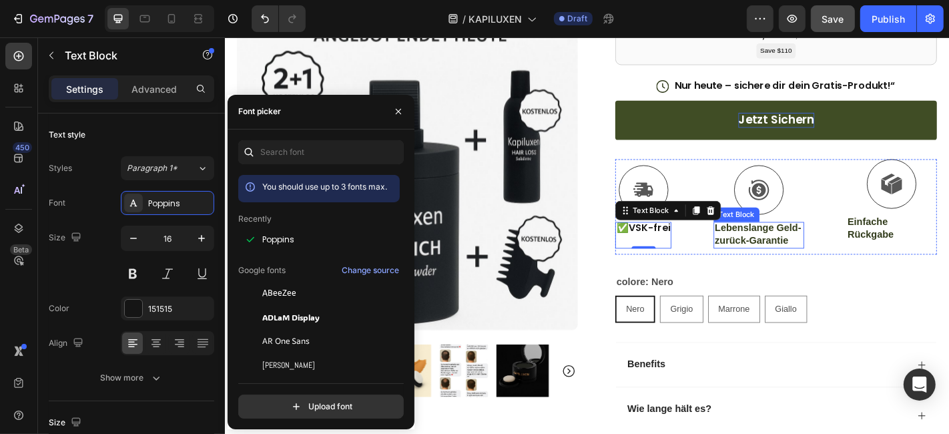
click at [787, 242] on strong "Lebenslange Geld-zurück-Garantie" at bounding box center [813, 254] width 95 height 25
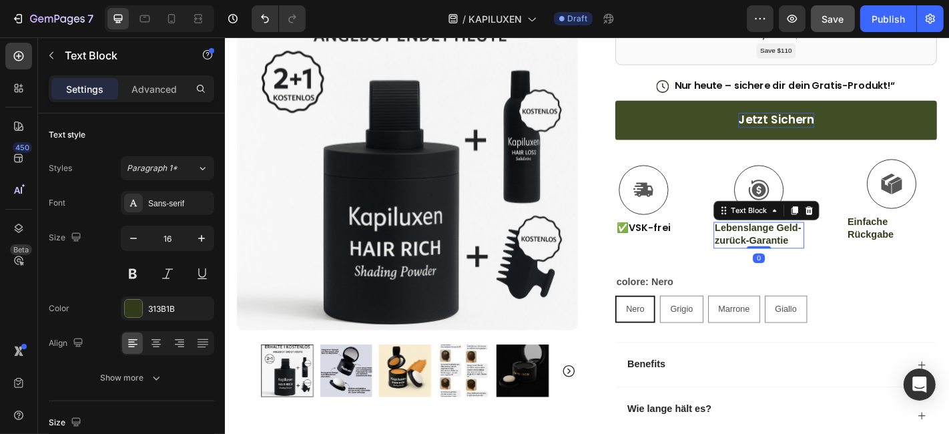
click at [787, 242] on strong "Lebenslange Geld-zurück-Garantie" at bounding box center [813, 254] width 95 height 25
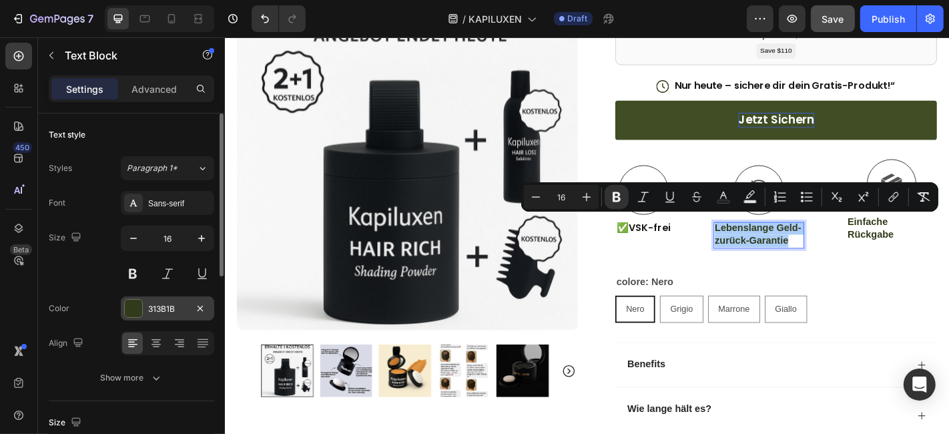
click at [167, 313] on div "313B1B" at bounding box center [167, 309] width 39 height 12
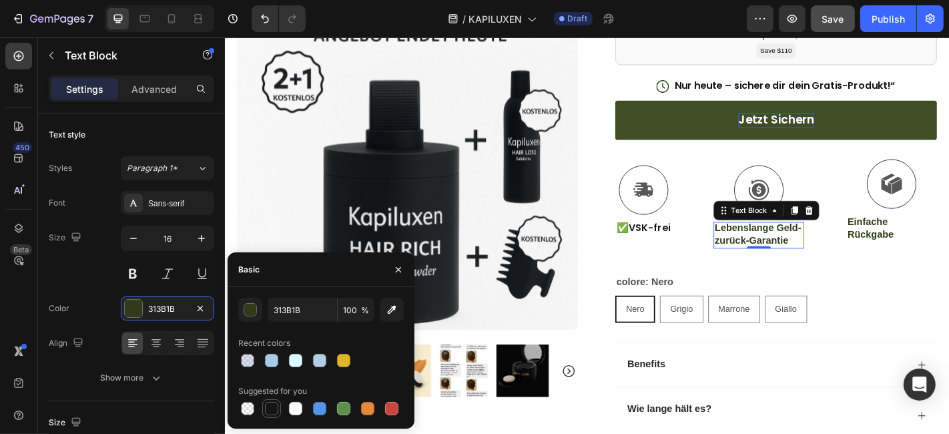
click at [268, 402] on div at bounding box center [271, 408] width 13 height 13
type input "151515"
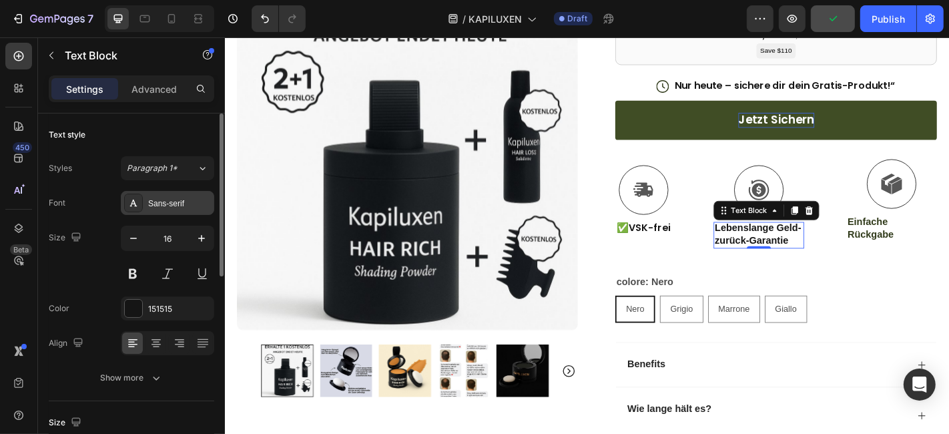
click at [165, 199] on div "Sans-serif" at bounding box center [179, 204] width 63 height 12
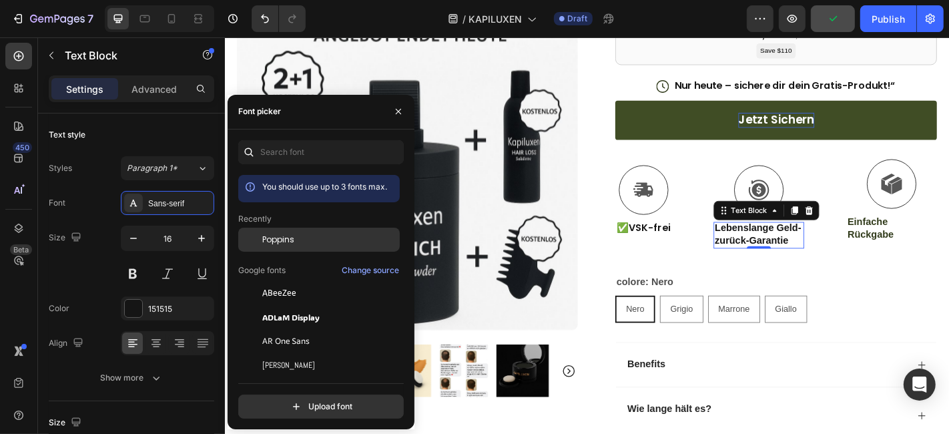
click at [261, 245] on div at bounding box center [250, 240] width 24 height 24
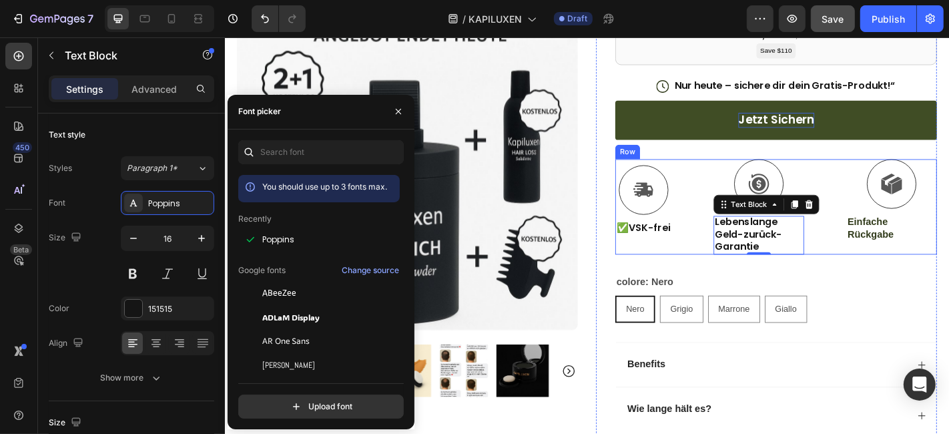
click at [922, 252] on strong "Einfache Rückgabe" at bounding box center [938, 247] width 51 height 25
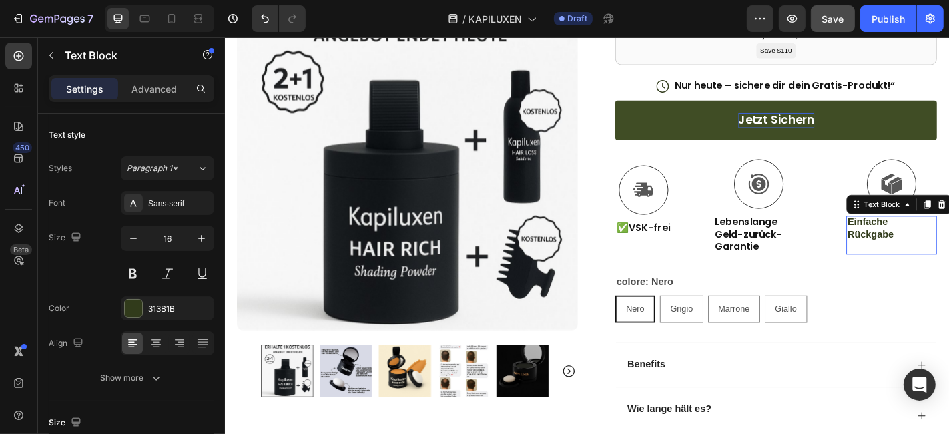
click at [922, 252] on strong "Einfache Rückgabe" at bounding box center [938, 247] width 51 height 25
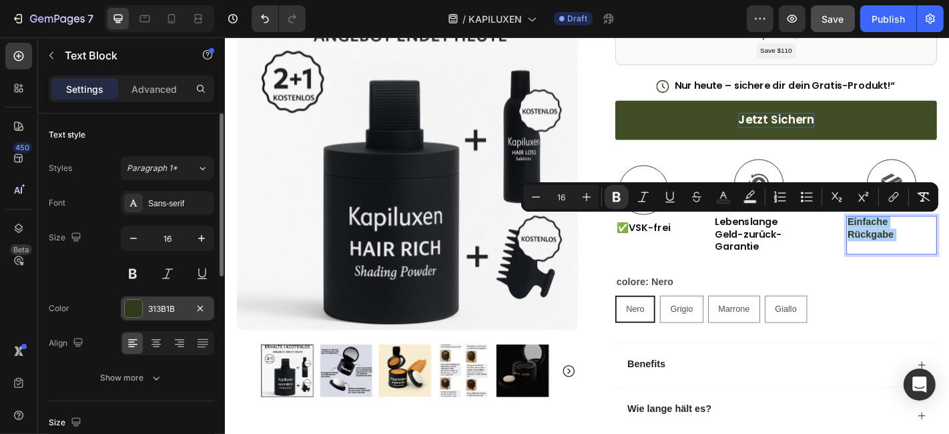
click at [161, 310] on div "313B1B" at bounding box center [167, 309] width 39 height 12
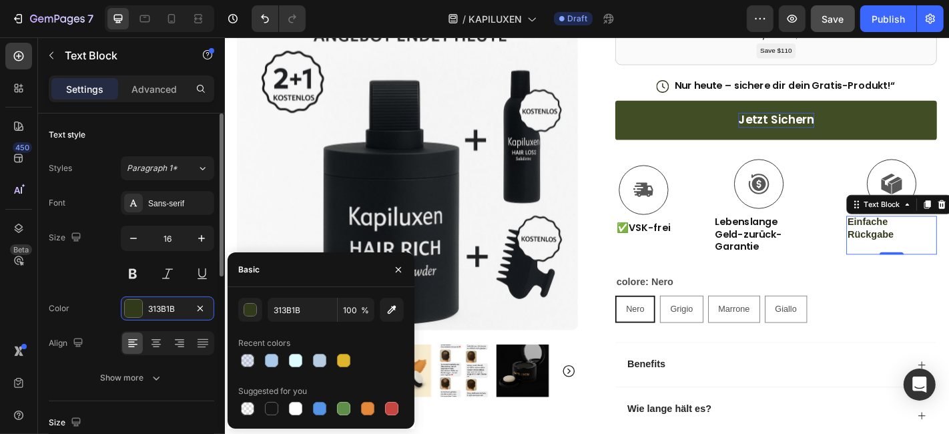
drag, startPoint x: 267, startPoint y: 407, endPoint x: 183, endPoint y: 220, distance: 204.9
click at [268, 407] on div at bounding box center [271, 408] width 13 height 13
type input "151515"
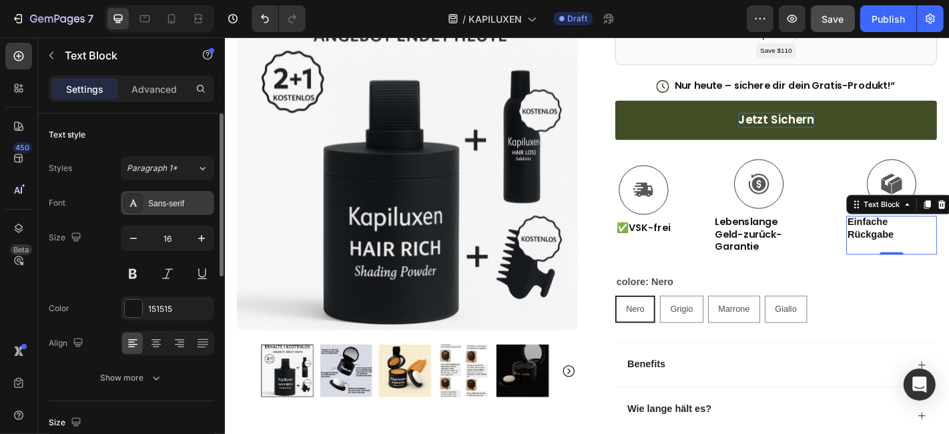
click at [183, 201] on div "Sans-serif" at bounding box center [179, 204] width 63 height 12
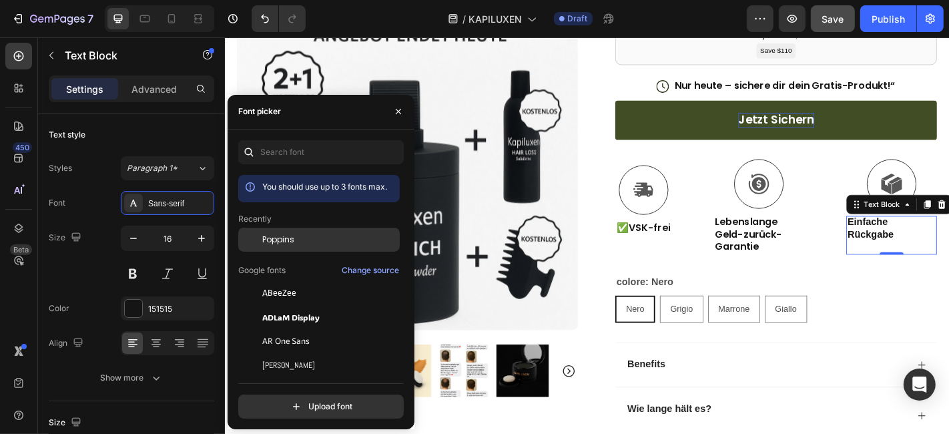
drag, startPoint x: 277, startPoint y: 247, endPoint x: 368, endPoint y: 255, distance: 91.8
click at [277, 329] on div "Poppins" at bounding box center [318, 341] width 161 height 24
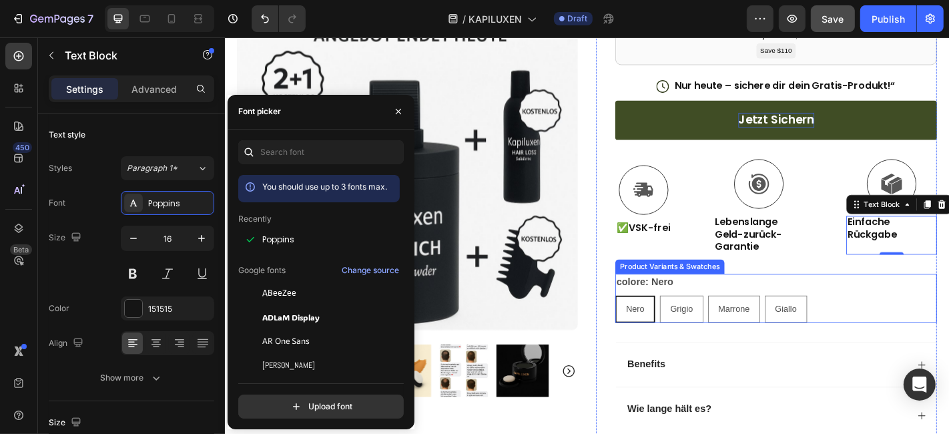
click at [693, 306] on legend "colore: Nero" at bounding box center [688, 307] width 65 height 19
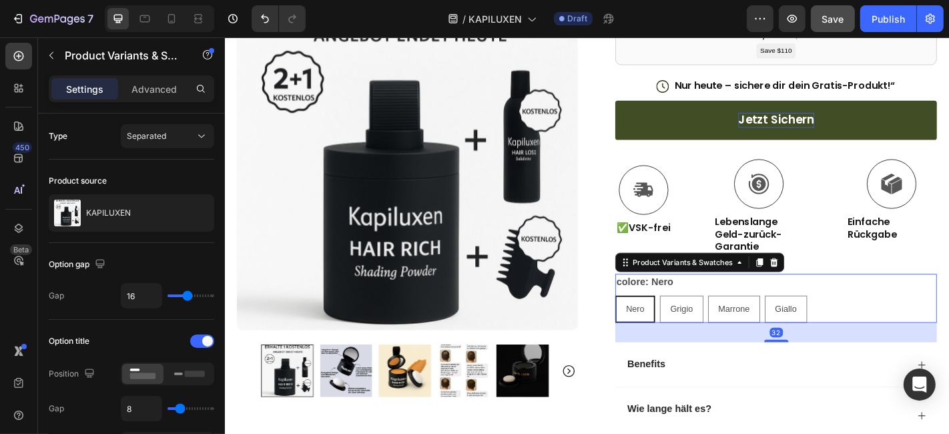
click at [701, 306] on legend "colore: Nero" at bounding box center [688, 307] width 65 height 19
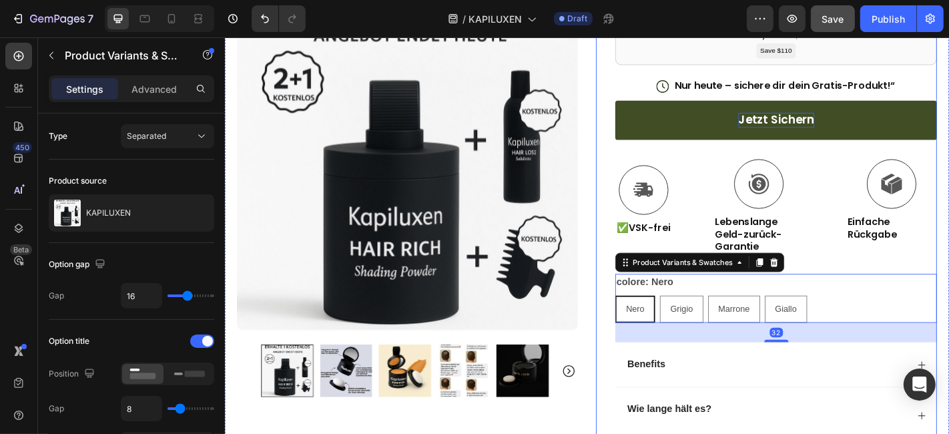
click at [668, 340] on span "Nero" at bounding box center [678, 337] width 20 height 11
click at [656, 322] on input "Nero Nero Nero" at bounding box center [655, 322] width 1 height 1
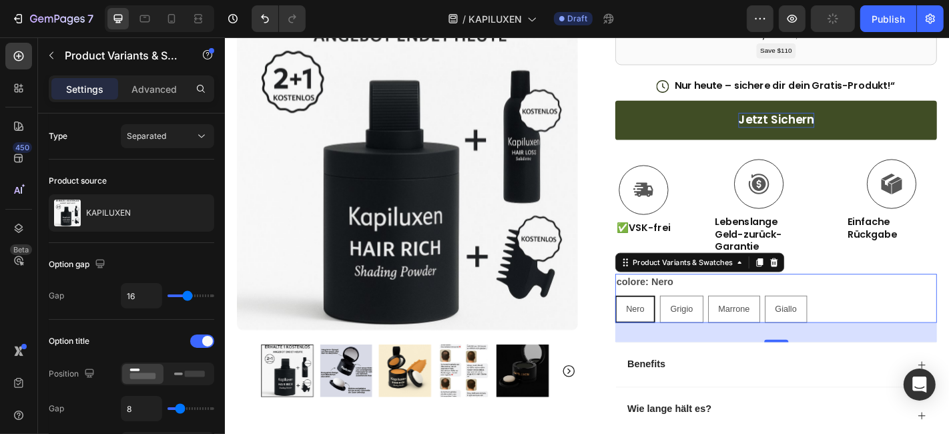
click at [668, 340] on span "Nero" at bounding box center [678, 337] width 20 height 11
click at [656, 322] on input "Nero Nero Nero" at bounding box center [655, 322] width 1 height 1
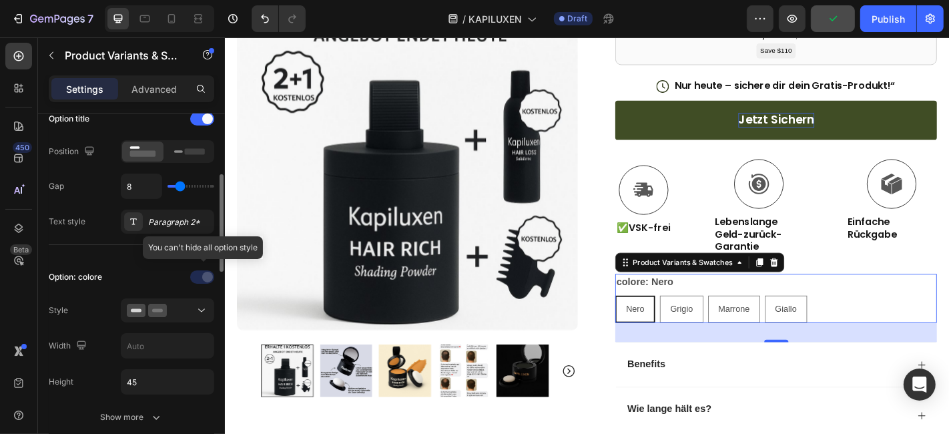
scroll to position [148, 0]
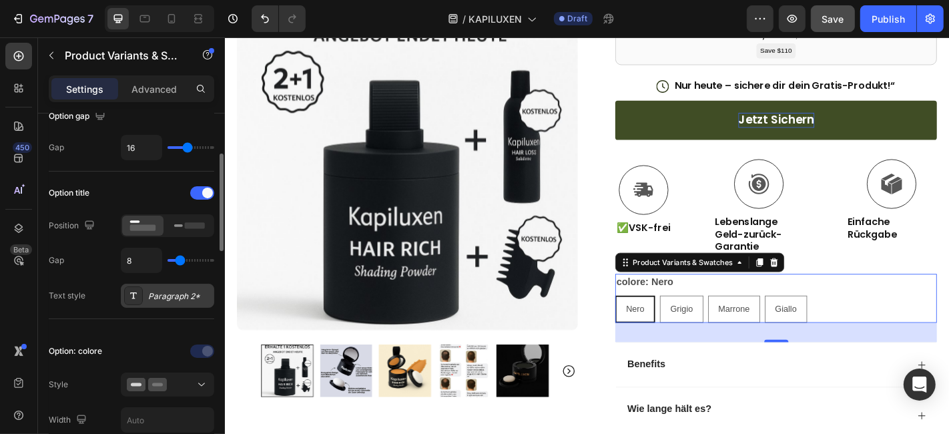
click at [193, 292] on div "Paragraph 2*" at bounding box center [179, 296] width 63 height 12
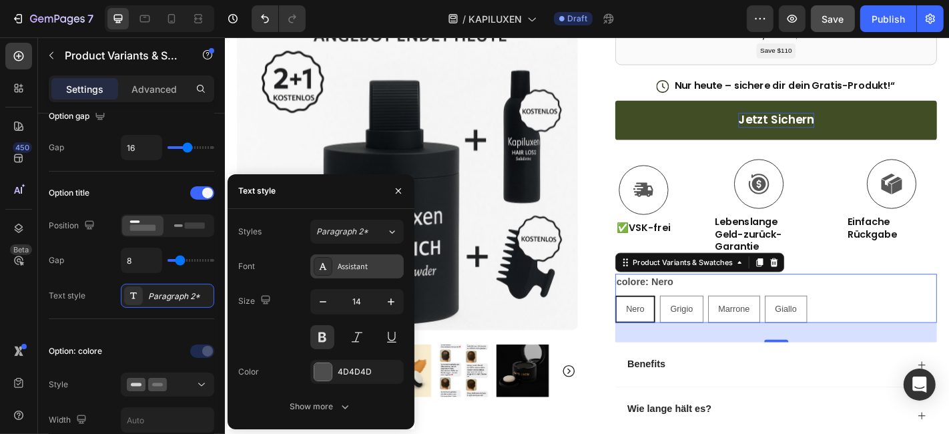
click at [352, 262] on div "Assistant" at bounding box center [369, 266] width 63 height 12
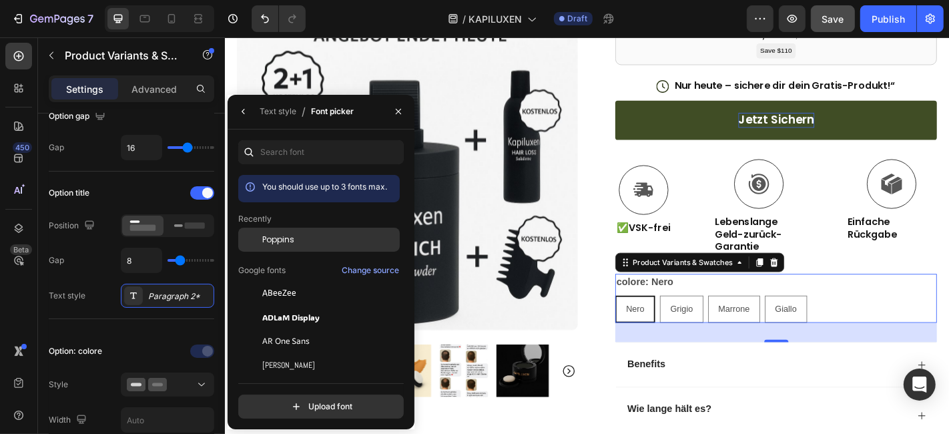
click at [290, 244] on span "Poppins" at bounding box center [278, 240] width 32 height 12
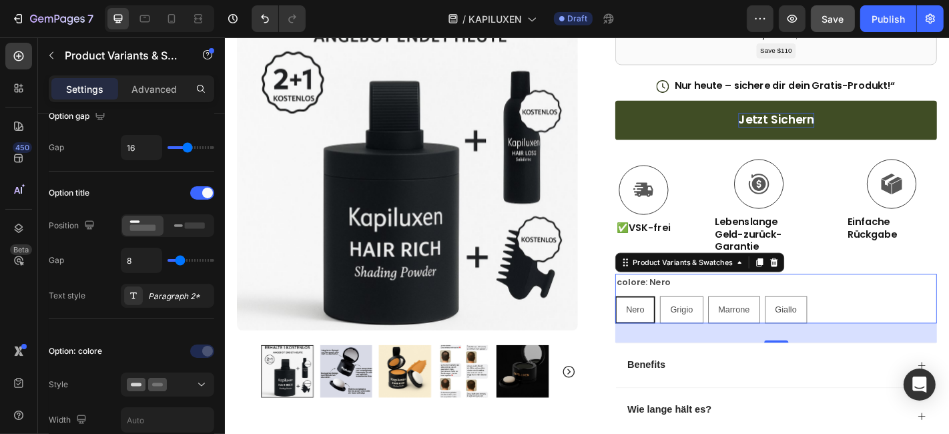
click at [664, 330] on div "Nero" at bounding box center [677, 337] width 41 height 27
click at [656, 323] on input "Nero Nero Nero" at bounding box center [655, 322] width 1 height 1
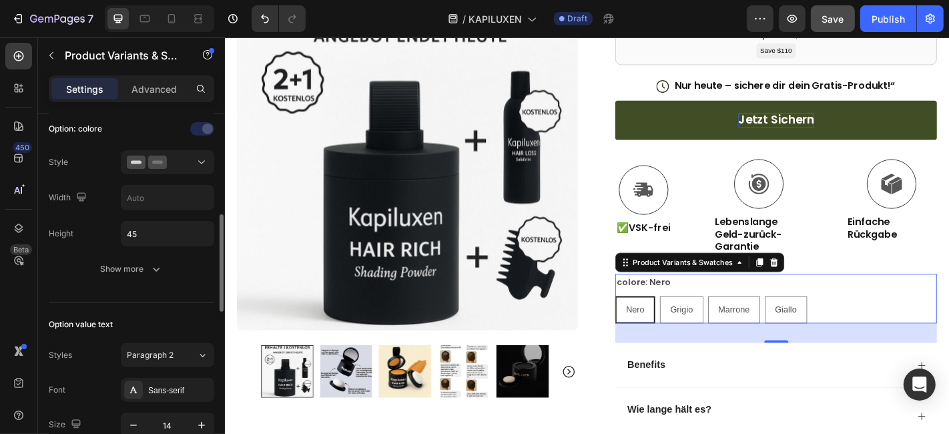
scroll to position [444, 0]
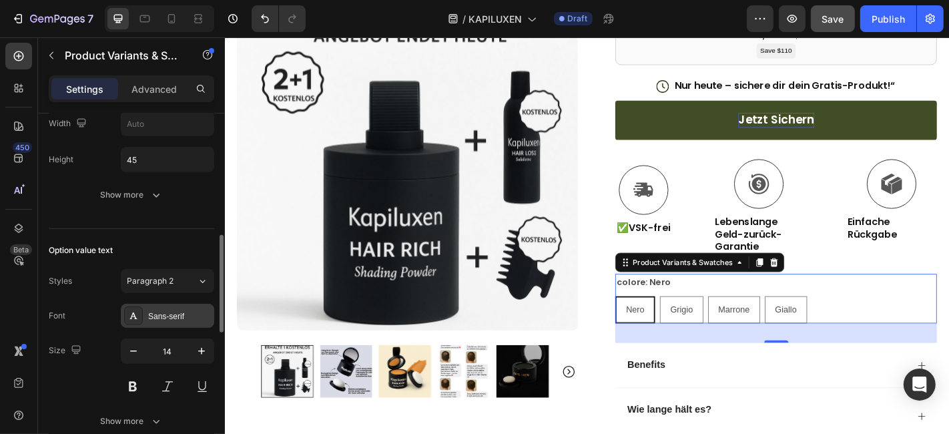
click at [198, 310] on div "Sans-serif" at bounding box center [179, 316] width 63 height 12
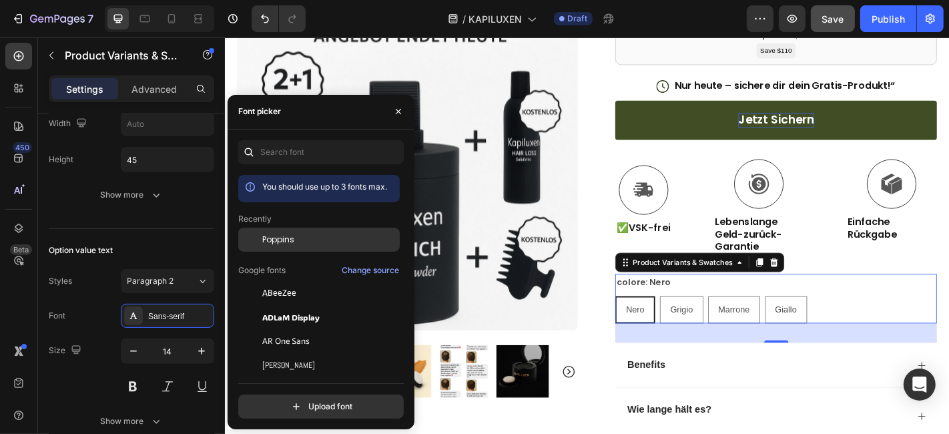
click at [261, 231] on div at bounding box center [250, 240] width 24 height 24
click at [279, 238] on span "Poppins" at bounding box center [278, 240] width 32 height 12
click at [881, 333] on div "Nero Nero Nero Grigio Grigio Grigio Marrone Marrone Marrone Giallo Giallo Giallo" at bounding box center [834, 338] width 356 height 30
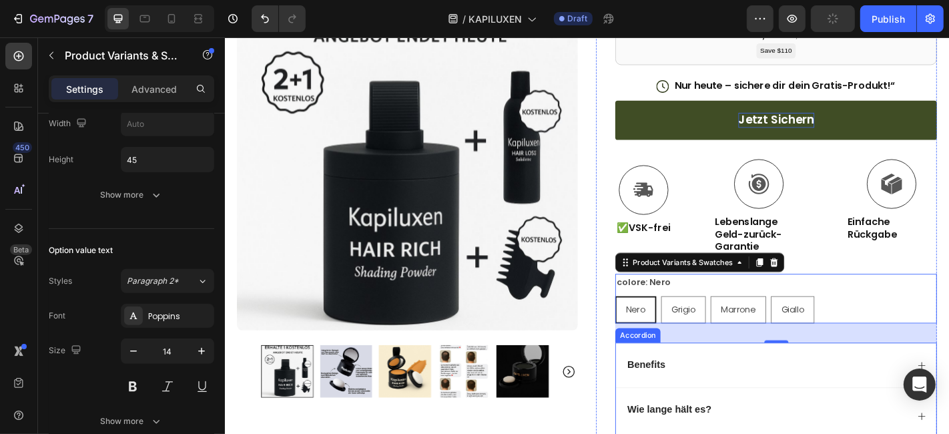
scroll to position [667, 0]
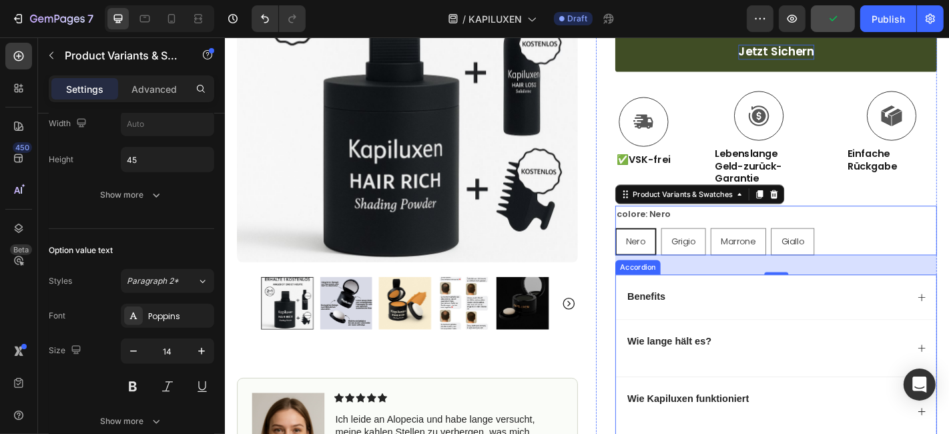
click at [750, 331] on div "Benefits" at bounding box center [823, 325] width 312 height 18
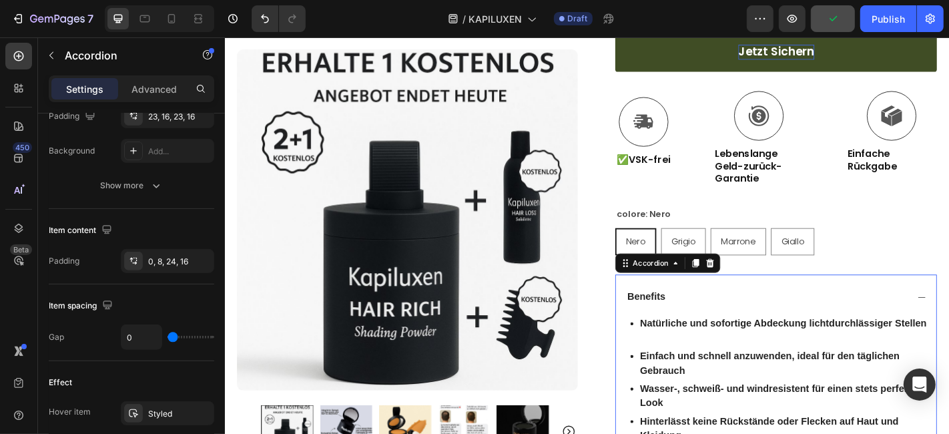
scroll to position [0, 0]
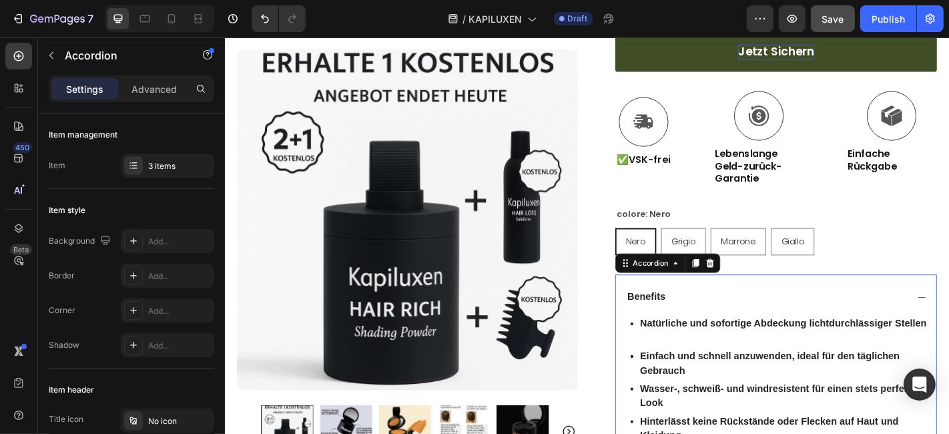
click at [683, 321] on p "Benefits" at bounding box center [690, 325] width 42 height 14
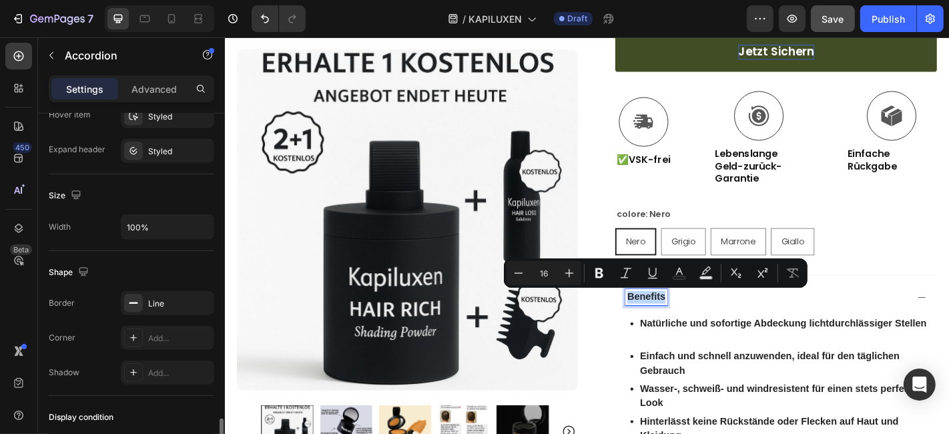
scroll to position [909, 0]
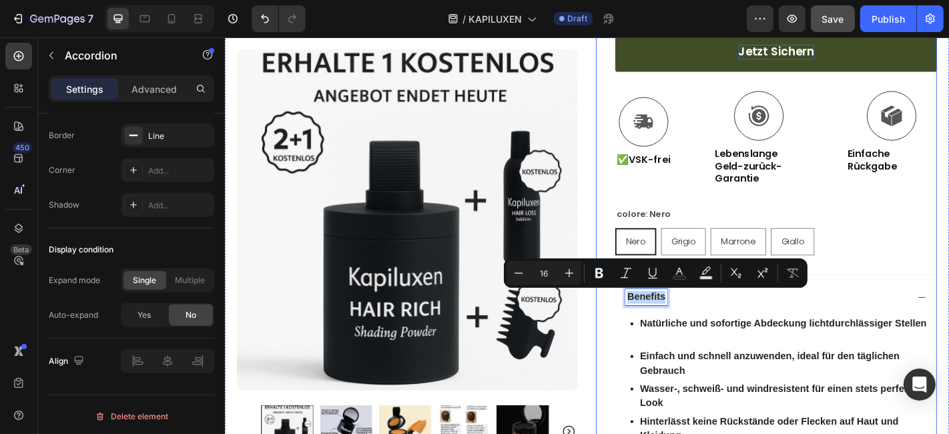
click at [945, 206] on div "KAPILUXEN Product Title Icon Icon Icon Icon Icon Icon List (1349 Reviews) Text …" at bounding box center [834, 221] width 356 height 1262
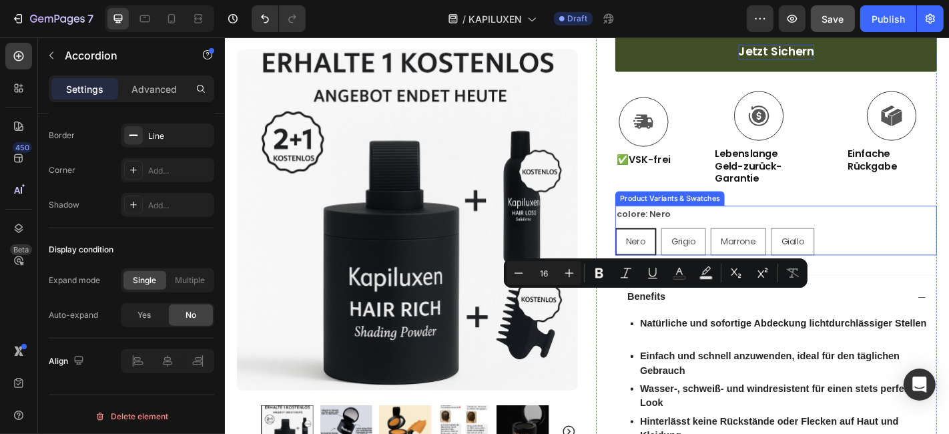
click at [945, 256] on div "Nero Nero Nero Grigio Grigio Grigio Marrone Marrone Marrone Giallo Giallo Giallo" at bounding box center [834, 263] width 356 height 30
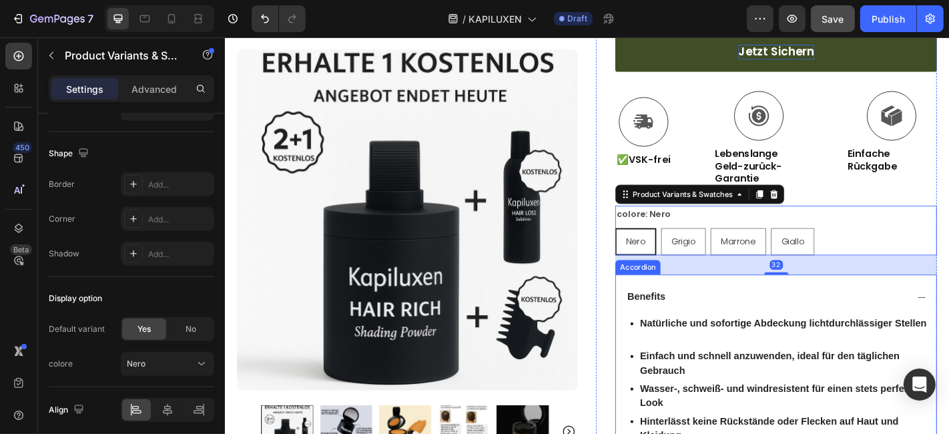
scroll to position [0, 0]
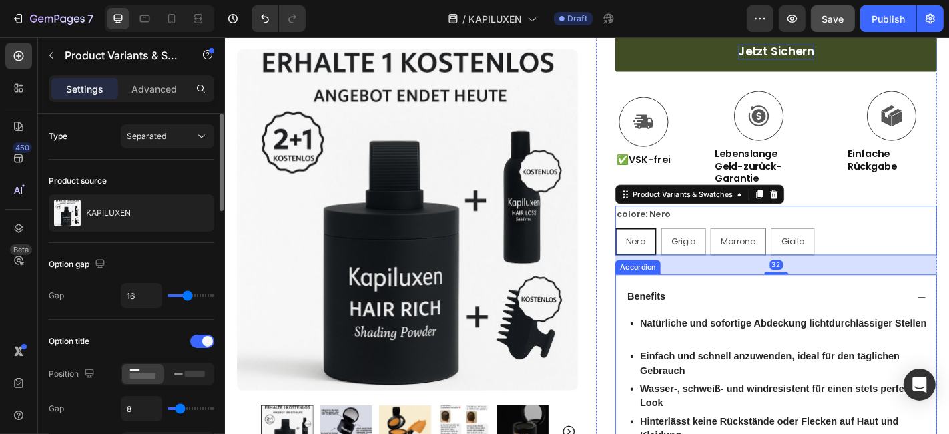
click at [698, 320] on p "Benefits" at bounding box center [690, 325] width 42 height 14
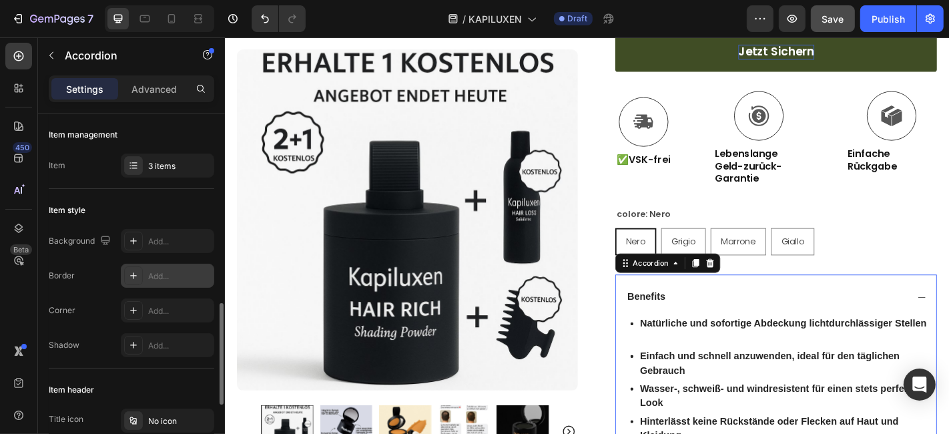
scroll to position [148, 0]
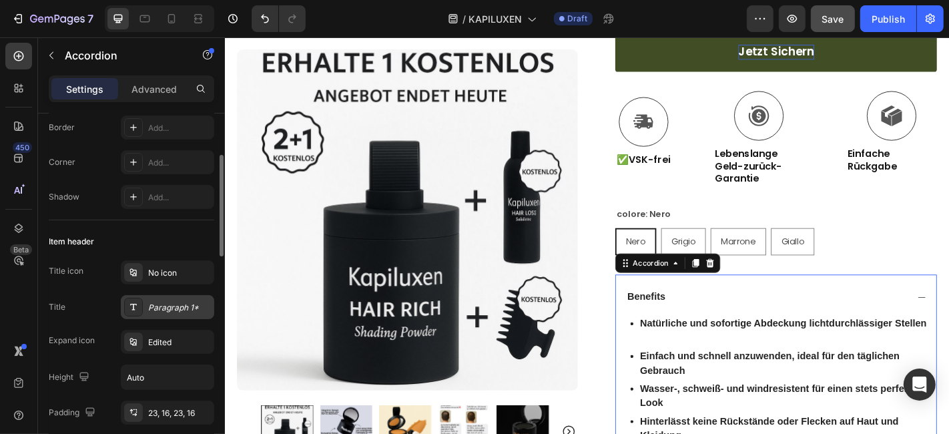
click at [185, 306] on div "Paragraph 1*" at bounding box center [179, 308] width 63 height 12
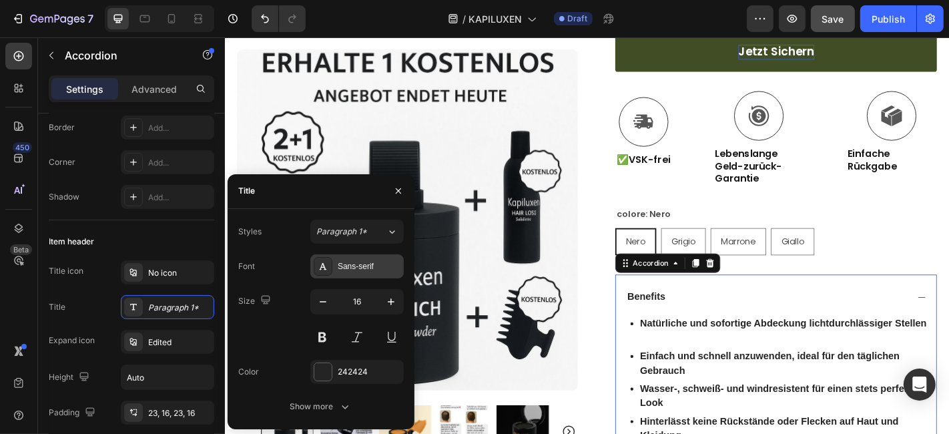
click at [362, 258] on div "Sans-serif" at bounding box center [356, 266] width 93 height 24
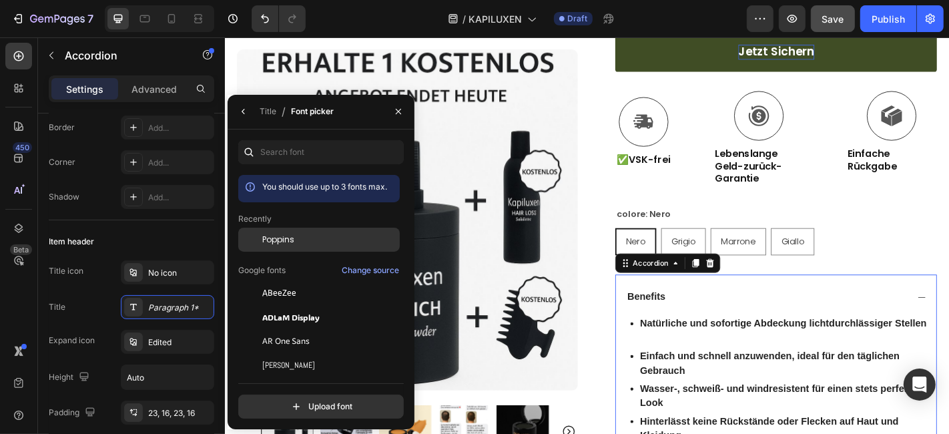
click at [282, 245] on span "Poppins" at bounding box center [278, 240] width 32 height 12
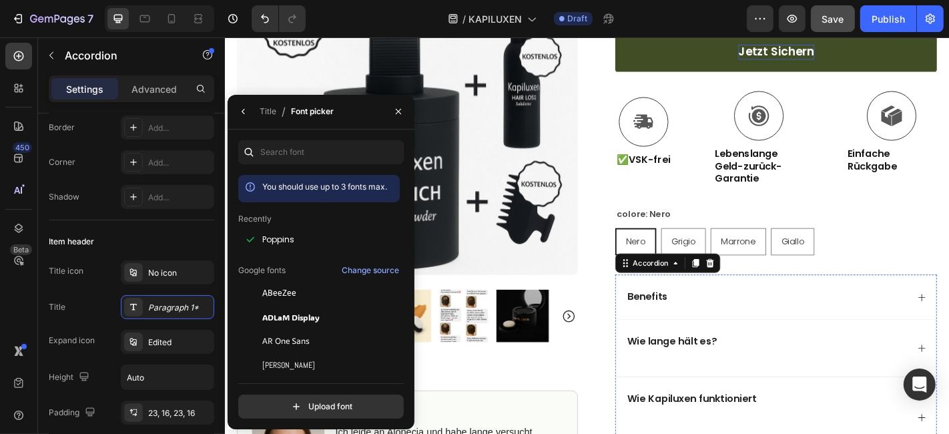
click at [767, 354] on strong "Natürliche und sofortige Abdeckung lichtdurchlässiger Stellen" at bounding box center [841, 353] width 317 height 11
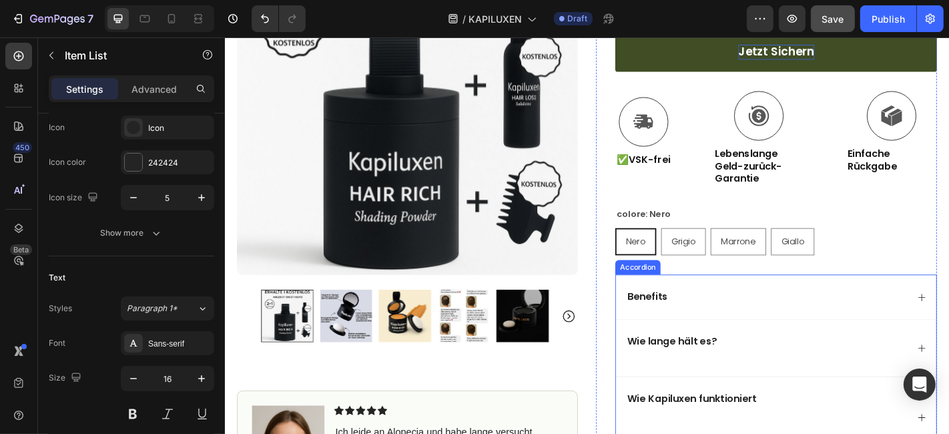
scroll to position [0, 0]
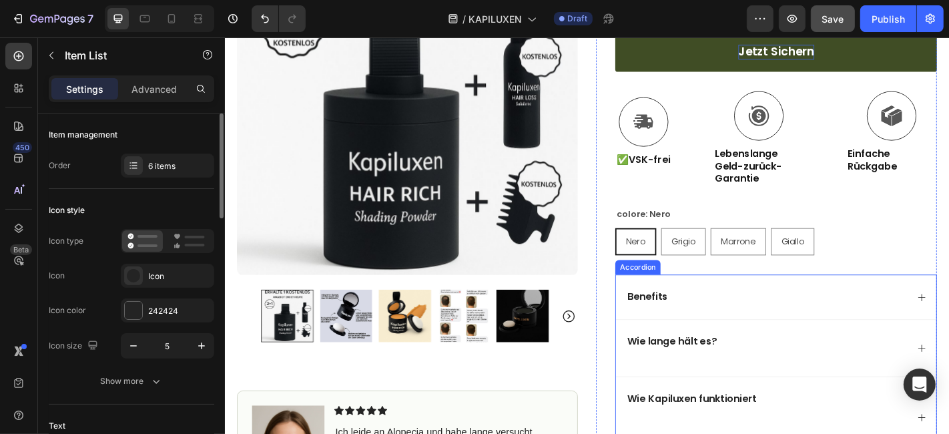
click at [768, 330] on div "Benefits" at bounding box center [823, 325] width 312 height 18
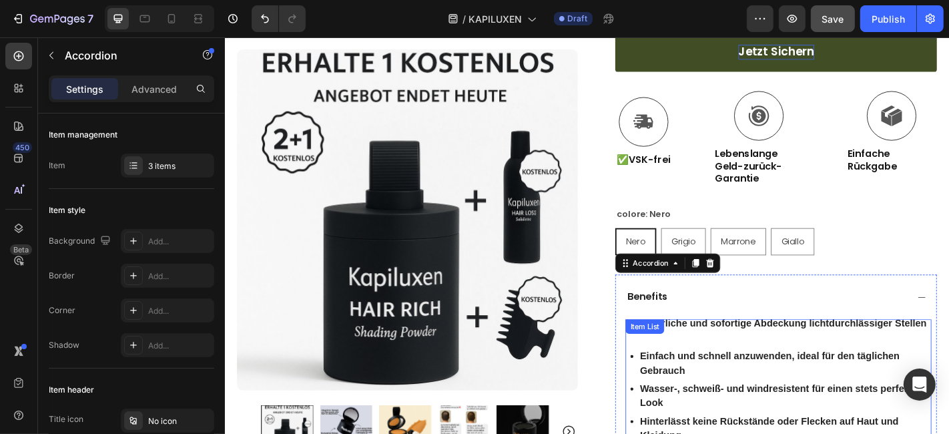
click at [753, 354] on strong "Natürliche und sofortige Abdeckung lichtdurchlässiger Stellen" at bounding box center [841, 353] width 317 height 11
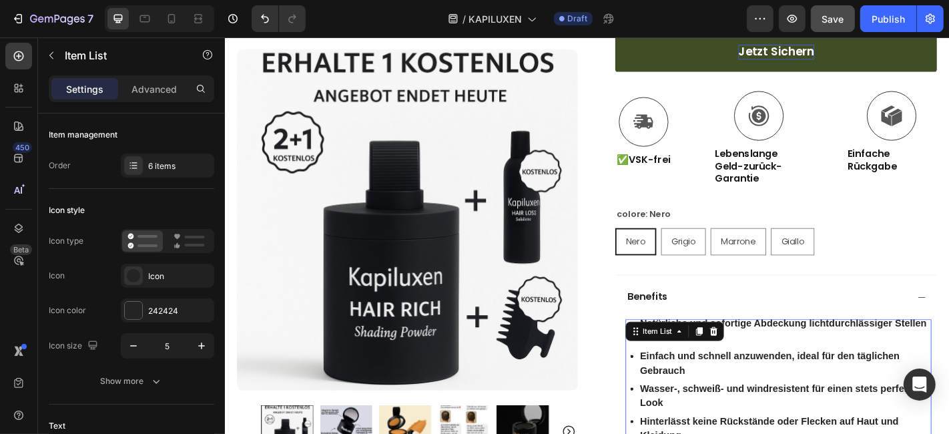
click at [753, 354] on div "Item List" at bounding box center [721, 362] width 109 height 21
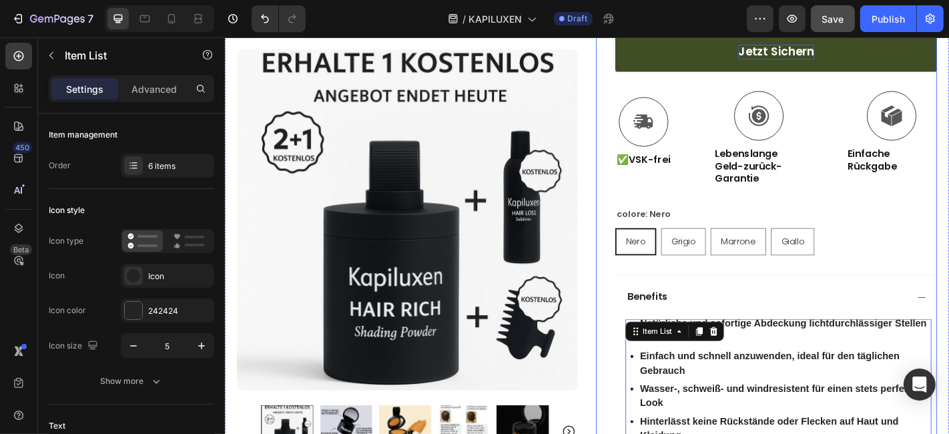
click at [861, 285] on div "KAPILUXEN Product Title Icon Icon Icon Icon Icon Icon List (1349 Reviews) Text …" at bounding box center [834, 221] width 356 height 1262
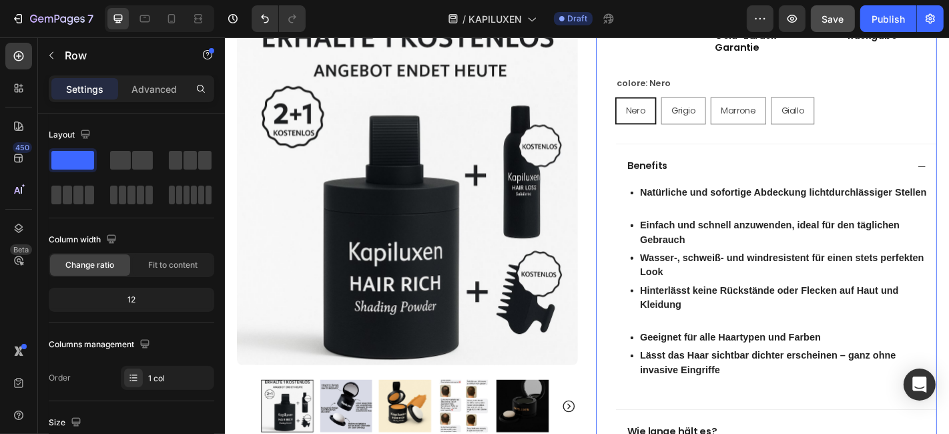
scroll to position [815, 0]
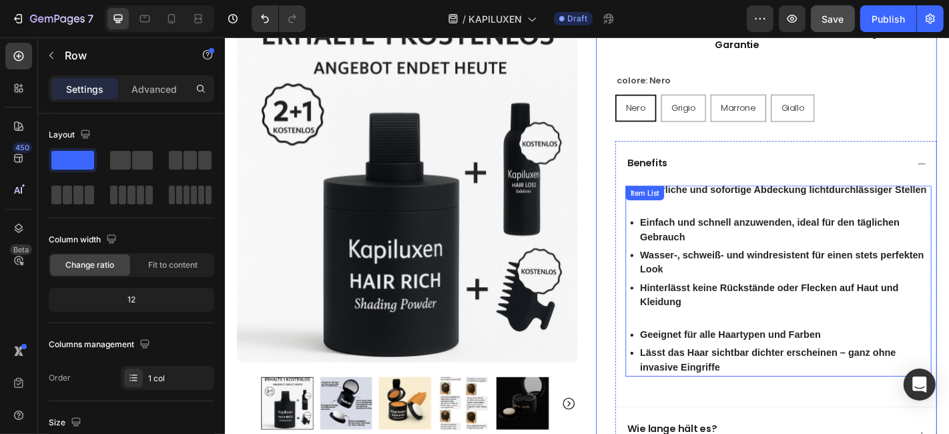
click at [778, 214] on p "Natürliche und sofortige Abdeckung lichtdurchlässiger Stellen" at bounding box center [843, 206] width 320 height 16
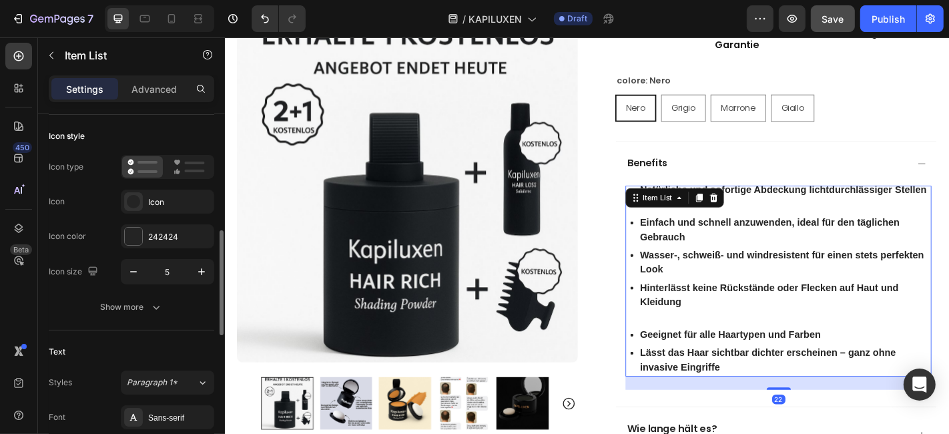
scroll to position [148, 0]
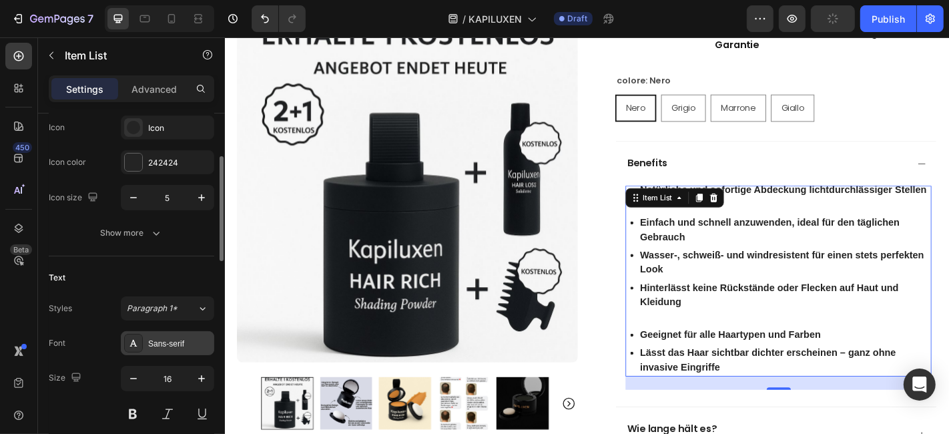
click at [194, 342] on div "Sans-serif" at bounding box center [179, 344] width 63 height 12
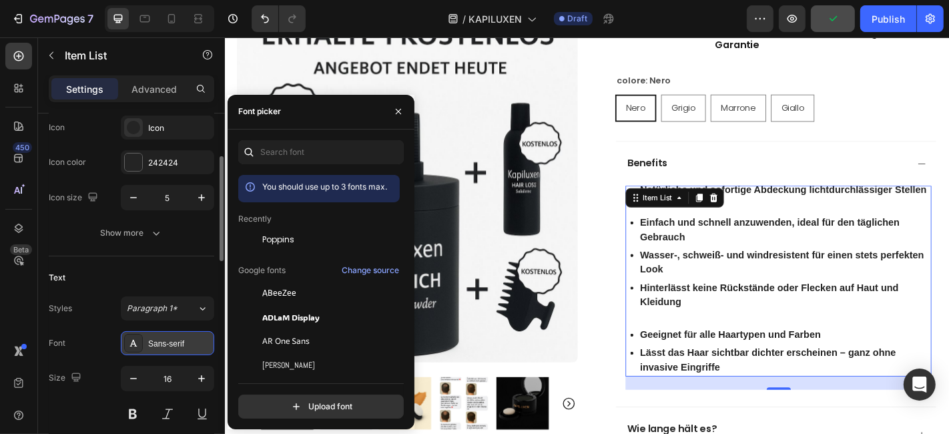
click at [173, 339] on div "Sans-serif" at bounding box center [179, 344] width 63 height 12
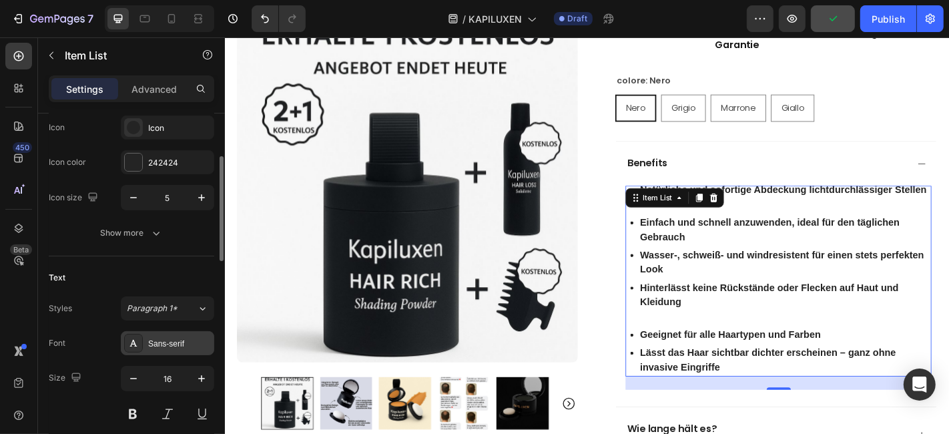
click at [179, 331] on div "Sans-serif" at bounding box center [167, 343] width 93 height 24
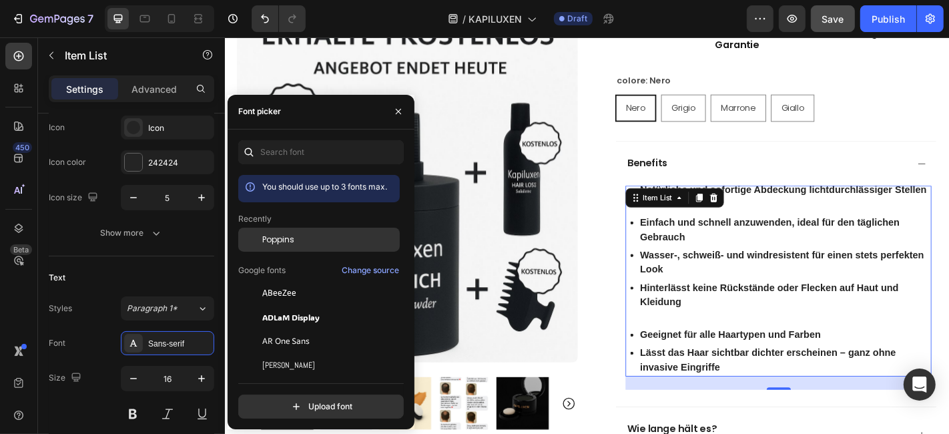
click at [266, 329] on div "Poppins" at bounding box center [318, 341] width 161 height 24
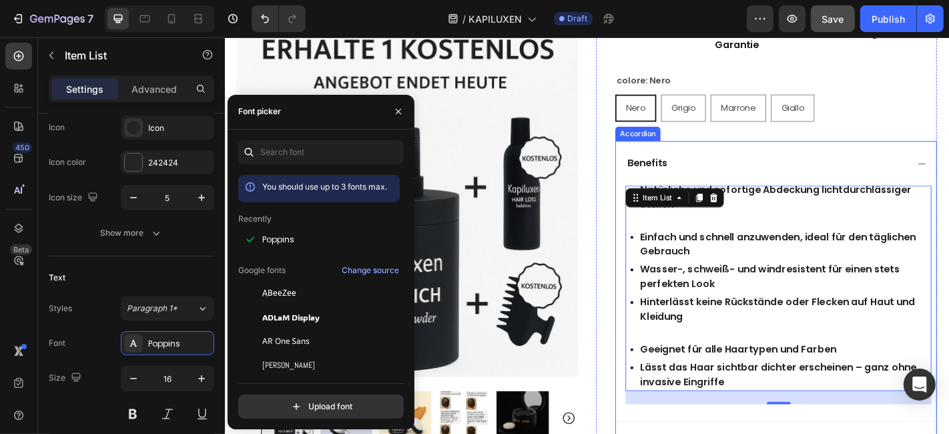
click at [844, 174] on div "Benefits" at bounding box center [823, 176] width 312 height 18
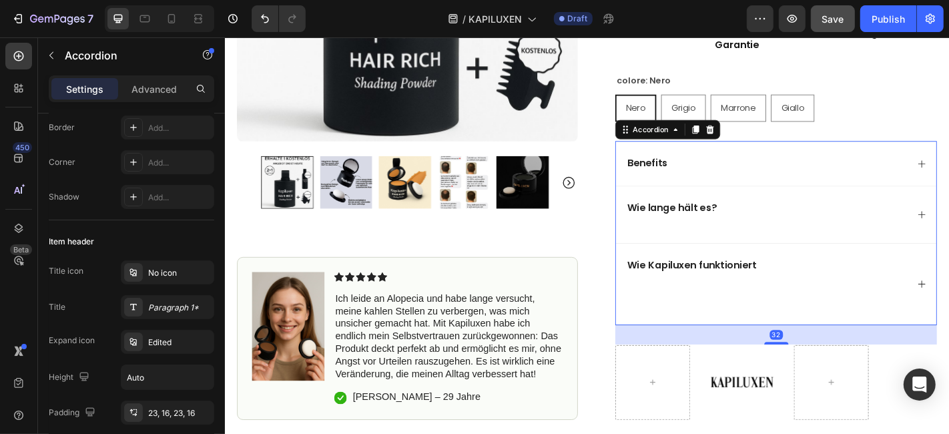
scroll to position [0, 0]
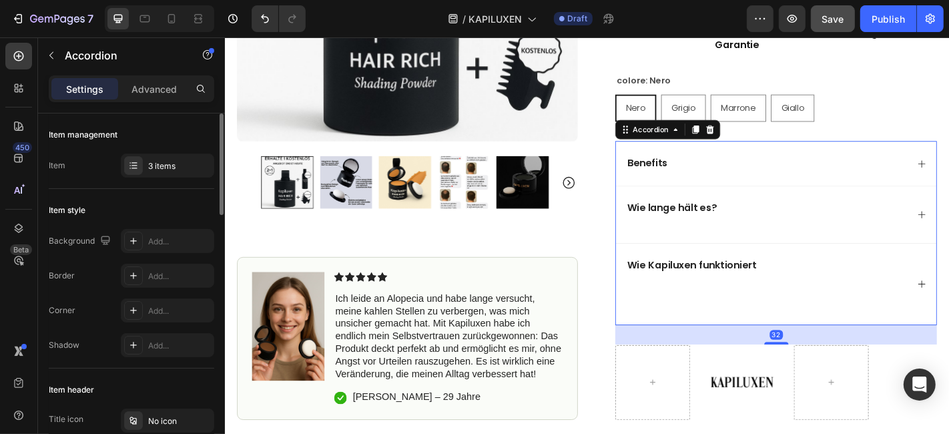
click at [775, 222] on div "Wie lange hält es?" at bounding box center [823, 233] width 312 height 32
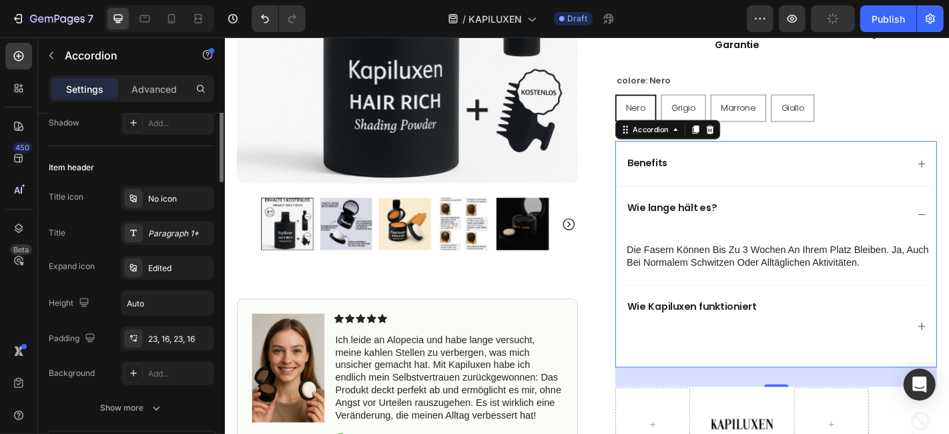
scroll to position [148, 0]
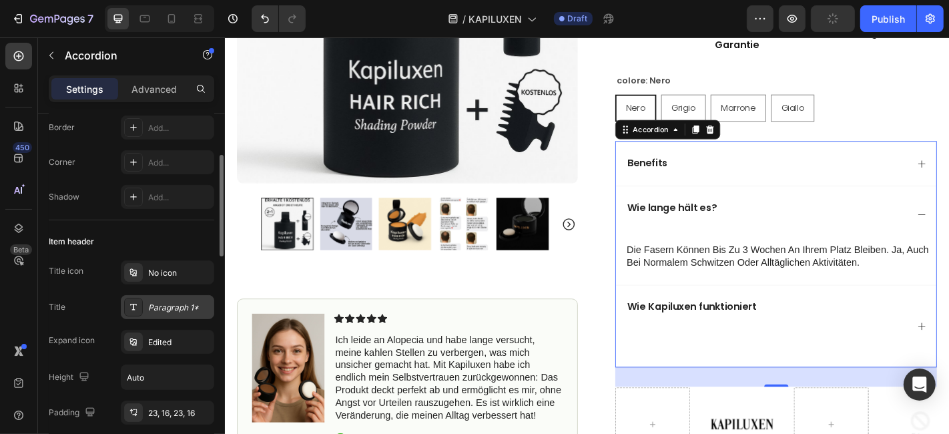
click at [176, 302] on div "Paragraph 1*" at bounding box center [179, 308] width 63 height 12
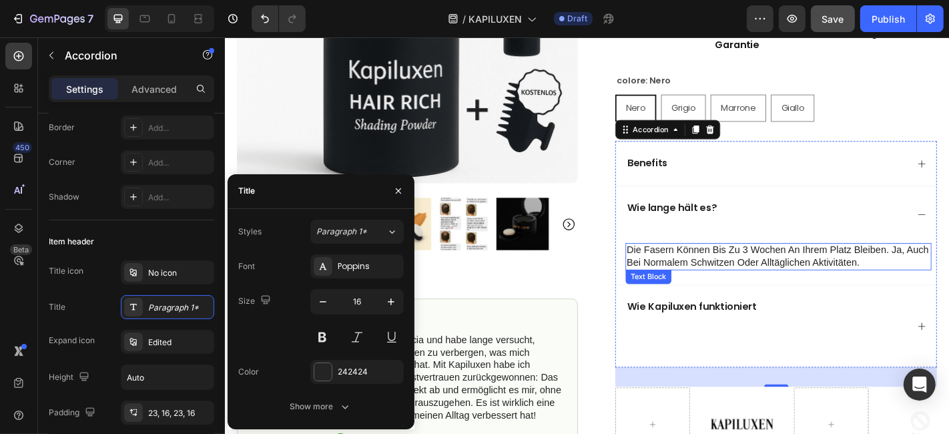
click at [895, 275] on p "die fasern können bis zu 3 wochen an ihrem platz bleiben. ja, auch bei normalem…" at bounding box center [837, 280] width 336 height 28
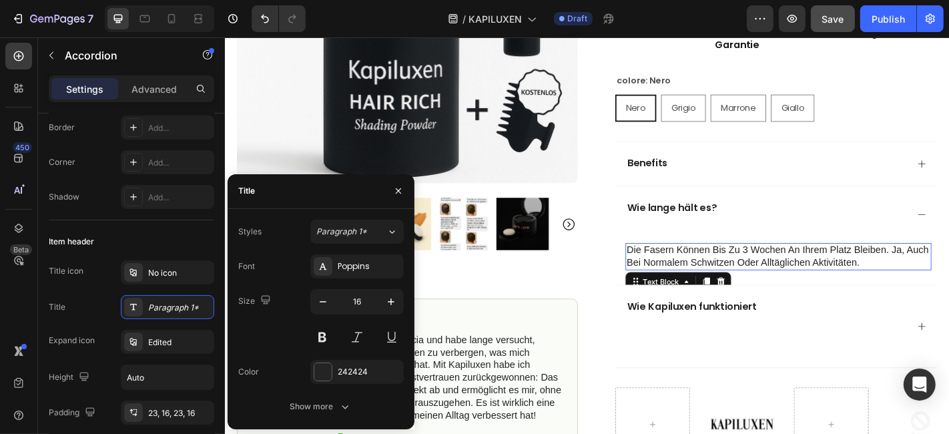
click at [895, 275] on p "die fasern können bis zu 3 wochen an ihrem platz bleiben. ja, auch bei normalem…" at bounding box center [837, 280] width 336 height 28
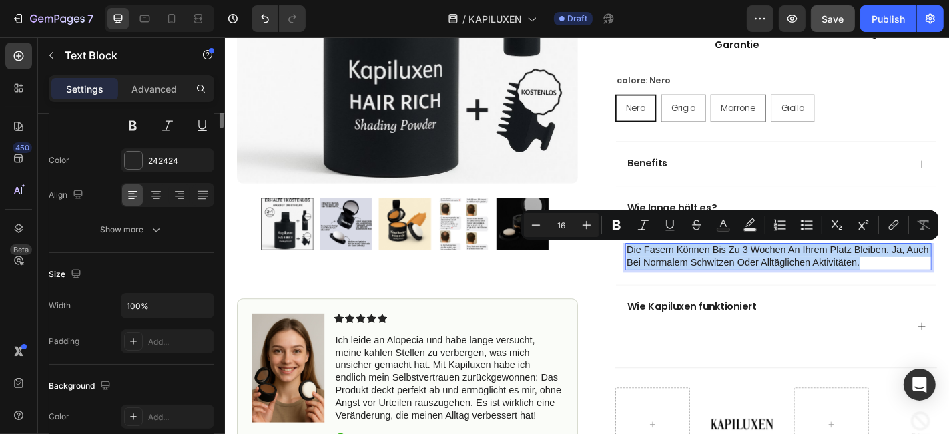
scroll to position [0, 0]
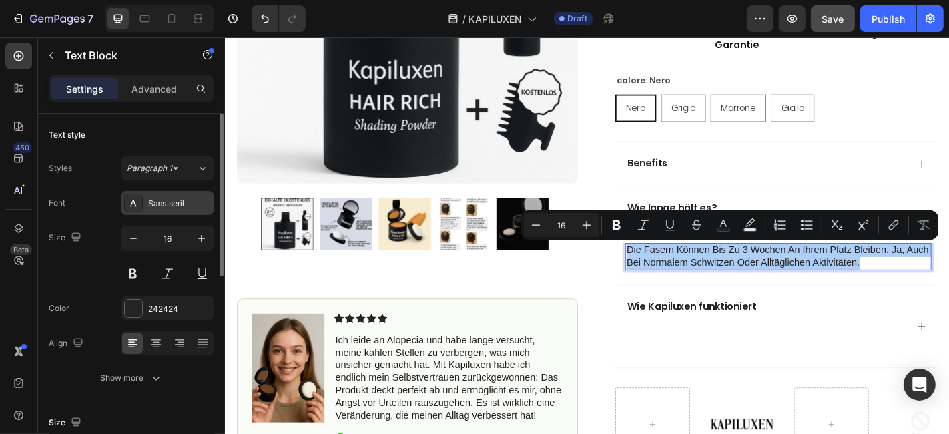
click at [187, 202] on div "Sans-serif" at bounding box center [179, 204] width 63 height 12
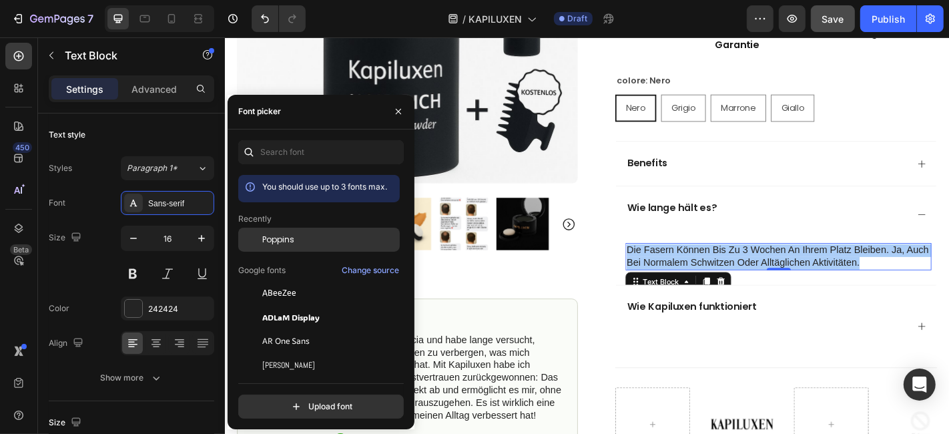
drag, startPoint x: 295, startPoint y: 239, endPoint x: 366, endPoint y: 193, distance: 85.0
click at [295, 239] on div "Poppins" at bounding box center [329, 240] width 135 height 12
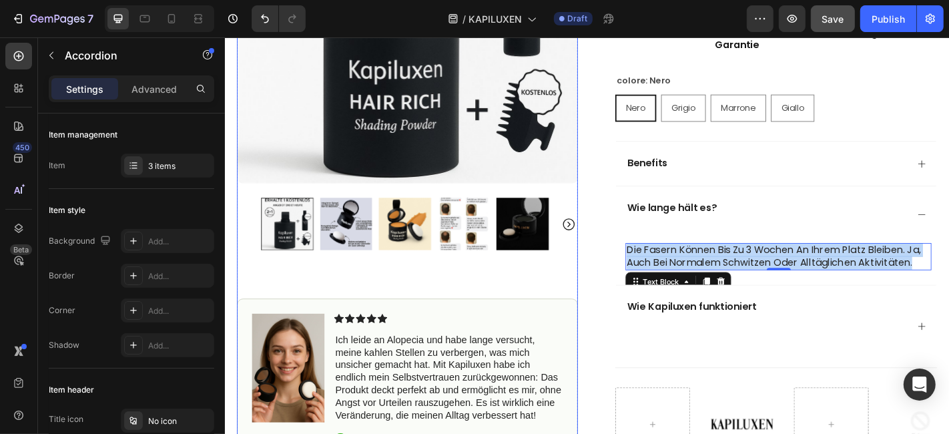
click at [714, 219] on strong "Wie lange hält es?" at bounding box center [718, 225] width 99 height 15
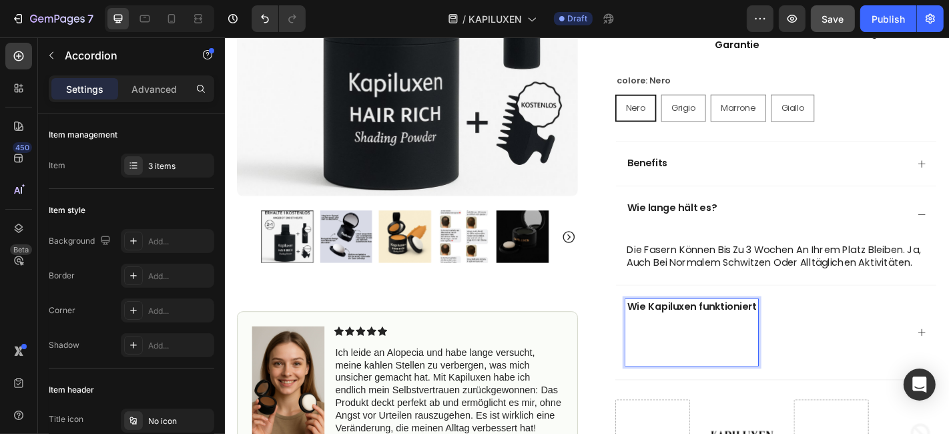
scroll to position [889, 0]
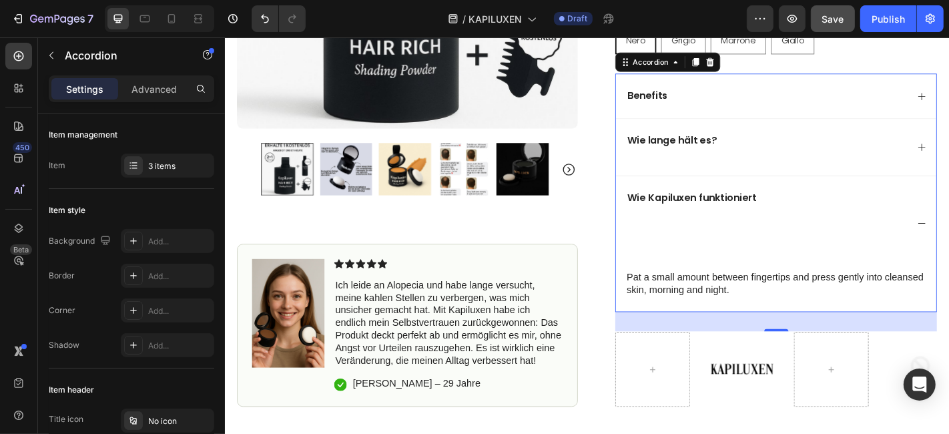
click at [816, 305] on p "Pat a small amount between fingertips and press gently into cleansed skin, morn…" at bounding box center [837, 310] width 336 height 28
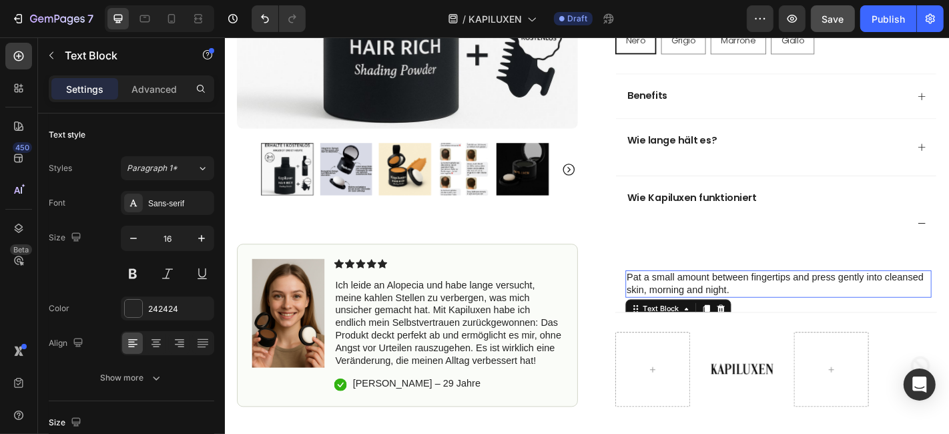
click at [816, 305] on p "Pat a small amount between fingertips and press gently into cleansed skin, morn…" at bounding box center [837, 310] width 336 height 28
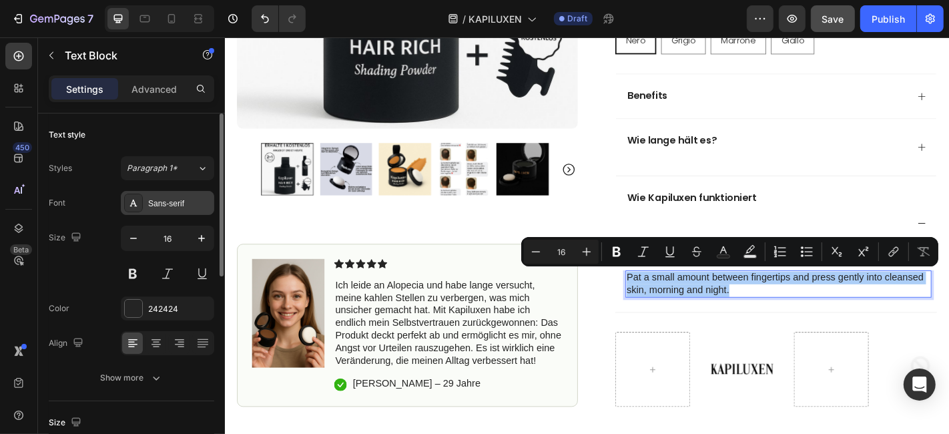
click at [175, 210] on div "Sans-serif" at bounding box center [167, 203] width 93 height 24
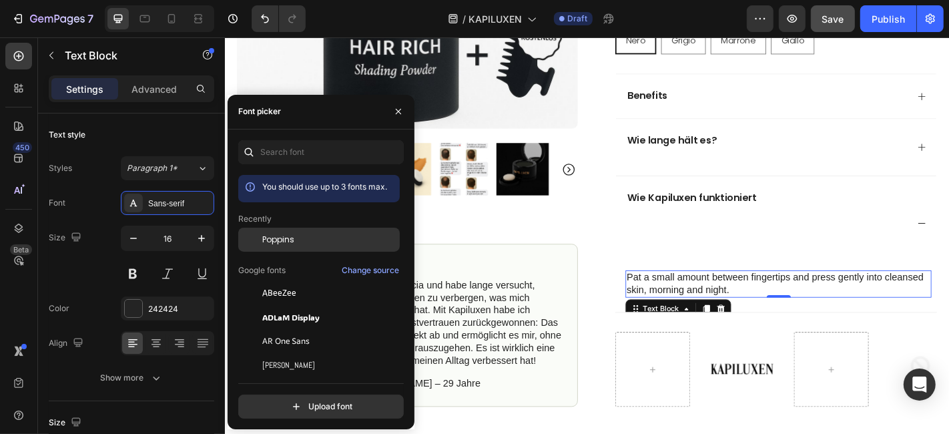
click at [287, 329] on div "Poppins" at bounding box center [318, 341] width 161 height 24
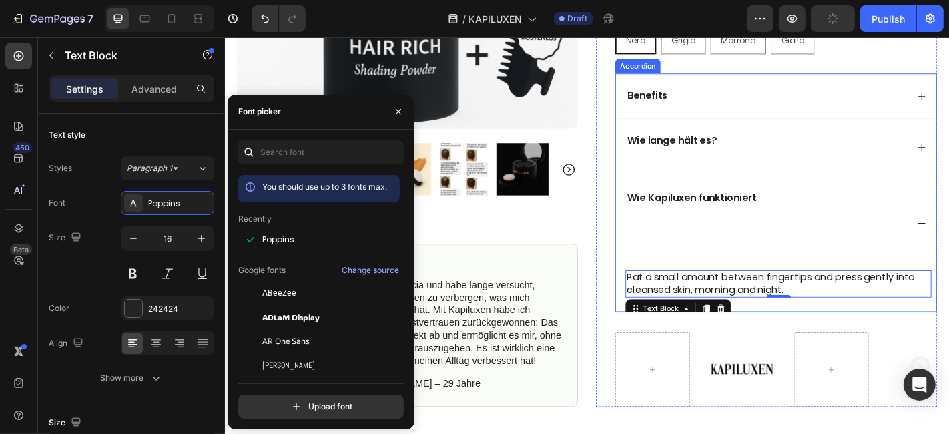
click at [697, 217] on strong "Wie Kapiluxen funktioniert" at bounding box center [740, 214] width 143 height 15
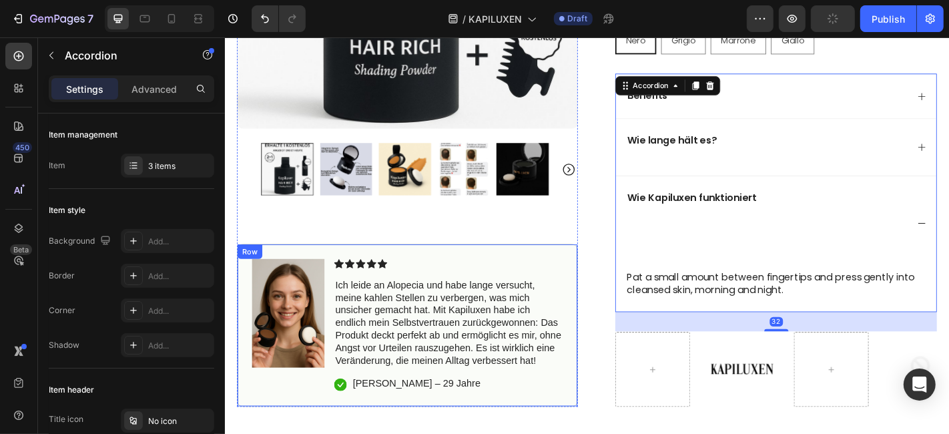
scroll to position [1112, 0]
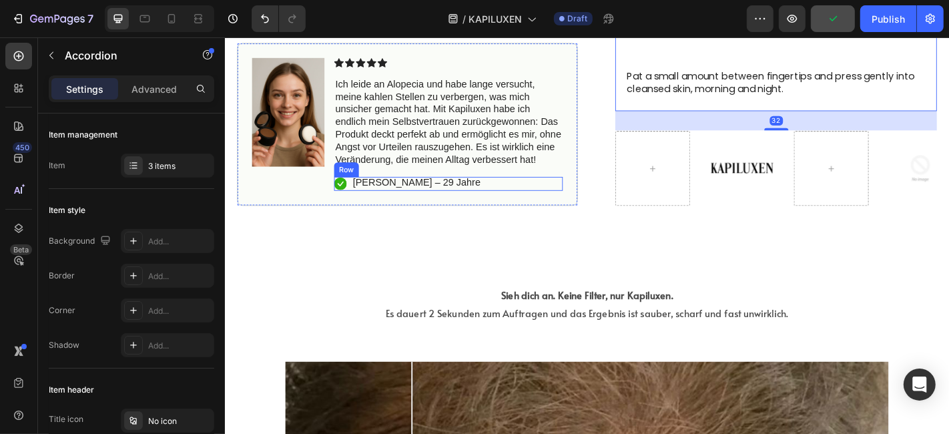
click at [465, 149] on p "Ich leide an Alopecia und habe lange versucht, meine kahlen Stellen zu verberge…" at bounding box center [471, 131] width 250 height 97
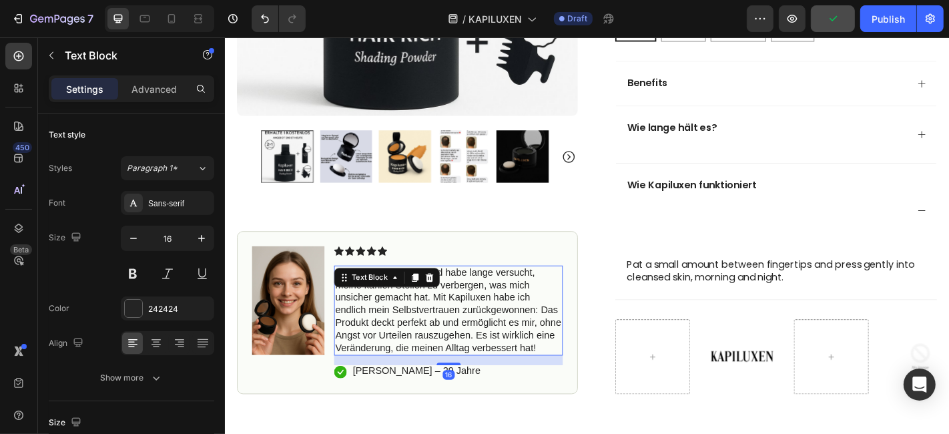
scroll to position [889, 0]
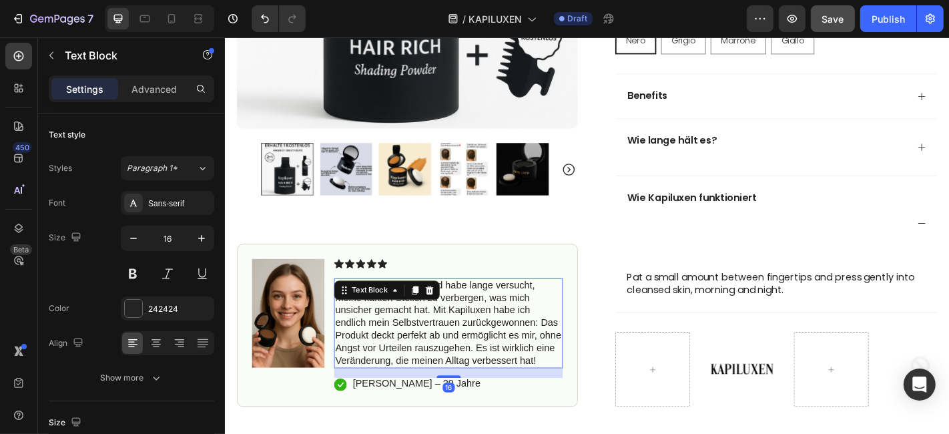
click at [460, 354] on p "Ich leide an Alopecia und habe lange versucht, meine kahlen Stellen zu verberge…" at bounding box center [471, 353] width 250 height 97
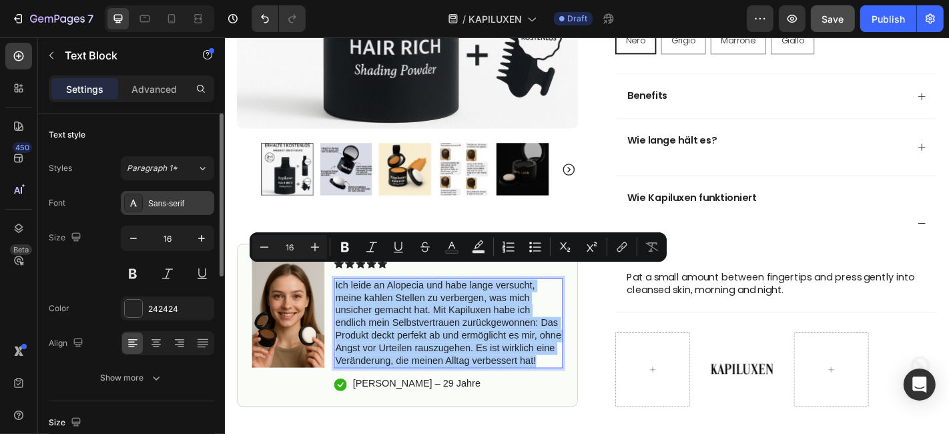
click at [200, 210] on div "Sans-serif" at bounding box center [167, 203] width 93 height 24
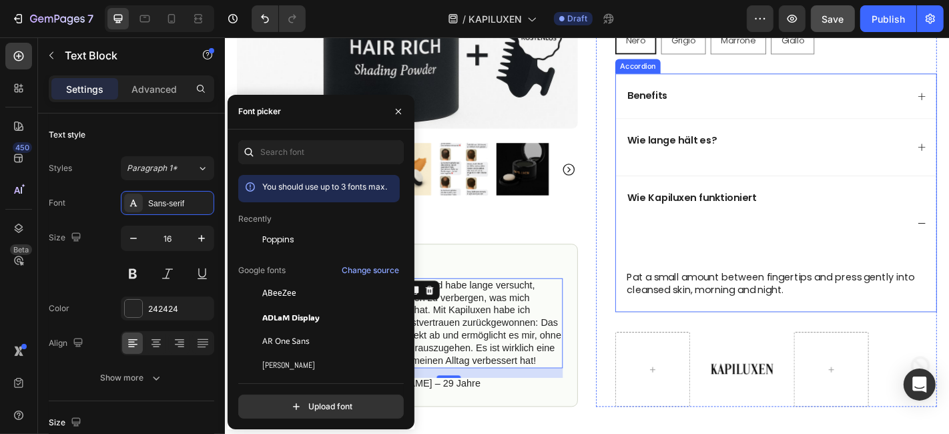
click at [713, 194] on div "Wie Kapiluxen funktioniert" at bounding box center [834, 242] width 354 height 105
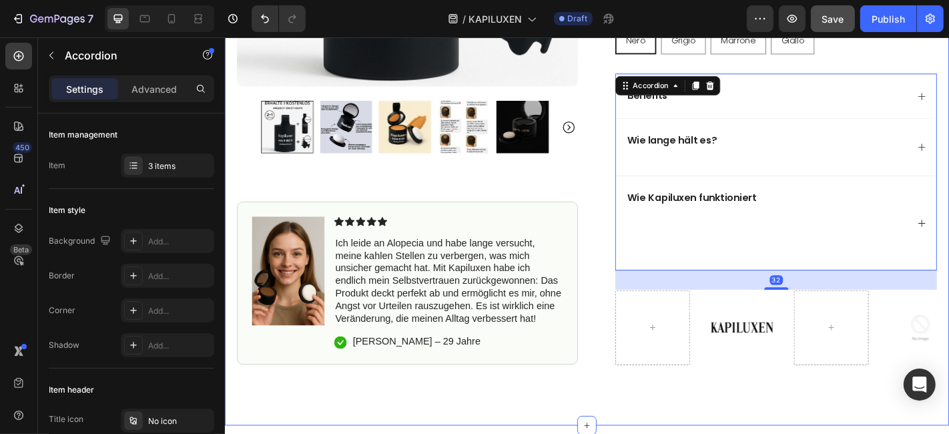
scroll to position [1112, 0]
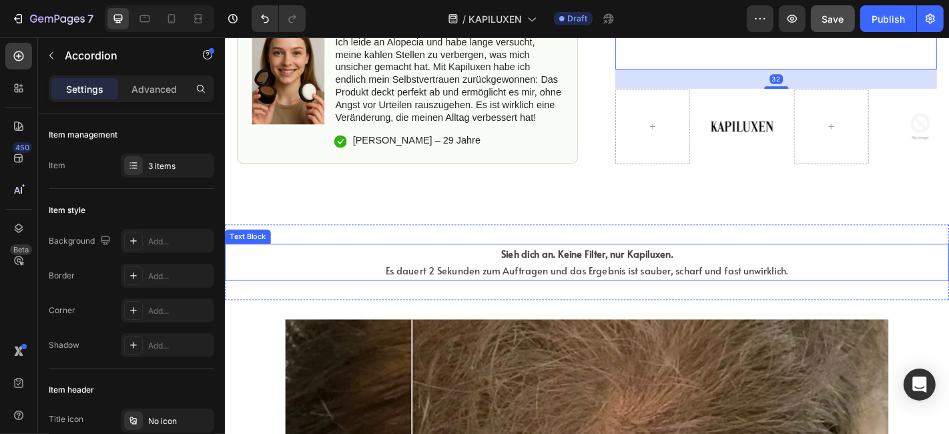
click at [647, 284] on p "Sieh dich an. Keine Filter, nur Kapiluxen. Es dauert 2 Sekunden zum Auftragen u…" at bounding box center [625, 286] width 798 height 39
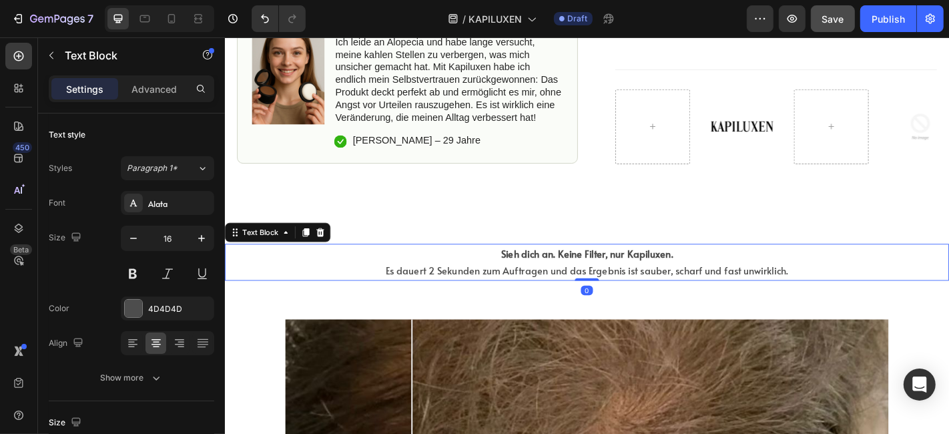
click at [647, 284] on p "Sieh dich an. Keine Filter, nur Kapiluxen. Es dauert 2 Sekunden zum Auftragen u…" at bounding box center [625, 286] width 798 height 39
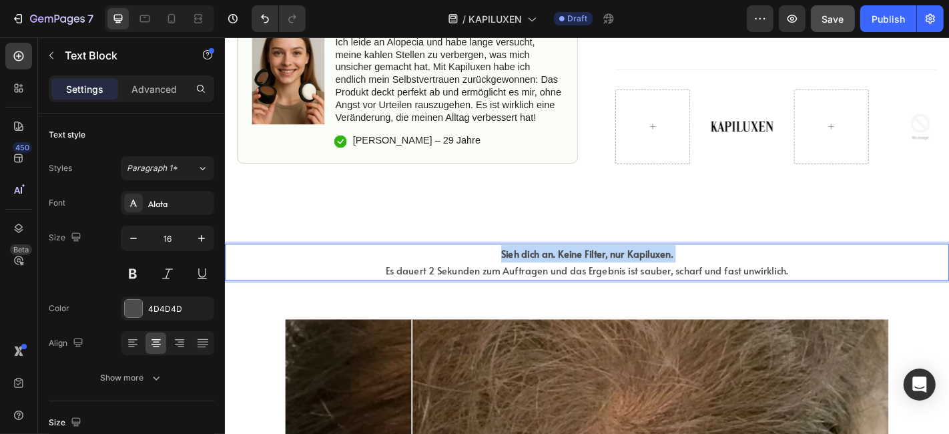
click at [647, 284] on p "Sieh dich an. Keine Filter, nur Kapiluxen. Es dauert 2 Sekunden zum Auftragen u…" at bounding box center [625, 286] width 798 height 39
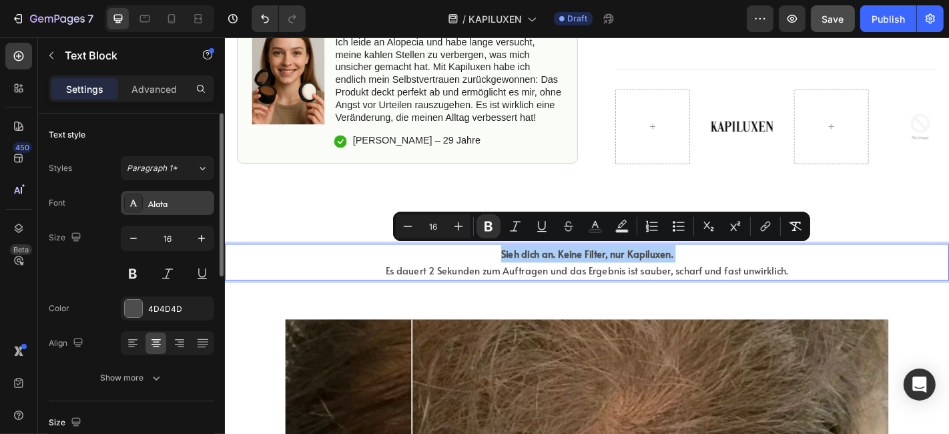
click at [188, 207] on div "Alata" at bounding box center [179, 204] width 63 height 12
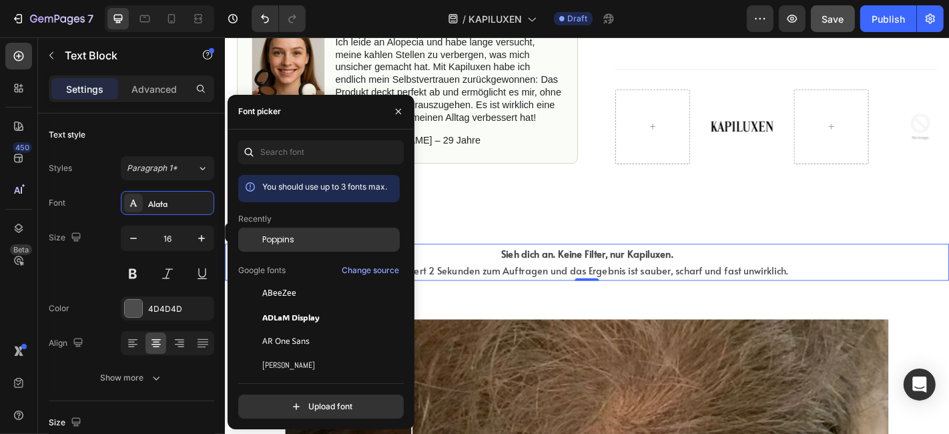
click at [254, 238] on div at bounding box center [250, 240] width 24 height 24
click at [355, 242] on div "Poppins" at bounding box center [329, 240] width 135 height 12
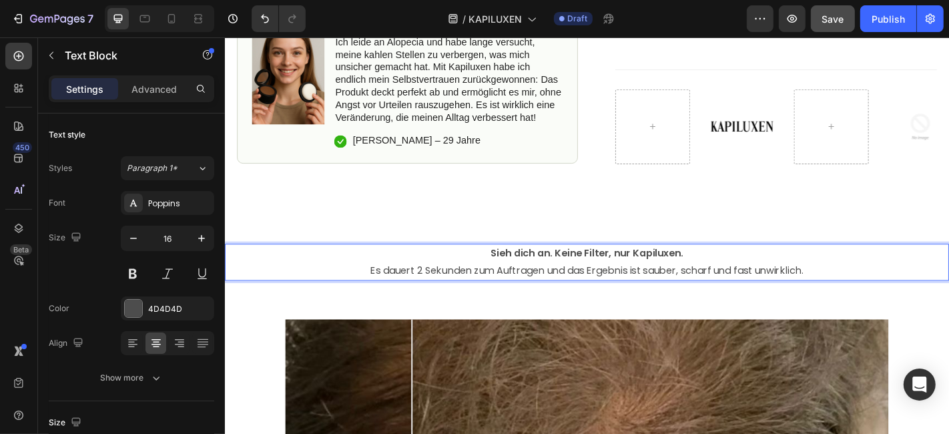
click at [494, 294] on p "Sieh dich an. Keine Filter, nur Kapiluxen. Es dauert 2 Sekunden zum Auftragen u…" at bounding box center [625, 286] width 798 height 39
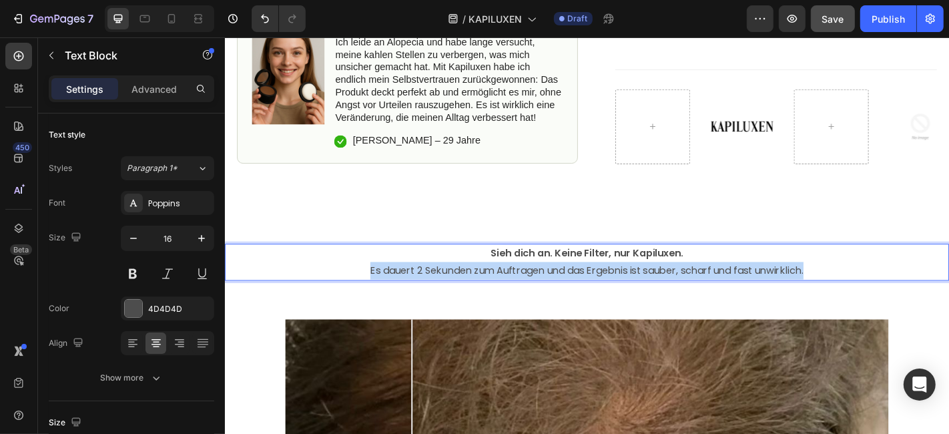
click at [494, 294] on p "Sieh dich an. Keine Filter, nur Kapiluxen. Es dauert 2 Sekunden zum Auftragen u…" at bounding box center [625, 286] width 798 height 39
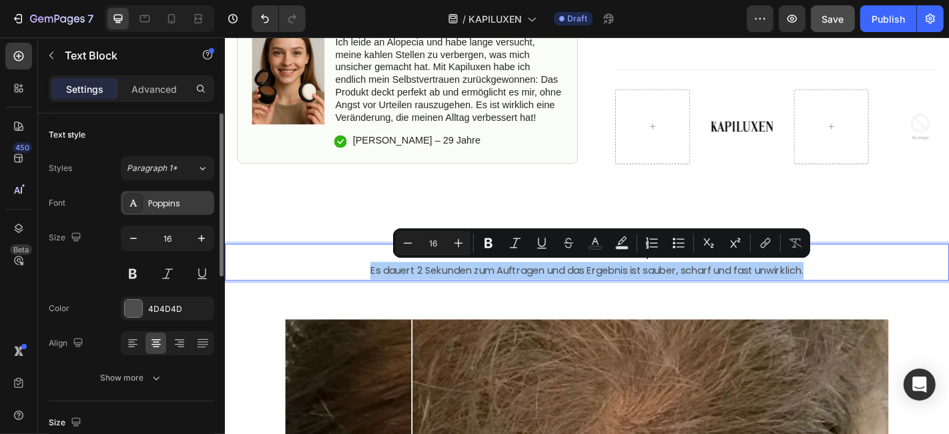
click at [178, 208] on div "Poppins" at bounding box center [167, 203] width 93 height 24
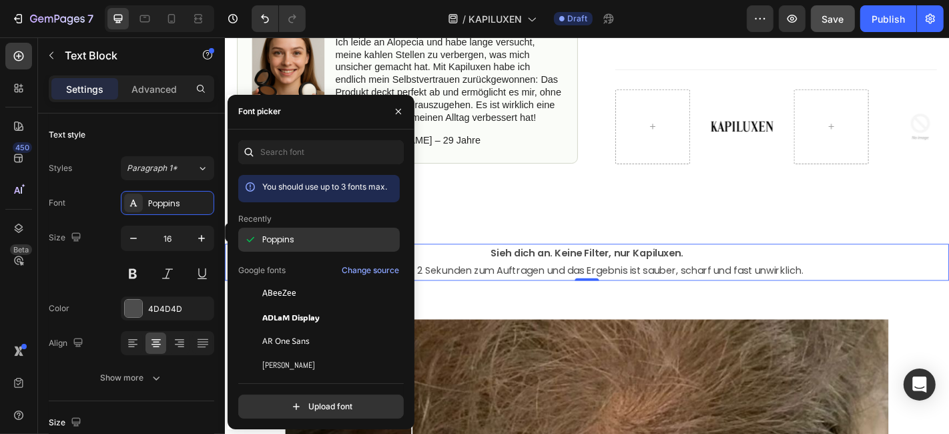
click at [279, 242] on span "Poppins" at bounding box center [278, 240] width 32 height 12
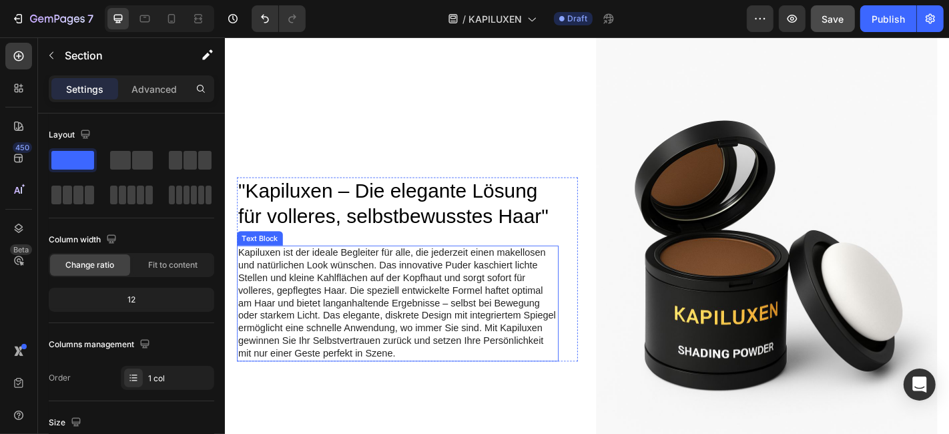
scroll to position [1927, 0]
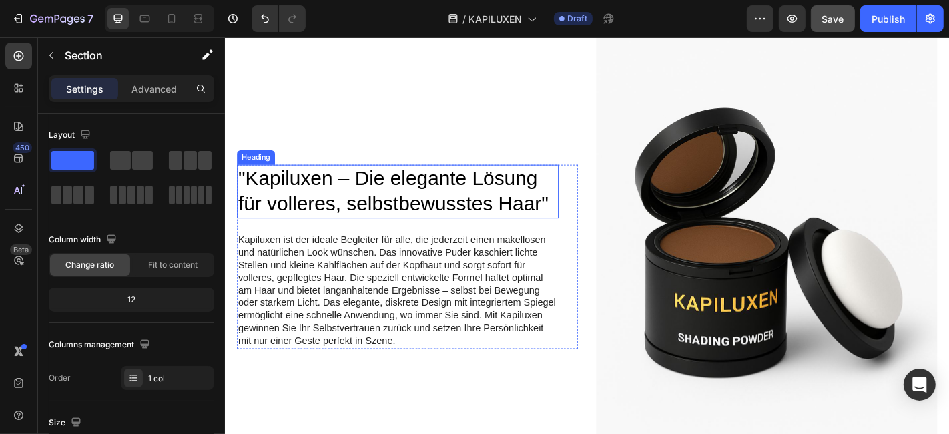
click at [371, 200] on h2 ""Kapiluxen – Die elegante Lösung für volleres, selbstbewusstes Haar"" at bounding box center [416, 207] width 356 height 60
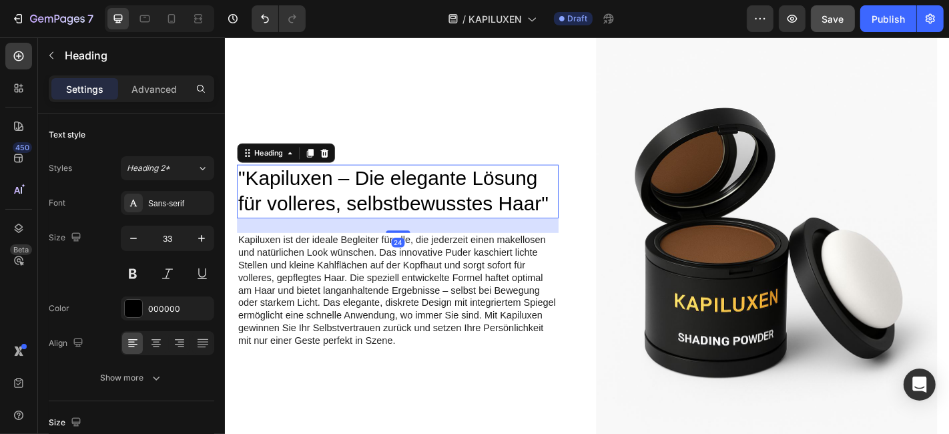
click at [371, 200] on p ""Kapiluxen – Die elegante Lösung für volleres, selbstbewusstes Haar"" at bounding box center [415, 207] width 353 height 57
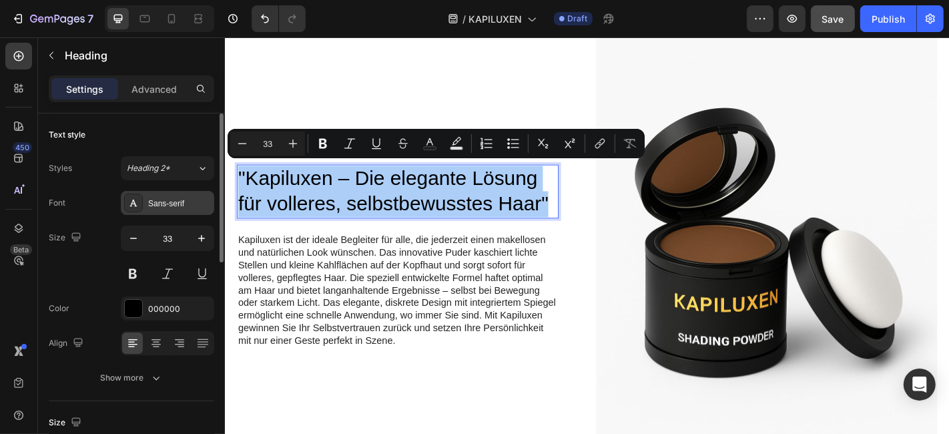
click at [184, 207] on div "Sans-serif" at bounding box center [179, 204] width 63 height 12
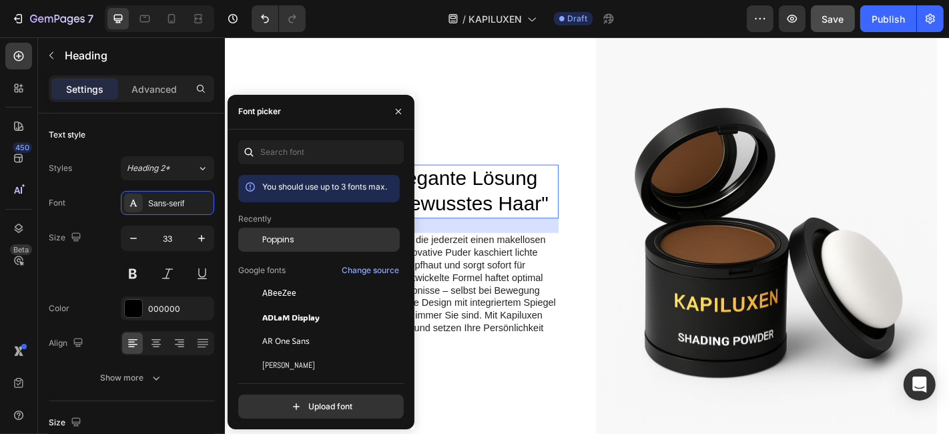
click at [279, 239] on span "Poppins" at bounding box center [278, 240] width 32 height 12
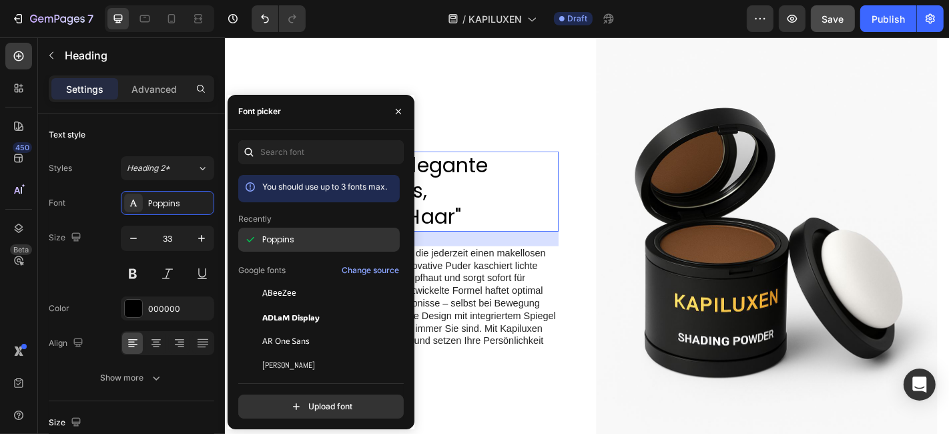
scroll to position [1913, 0]
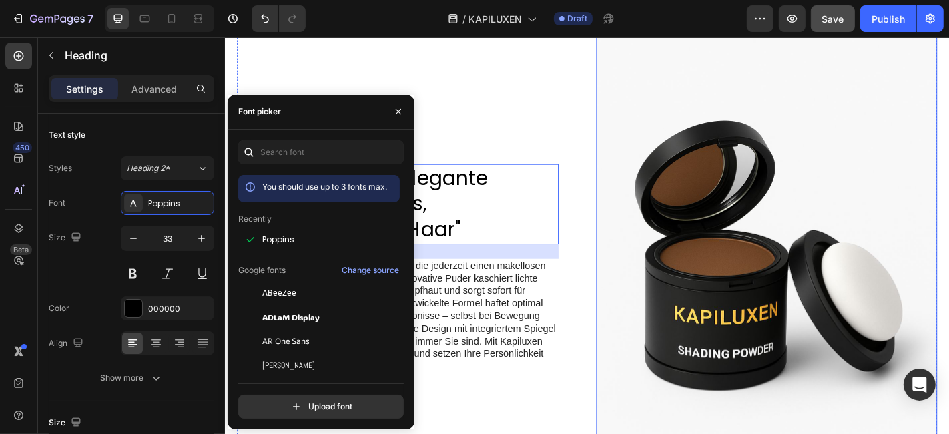
click at [647, 239] on img at bounding box center [823, 293] width 377 height 566
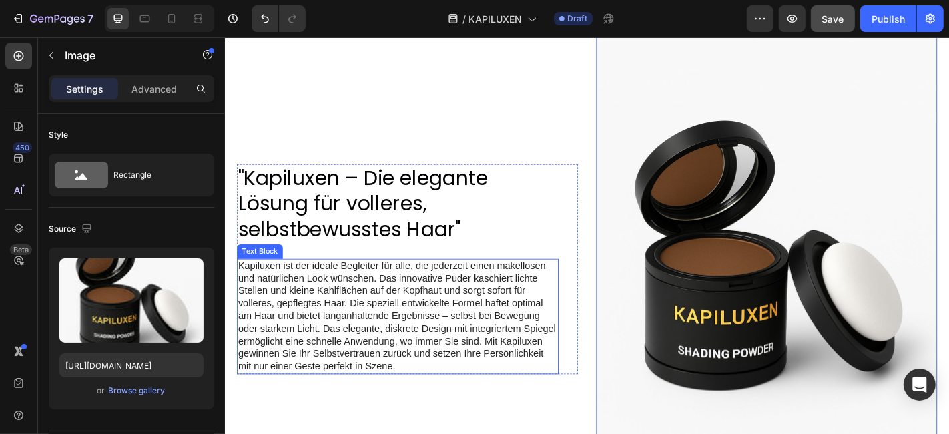
click at [466, 315] on p "Kapiluxen ist der ideale Begleiter für alle, die jederzeit einen makellosen und…" at bounding box center [415, 345] width 353 height 125
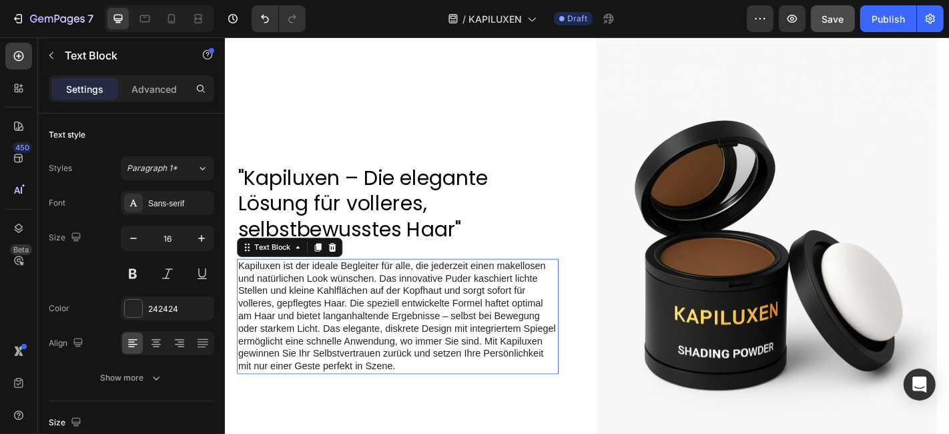
click at [466, 315] on p "Kapiluxen ist der ideale Begleiter für alle, die jederzeit einen makellosen und…" at bounding box center [415, 345] width 353 height 125
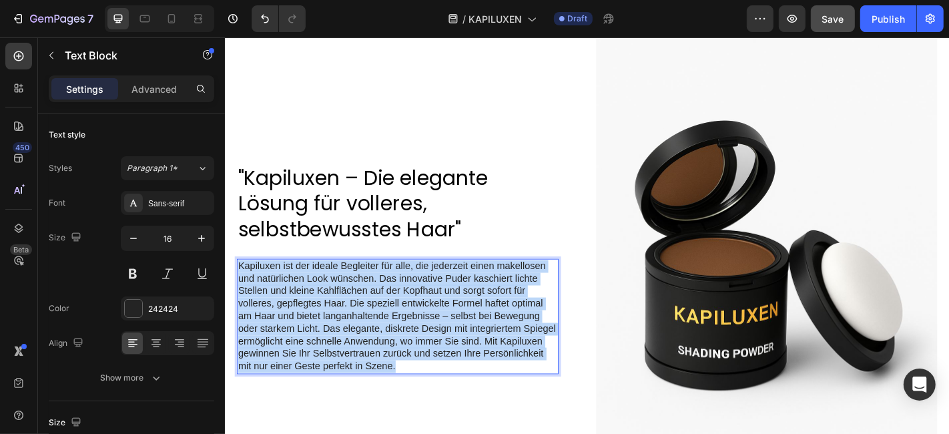
click at [466, 315] on p "Kapiluxen ist der ideale Begleiter für alle, die jederzeit einen makellosen und…" at bounding box center [415, 345] width 353 height 125
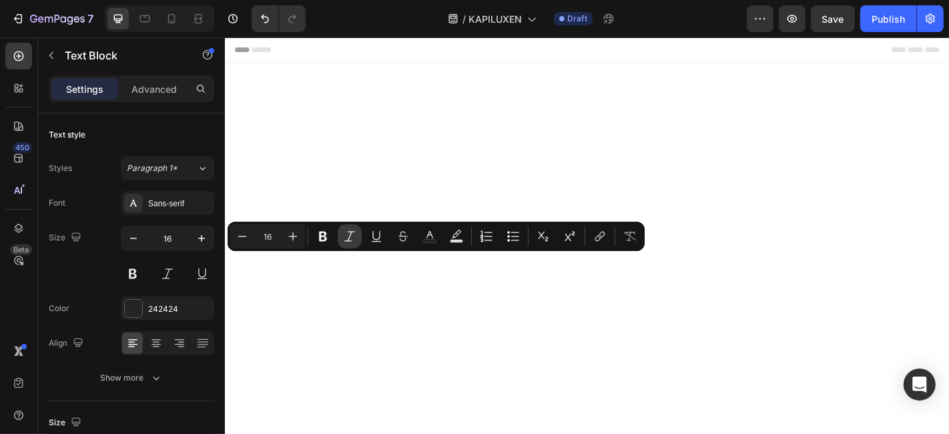
scroll to position [1913, 0]
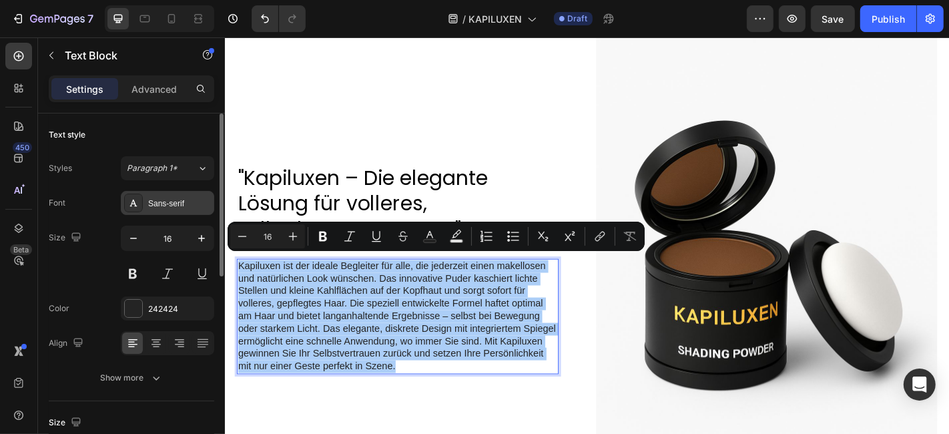
click at [202, 199] on div "Sans-serif" at bounding box center [179, 204] width 63 height 12
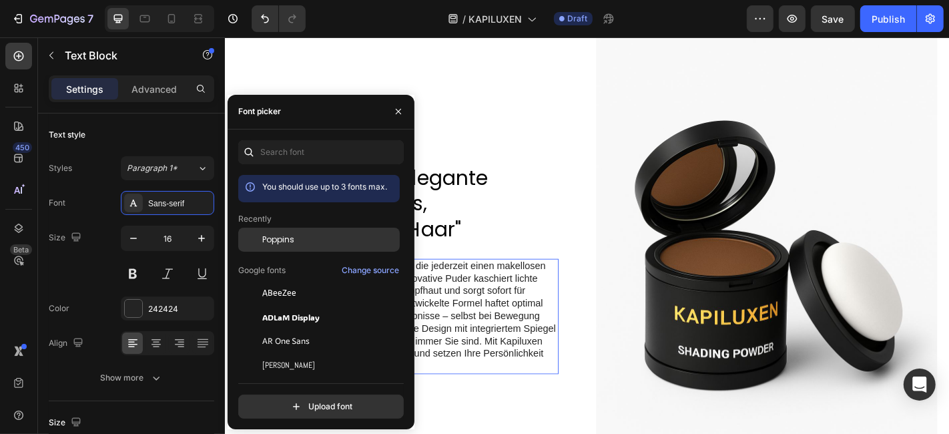
click at [272, 329] on div "Poppins" at bounding box center [318, 341] width 161 height 24
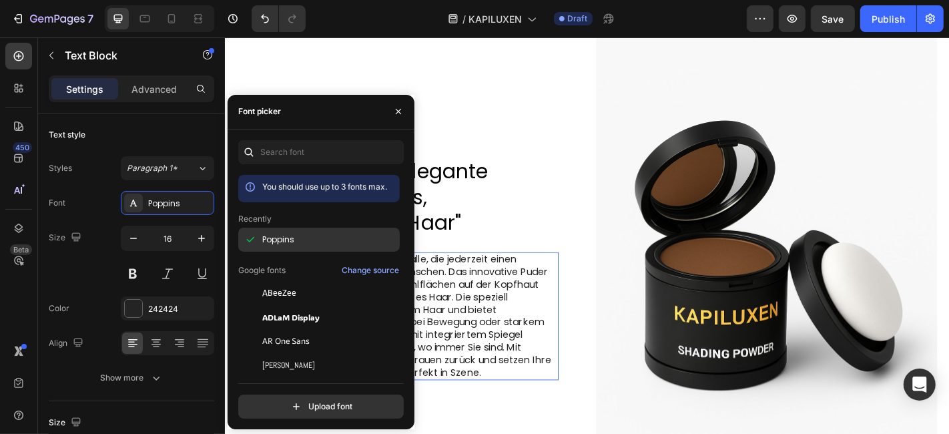
scroll to position [1906, 0]
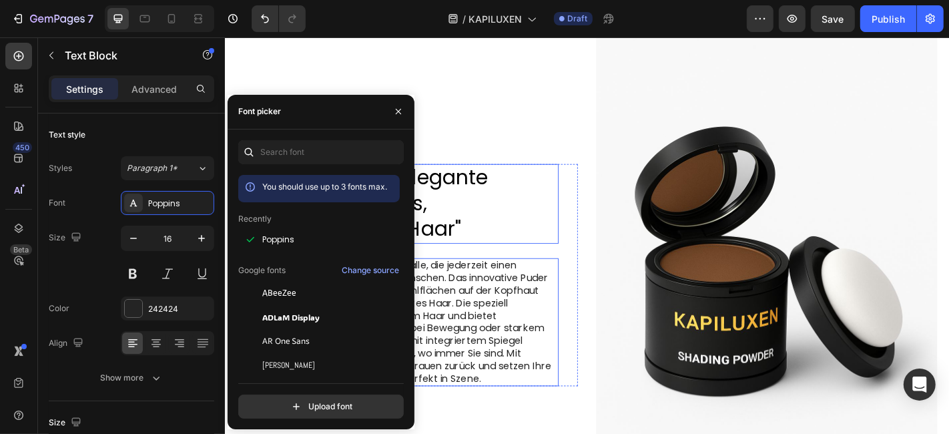
click at [568, 255] on p ""Kapiluxen – Die elegante Lösung für volleres, selbstbewusstes Haar"" at bounding box center [415, 221] width 353 height 86
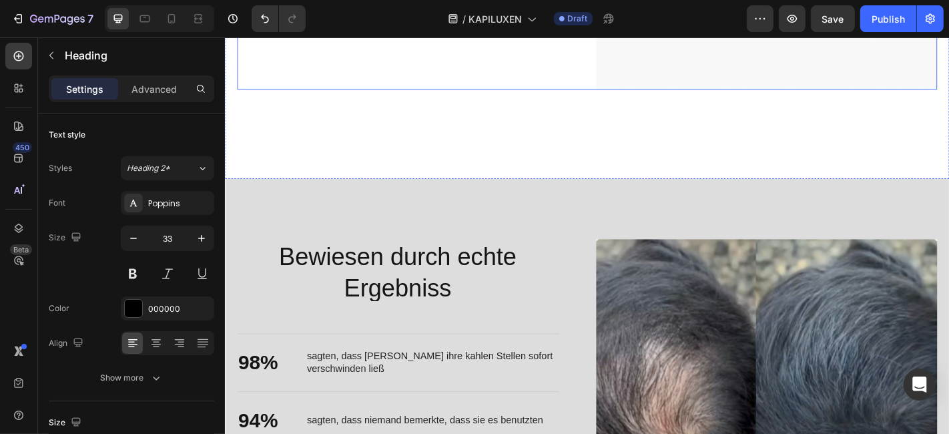
scroll to position [2499, 0]
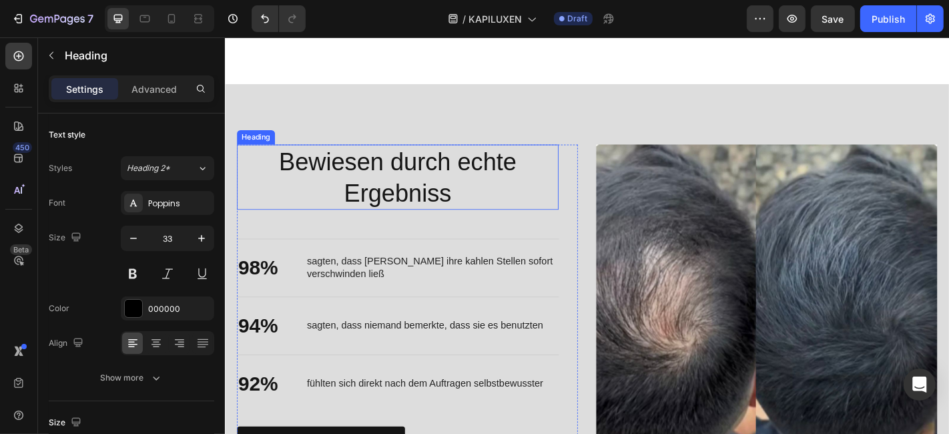
click at [369, 157] on h2 "Bewiesen durch echte Ergebniss" at bounding box center [416, 191] width 356 height 72
click at [369, 157] on p "Bewiesen durch echte Ergebniss" at bounding box center [415, 191] width 353 height 69
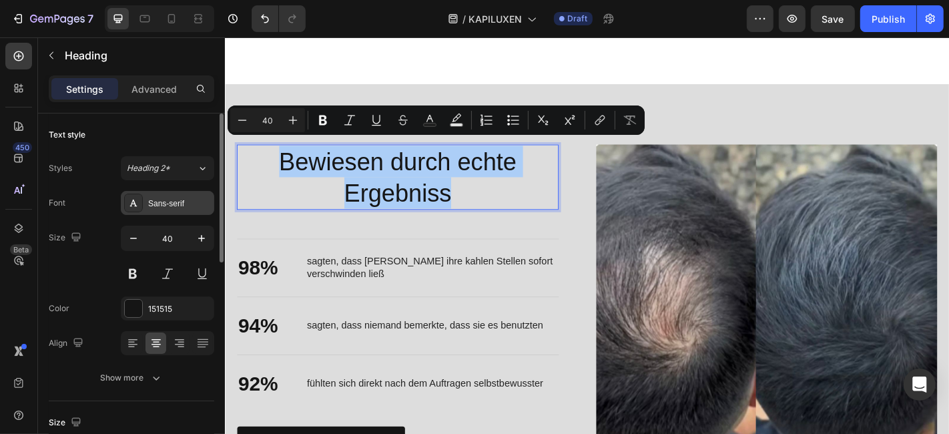
click at [191, 198] on div "Sans-serif" at bounding box center [179, 204] width 63 height 12
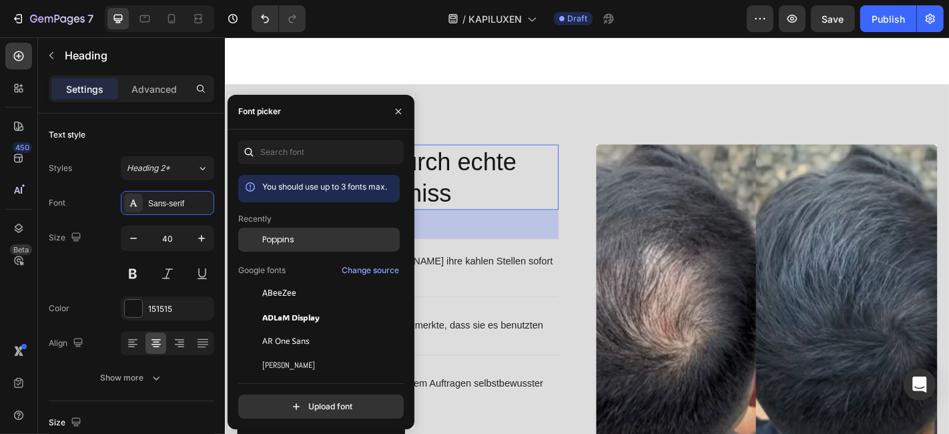
click at [284, 235] on span "Poppins" at bounding box center [278, 240] width 32 height 12
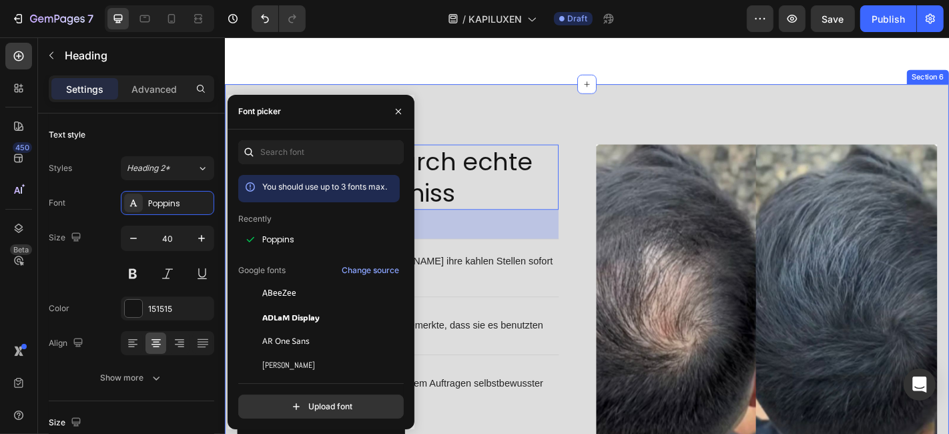
click at [605, 103] on div "Nourish, hydrate, and soften with our skin cream. Heading Bewiesen durch echte …" at bounding box center [624, 343] width 801 height 509
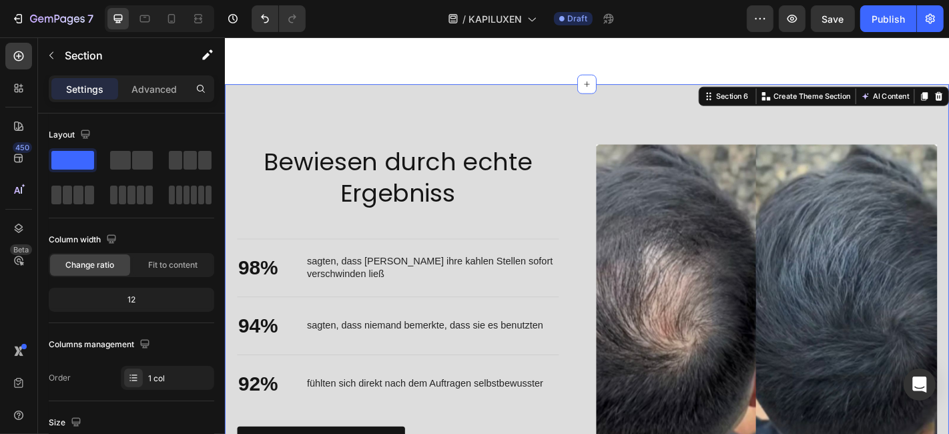
click at [262, 278] on p "98%" at bounding box center [261, 292] width 44 height 29
click at [380, 278] on p "sagten, dass [PERSON_NAME] ihre kahlen Stellen sofort verschwinden ließ" at bounding box center [453, 292] width 277 height 28
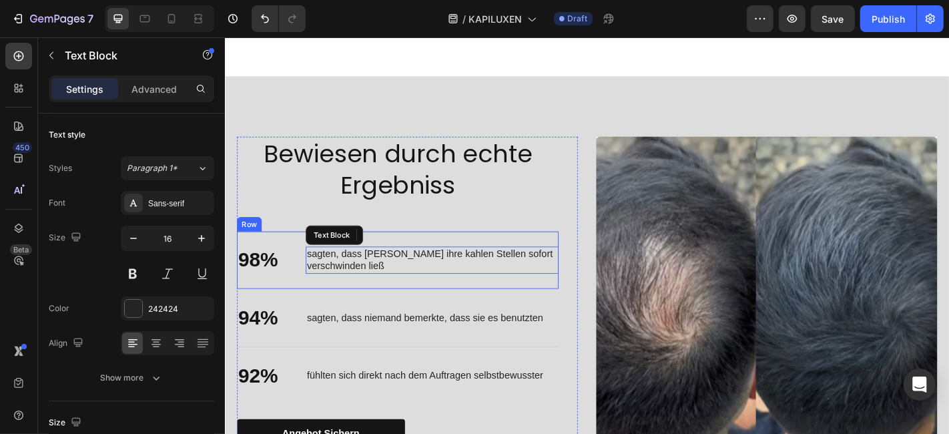
scroll to position [2467, 0]
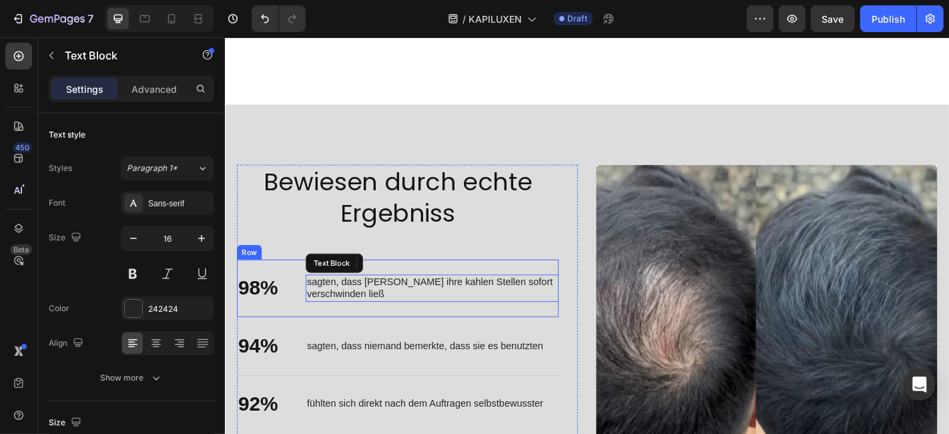
click at [378, 301] on p "sagten, dass [PERSON_NAME] ihre kahlen Stellen sofort verschwinden ließ" at bounding box center [453, 315] width 277 height 28
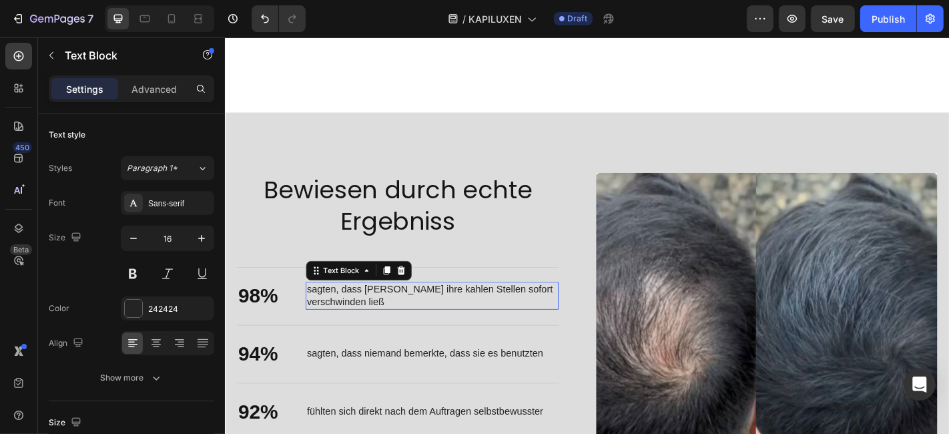
click at [378, 309] on p "sagten, dass [PERSON_NAME] ihre kahlen Stellen sofort verschwinden ließ" at bounding box center [453, 323] width 277 height 28
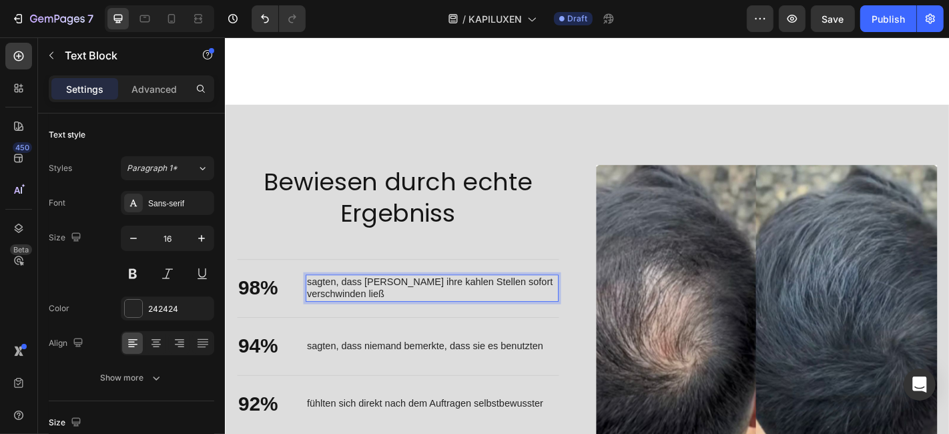
click at [378, 301] on p "sagten, dass [PERSON_NAME] ihre kahlen Stellen sofort verschwinden ließ" at bounding box center [453, 315] width 277 height 28
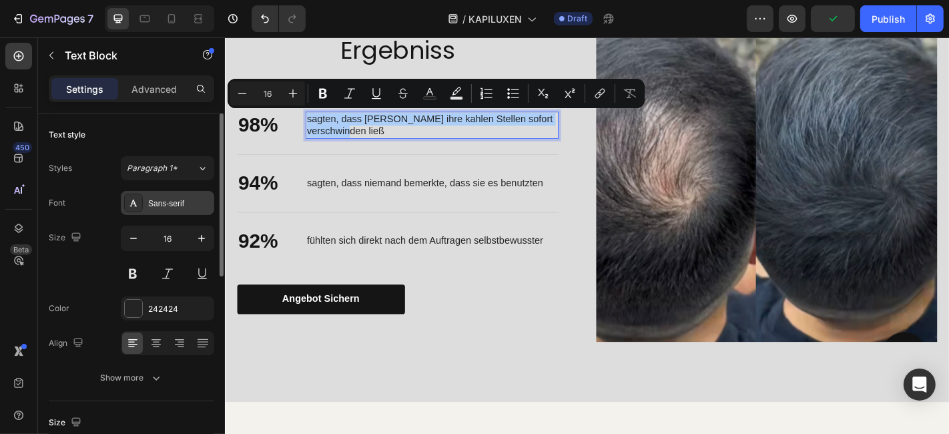
click at [187, 204] on div "Sans-serif" at bounding box center [179, 204] width 63 height 12
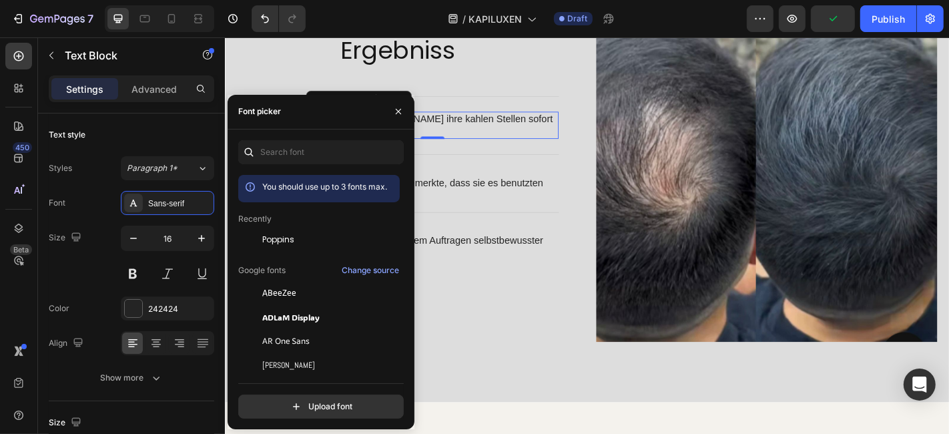
drag, startPoint x: 270, startPoint y: 235, endPoint x: 360, endPoint y: 183, distance: 103.7
click at [270, 235] on span "Poppins" at bounding box center [278, 240] width 32 height 12
click at [513, 202] on p "sagten, dass niemand bemerkte, dass sie es benutzten" at bounding box center [445, 198] width 261 height 14
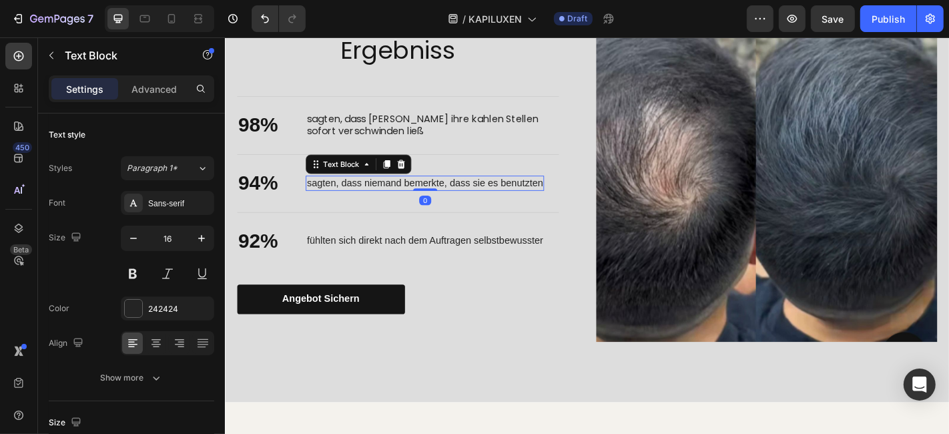
click at [512, 193] on p "sagten, dass niemand bemerkte, dass sie es benutzten" at bounding box center [445, 198] width 261 height 14
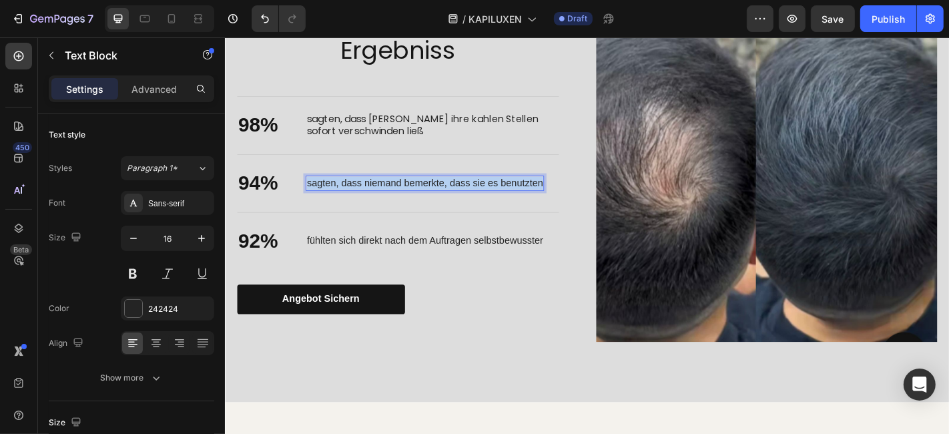
click at [512, 193] on p "sagten, dass niemand bemerkte, dass sie es benutzten" at bounding box center [445, 198] width 261 height 14
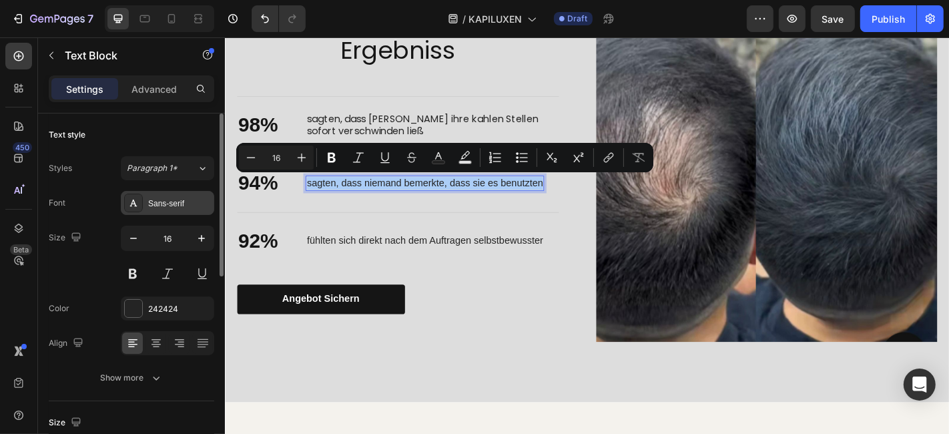
click at [194, 206] on div "Sans-serif" at bounding box center [179, 204] width 63 height 12
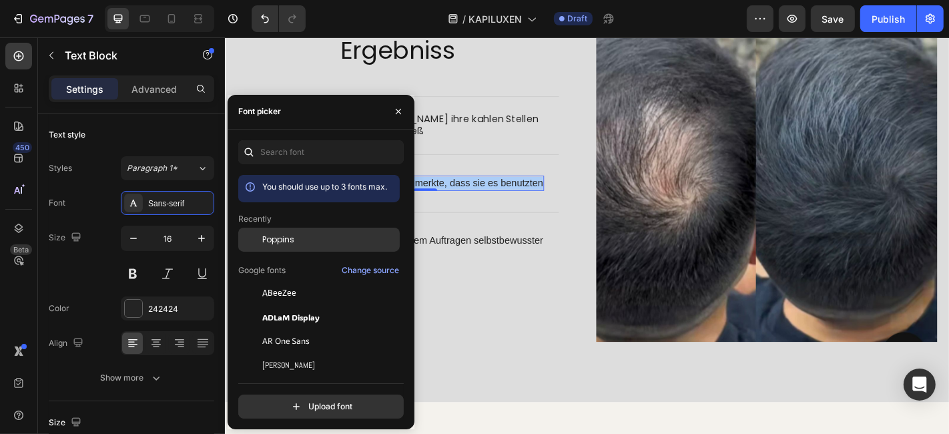
click at [286, 243] on span "Poppins" at bounding box center [278, 240] width 32 height 12
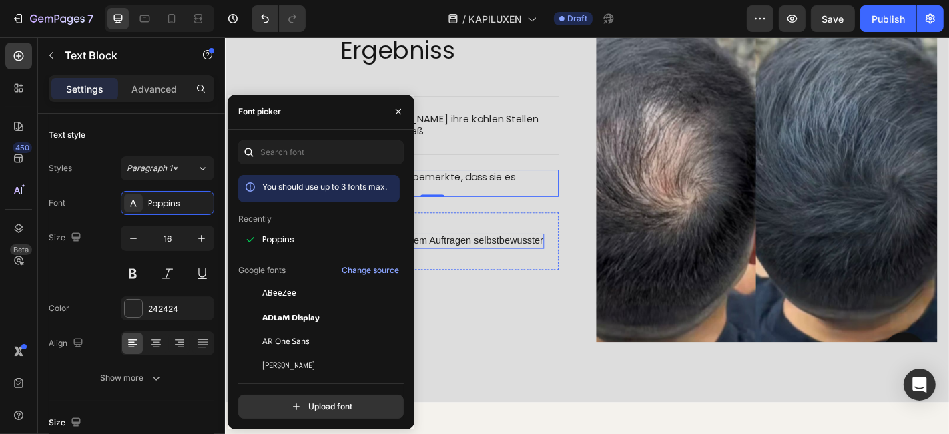
click at [472, 259] on p "fühlten sich direkt nach dem Auftragen selbstbewusster" at bounding box center [445, 263] width 261 height 14
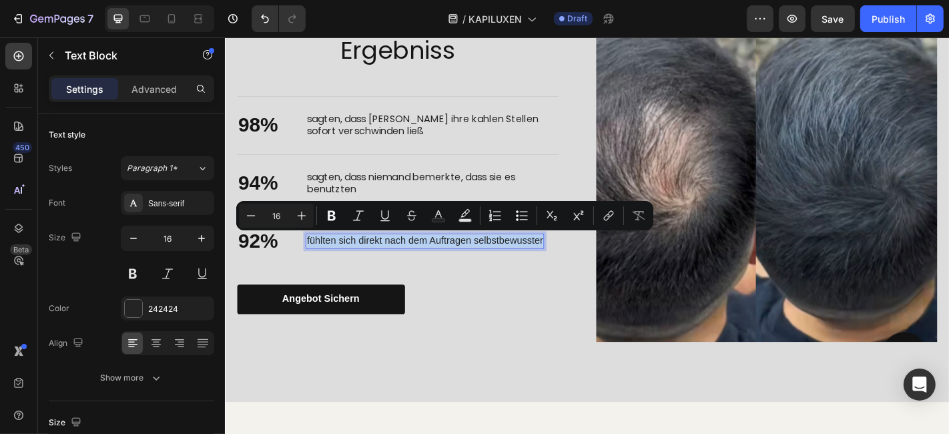
click at [472, 259] on p "fühlten sich direkt nach dem Auftragen selbstbewusster" at bounding box center [445, 263] width 261 height 14
click at [185, 201] on div "Sans-serif" at bounding box center [179, 204] width 63 height 12
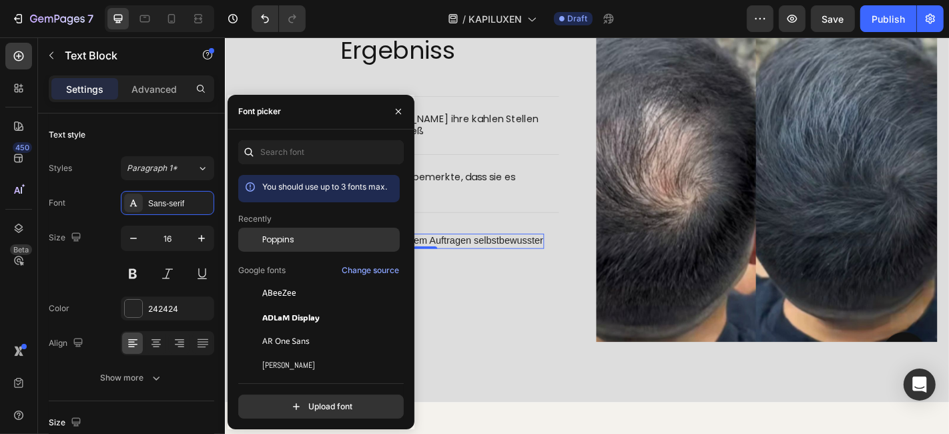
click at [268, 240] on span "Poppins" at bounding box center [278, 240] width 32 height 12
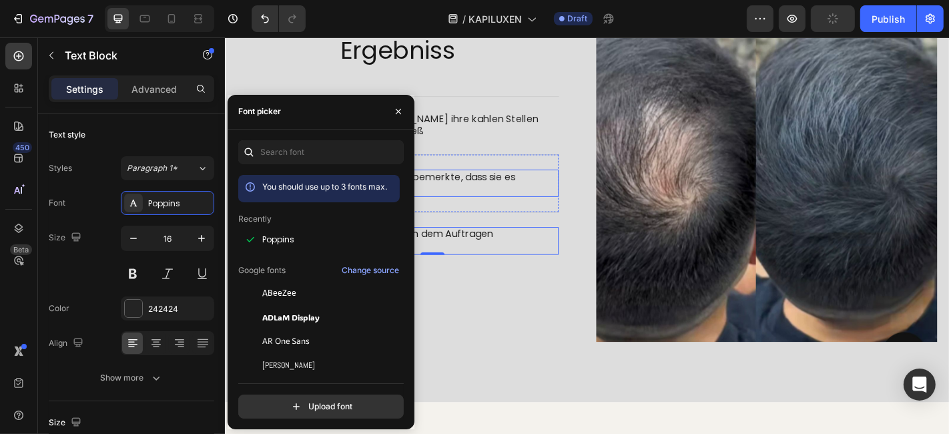
click at [446, 199] on p "sagten, dass niemand bemerkte, dass sie es benutzten" at bounding box center [453, 199] width 277 height 28
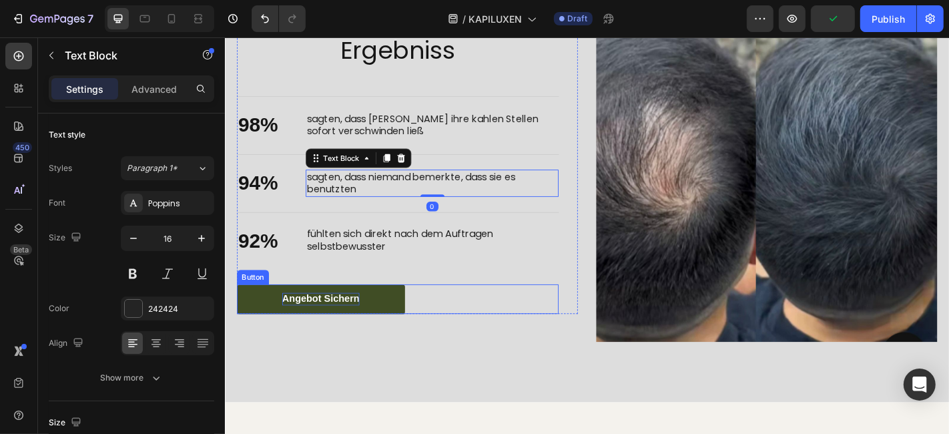
click at [312, 324] on p "Angebot sichern" at bounding box center [330, 327] width 85 height 14
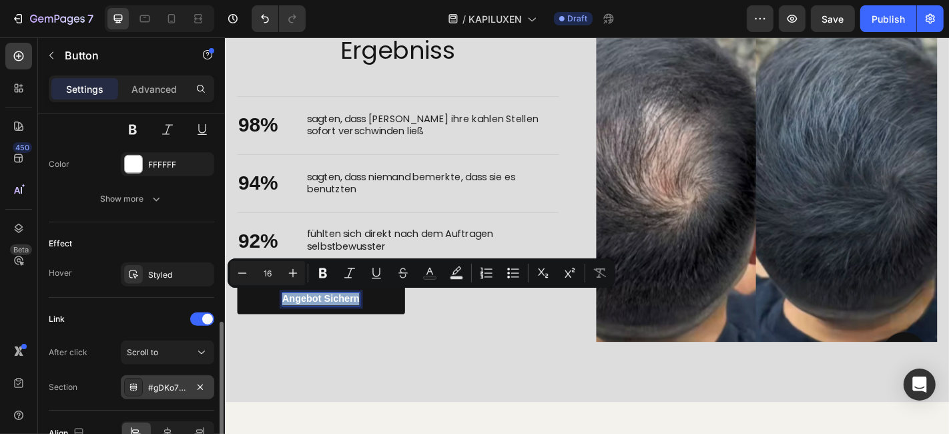
scroll to position [665, 0]
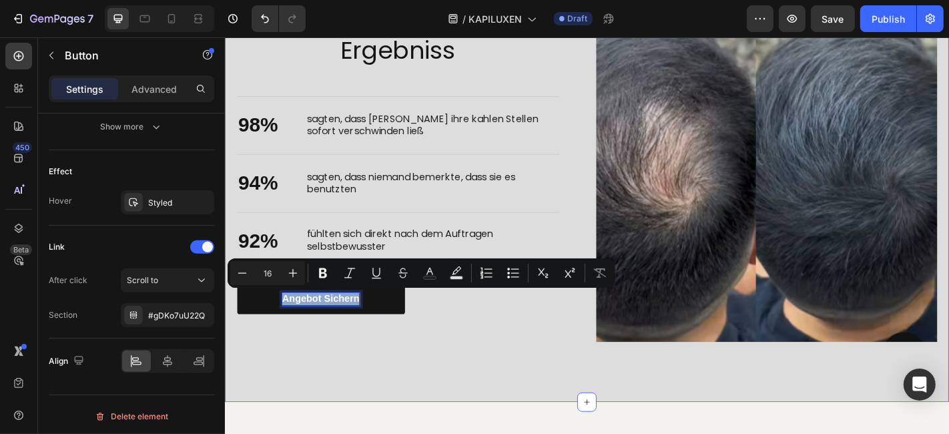
click at [375, 372] on div "Nourish, hydrate, and soften with our skin cream. Heading Bewiesen durch echte …" at bounding box center [624, 185] width 801 height 509
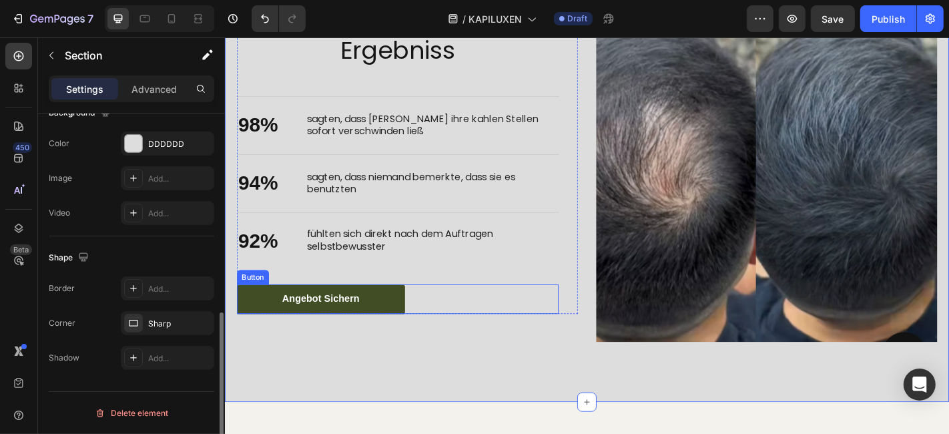
scroll to position [0, 0]
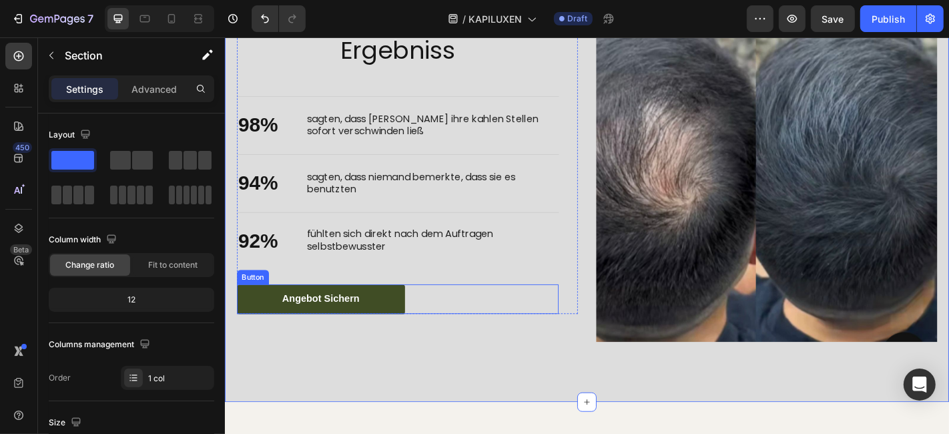
click at [390, 326] on link "Angebot sichern" at bounding box center [330, 326] width 185 height 33
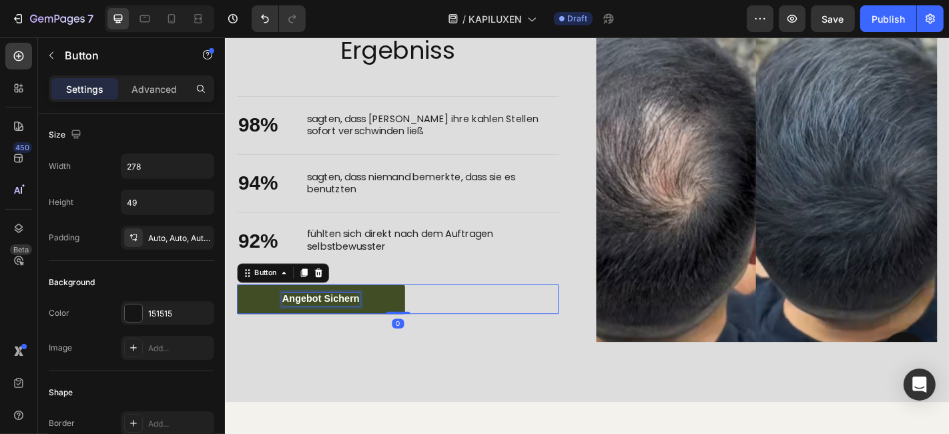
click at [346, 324] on p "Angebot sichern" at bounding box center [330, 327] width 85 height 14
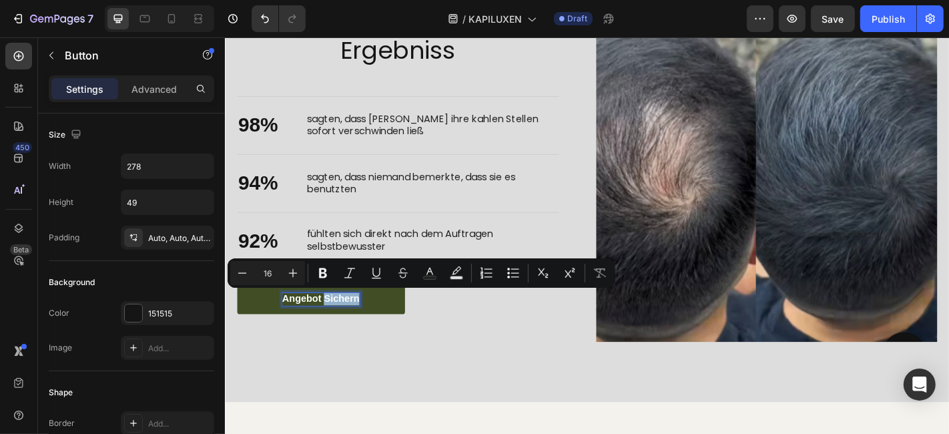
click at [346, 324] on p "Angebot sichern" at bounding box center [330, 327] width 85 height 14
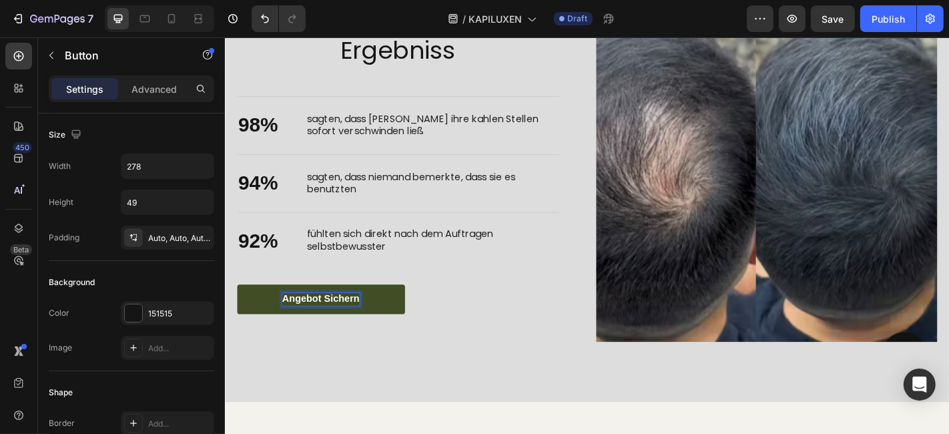
click at [346, 324] on p "Angebot sichern" at bounding box center [330, 327] width 85 height 14
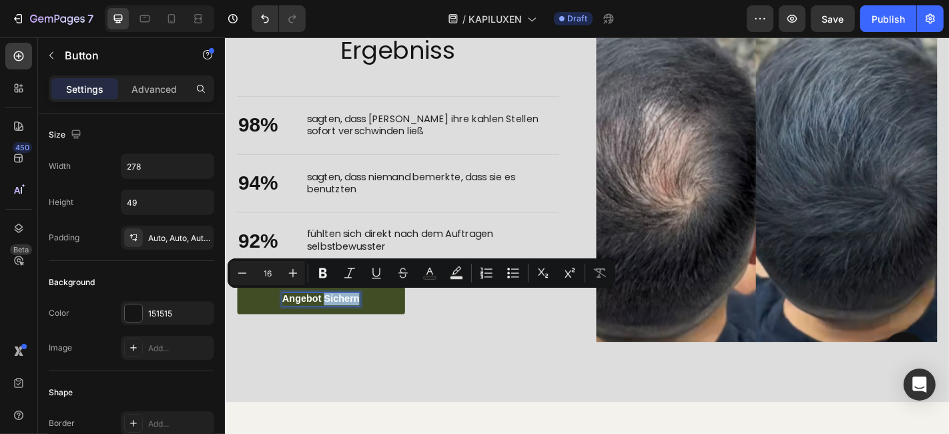
click at [346, 324] on p "Angebot sichern" at bounding box center [330, 327] width 85 height 14
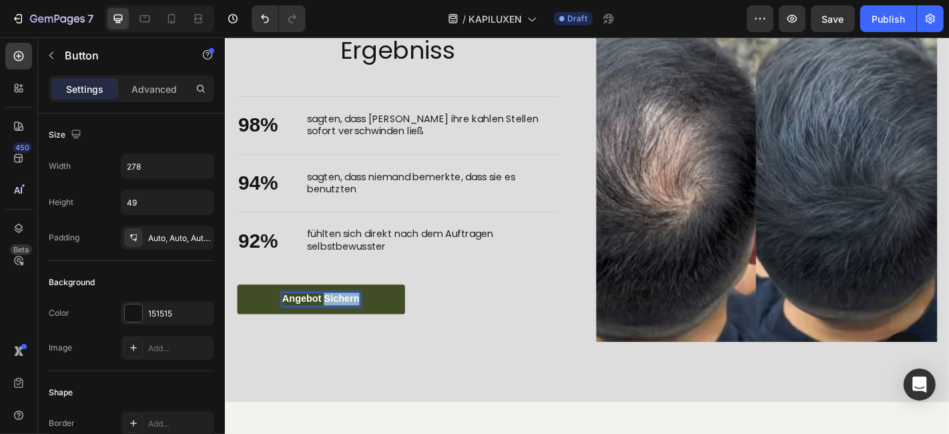
click at [346, 324] on p "Angebot sichern" at bounding box center [330, 327] width 85 height 14
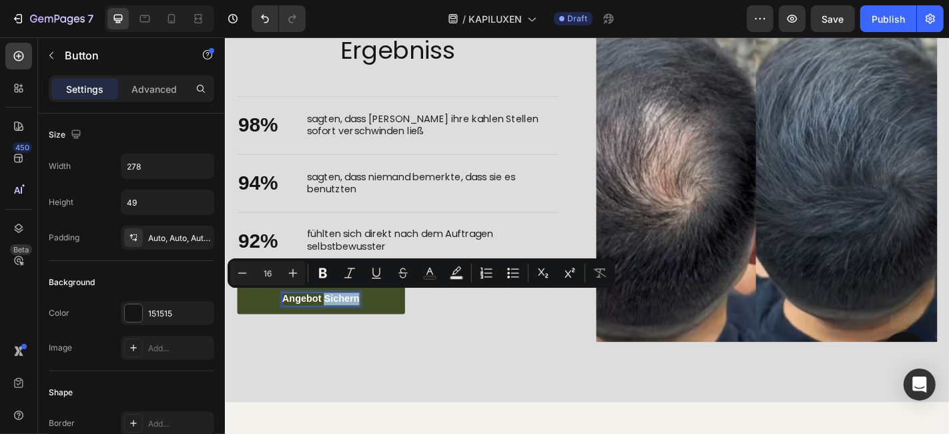
click at [346, 324] on p "Angebot sichern" at bounding box center [330, 327] width 85 height 14
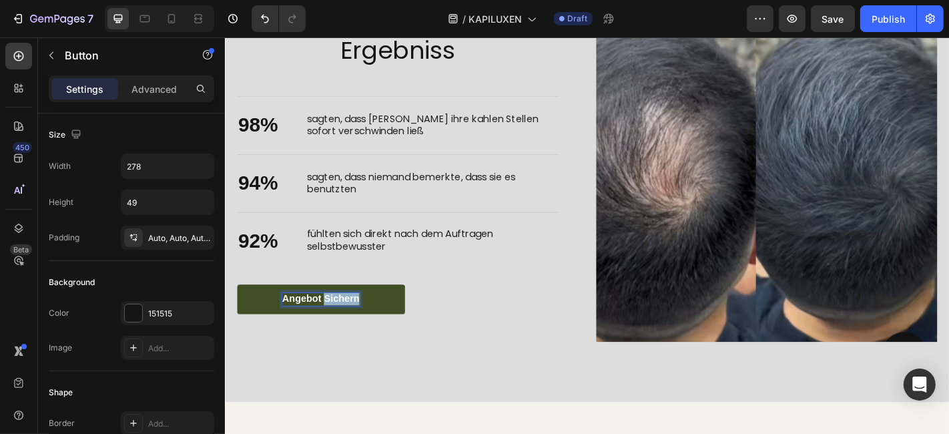
click at [346, 324] on p "Angebot sichern" at bounding box center [330, 327] width 85 height 14
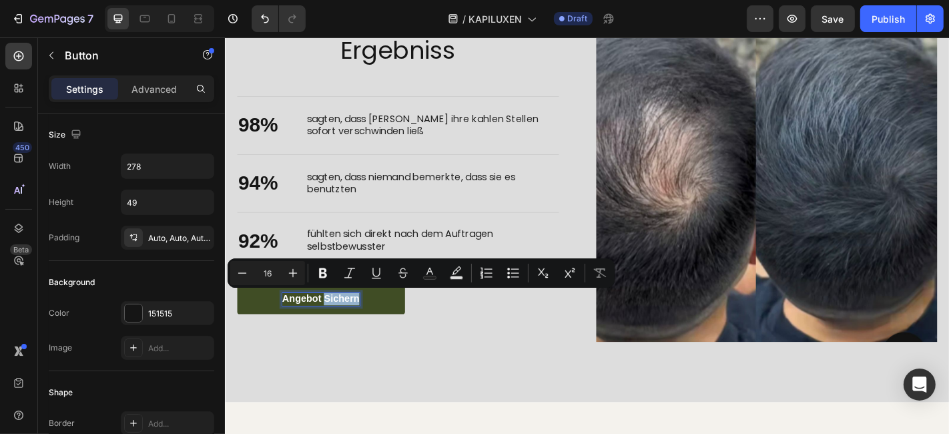
click at [296, 314] on link "Angebot sichern" at bounding box center [330, 326] width 185 height 33
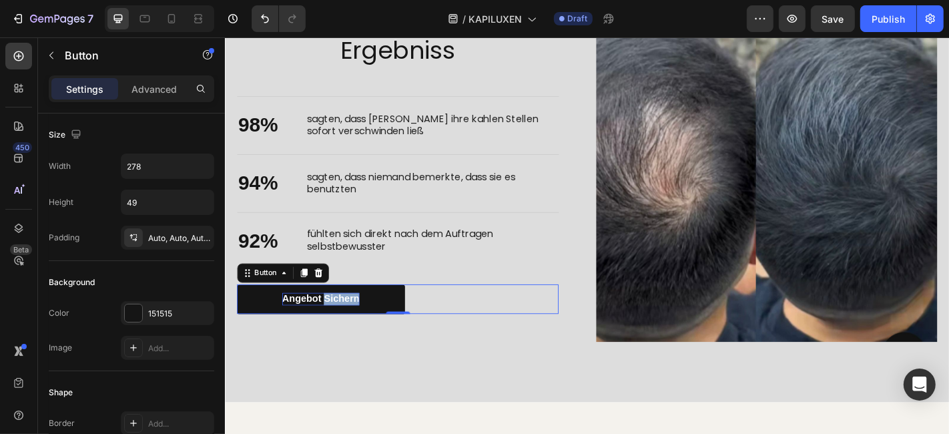
click at [301, 328] on p "Angebot sichern" at bounding box center [330, 327] width 85 height 14
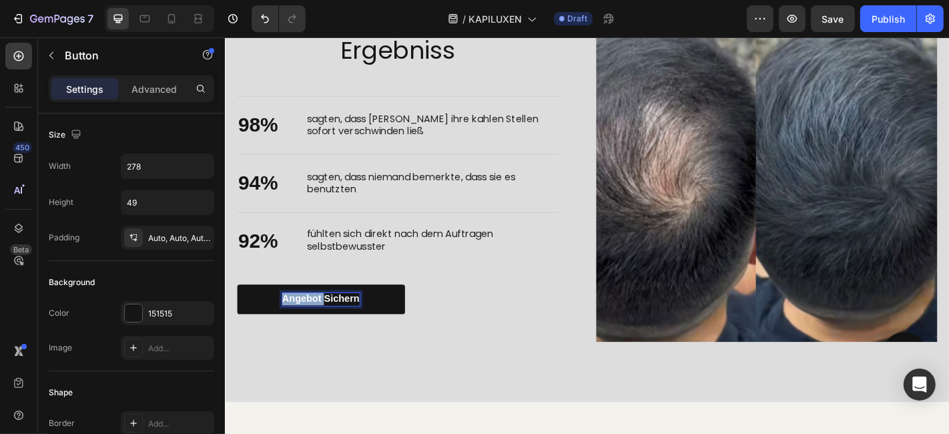
click at [301, 328] on p "Angebot sichern" at bounding box center [330, 327] width 85 height 14
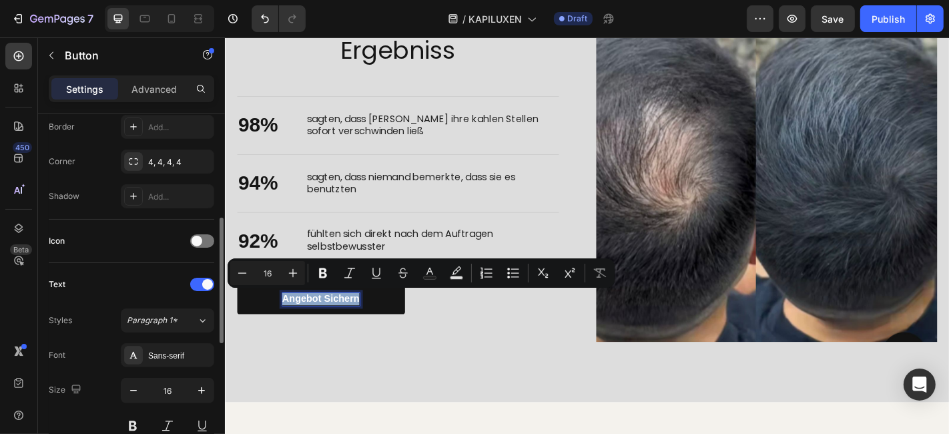
scroll to position [370, 0]
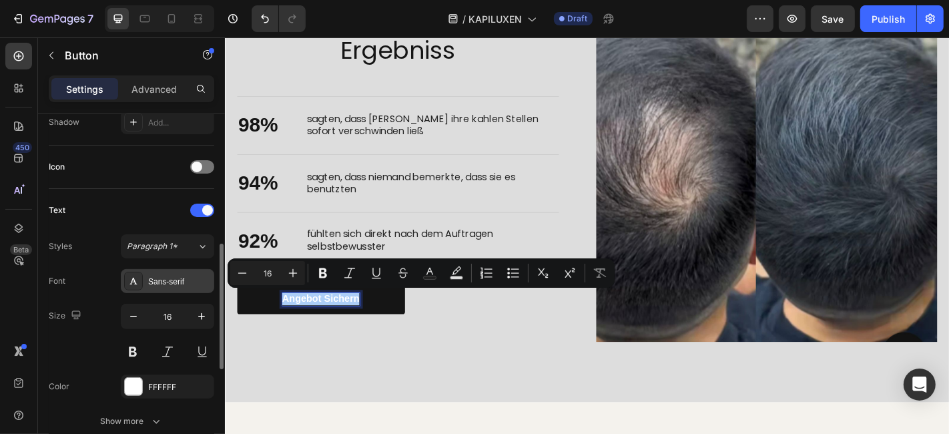
click at [181, 278] on div "Sans-serif" at bounding box center [179, 282] width 63 height 12
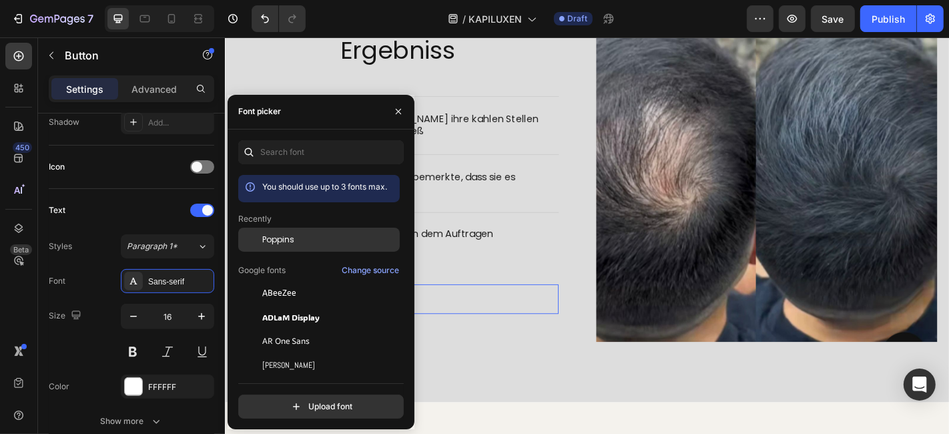
click at [278, 243] on span "Poppins" at bounding box center [278, 240] width 32 height 12
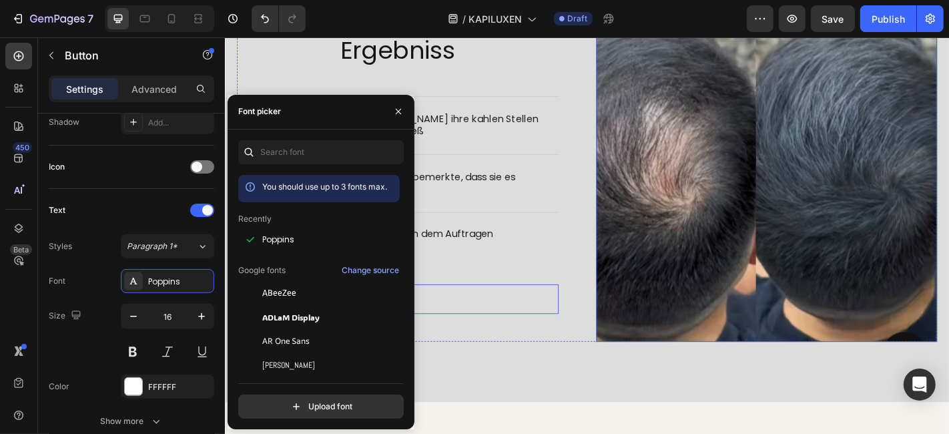
click at [676, 260] on img at bounding box center [823, 186] width 377 height 376
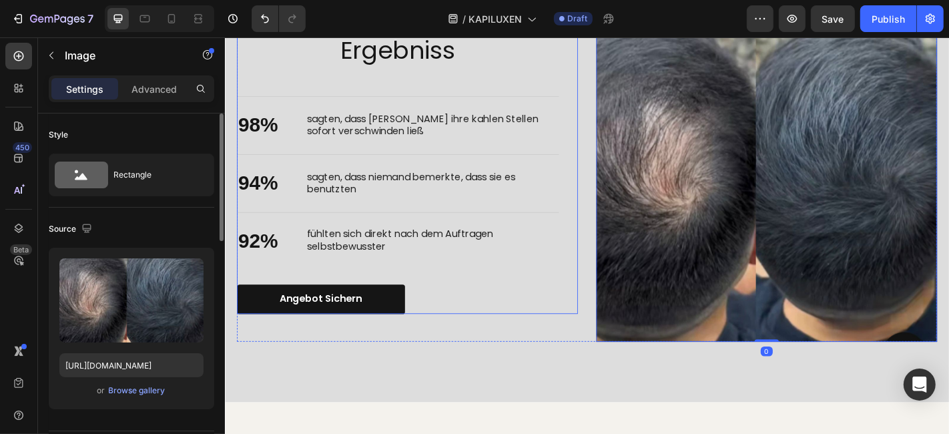
scroll to position [2870, 0]
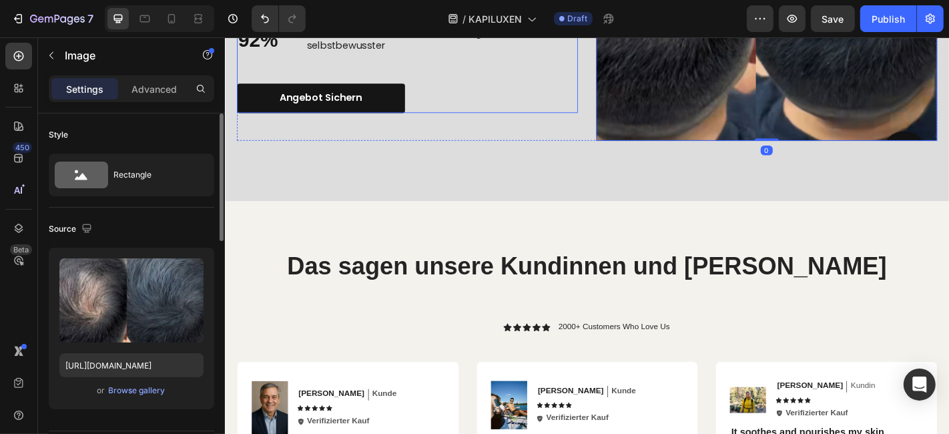
click at [487, 277] on strong "Das sagen unsere Kundinnen und [PERSON_NAME]" at bounding box center [624, 290] width 663 height 29
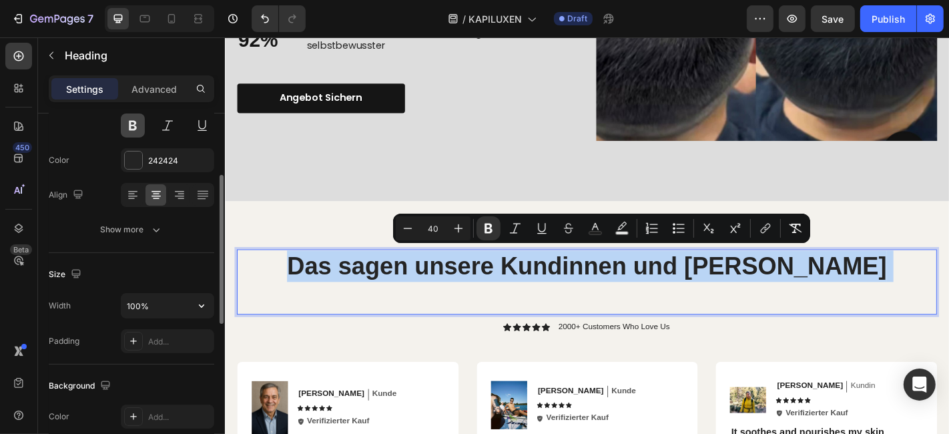
scroll to position [0, 0]
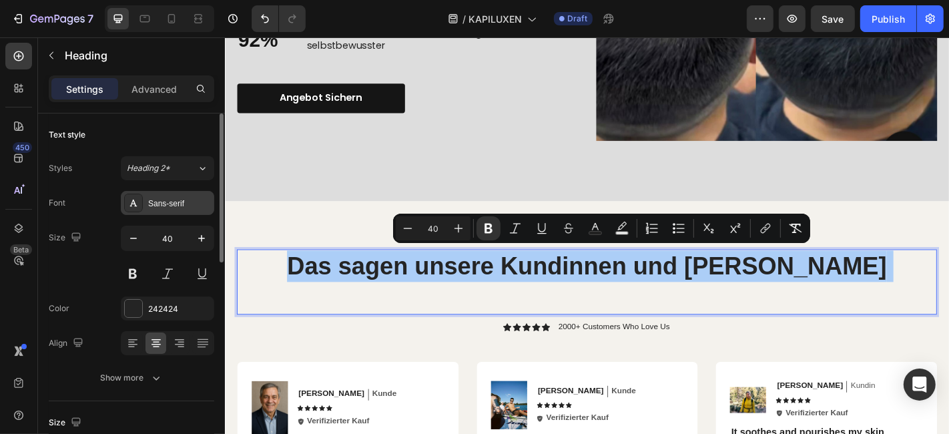
click at [194, 206] on div "Sans-serif" at bounding box center [179, 204] width 63 height 12
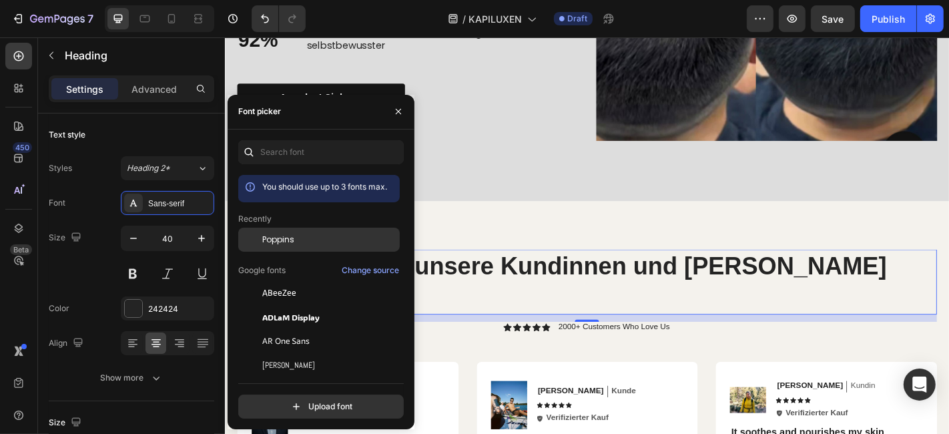
click at [269, 244] on span "Poppins" at bounding box center [278, 240] width 32 height 12
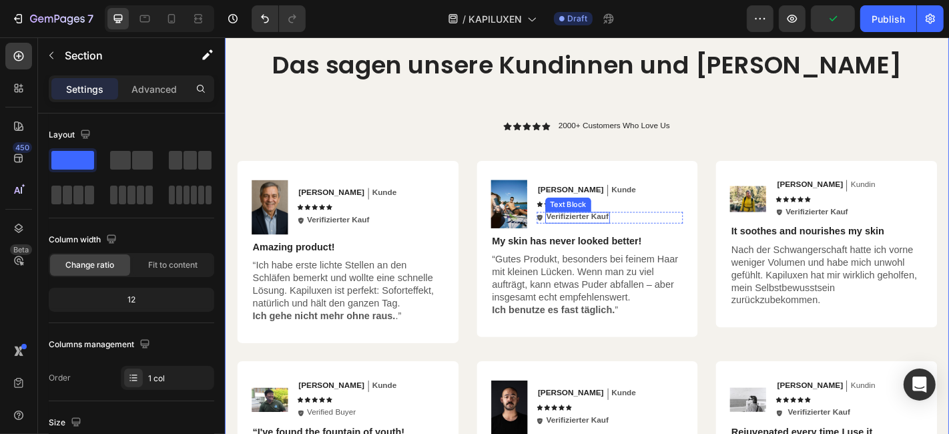
scroll to position [2574, 0]
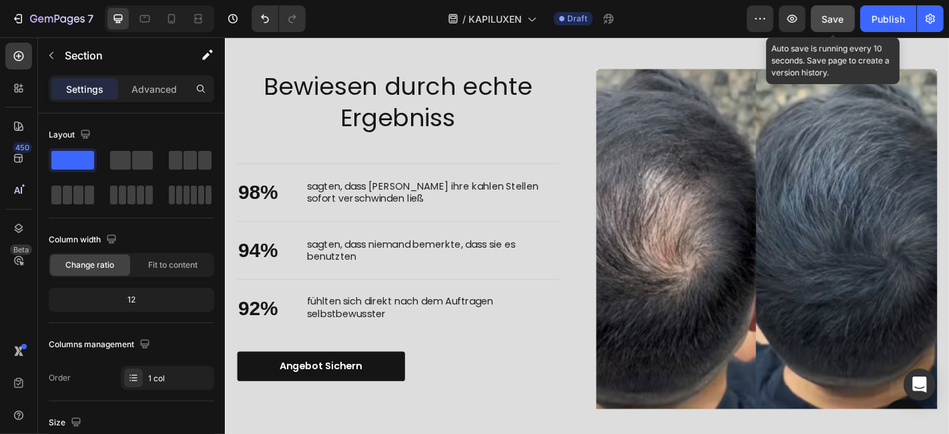
click at [824, 15] on span "Save" at bounding box center [833, 18] width 22 height 11
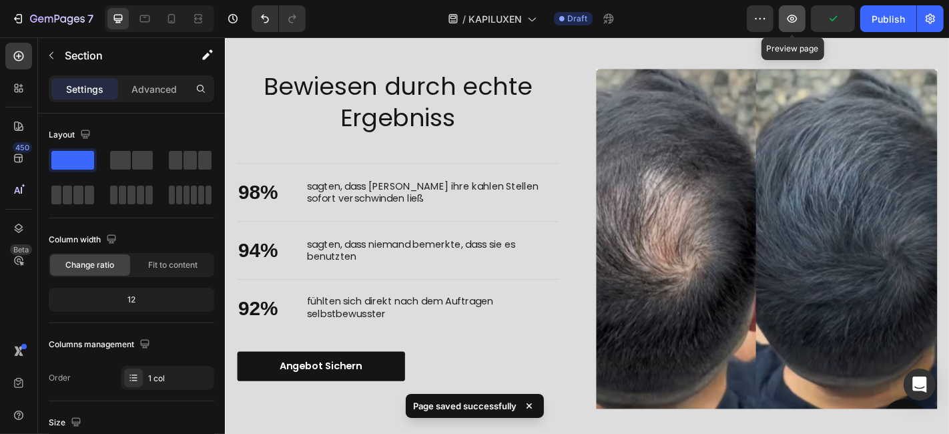
click at [790, 21] on icon "button" at bounding box center [792, 19] width 10 height 8
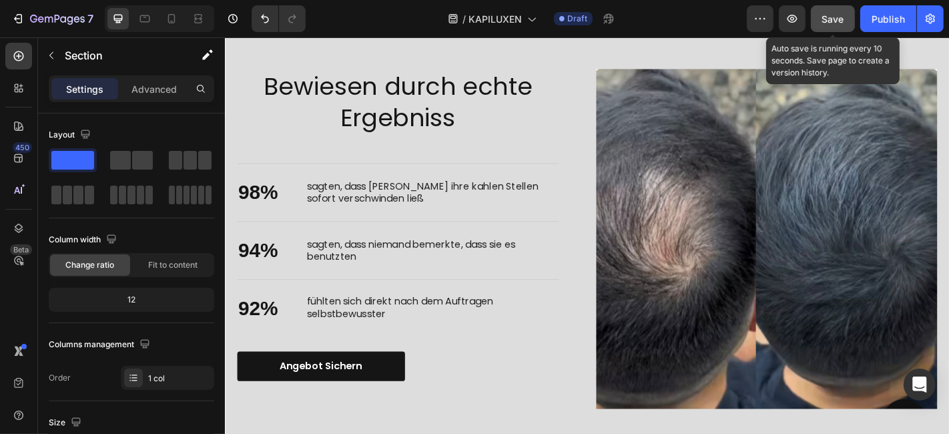
click at [831, 17] on span "Save" at bounding box center [833, 18] width 22 height 11
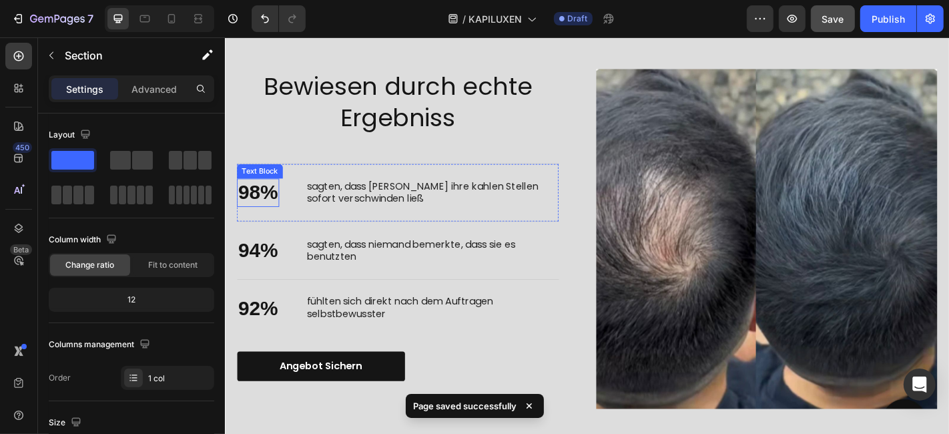
click at [242, 208] on p "98%" at bounding box center [261, 208] width 44 height 29
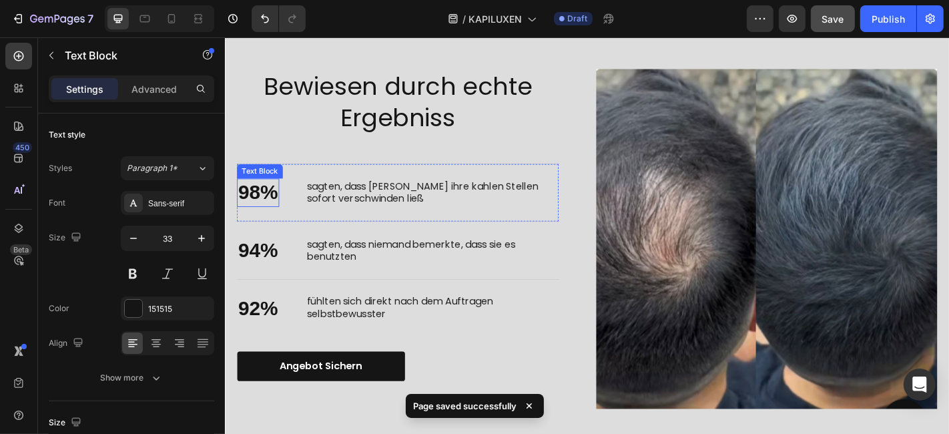
click at [242, 208] on p "98%" at bounding box center [261, 208] width 44 height 29
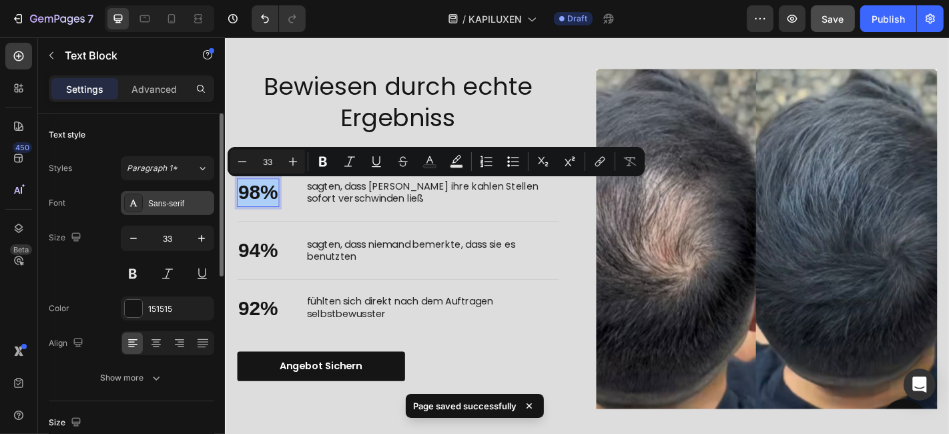
click at [158, 201] on div "Sans-serif" at bounding box center [179, 204] width 63 height 12
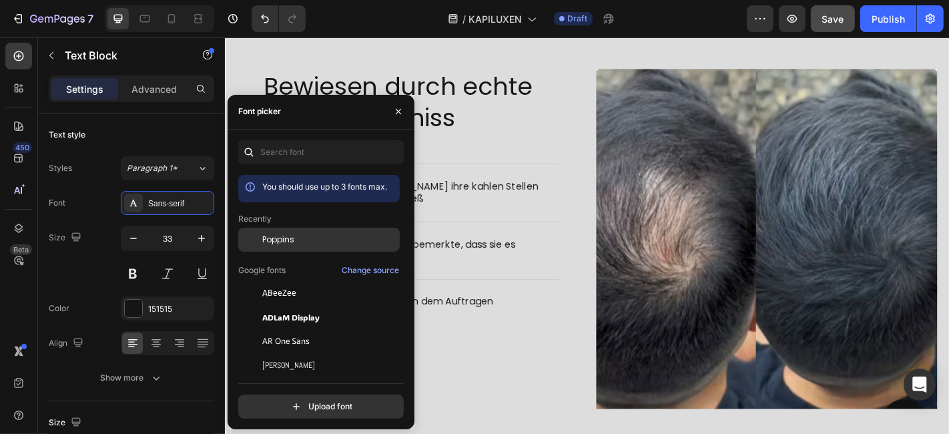
click at [292, 245] on span "Poppins" at bounding box center [278, 240] width 32 height 12
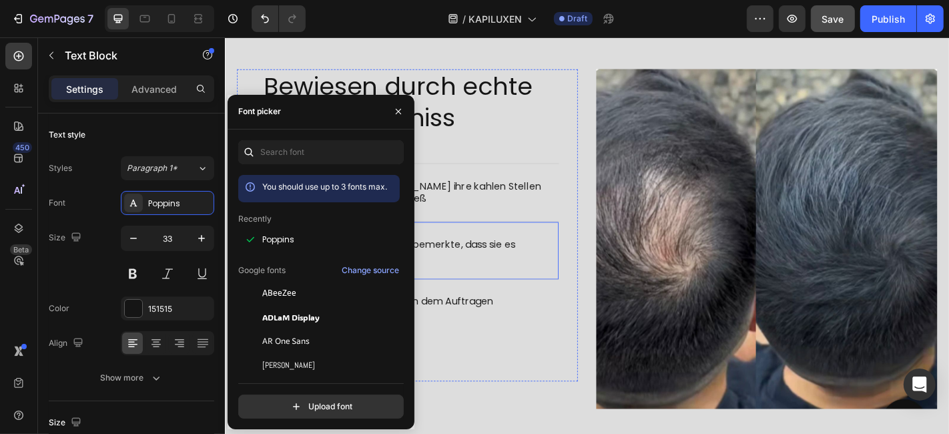
click at [498, 250] on div "94% Text [PERSON_NAME] sagten, dass niemand bemerkte, dass sie es benutzten Tex…" at bounding box center [416, 272] width 356 height 64
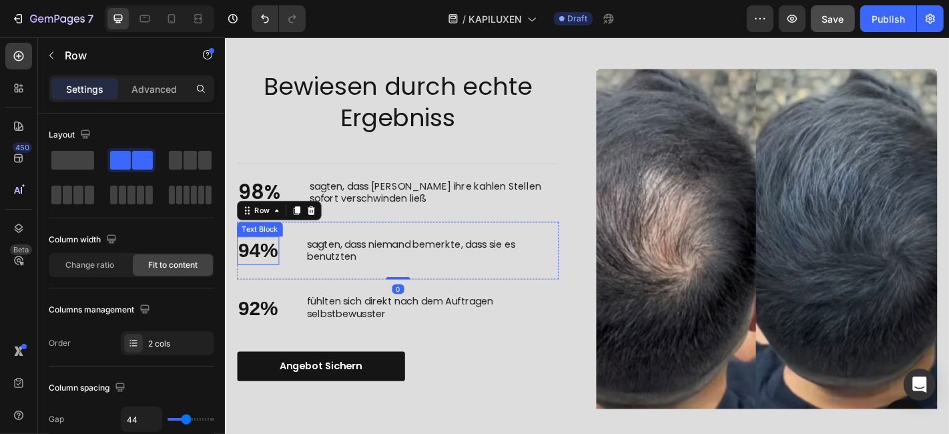
click at [269, 274] on p "94%" at bounding box center [261, 272] width 44 height 29
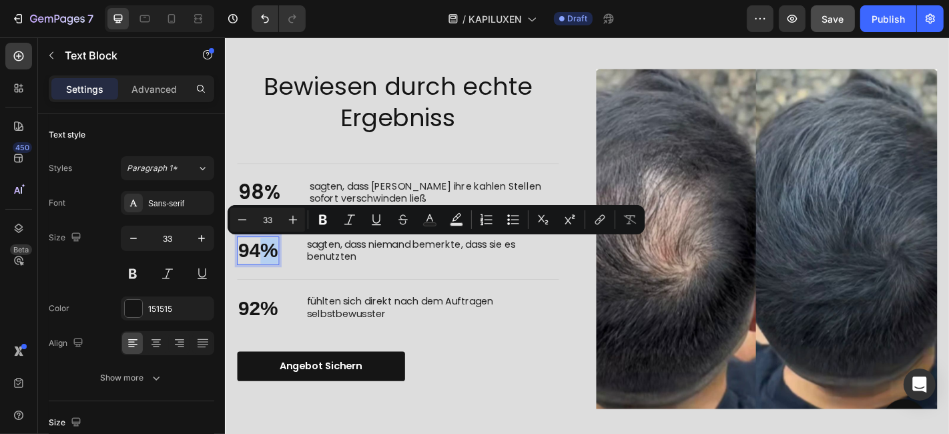
click at [269, 274] on p "94%" at bounding box center [261, 272] width 44 height 29
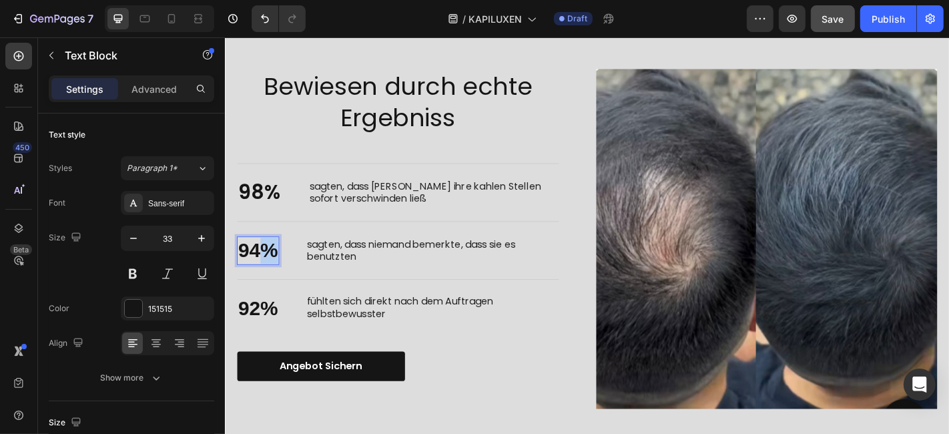
click at [269, 274] on p "94%" at bounding box center [261, 272] width 44 height 29
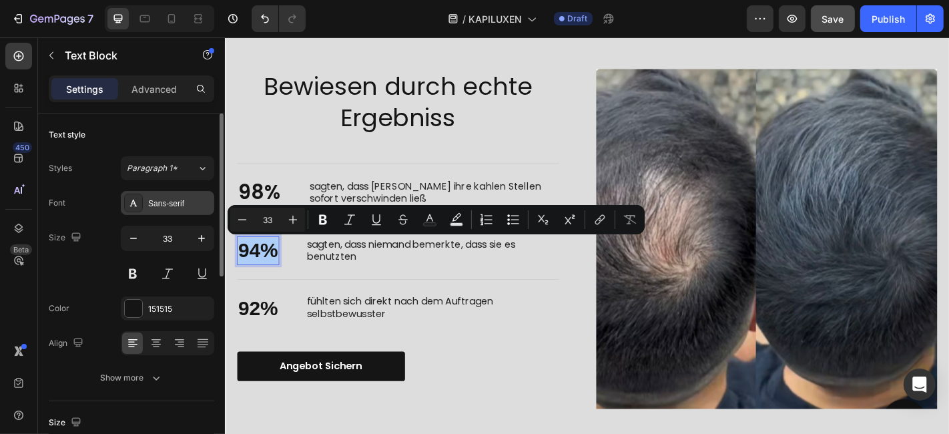
click at [187, 212] on div "Sans-serif" at bounding box center [167, 203] width 93 height 24
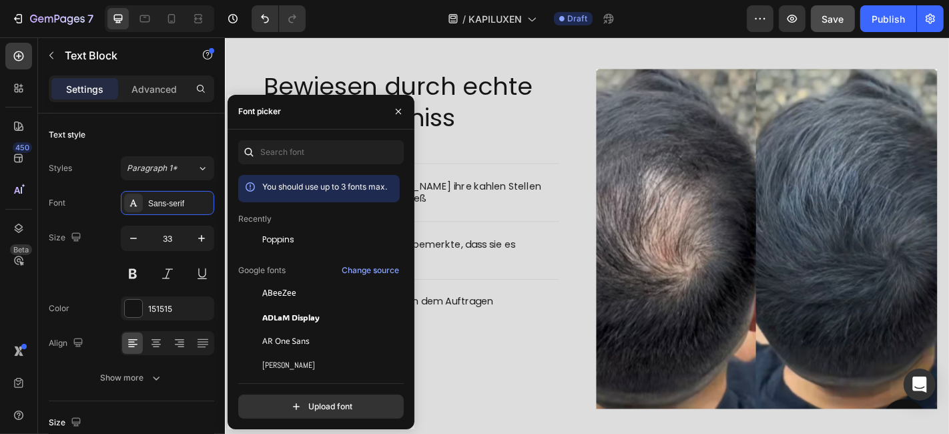
drag, startPoint x: 300, startPoint y: 245, endPoint x: 256, endPoint y: 275, distance: 53.9
click at [300, 244] on div "Poppins" at bounding box center [329, 240] width 135 height 12
click at [474, 319] on div "92% Text Block fühlten sich direkt nach dem Auftragen selbstbewusster Text Bloc…" at bounding box center [416, 336] width 356 height 64
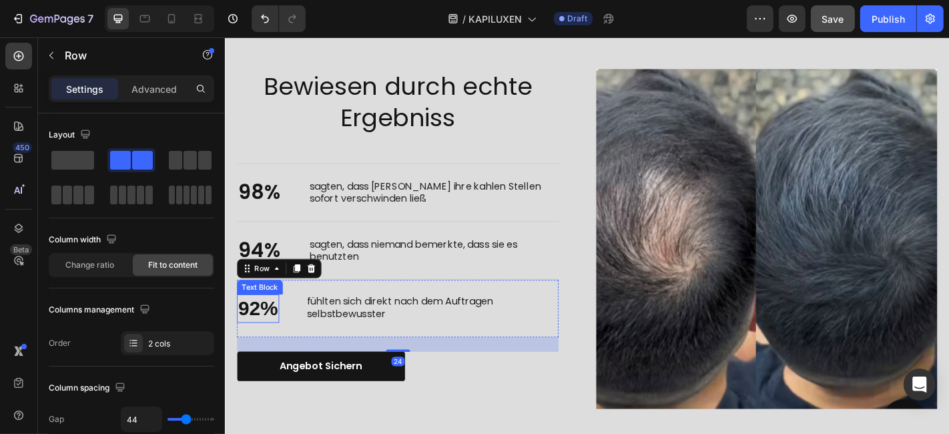
click at [258, 336] on p "92%" at bounding box center [261, 336] width 44 height 29
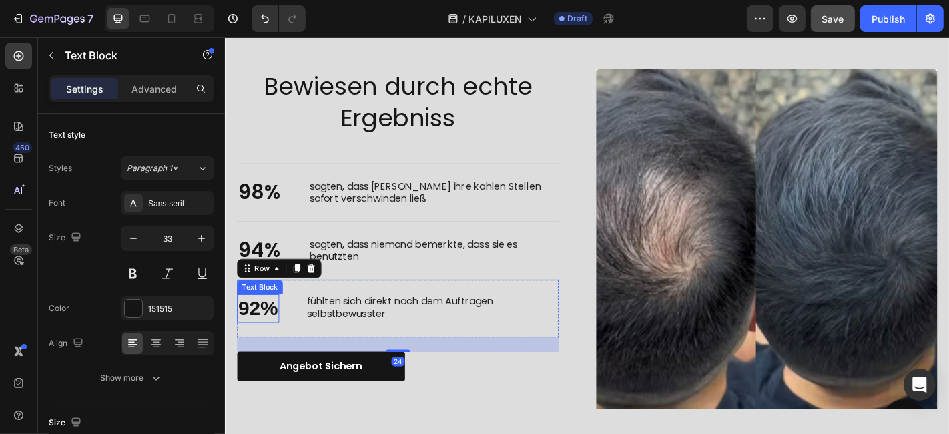
click at [258, 336] on p "92%" at bounding box center [261, 336] width 44 height 29
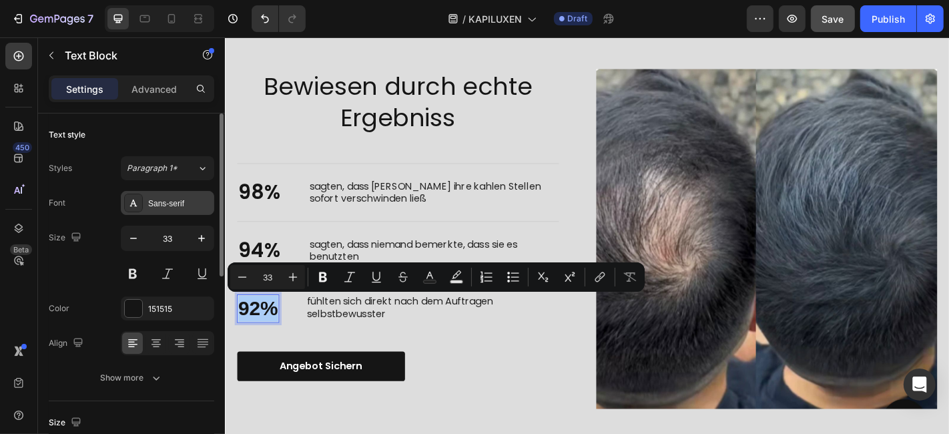
click at [204, 208] on div "Sans-serif" at bounding box center [179, 204] width 63 height 12
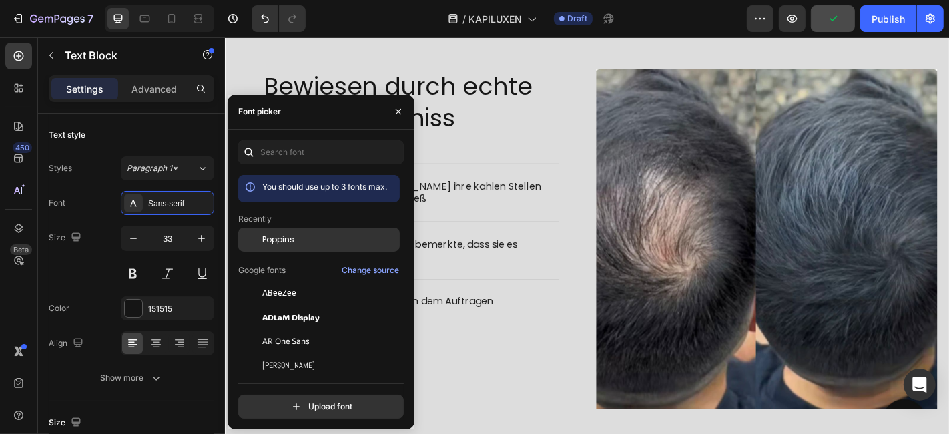
click at [272, 242] on span "Poppins" at bounding box center [278, 240] width 32 height 12
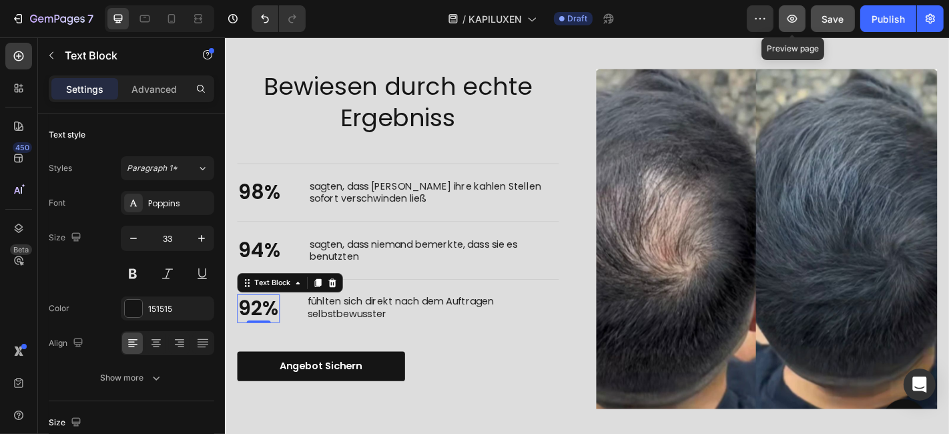
click at [783, 18] on button "button" at bounding box center [792, 18] width 27 height 27
